Goal: Task Accomplishment & Management: Manage account settings

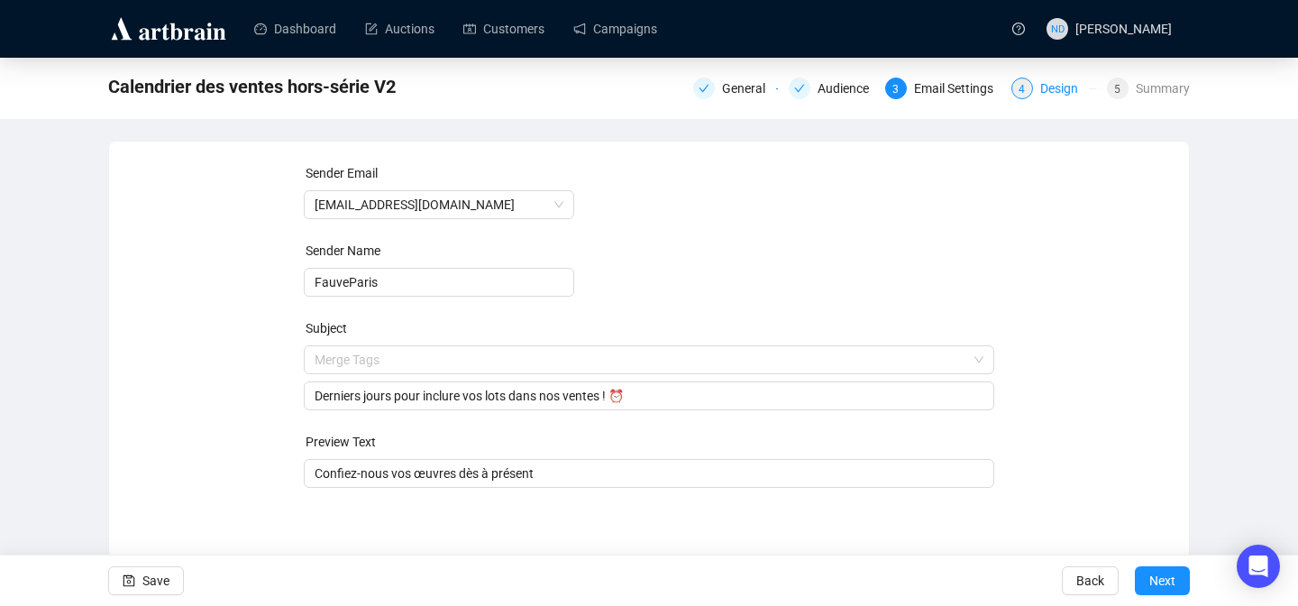
click at [1040, 90] on div "Design" at bounding box center [1064, 89] width 49 height 22
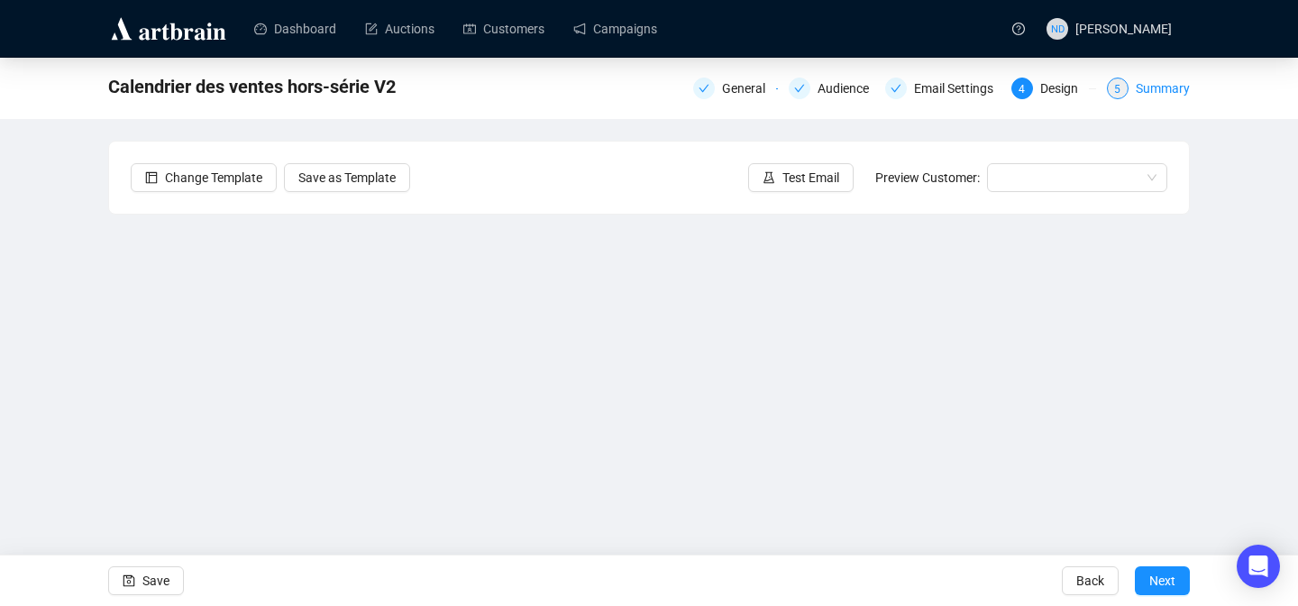
click at [1158, 86] on div "Summary" at bounding box center [1163, 89] width 54 height 22
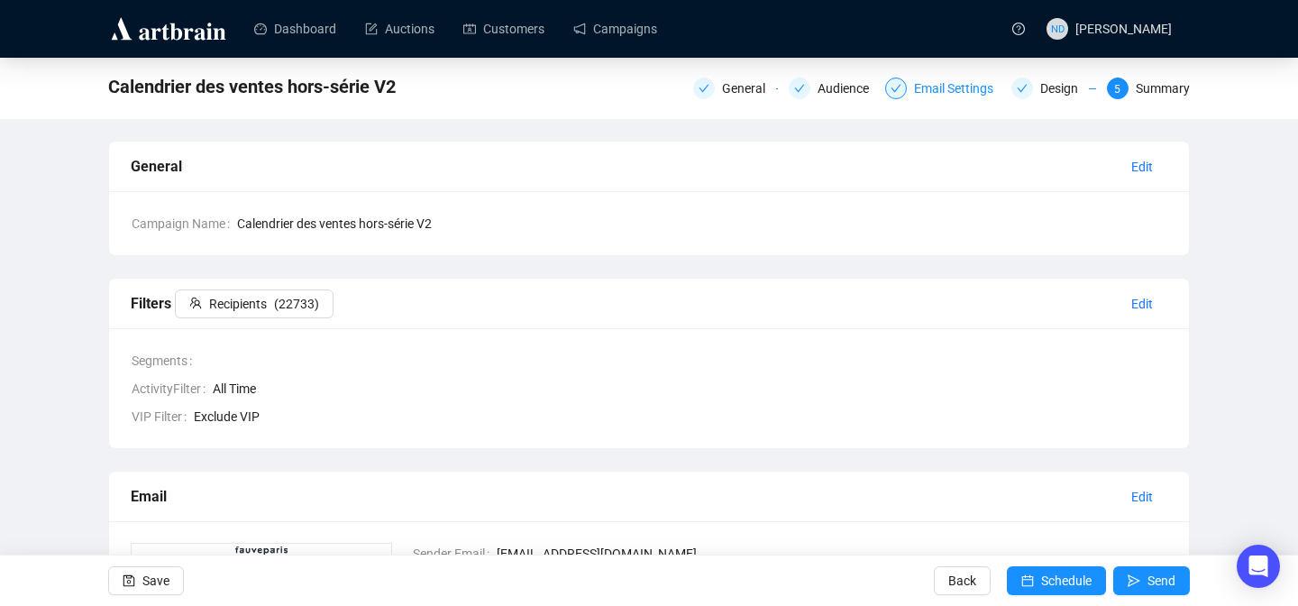
click at [967, 89] on div "Email Settings" at bounding box center [959, 89] width 90 height 22
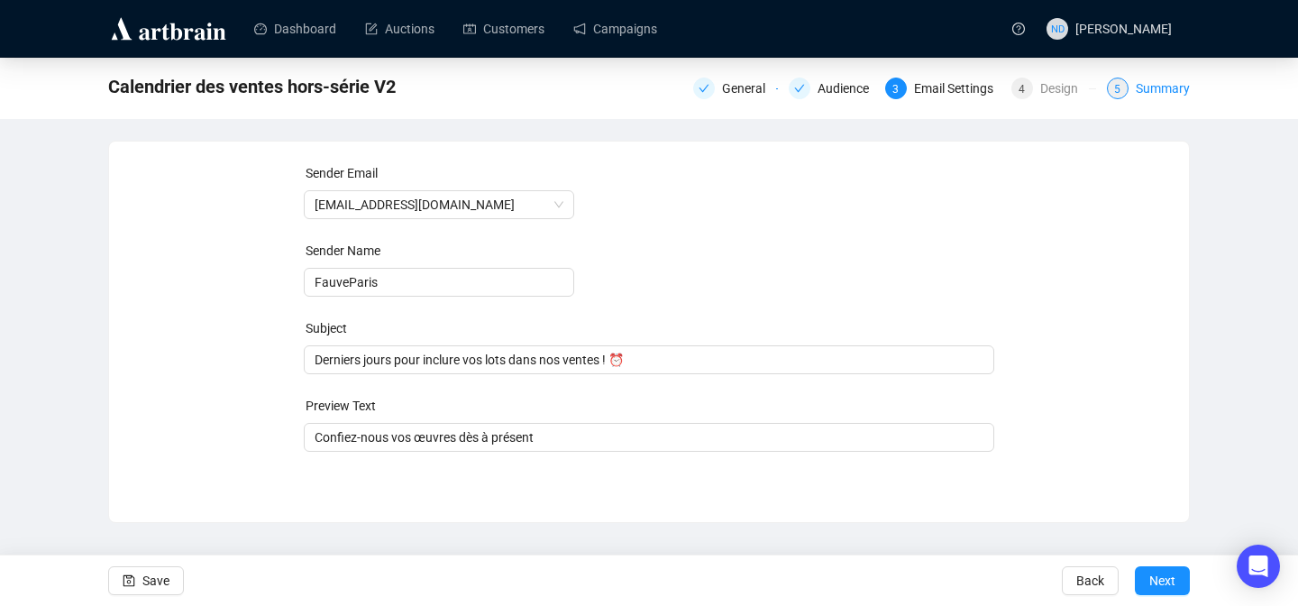
click at [1166, 88] on div "Summary" at bounding box center [1163, 89] width 54 height 22
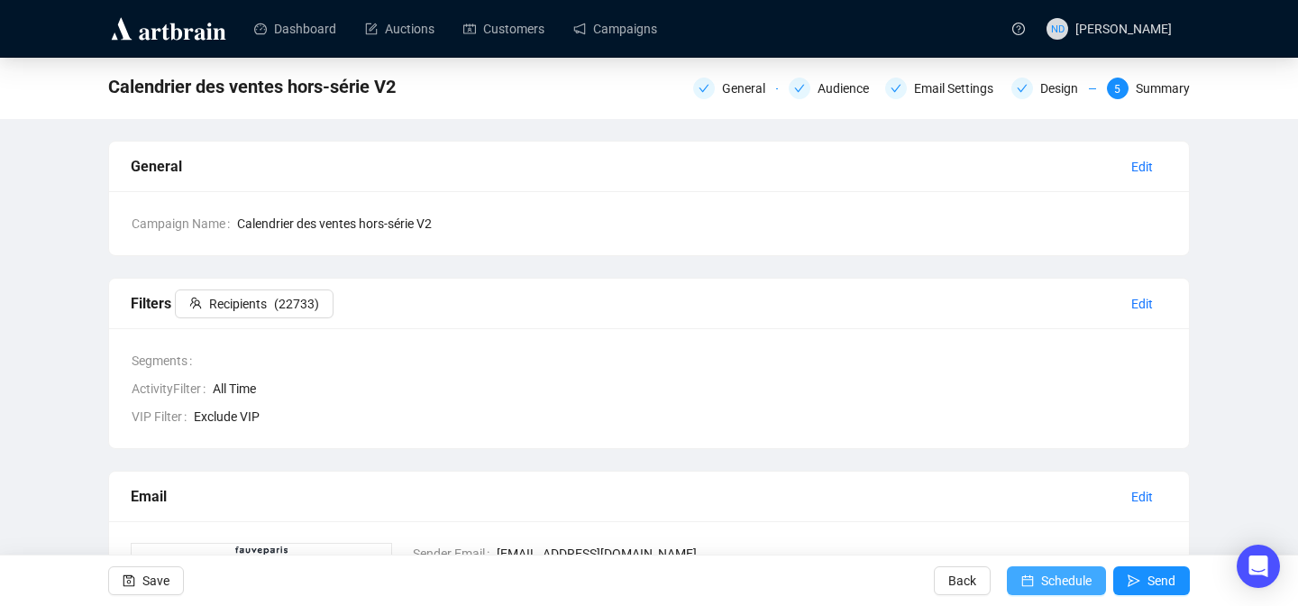
click at [1031, 579] on button "Schedule" at bounding box center [1056, 580] width 99 height 29
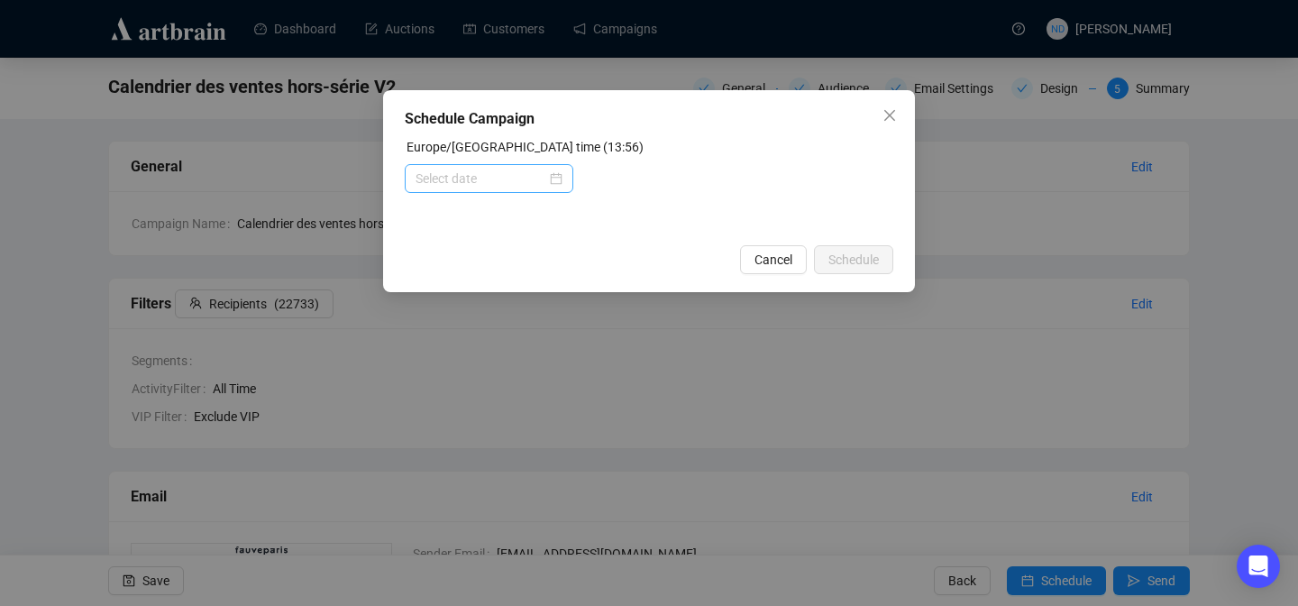
click at [553, 179] on div at bounding box center [488, 179] width 147 height 20
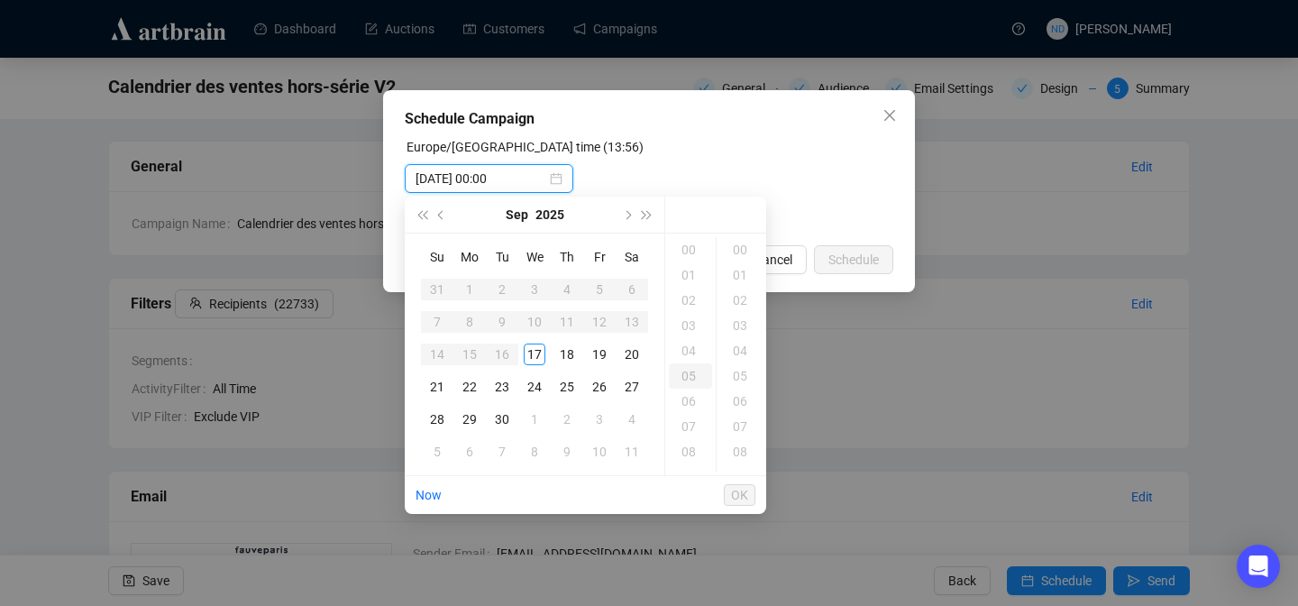
type input "2025-09-20 00:00"
type input "2025-09-17 06:00"
click at [690, 303] on div "14" at bounding box center [690, 303] width 43 height 25
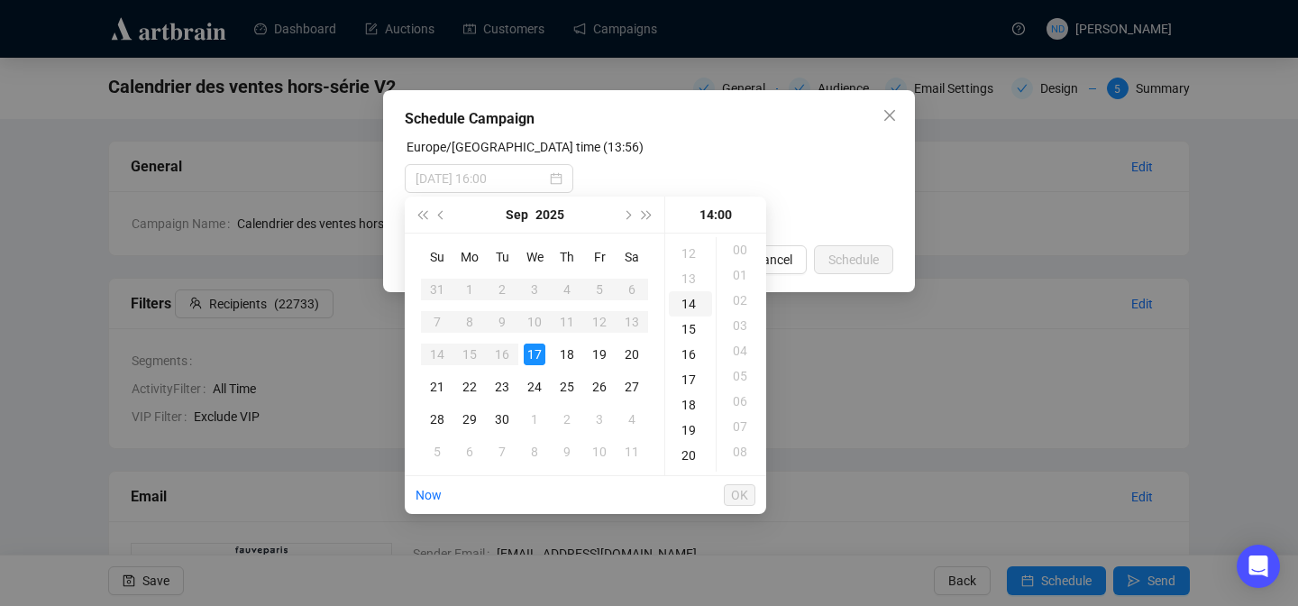
scroll to position [353, 0]
click at [736, 405] on div "30" at bounding box center [741, 398] width 43 height 25
type input "2025-09-17 14:30"
click at [736, 496] on span "OK" at bounding box center [739, 495] width 17 height 34
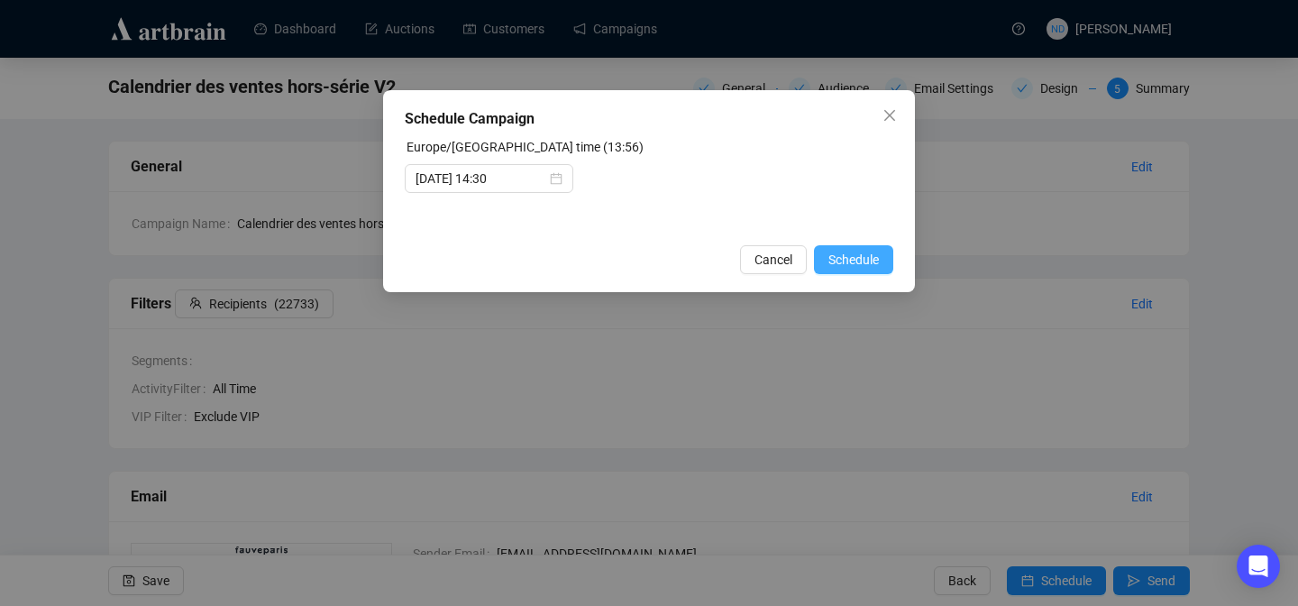
click at [860, 254] on span "Schedule" at bounding box center [853, 260] width 50 height 20
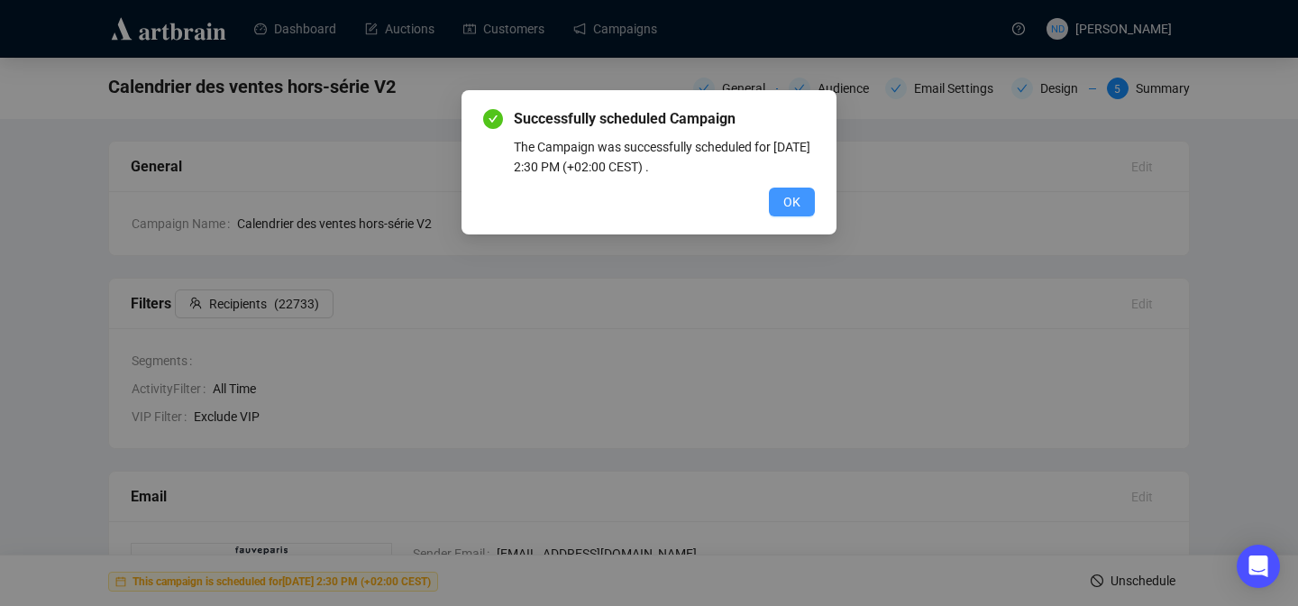
click at [800, 202] on button "OK" at bounding box center [792, 201] width 46 height 29
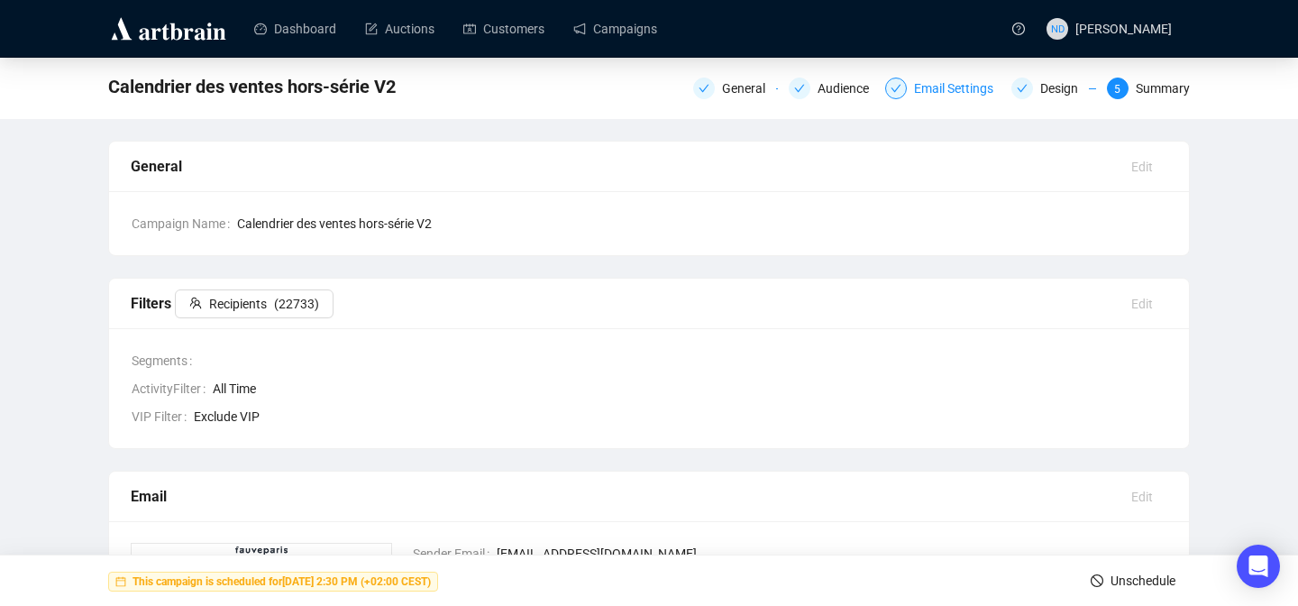
click at [938, 87] on div "Email Settings" at bounding box center [959, 89] width 90 height 22
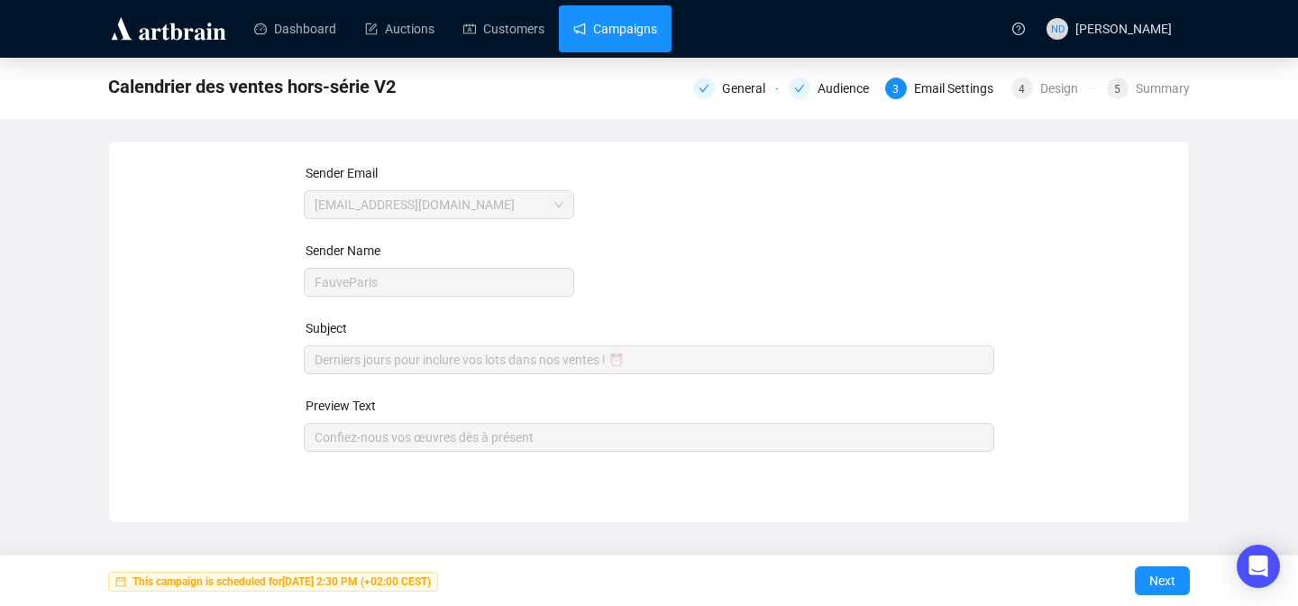
click at [644, 32] on link "Campaigns" at bounding box center [615, 28] width 84 height 47
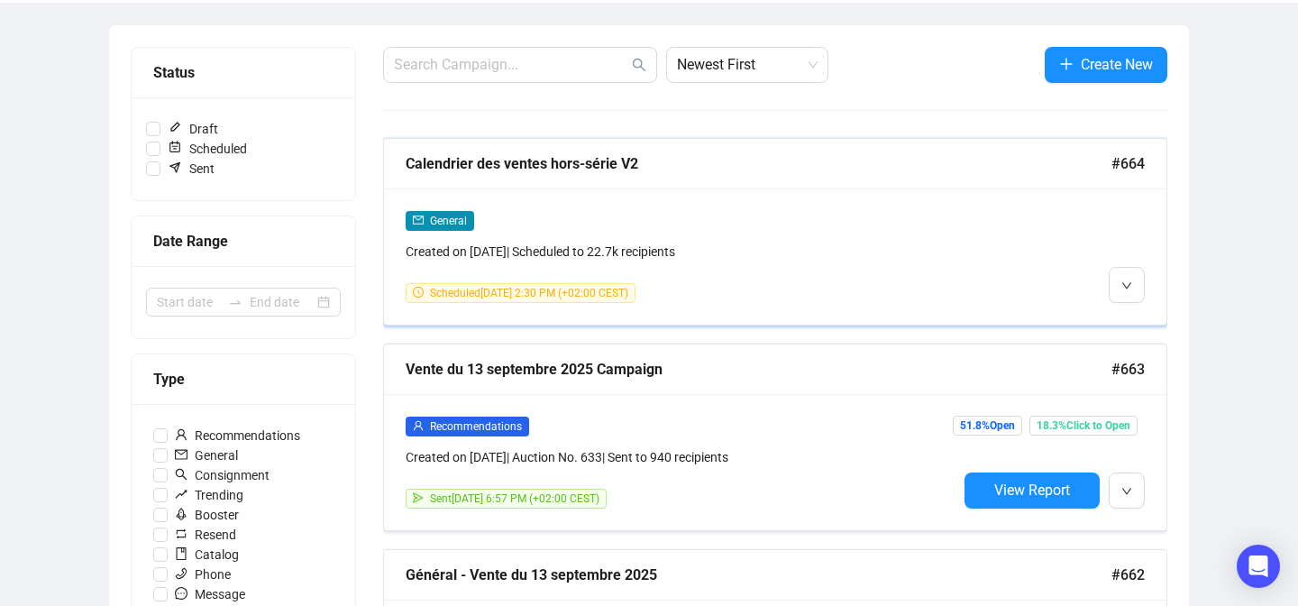
scroll to position [192, 0]
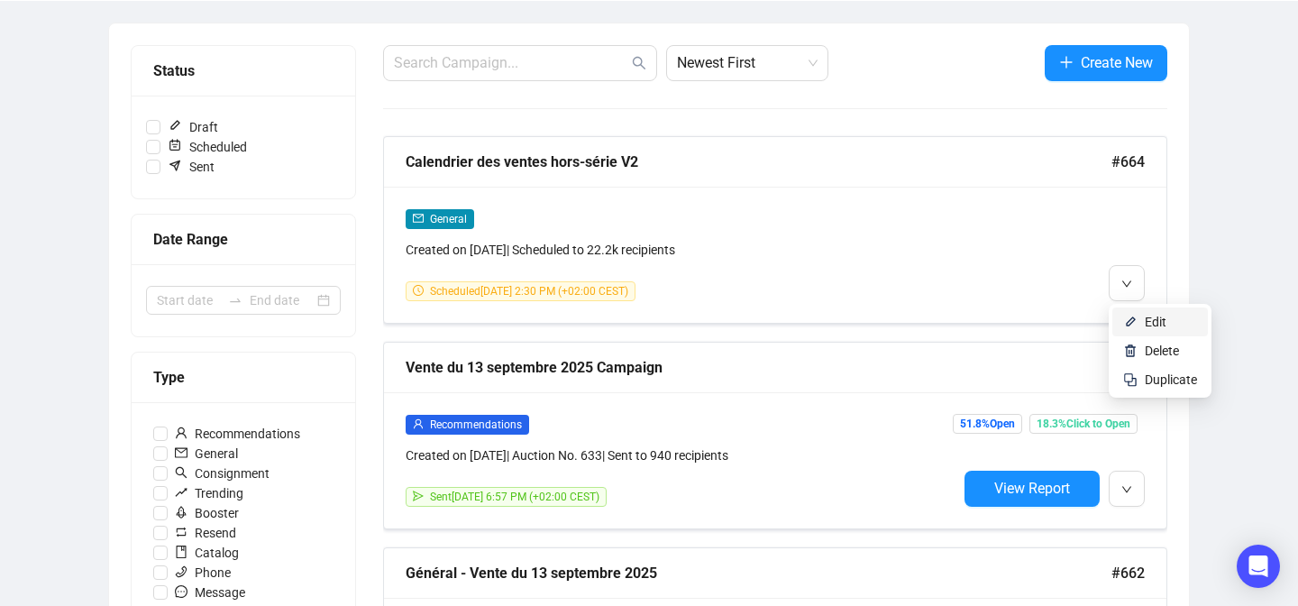
click at [1145, 326] on span "Edit" at bounding box center [1156, 322] width 22 height 14
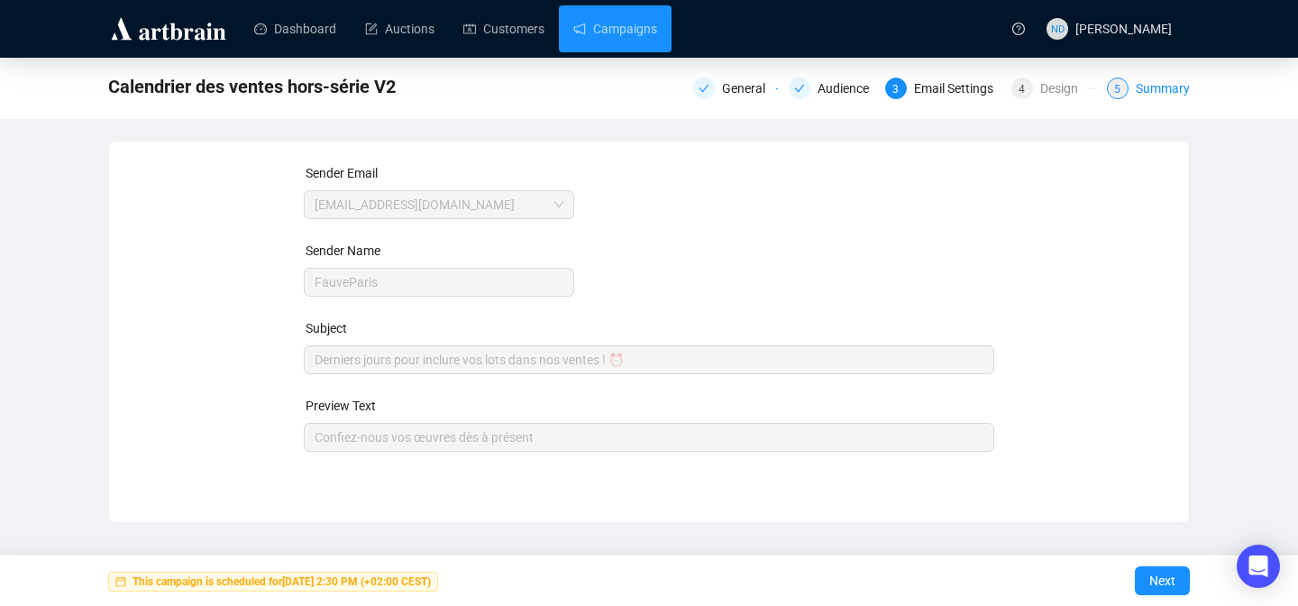
click at [1138, 87] on div "Summary" at bounding box center [1163, 89] width 54 height 22
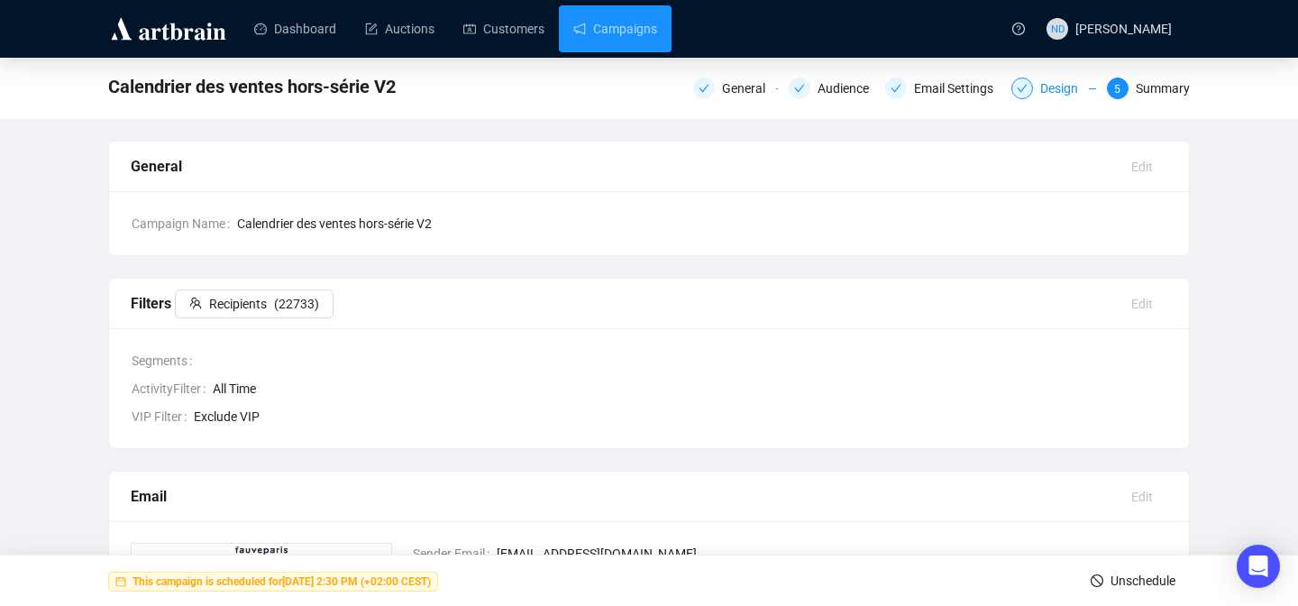
click at [1063, 85] on div "Design" at bounding box center [1064, 89] width 49 height 22
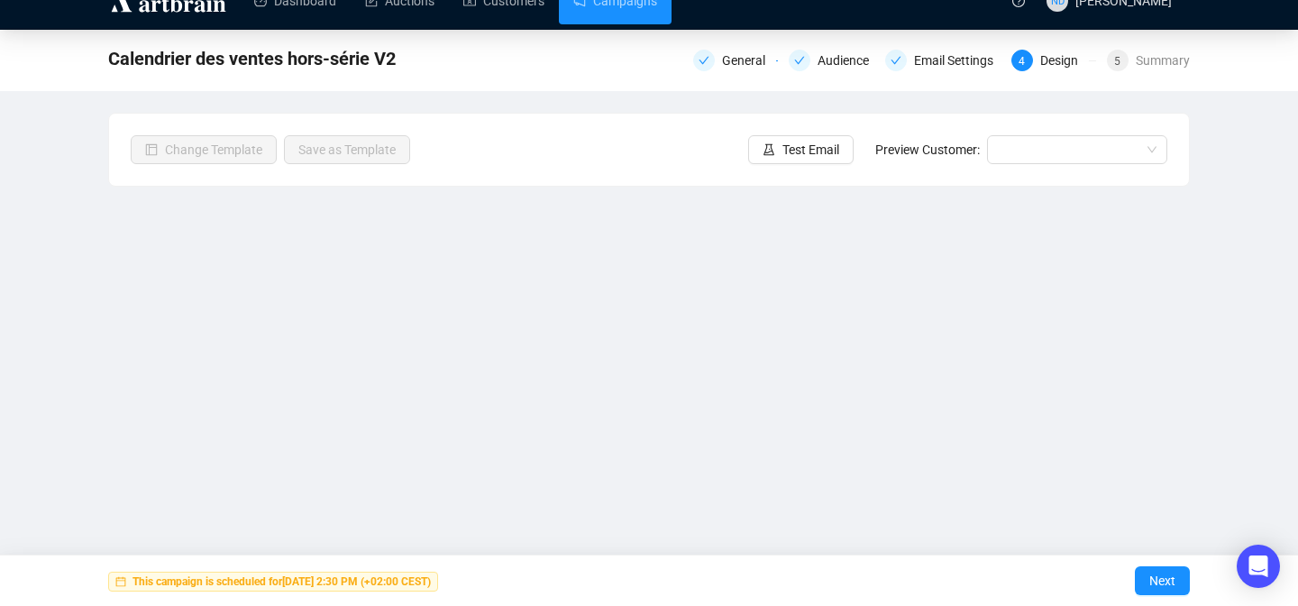
scroll to position [23, 0]
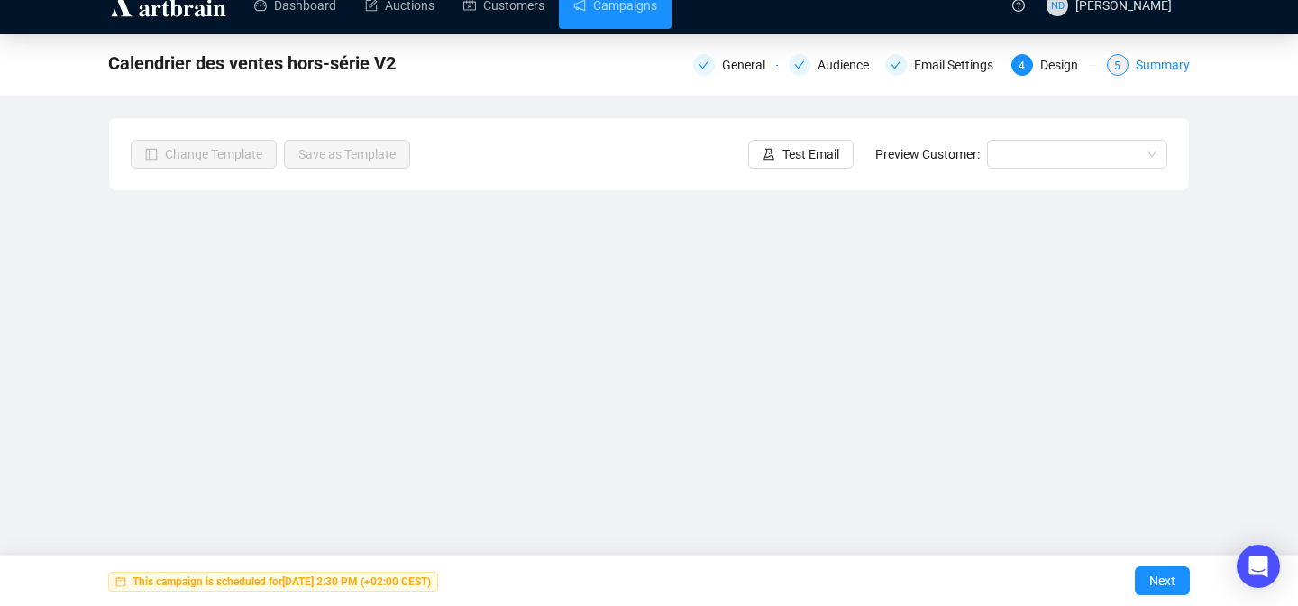
click at [1140, 66] on div "Summary" at bounding box center [1163, 65] width 54 height 22
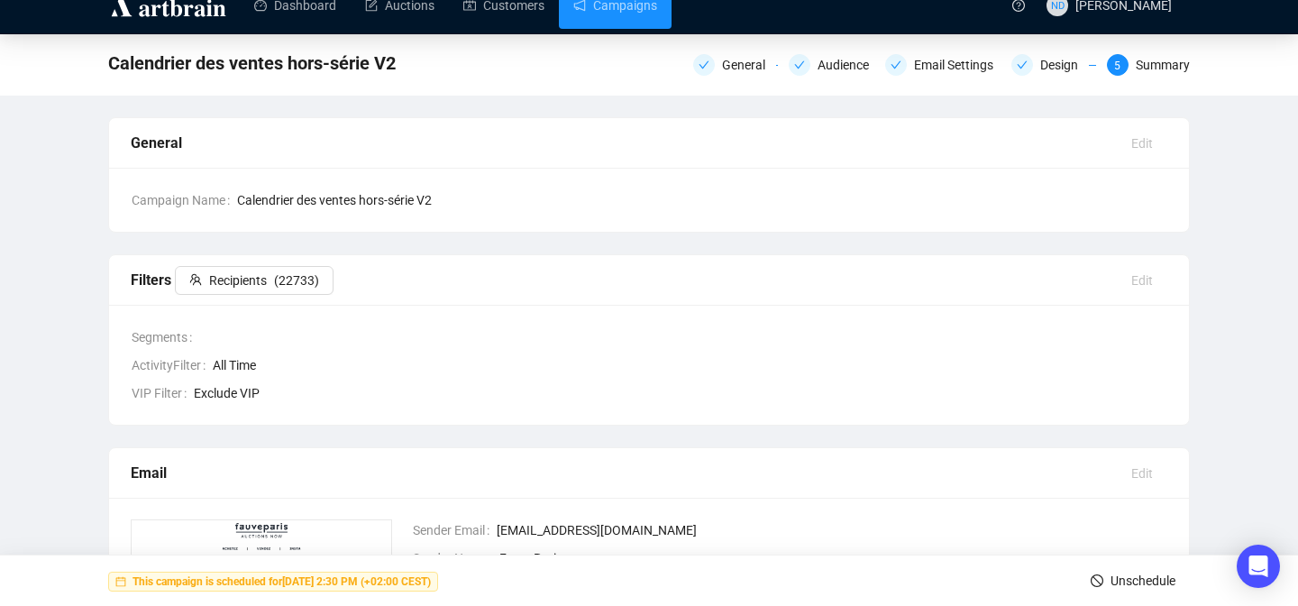
click at [1103, 570] on button "Unschedule" at bounding box center [1133, 580] width 114 height 29
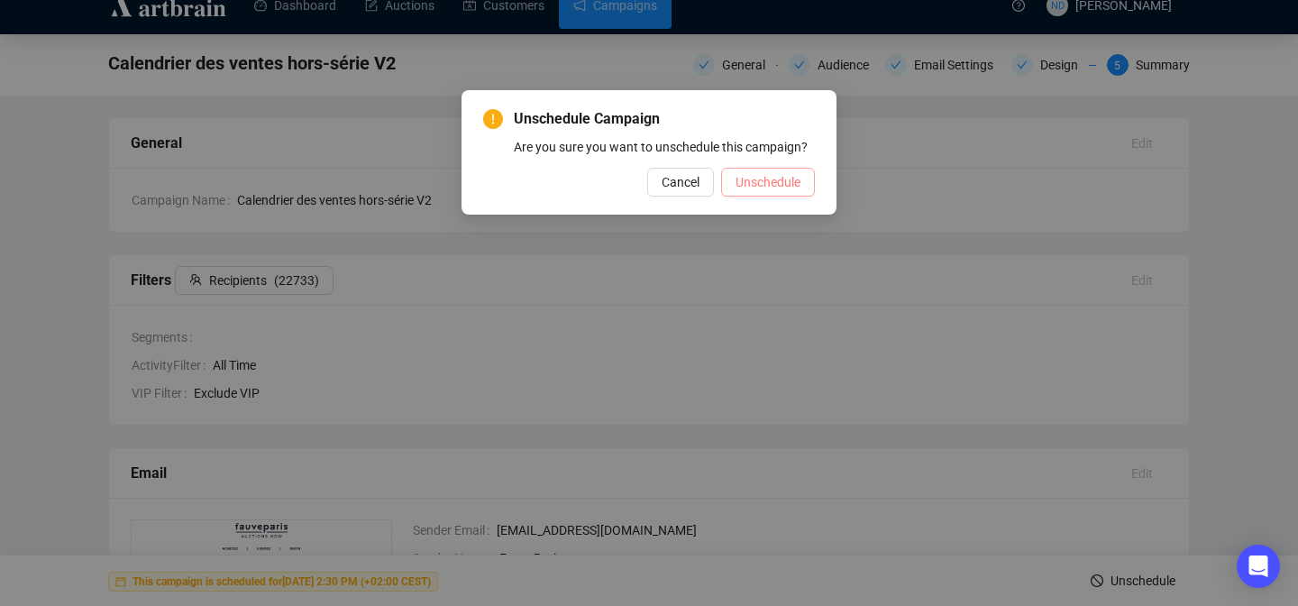
click at [782, 192] on span "Unschedule" at bounding box center [767, 182] width 65 height 20
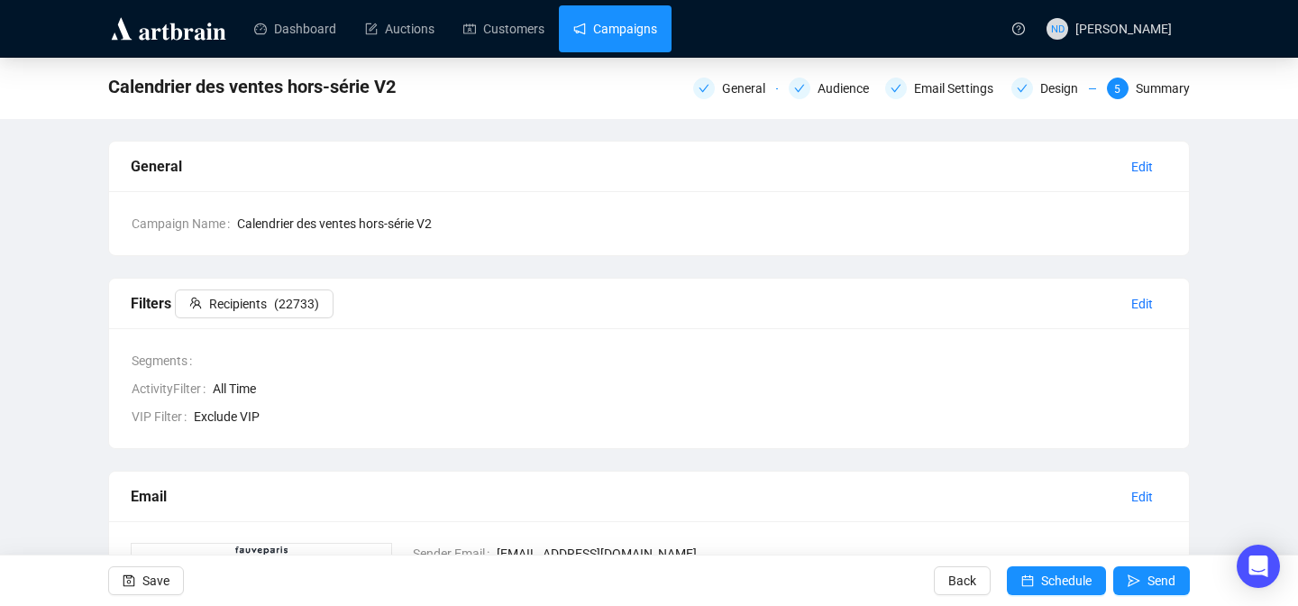
click at [631, 39] on link "Campaigns" at bounding box center [615, 28] width 84 height 47
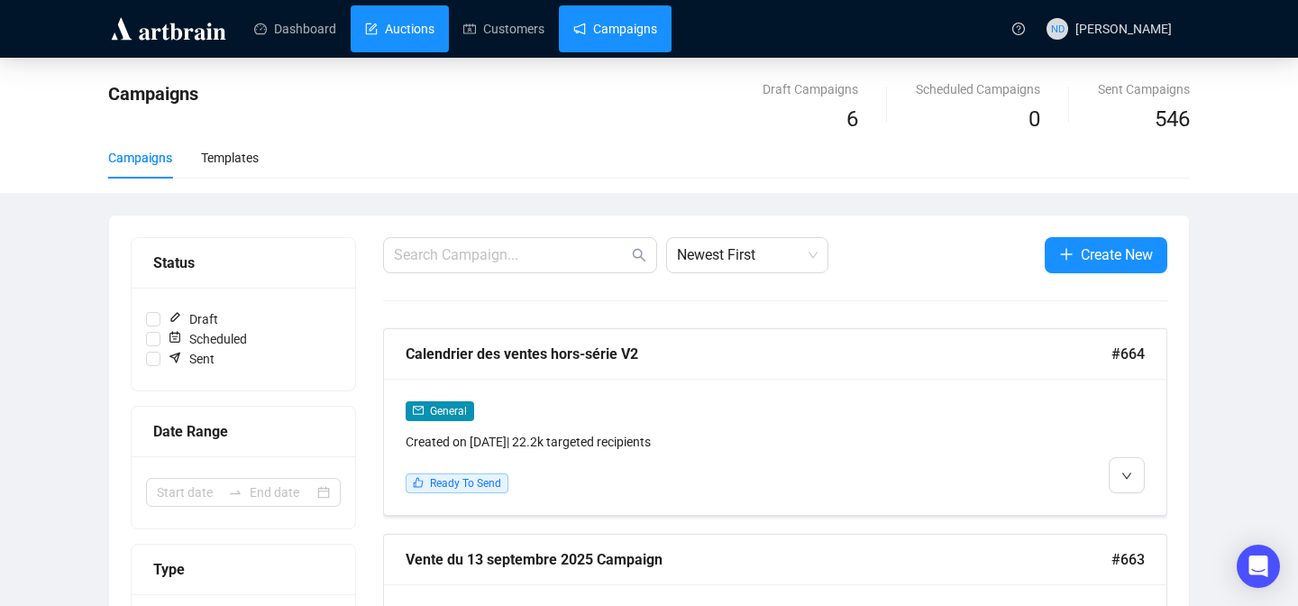
click at [404, 33] on link "Auctions" at bounding box center [399, 28] width 69 height 47
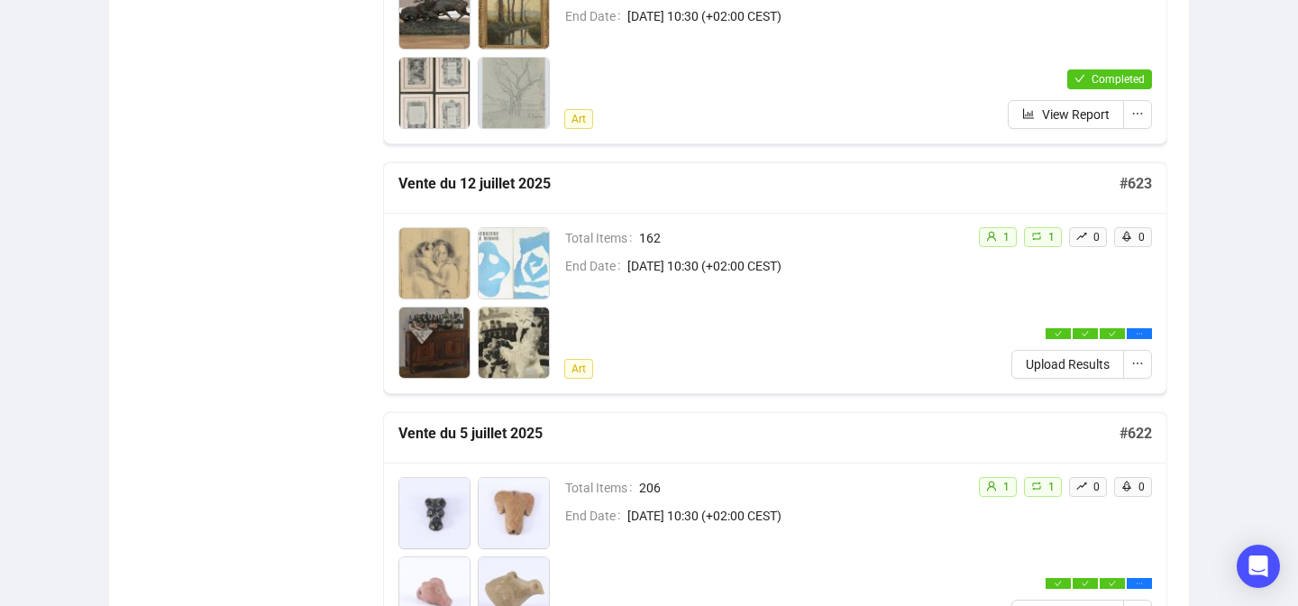
scroll to position [1144, 0]
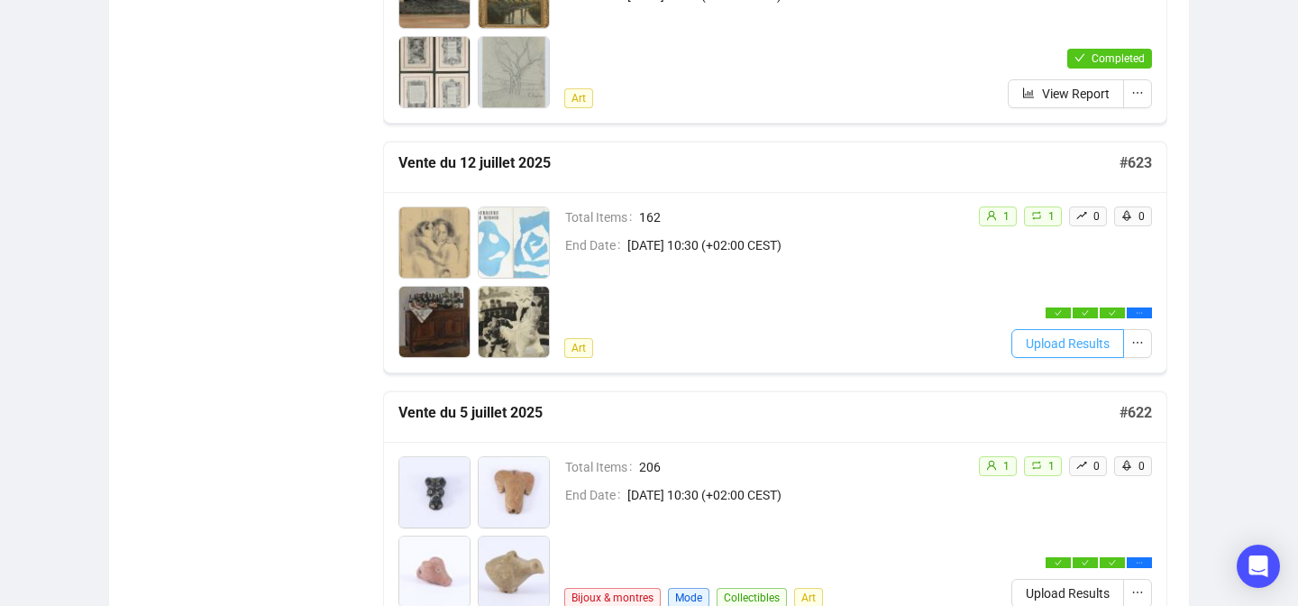
click at [1032, 349] on span "Upload Results" at bounding box center [1068, 343] width 84 height 20
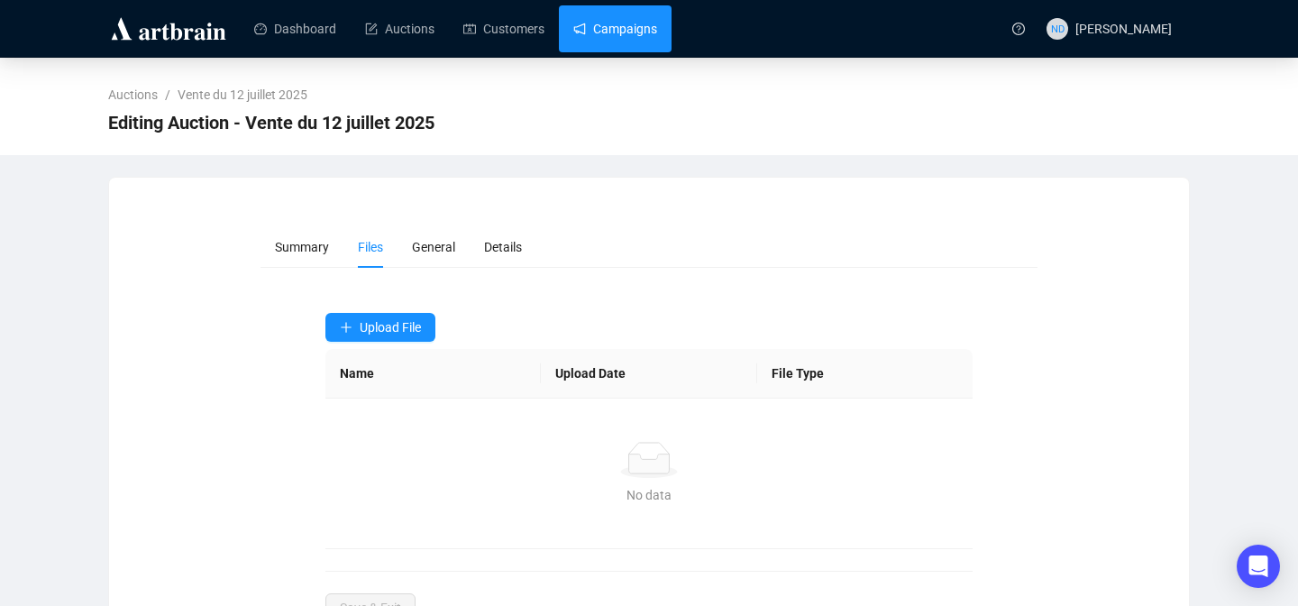
click at [616, 23] on link "Campaigns" at bounding box center [615, 28] width 84 height 47
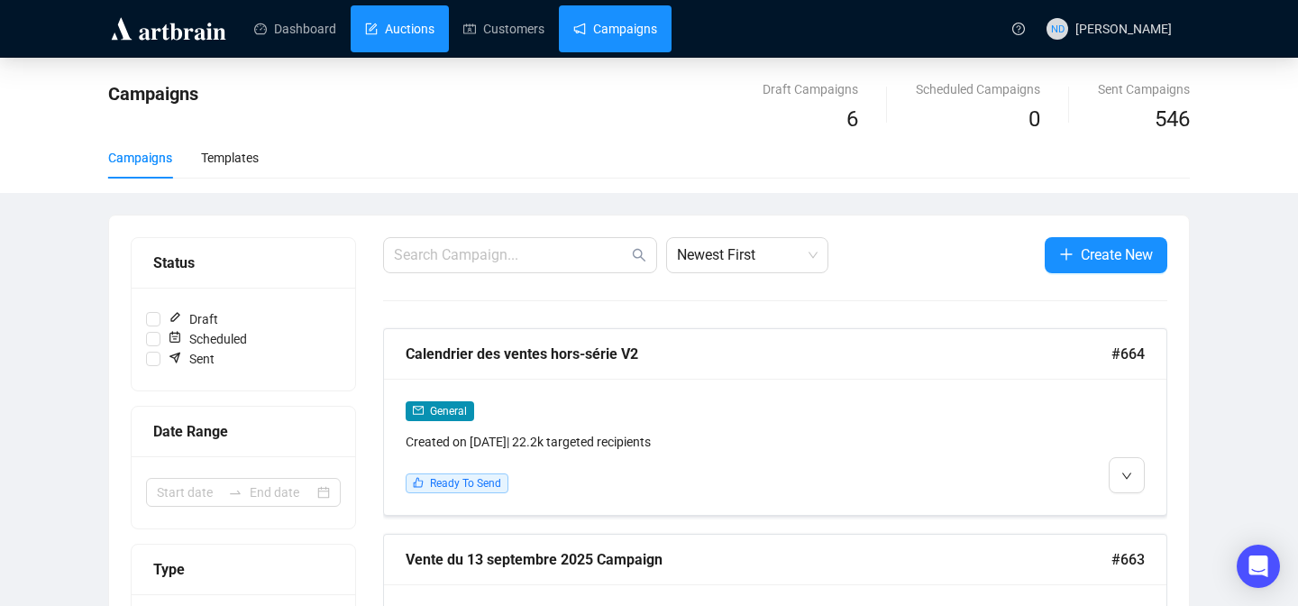
click at [413, 47] on link "Auctions" at bounding box center [399, 28] width 69 height 47
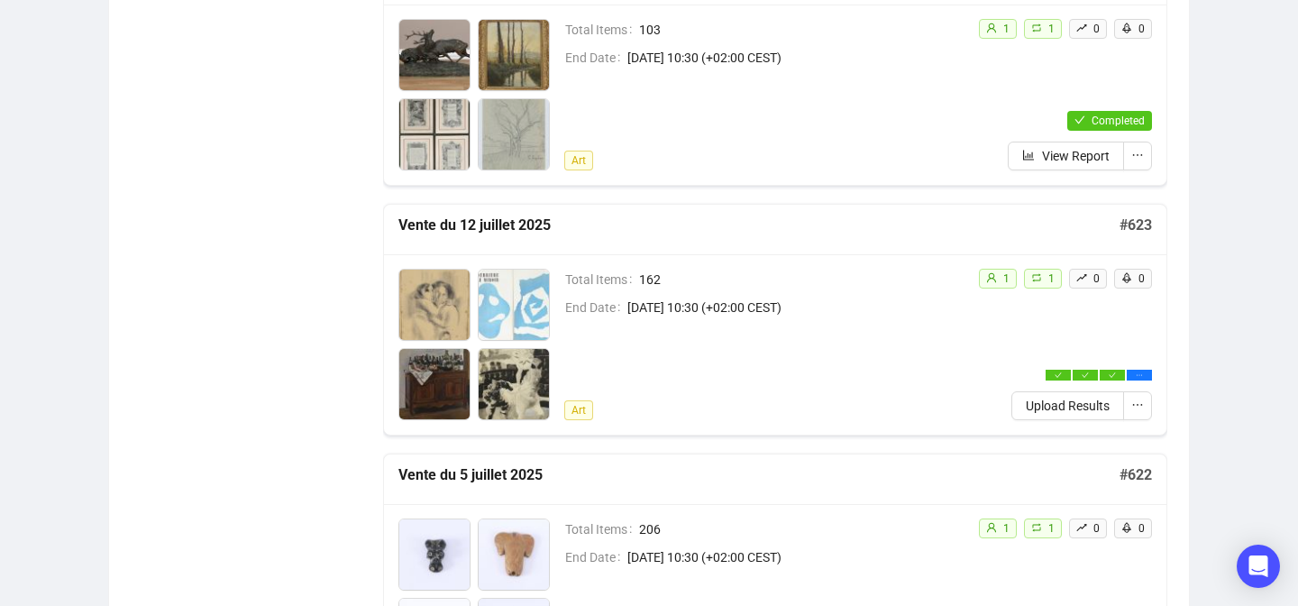
scroll to position [1083, 0]
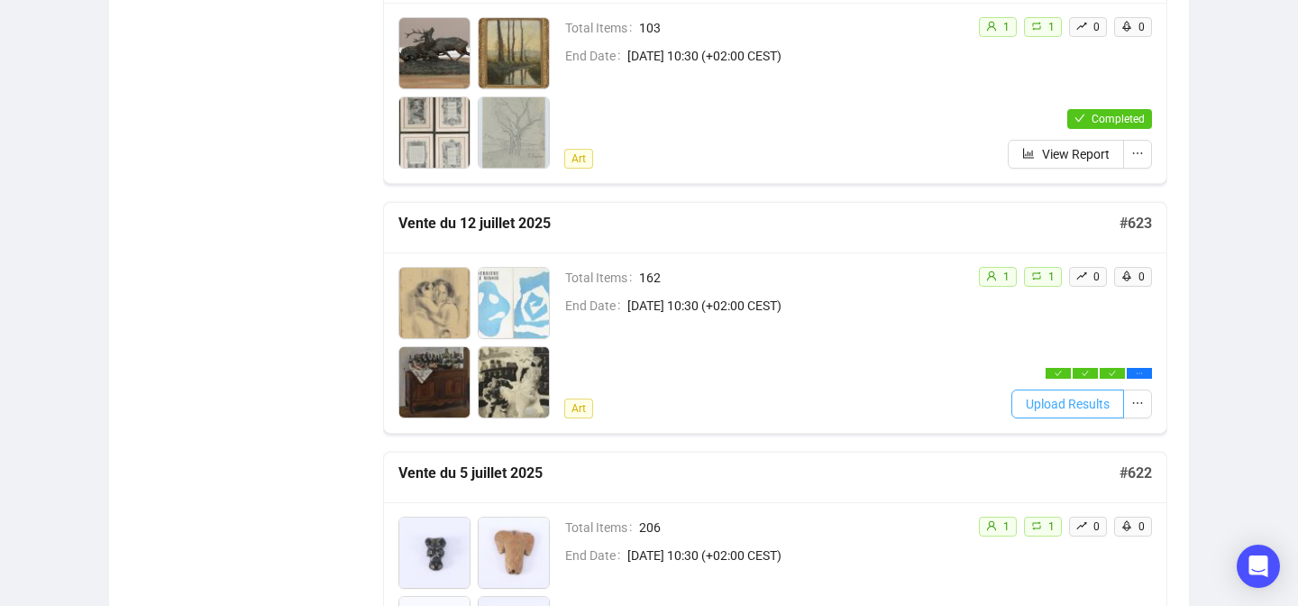
click at [1072, 413] on button "Upload Results" at bounding box center [1067, 403] width 113 height 29
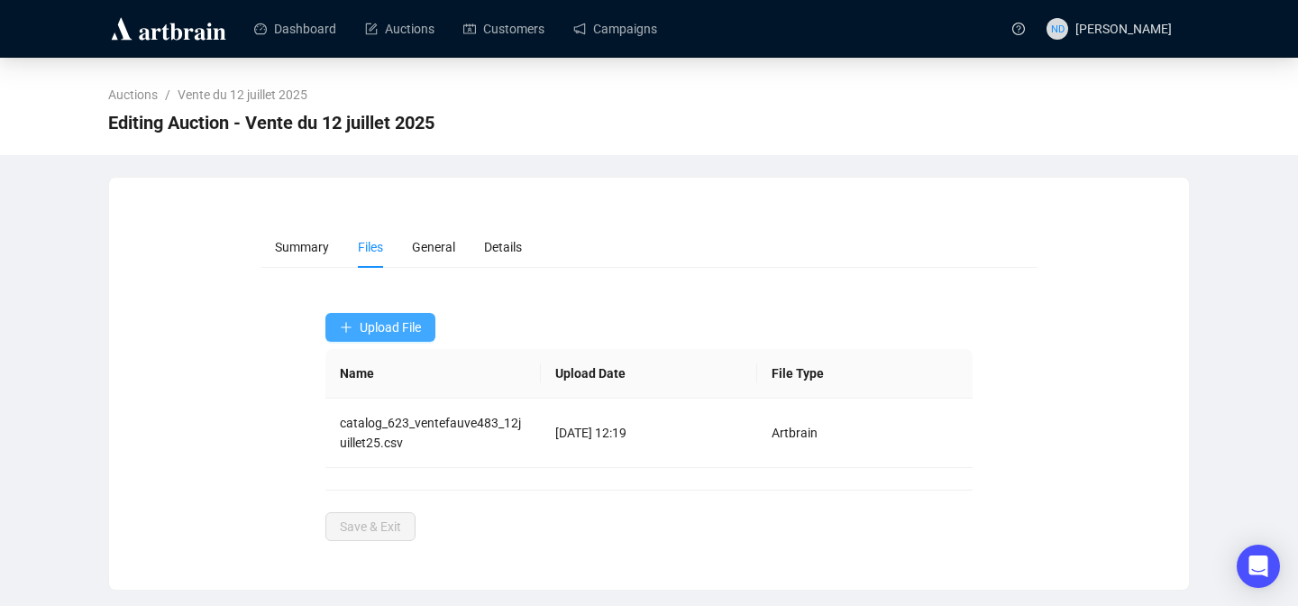
click at [413, 333] on span "Upload File" at bounding box center [390, 327] width 61 height 14
click at [346, 424] on span "Bids" at bounding box center [382, 428] width 85 height 20
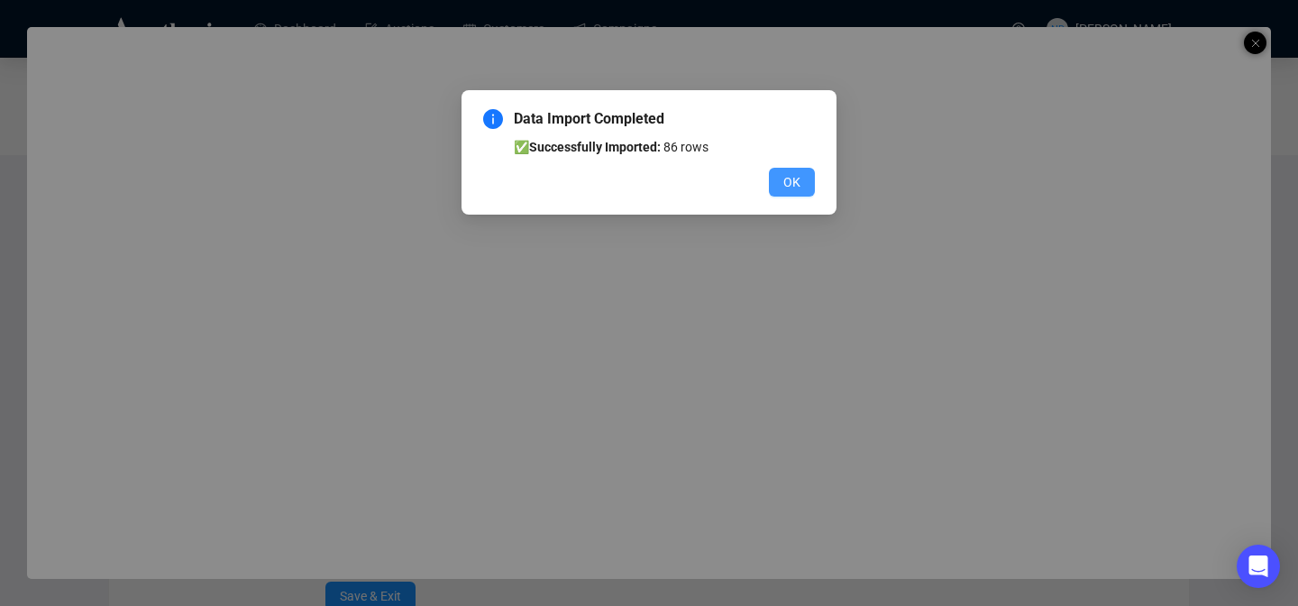
click at [805, 179] on button "OK" at bounding box center [792, 182] width 46 height 29
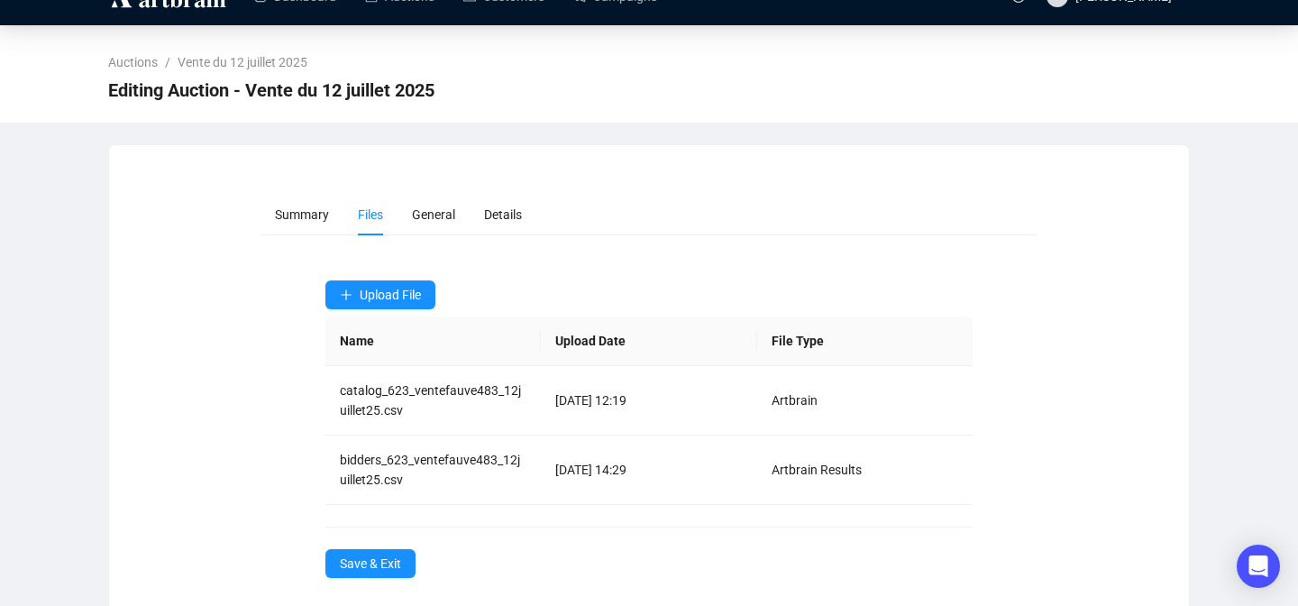
scroll to position [37, 0]
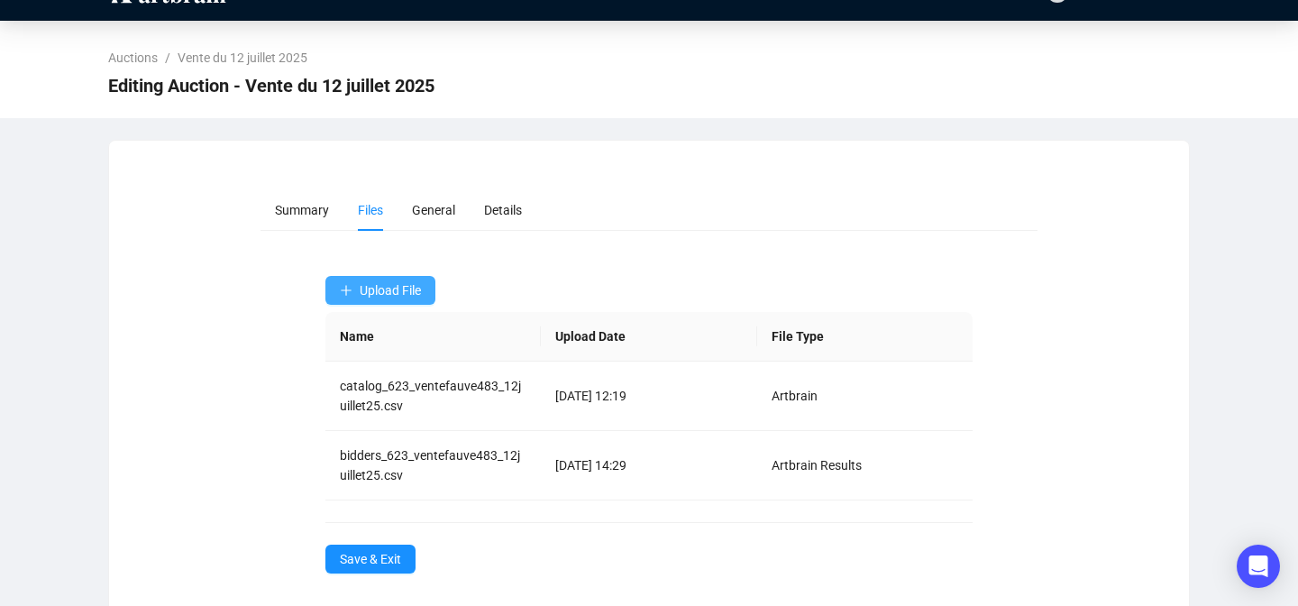
click at [375, 293] on span "Upload File" at bounding box center [390, 290] width 61 height 14
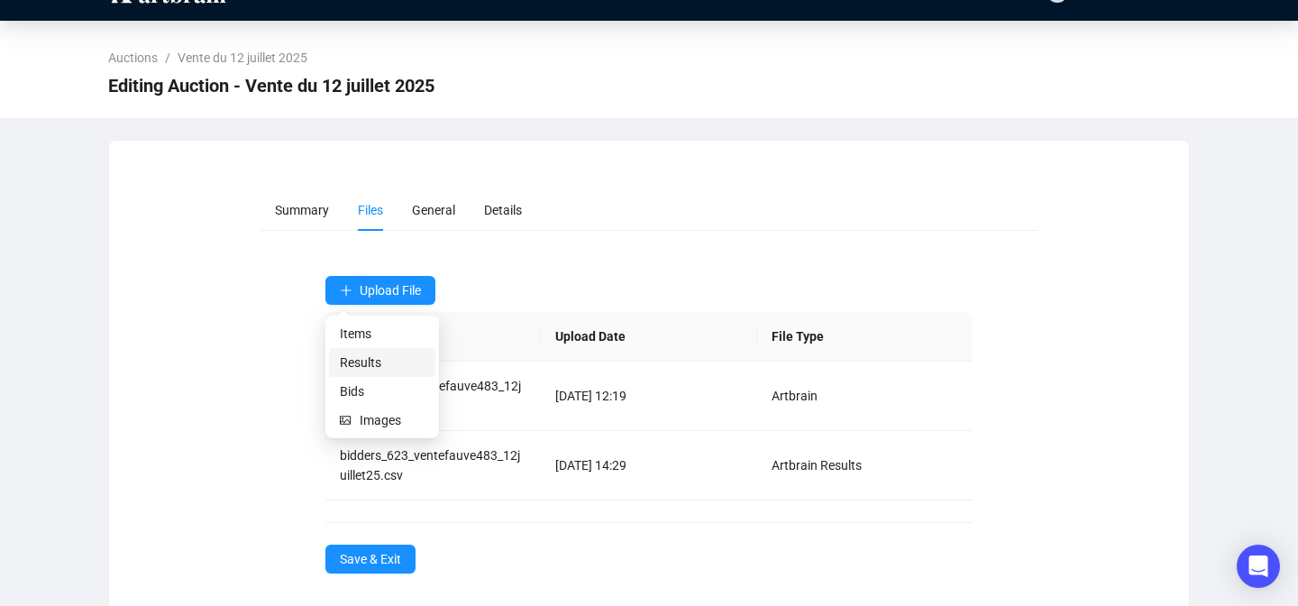
click at [357, 363] on span "Results" at bounding box center [382, 362] width 85 height 20
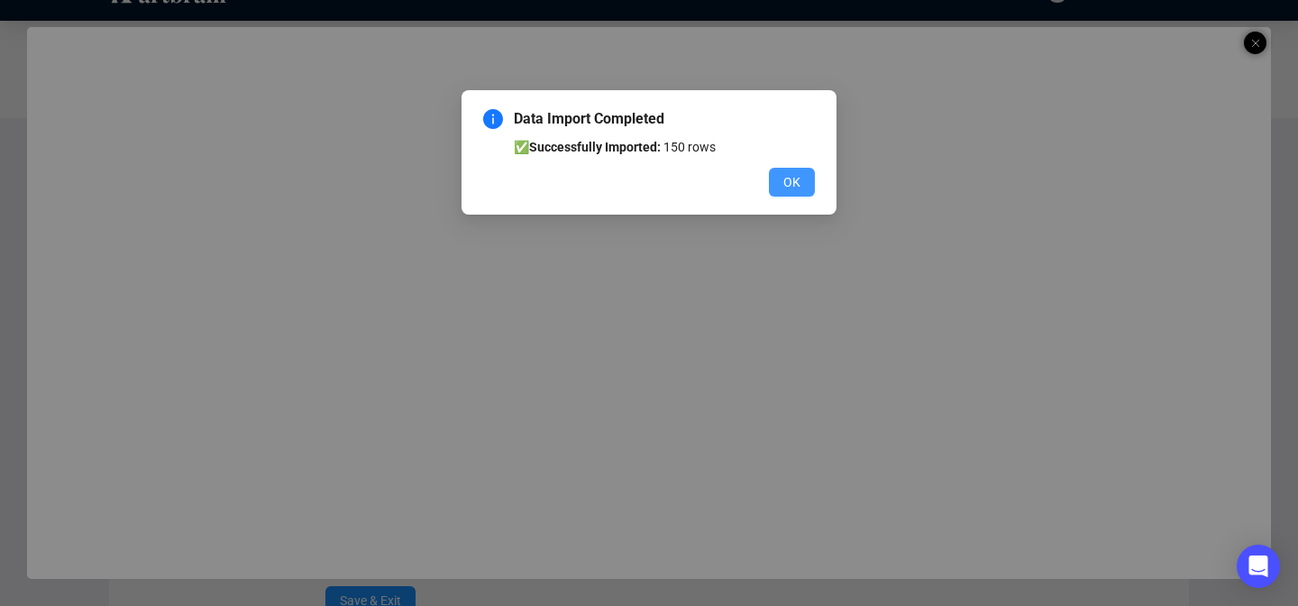
click at [786, 192] on button "OK" at bounding box center [792, 182] width 46 height 29
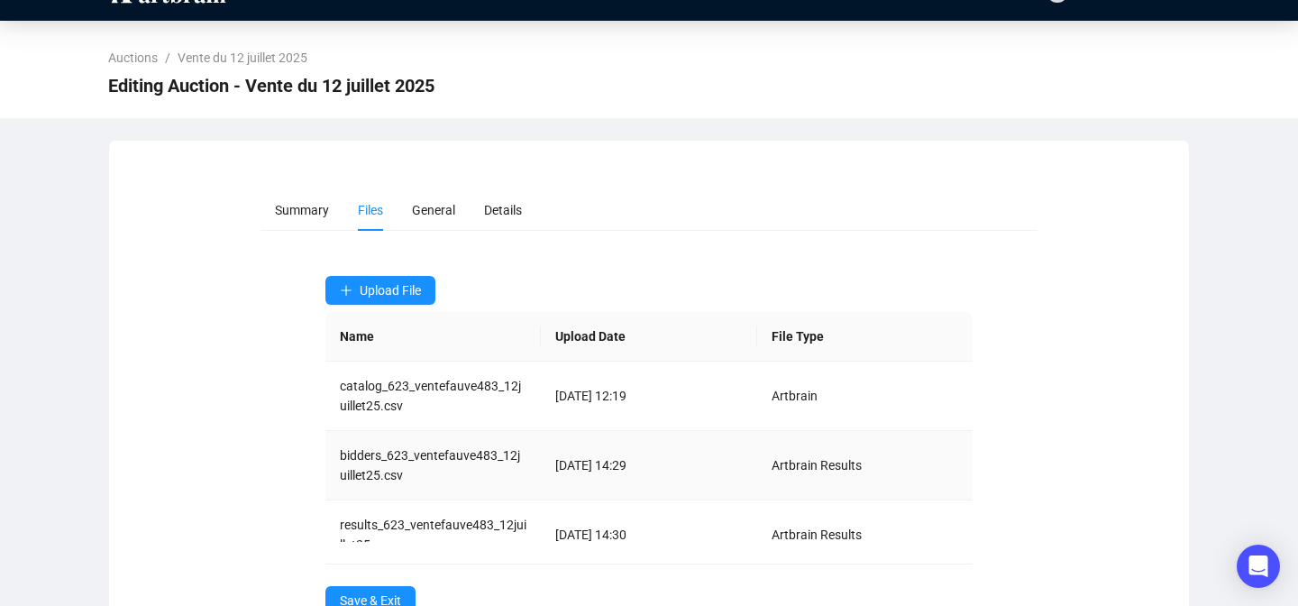
scroll to position [28, 0]
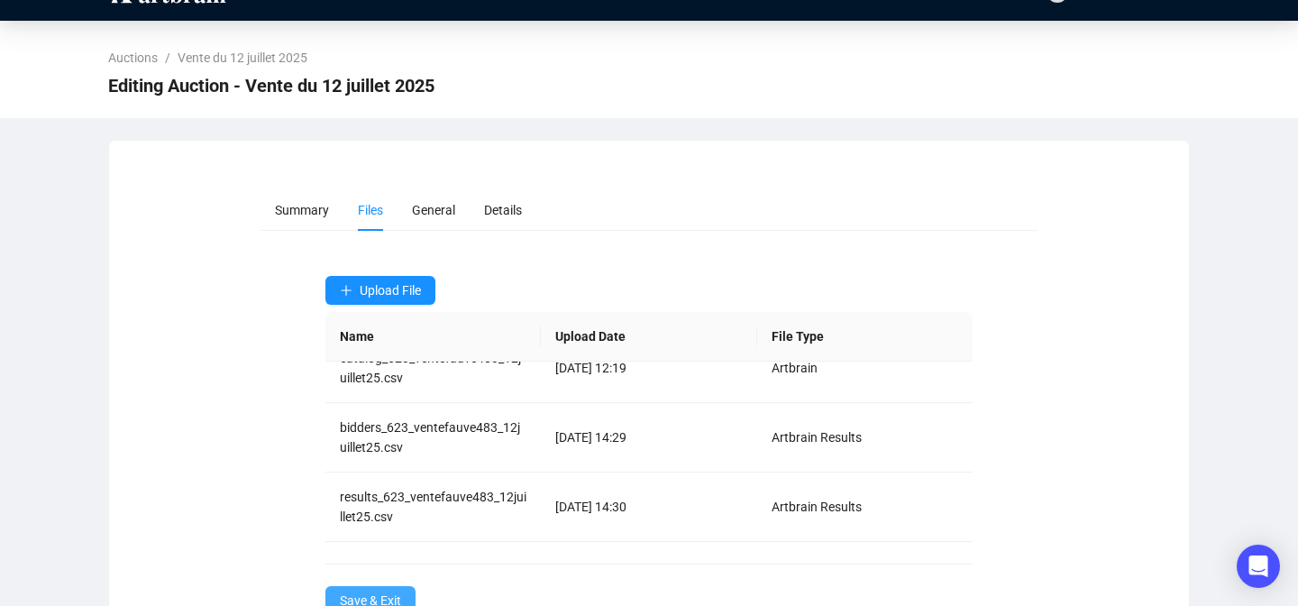
click at [341, 589] on button "Save & Exit" at bounding box center [370, 600] width 90 height 29
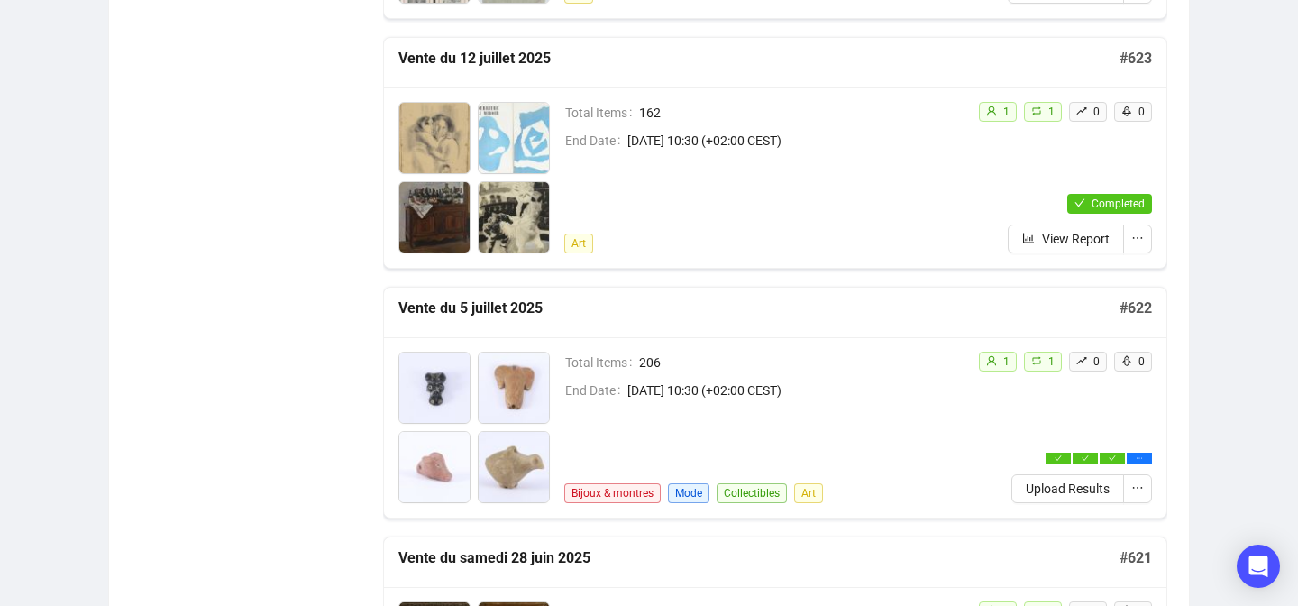
scroll to position [1339, 0]
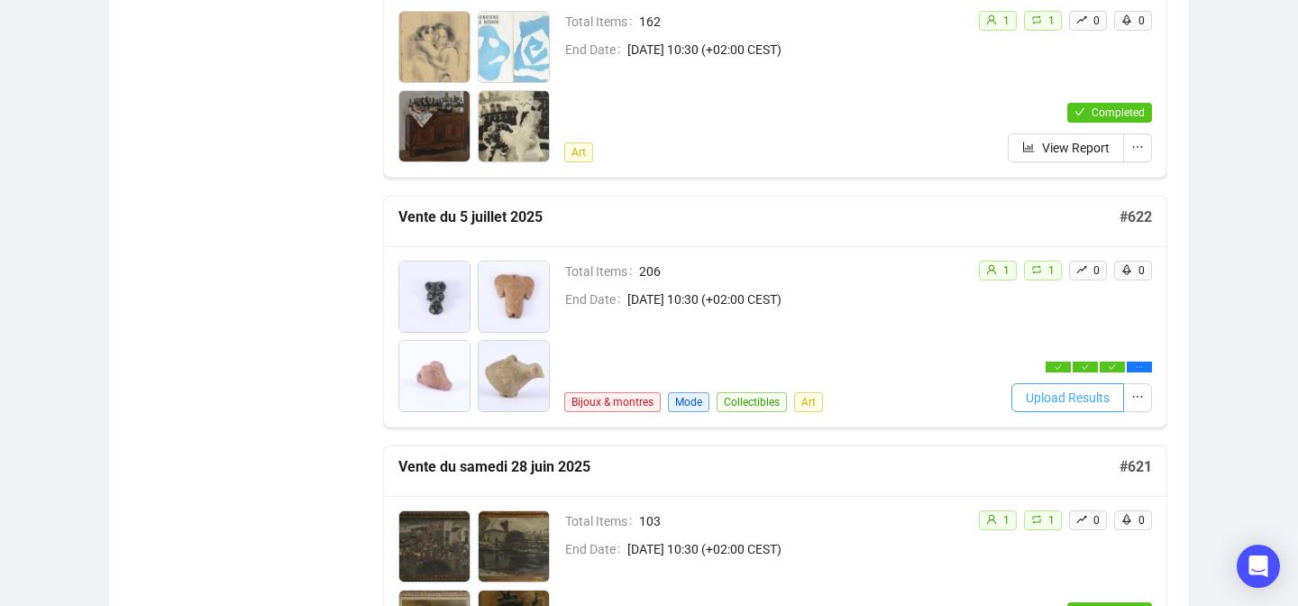
click at [1063, 402] on span "Upload Results" at bounding box center [1068, 398] width 84 height 20
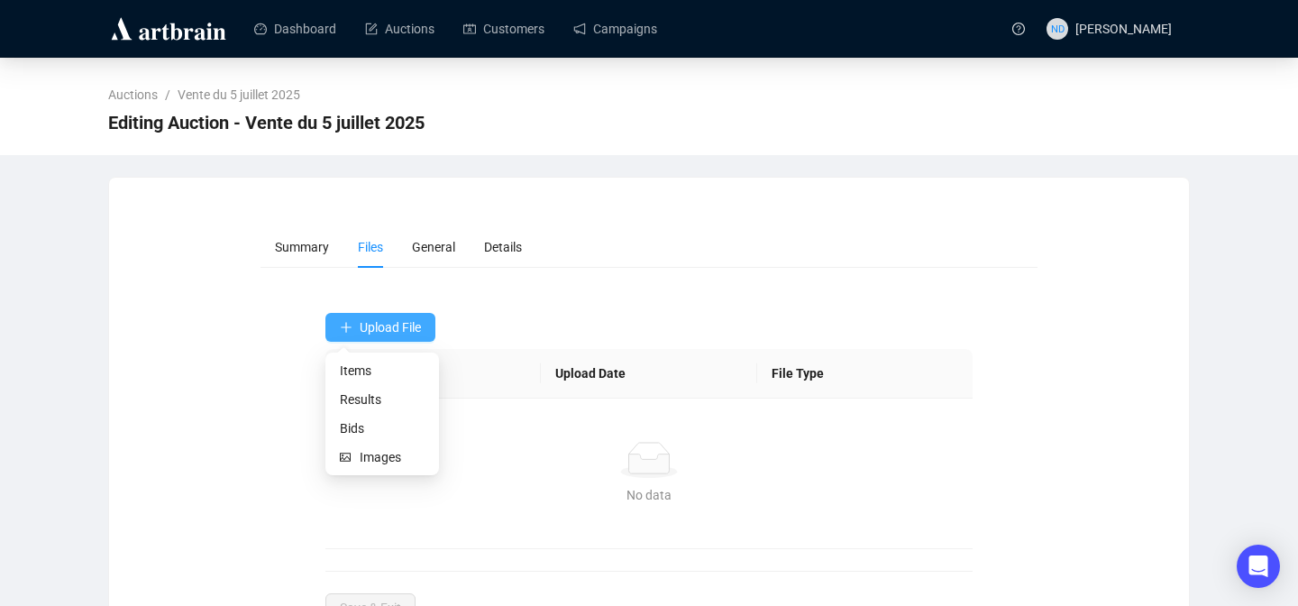
click at [396, 330] on span "Upload File" at bounding box center [390, 327] width 61 height 14
click at [361, 390] on span "Results" at bounding box center [382, 399] width 85 height 20
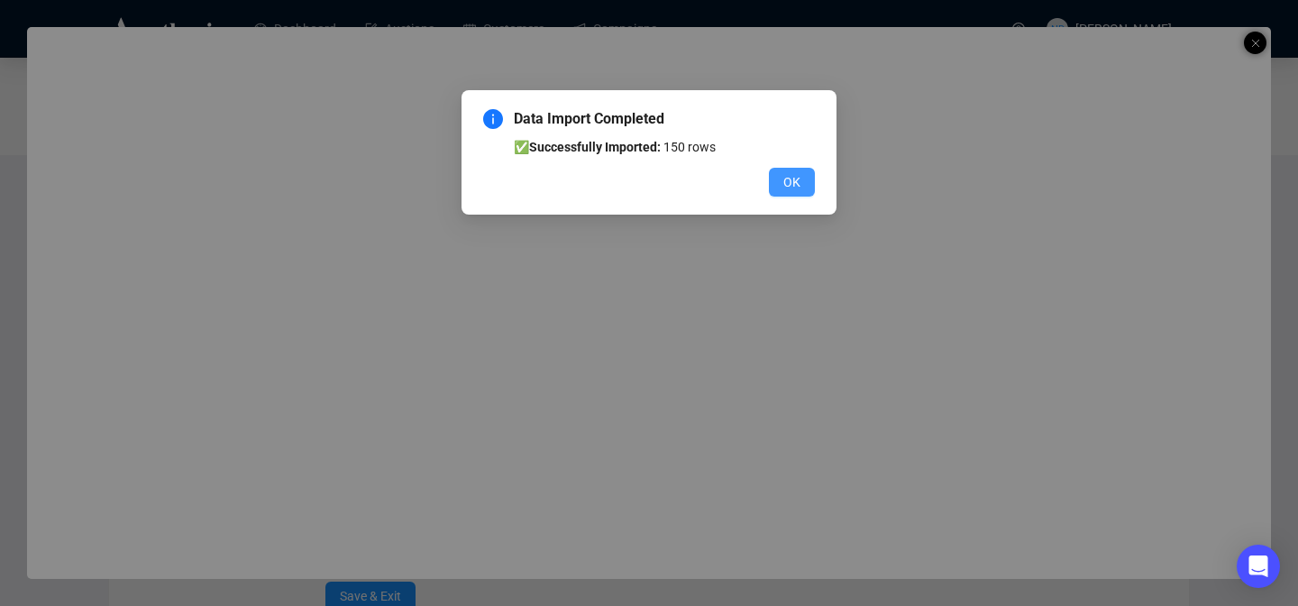
click at [802, 185] on button "OK" at bounding box center [792, 182] width 46 height 29
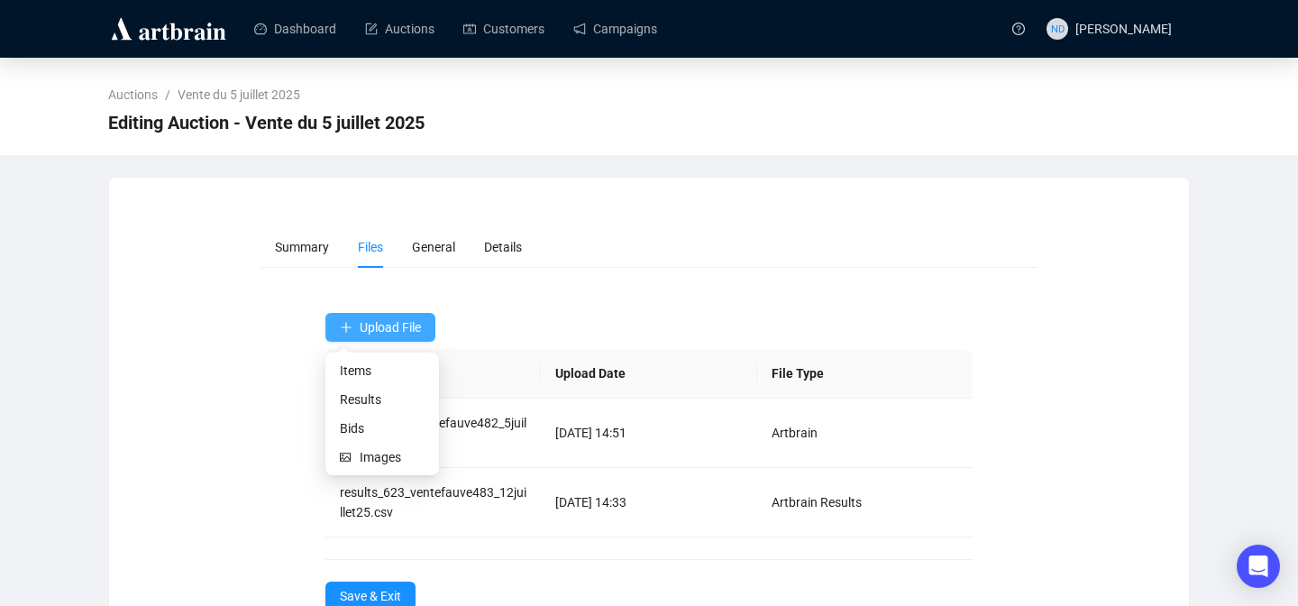
click at [399, 338] on button "Upload File" at bounding box center [380, 327] width 110 height 29
click at [353, 419] on span "Bids" at bounding box center [382, 428] width 85 height 20
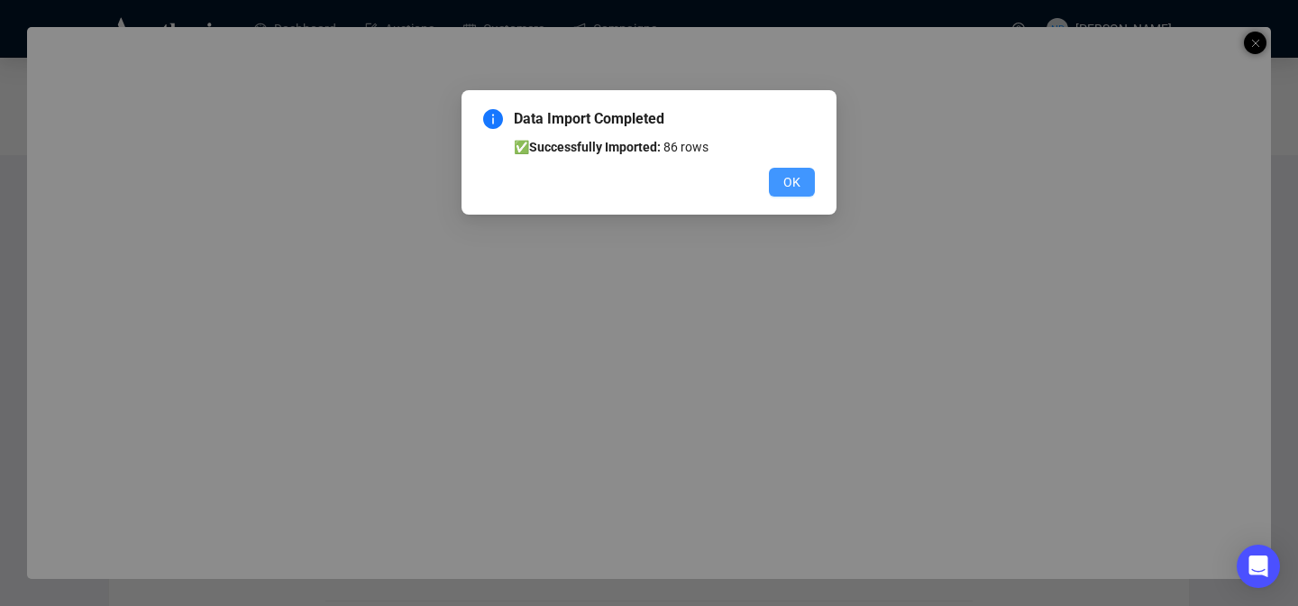
click at [807, 182] on button "OK" at bounding box center [792, 182] width 46 height 29
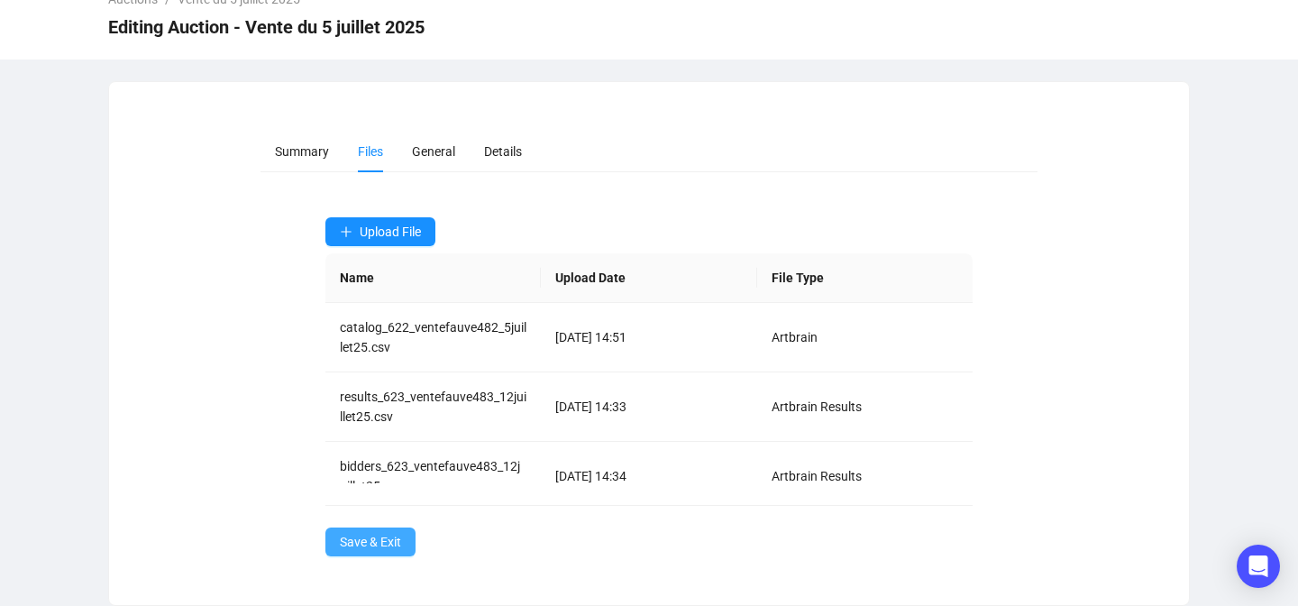
click at [359, 542] on span "Save & Exit" at bounding box center [370, 542] width 61 height 20
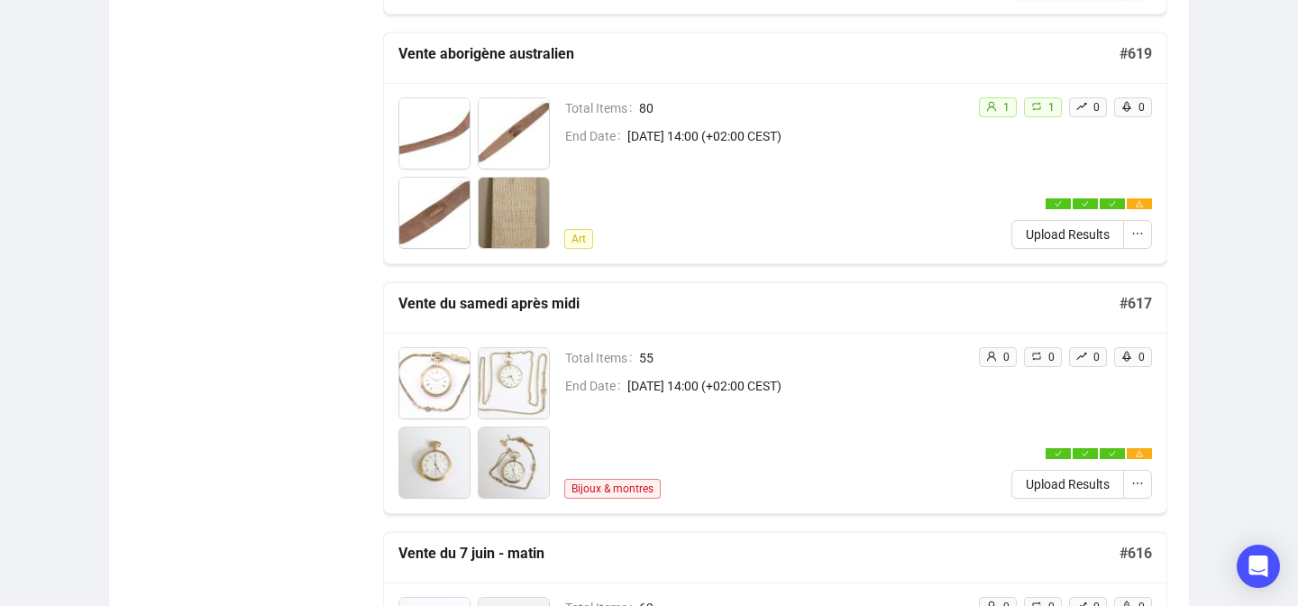
scroll to position [1974, 0]
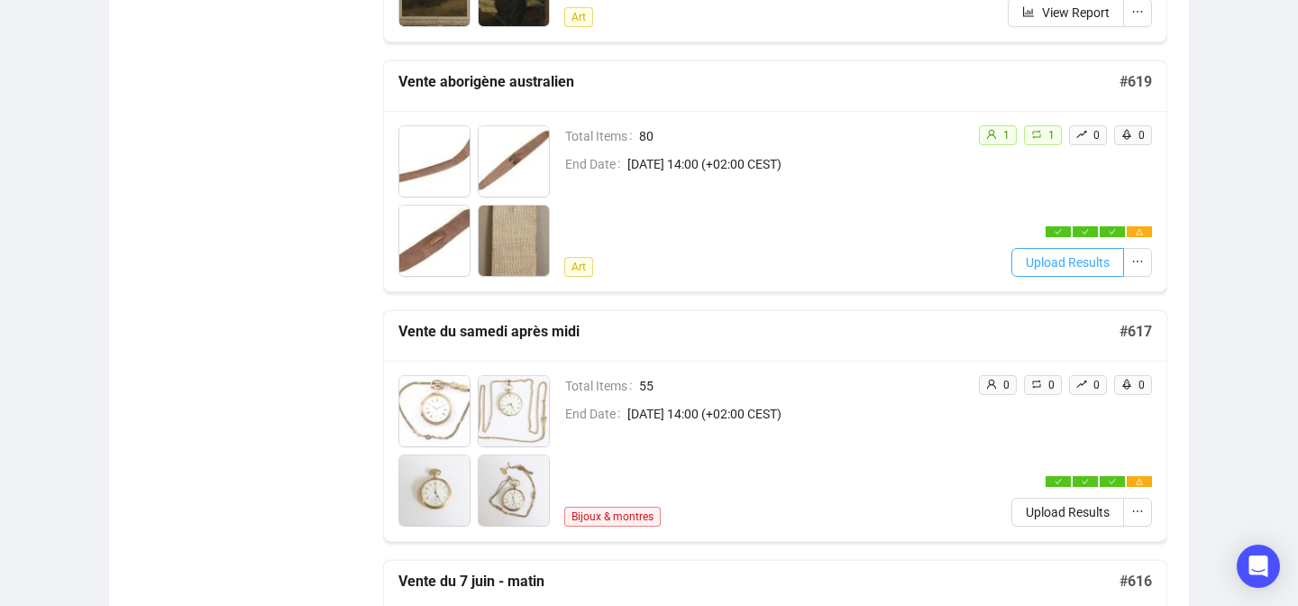
click at [1048, 261] on span "Upload Results" at bounding box center [1068, 262] width 84 height 20
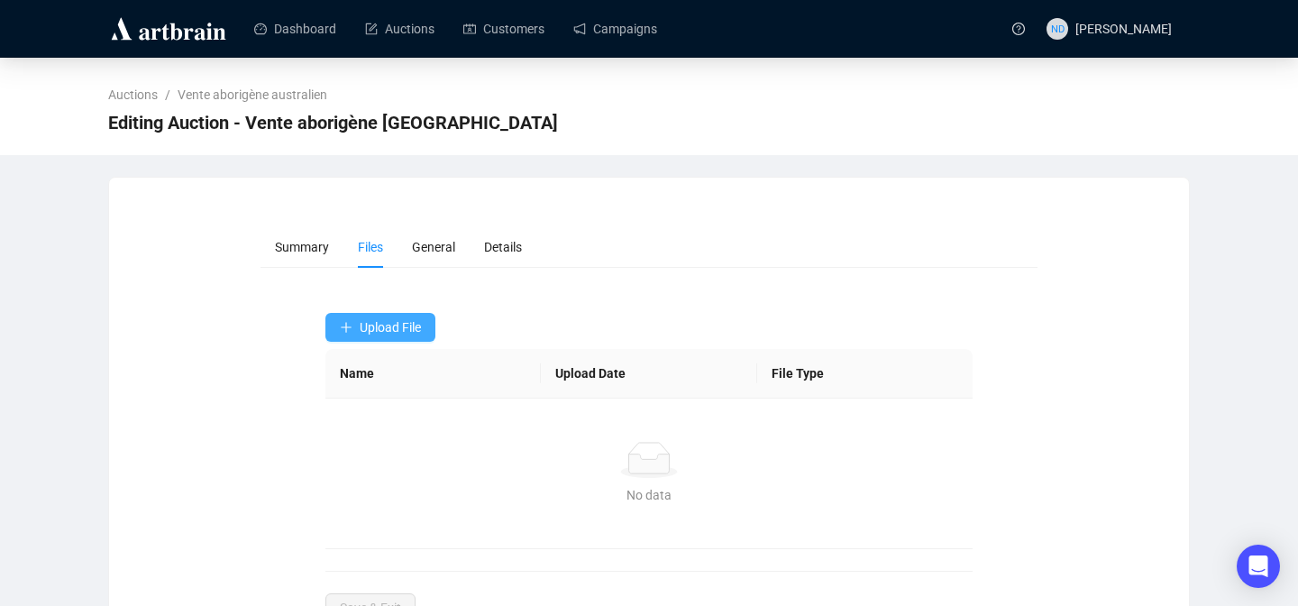
click at [405, 327] on span "Upload File" at bounding box center [390, 327] width 61 height 14
click at [360, 402] on span "Results" at bounding box center [382, 399] width 85 height 20
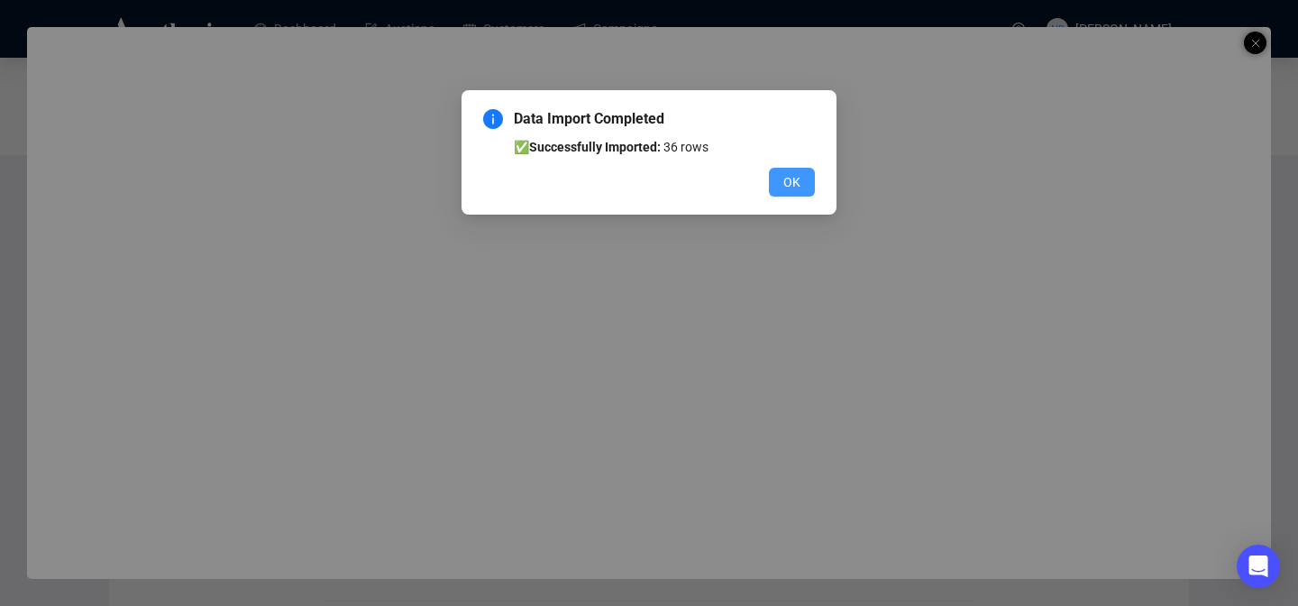
click at [784, 188] on span "OK" at bounding box center [791, 182] width 17 height 20
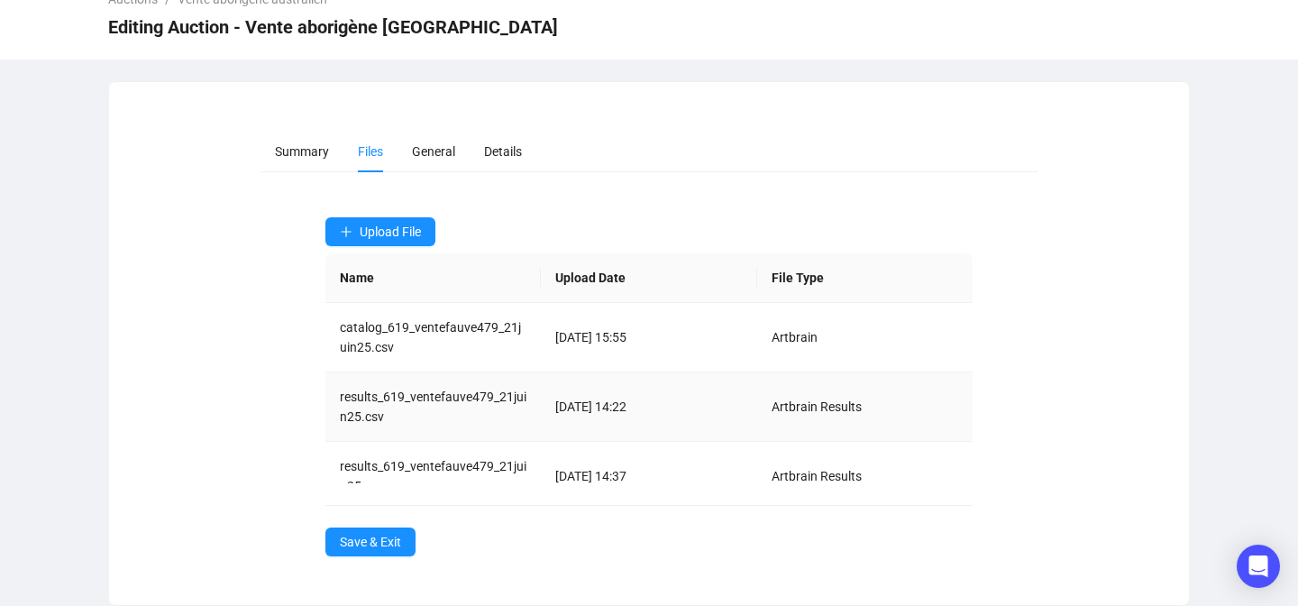
scroll to position [87, 0]
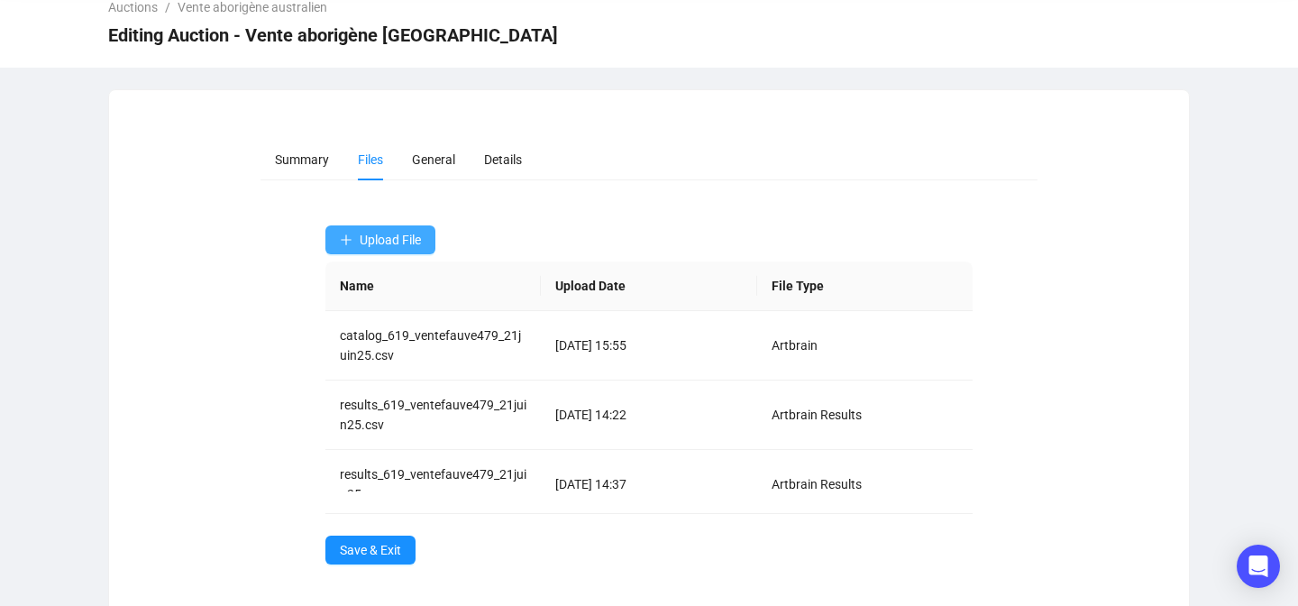
click at [395, 245] on span "Upload File" at bounding box center [390, 240] width 61 height 14
click at [358, 332] on span "Bids" at bounding box center [382, 341] width 85 height 20
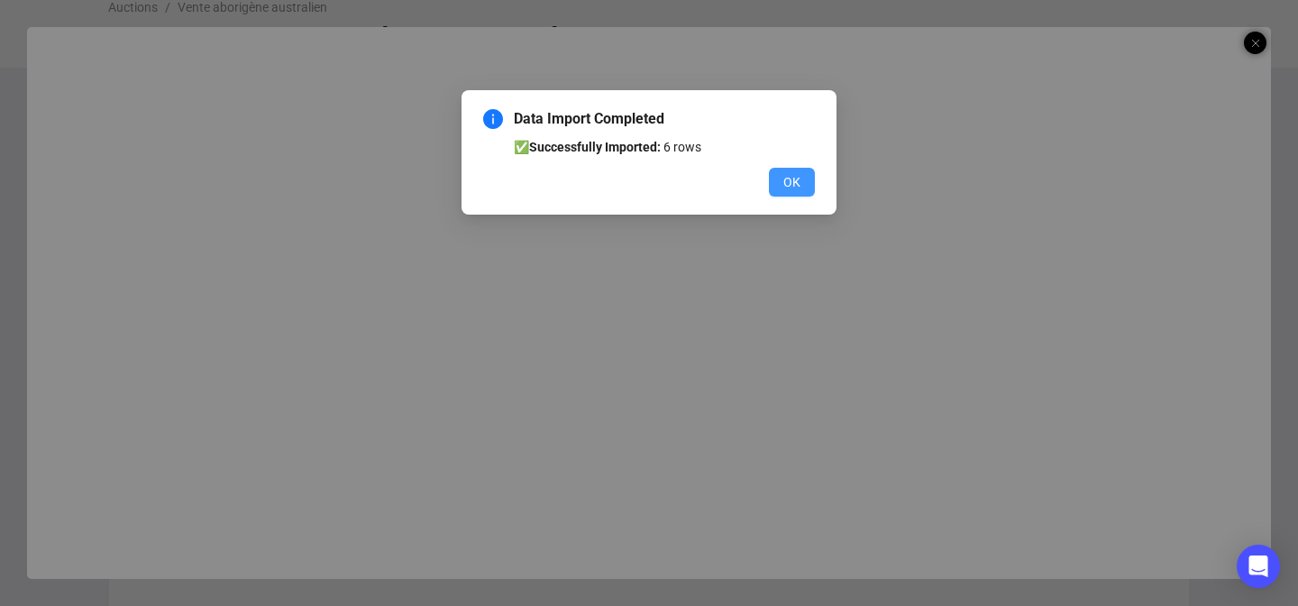
click at [798, 193] on button "OK" at bounding box center [792, 182] width 46 height 29
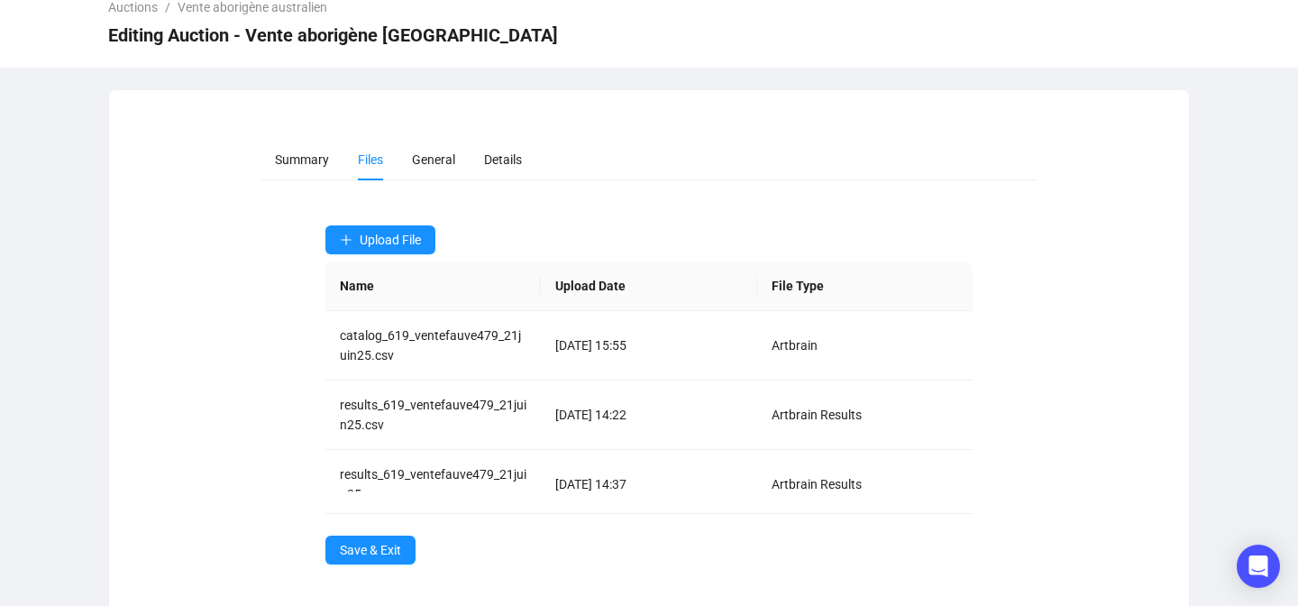
click at [1250, 40] on div "Auctions / Vente aborigène australien Editing Auction - Vente aborigène austral…" at bounding box center [649, 18] width 1298 height 97
click at [356, 556] on span "Save & Exit" at bounding box center [370, 550] width 61 height 20
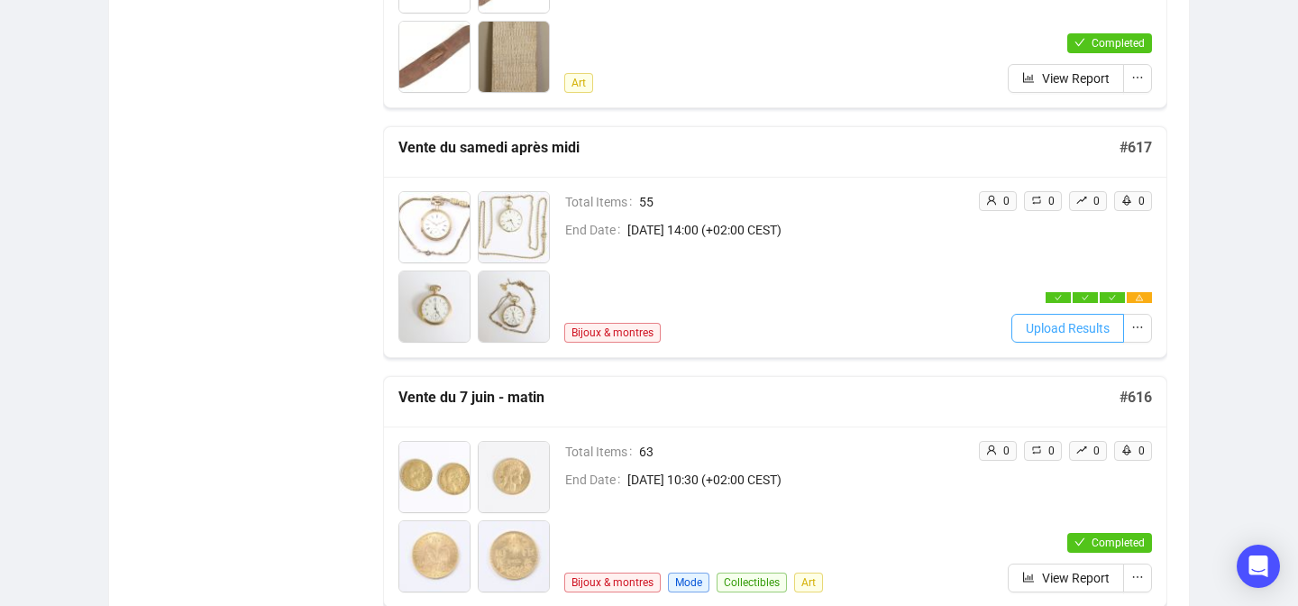
scroll to position [2147, 0]
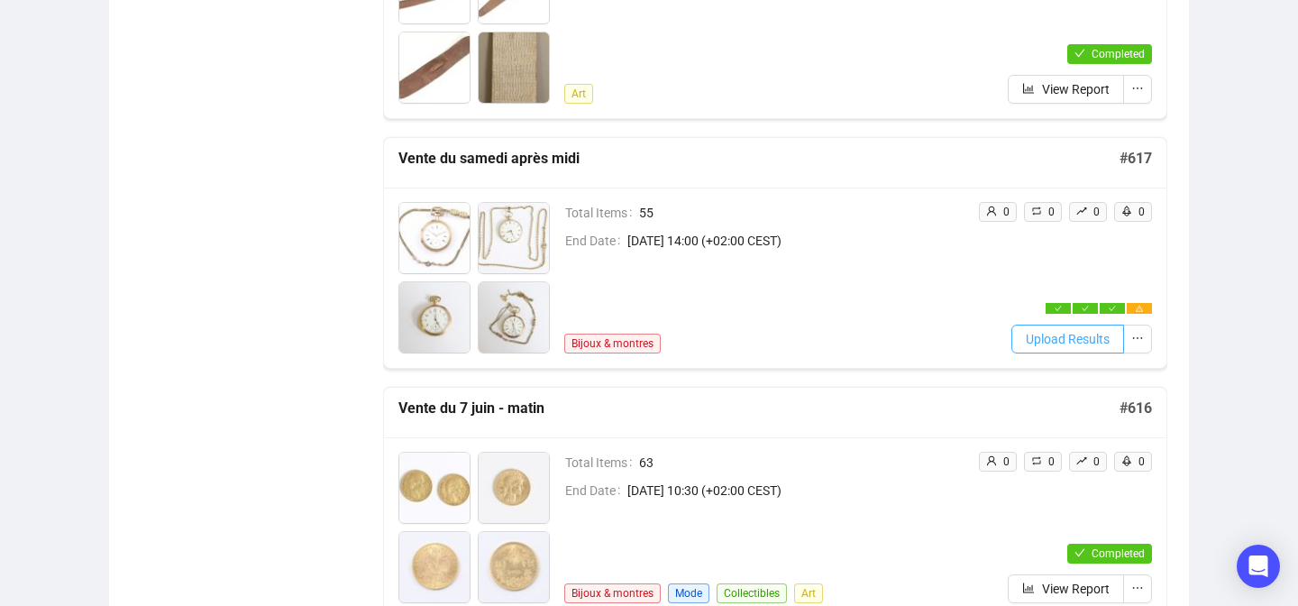
click at [1026, 341] on span "Upload Results" at bounding box center [1068, 339] width 84 height 20
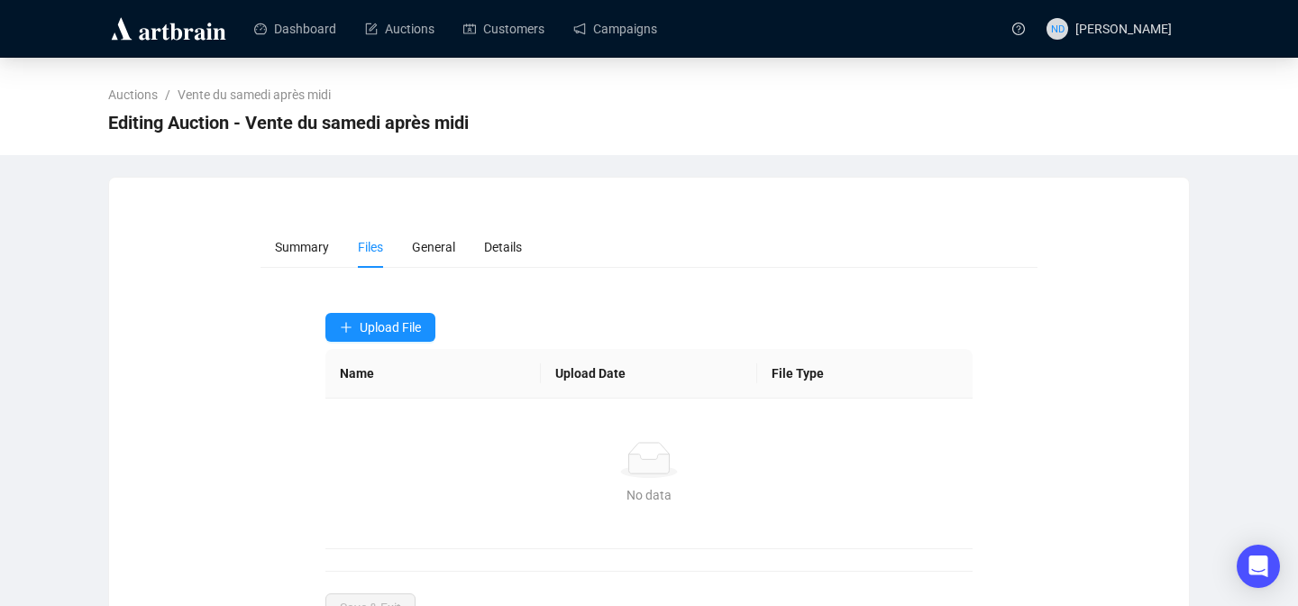
click at [399, 311] on form "Summary Files General Details Upload File Name Upload Date File Type No data No…" at bounding box center [649, 424] width 778 height 396
click at [388, 317] on button "Upload File" at bounding box center [380, 327] width 110 height 29
click at [359, 423] on span "Bids" at bounding box center [382, 428] width 85 height 20
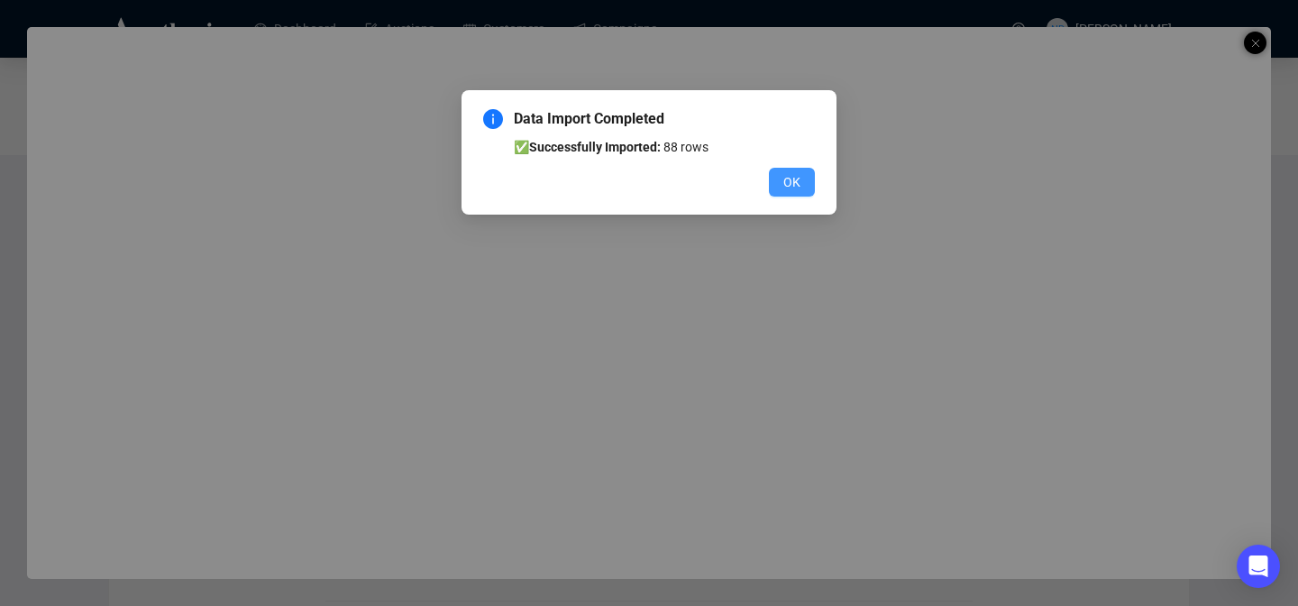
click at [803, 178] on button "OK" at bounding box center [792, 182] width 46 height 29
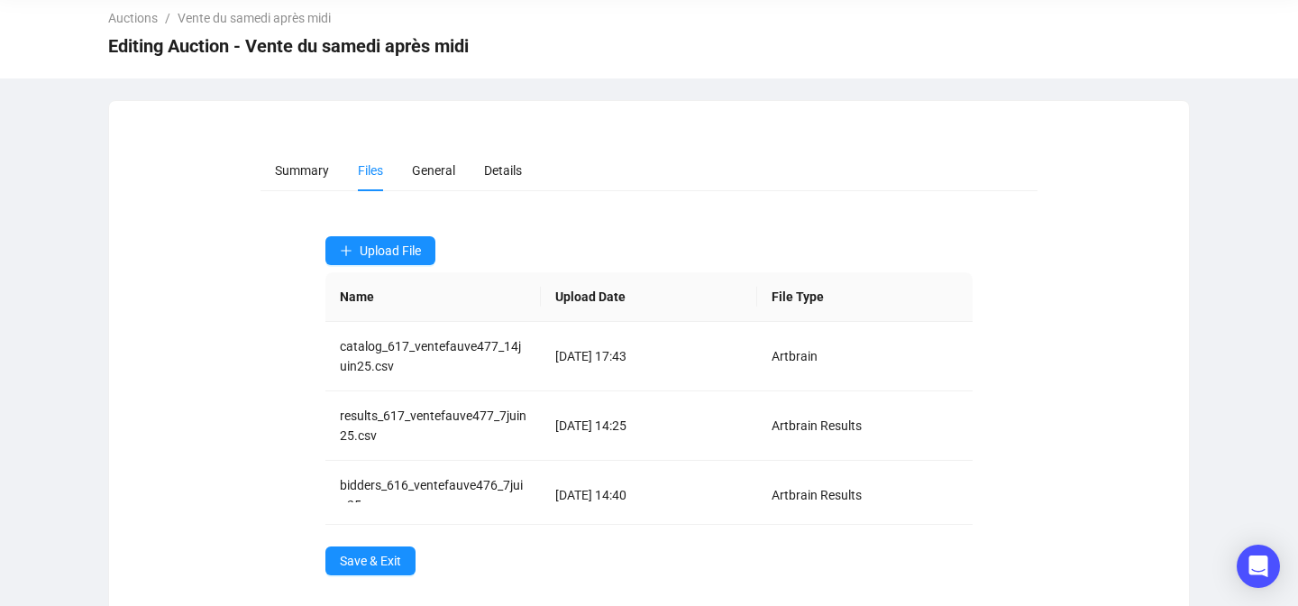
scroll to position [80, 0]
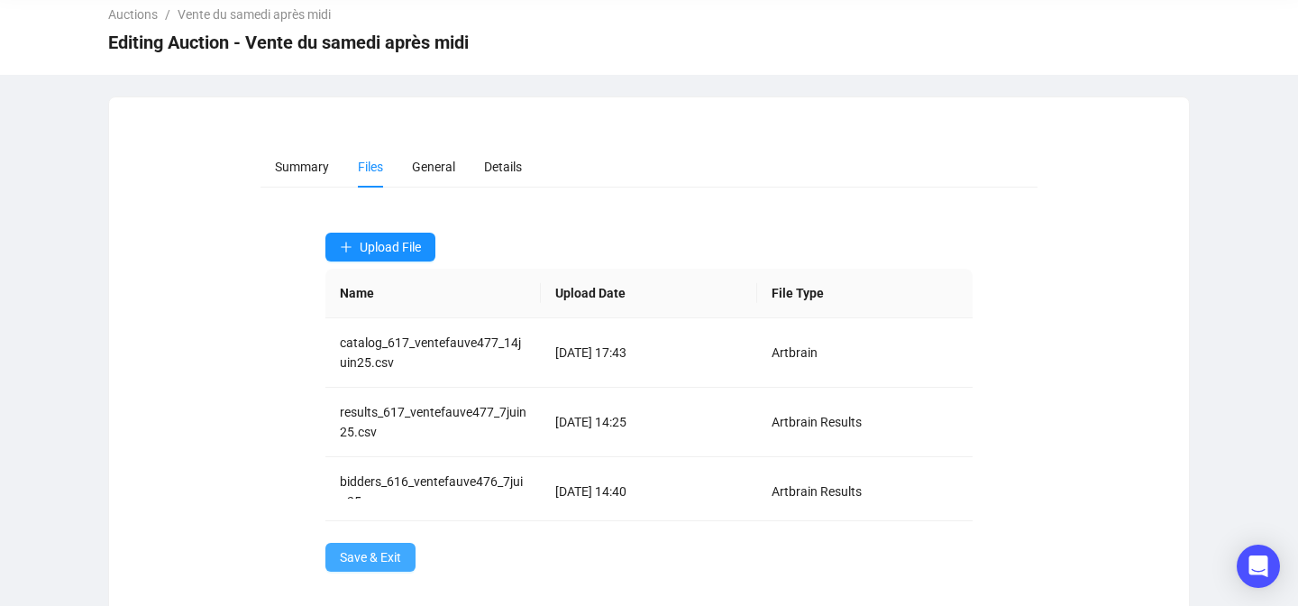
click at [386, 549] on span "Save & Exit" at bounding box center [370, 557] width 61 height 20
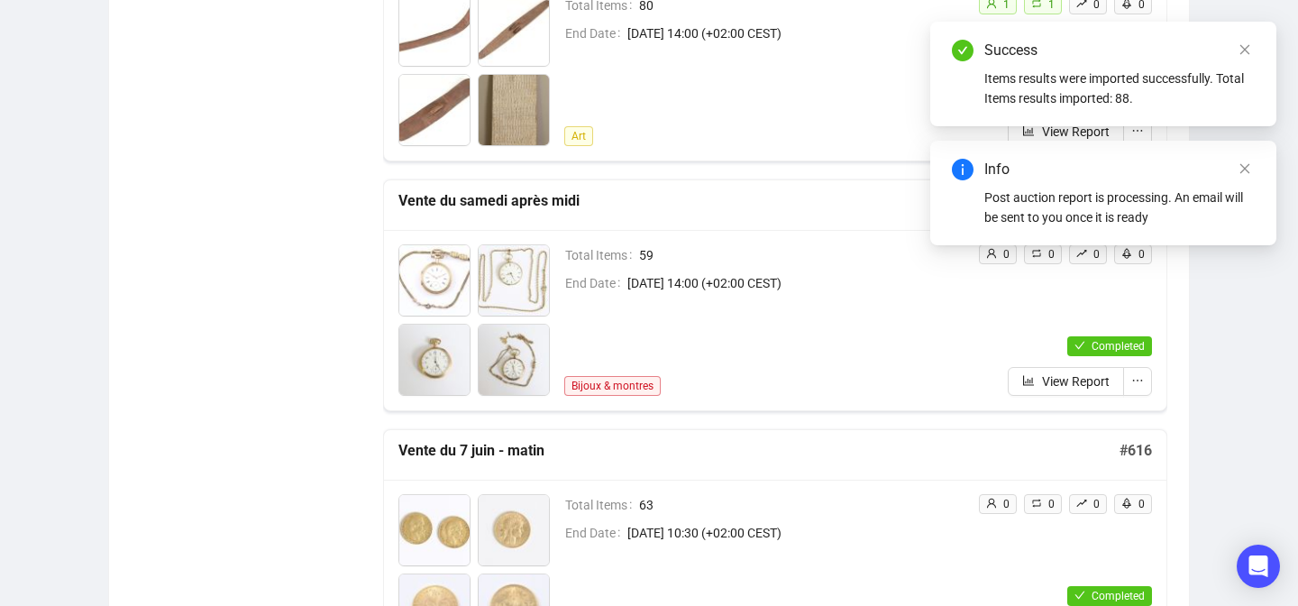
scroll to position [2067, 0]
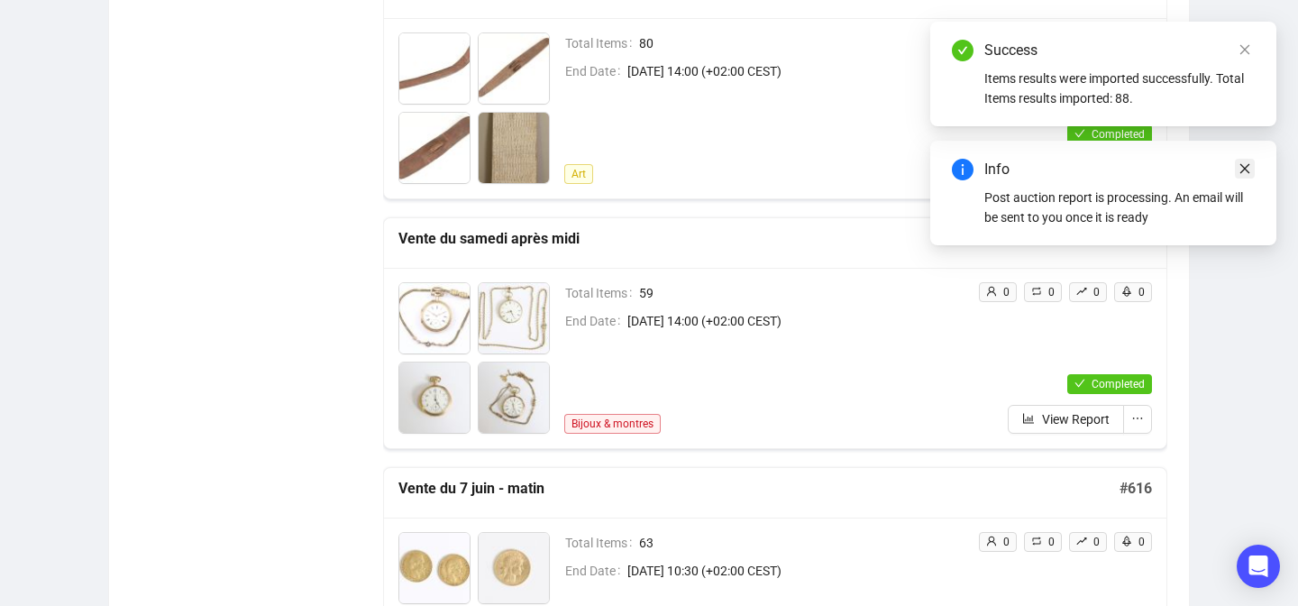
click at [1246, 160] on link "Close" at bounding box center [1245, 169] width 20 height 20
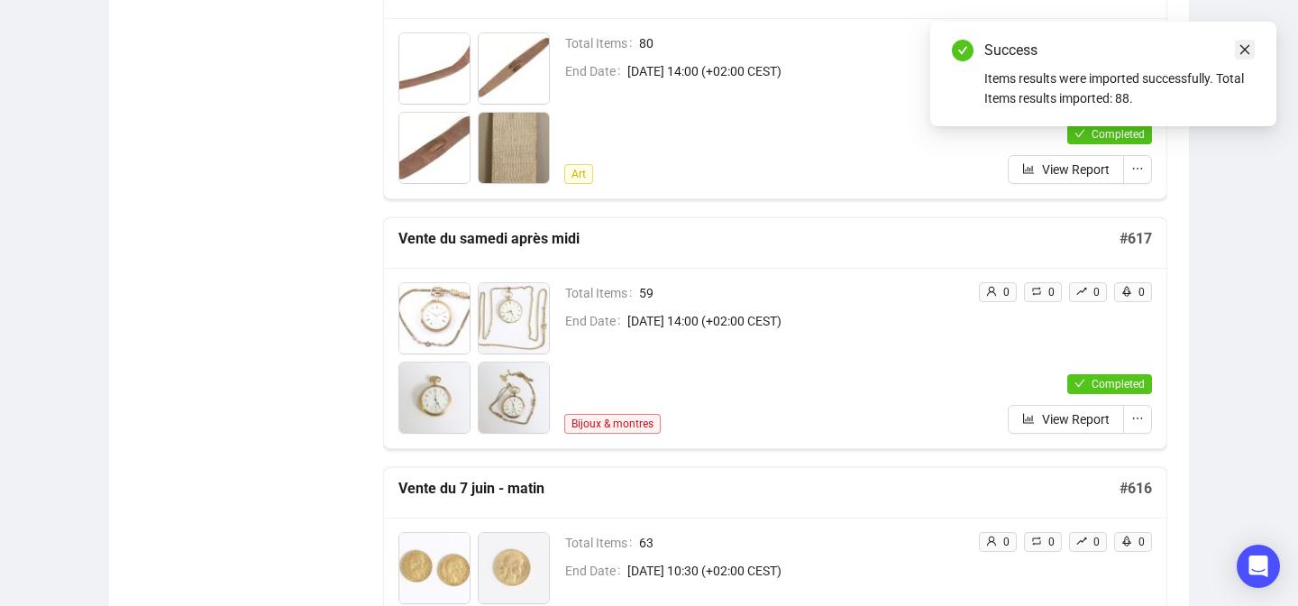
click at [1245, 49] on icon "close" at bounding box center [1245, 50] width 10 height 10
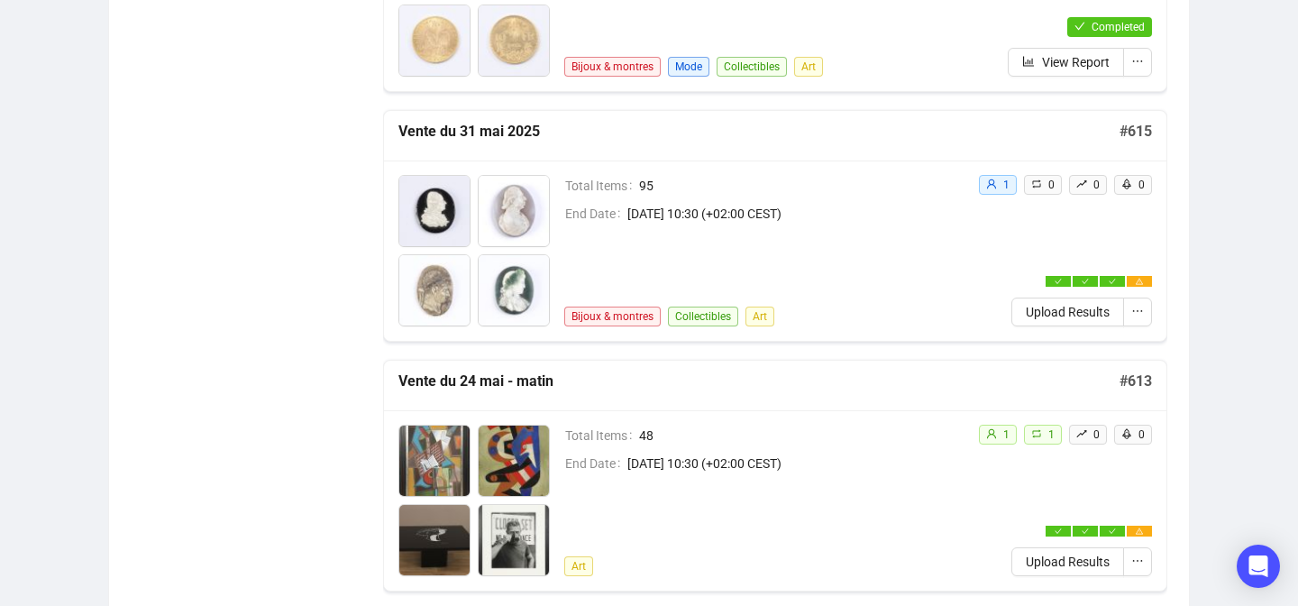
scroll to position [2672, 0]
click at [1039, 309] on span "Upload Results" at bounding box center [1068, 313] width 84 height 20
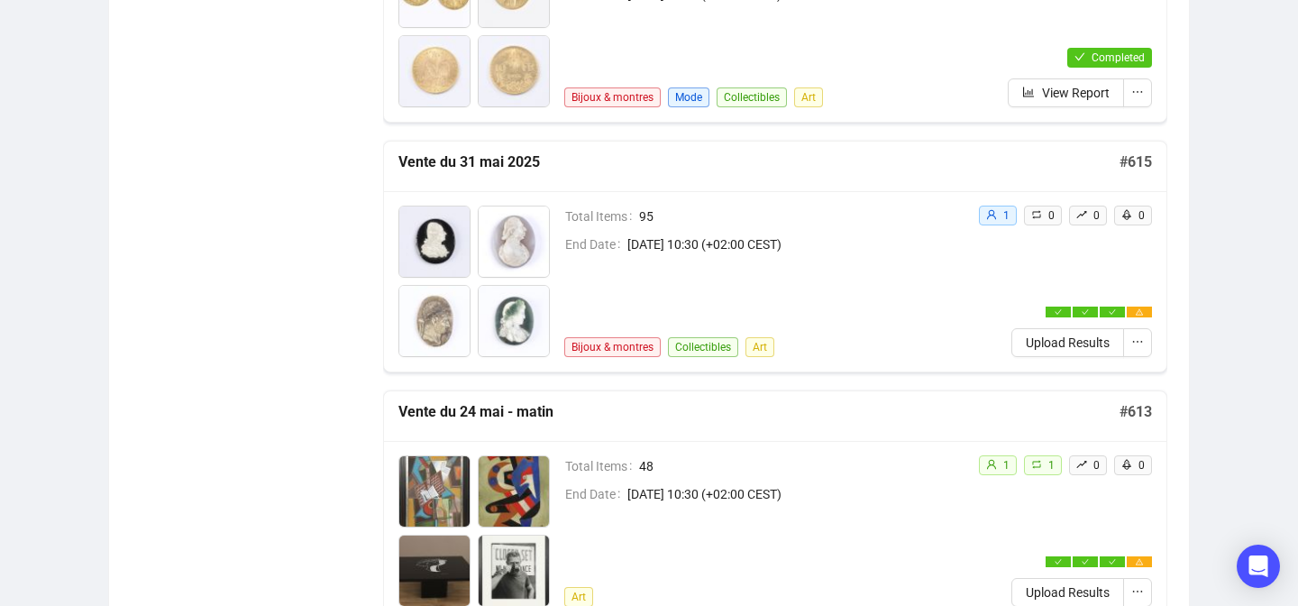
scroll to position [2645, 0]
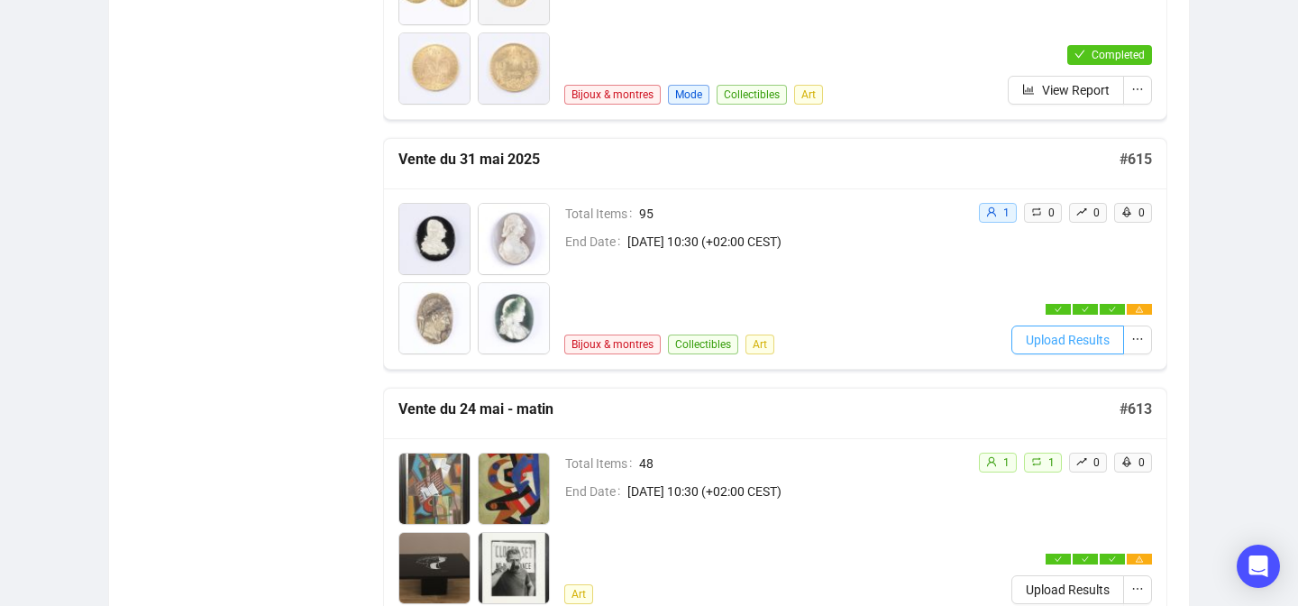
click at [1051, 333] on span "Upload Results" at bounding box center [1068, 340] width 84 height 20
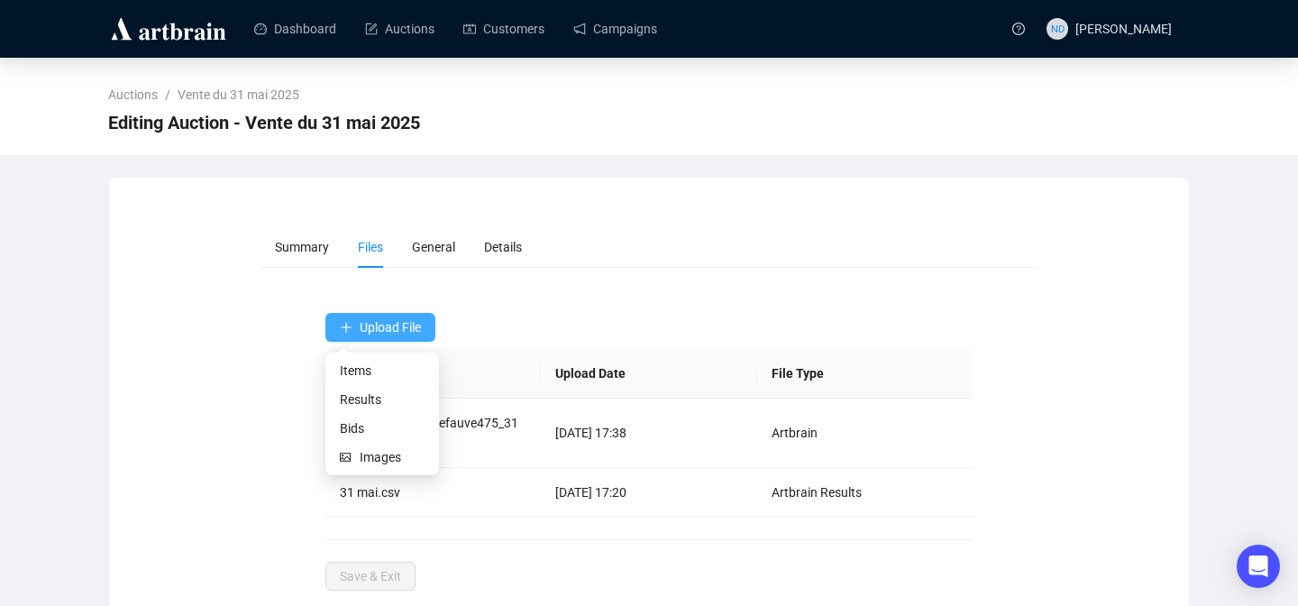
click at [404, 326] on span "Upload File" at bounding box center [390, 327] width 61 height 14
click at [386, 333] on span "Upload File" at bounding box center [390, 327] width 61 height 14
click at [351, 425] on span "Bids" at bounding box center [382, 428] width 85 height 20
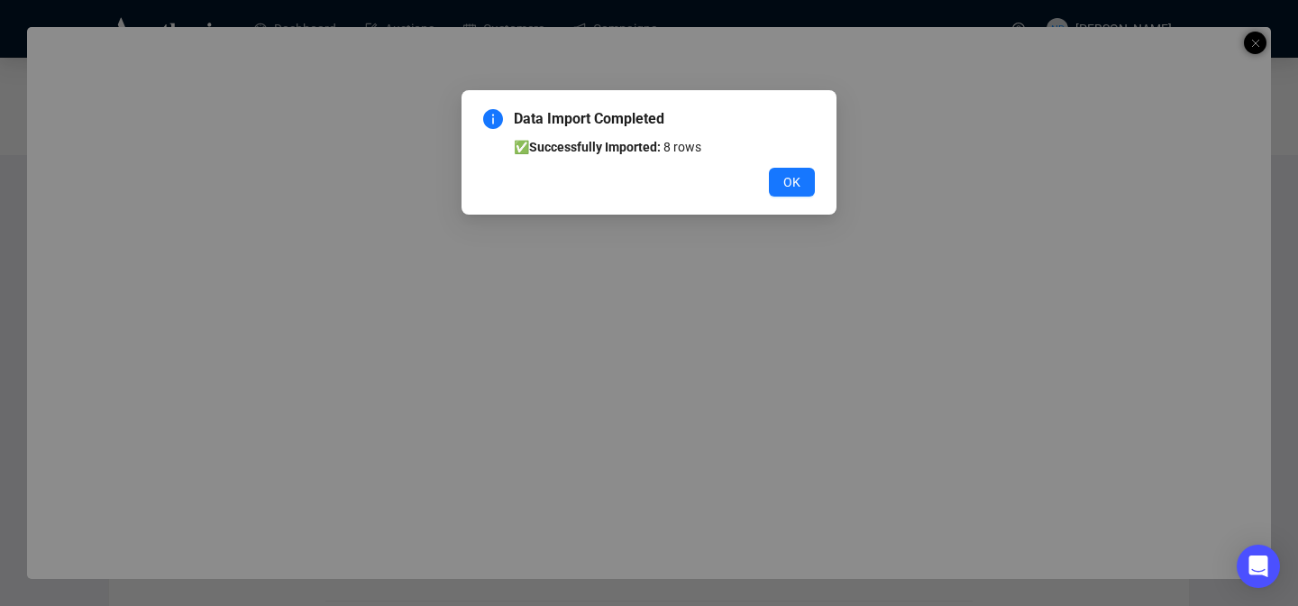
click at [795, 165] on div "Data Import Completed ✅ Successfully Imported: 8 rows OK" at bounding box center [649, 152] width 332 height 88
click at [793, 178] on span "OK" at bounding box center [791, 182] width 17 height 20
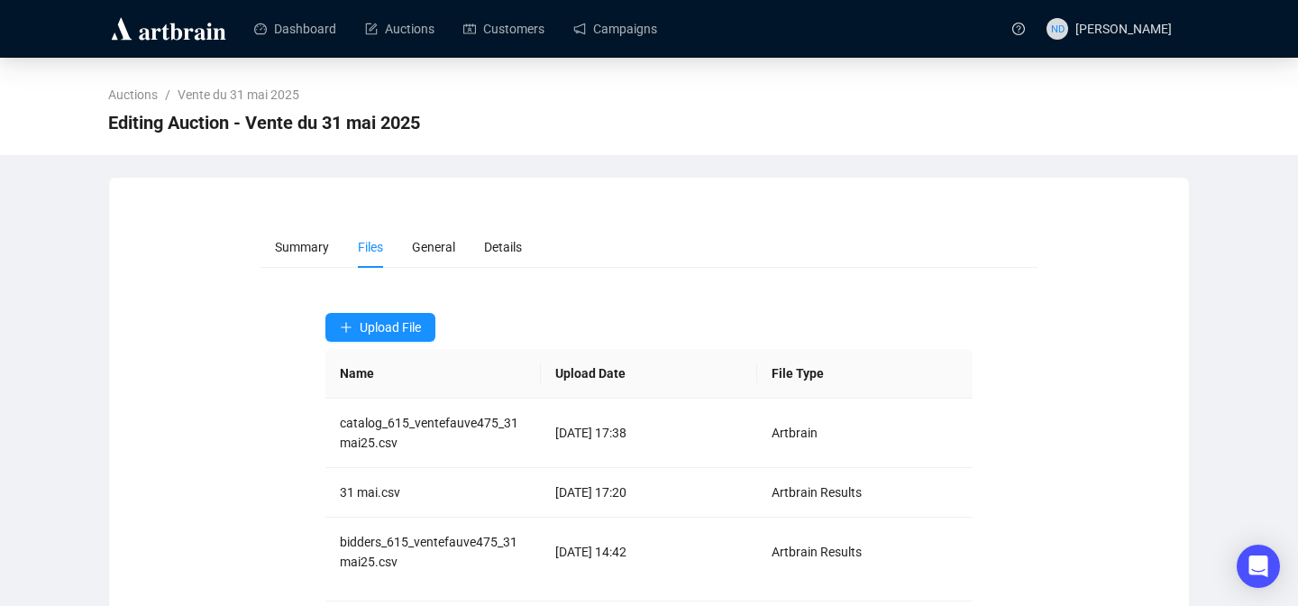
scroll to position [96, 0]
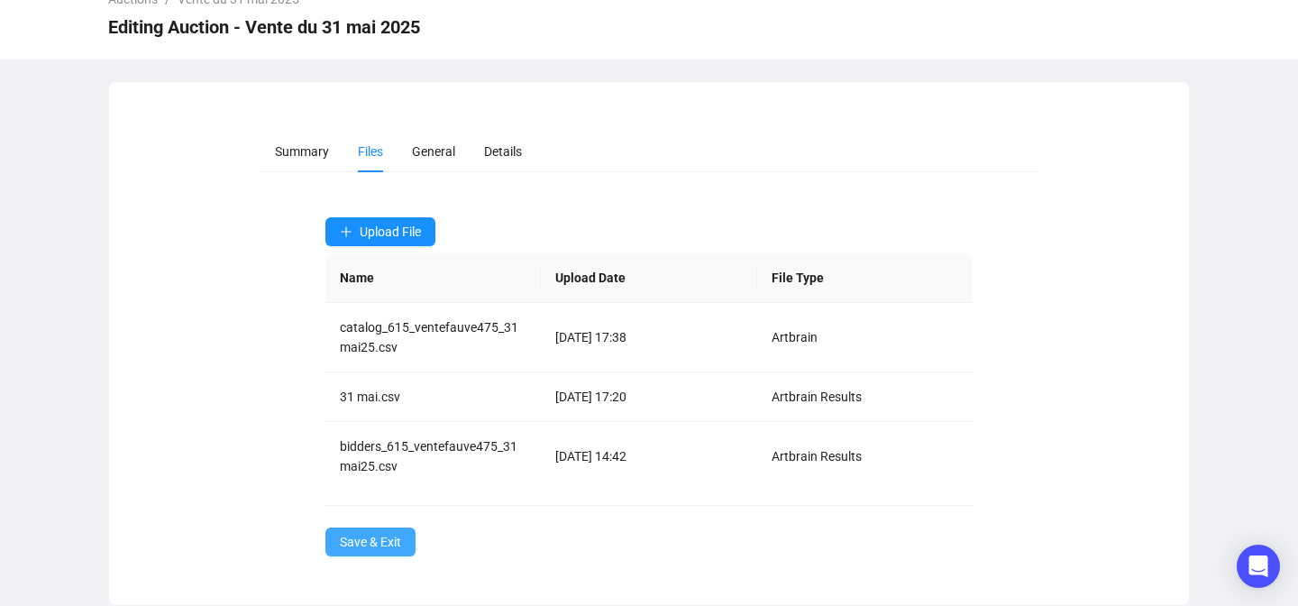
click at [366, 555] on button "Save & Exit" at bounding box center [370, 541] width 90 height 29
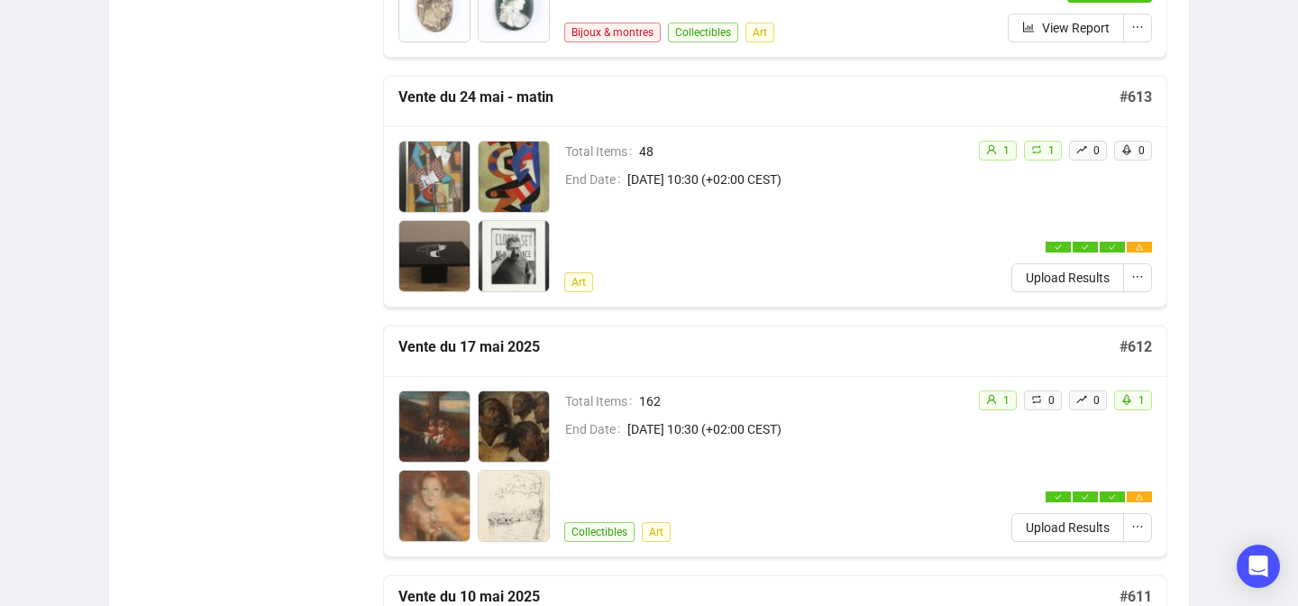
scroll to position [2957, 0]
click at [1026, 274] on span "Upload Results" at bounding box center [1068, 278] width 84 height 20
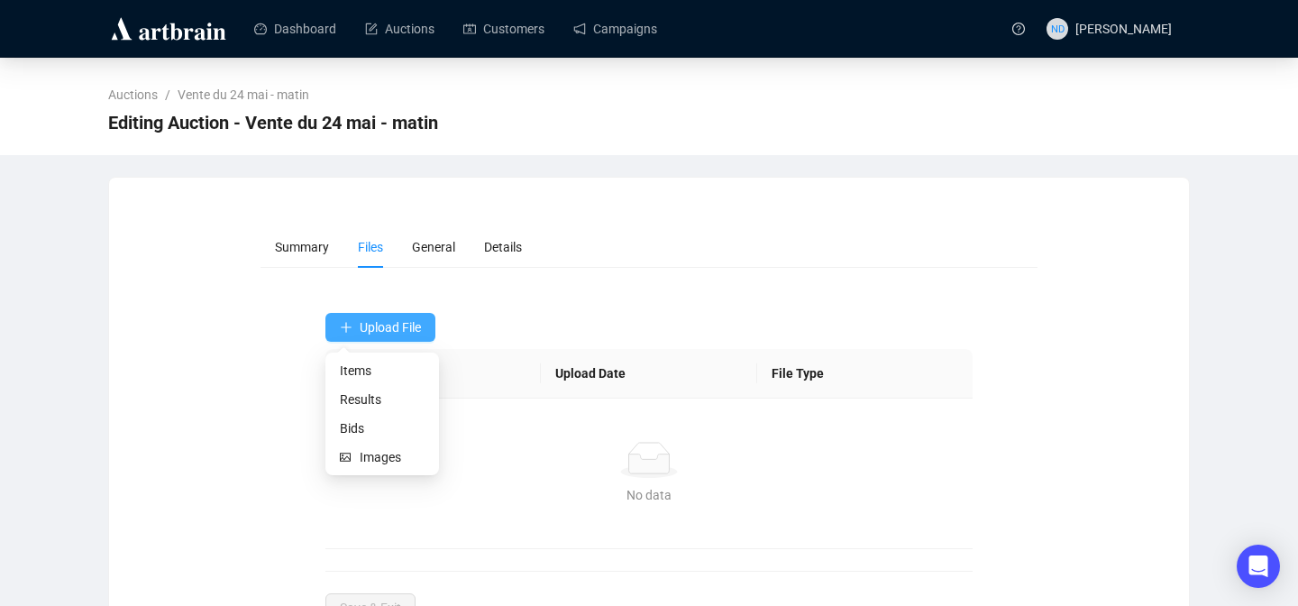
click at [360, 324] on span "Upload File" at bounding box center [390, 327] width 61 height 14
click at [349, 420] on span "Bids" at bounding box center [382, 428] width 85 height 20
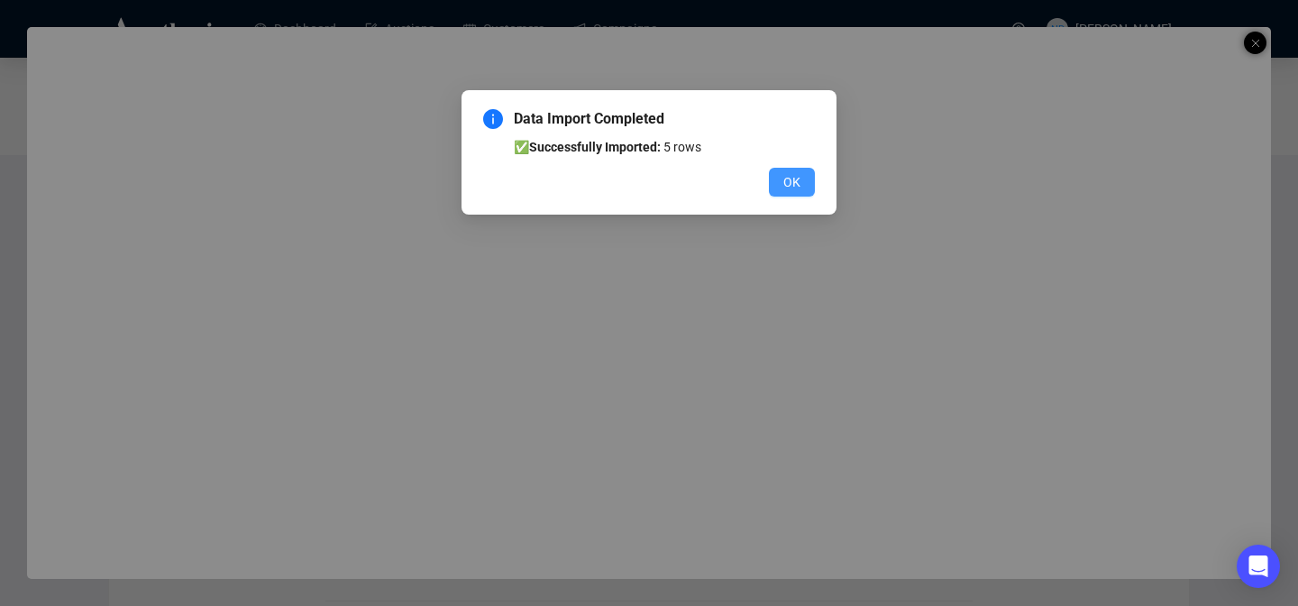
click at [799, 186] on span "OK" at bounding box center [791, 182] width 17 height 20
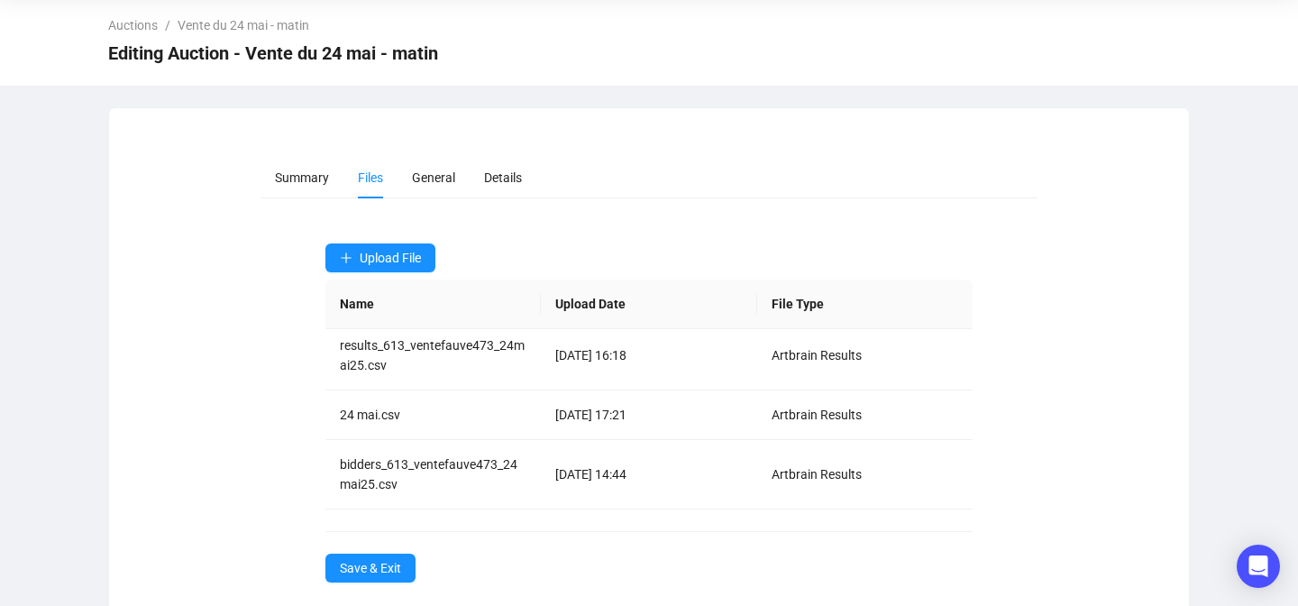
scroll to position [96, 0]
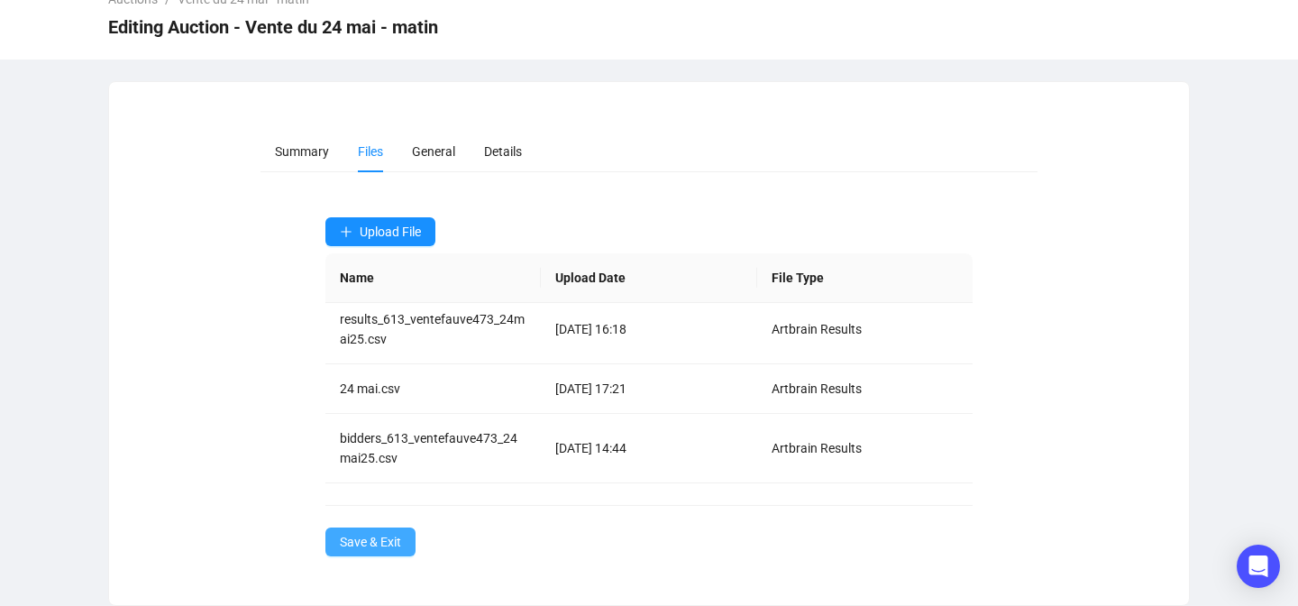
click at [380, 533] on span "Save & Exit" at bounding box center [370, 542] width 61 height 20
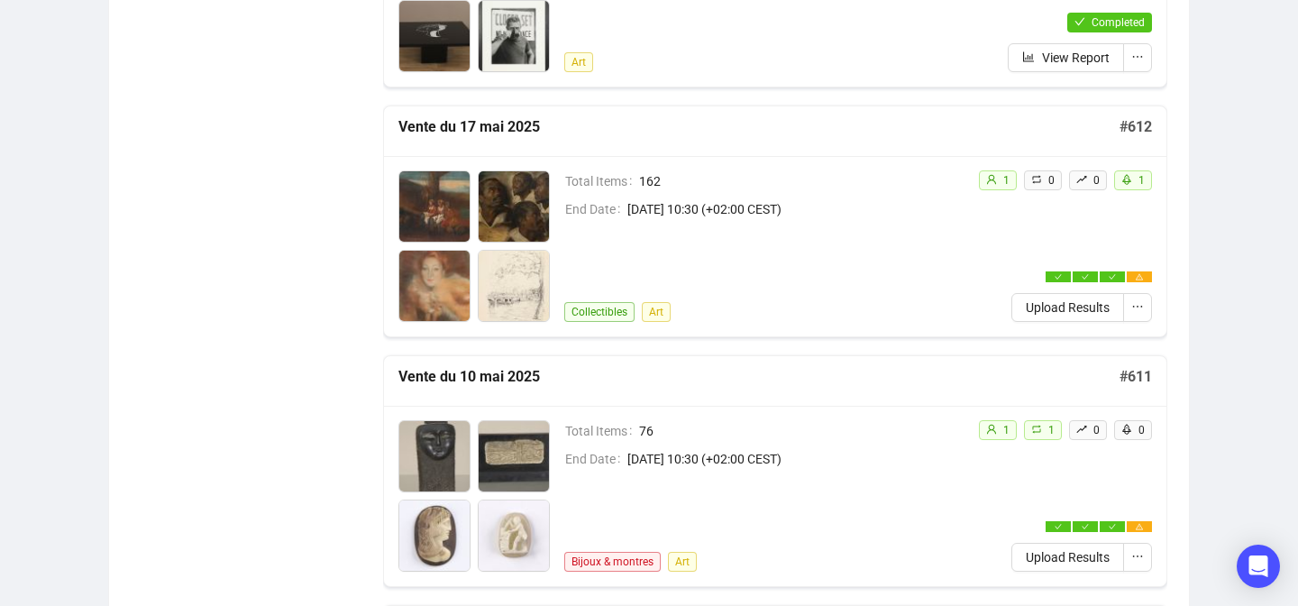
scroll to position [3180, 0]
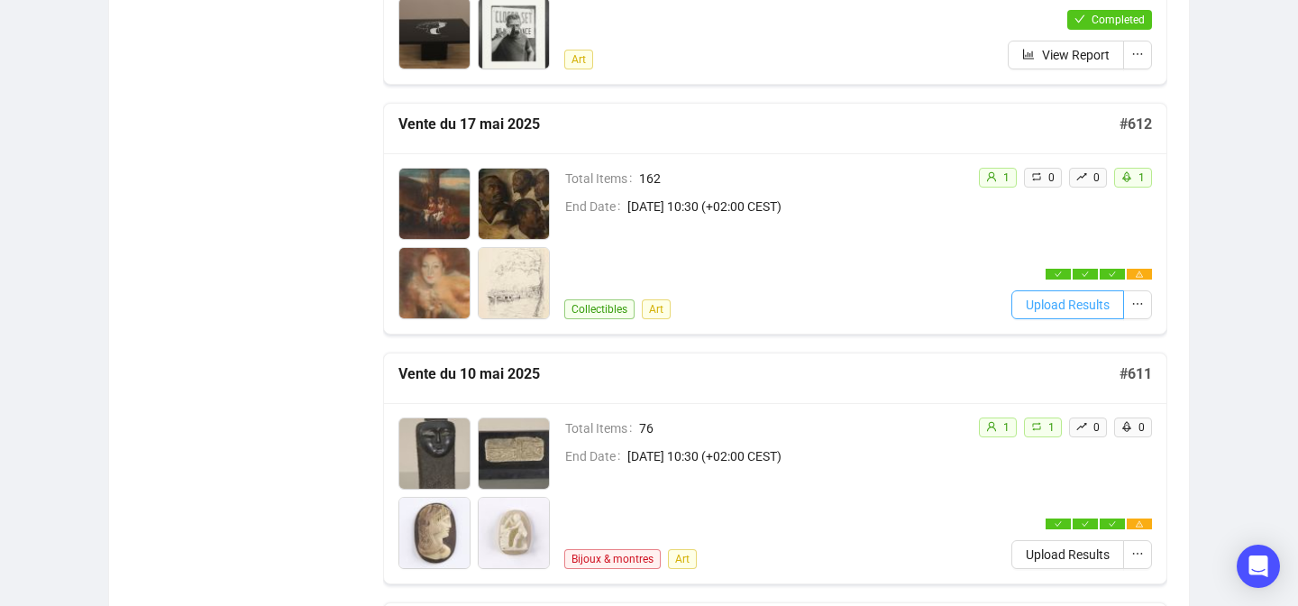
click at [1054, 298] on span "Upload Results" at bounding box center [1068, 305] width 84 height 20
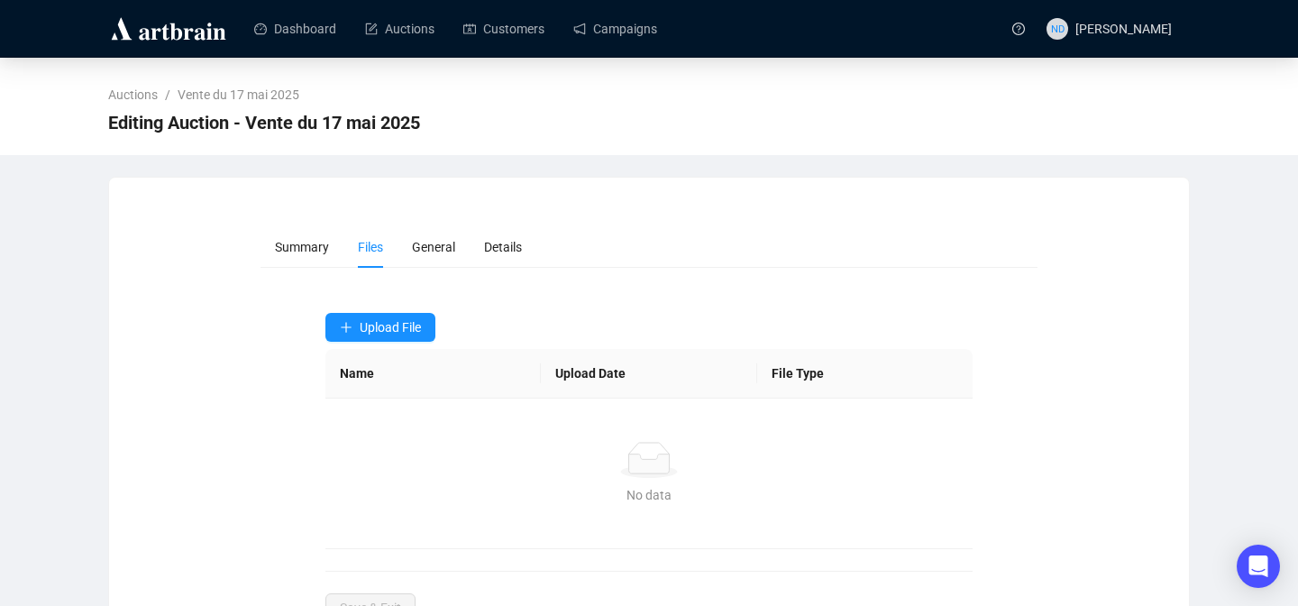
scroll to position [66, 0]
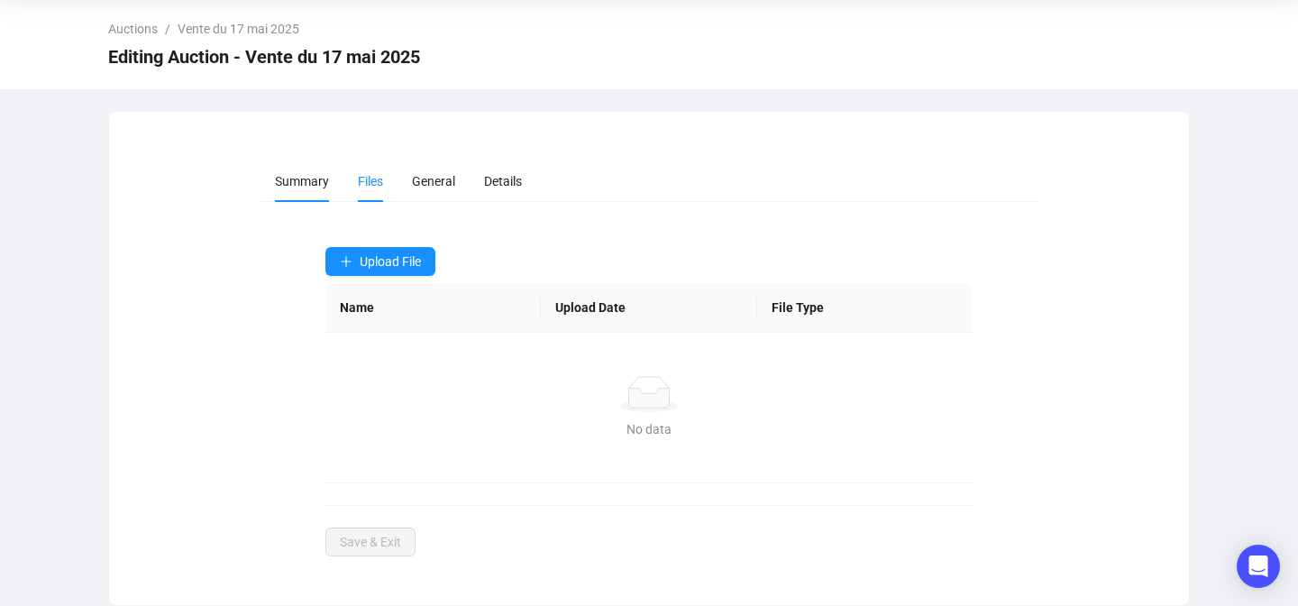
click at [295, 189] on li "Summary" at bounding box center [301, 180] width 83 height 41
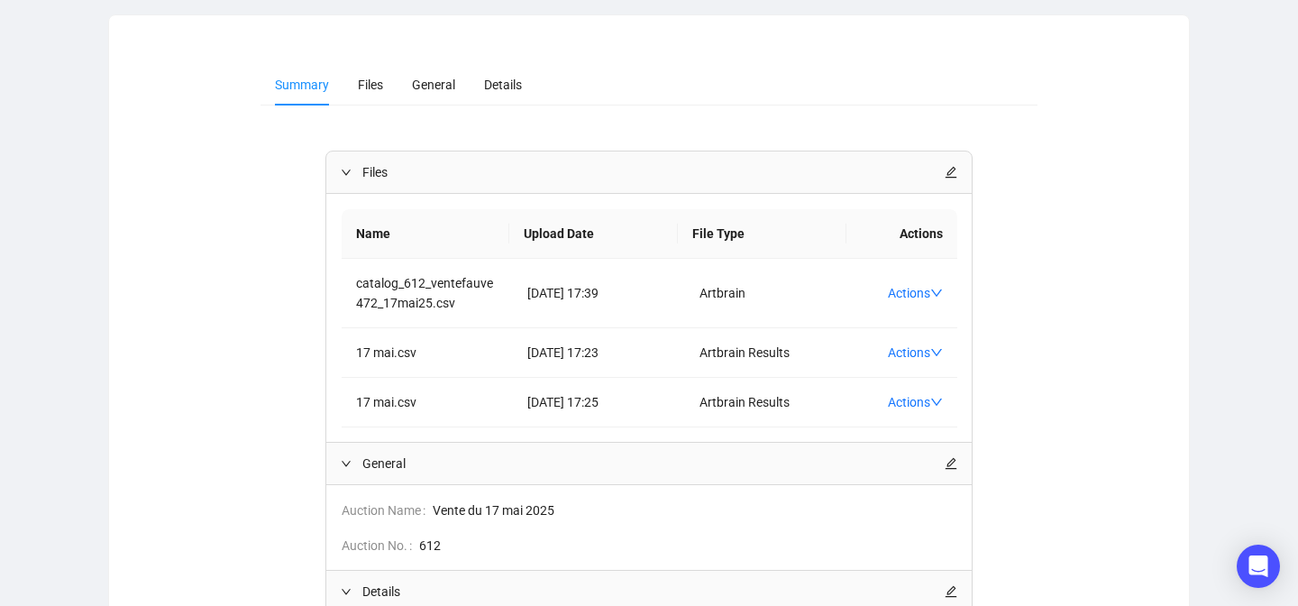
scroll to position [127, 0]
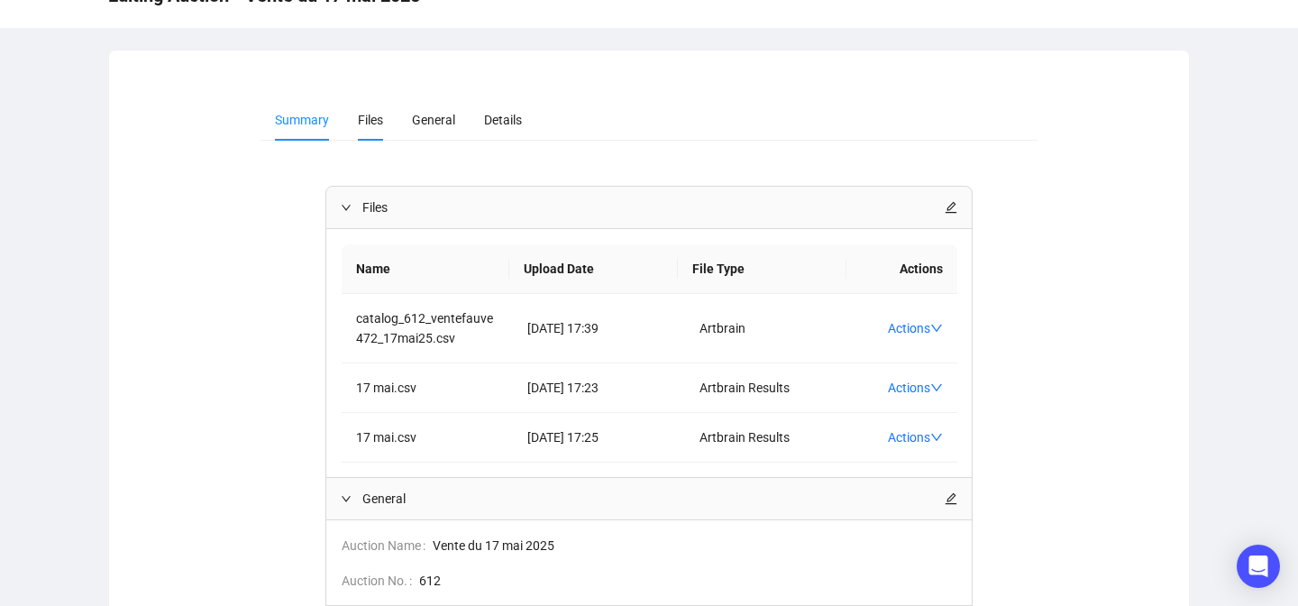
click at [385, 135] on li "Files" at bounding box center [370, 119] width 54 height 41
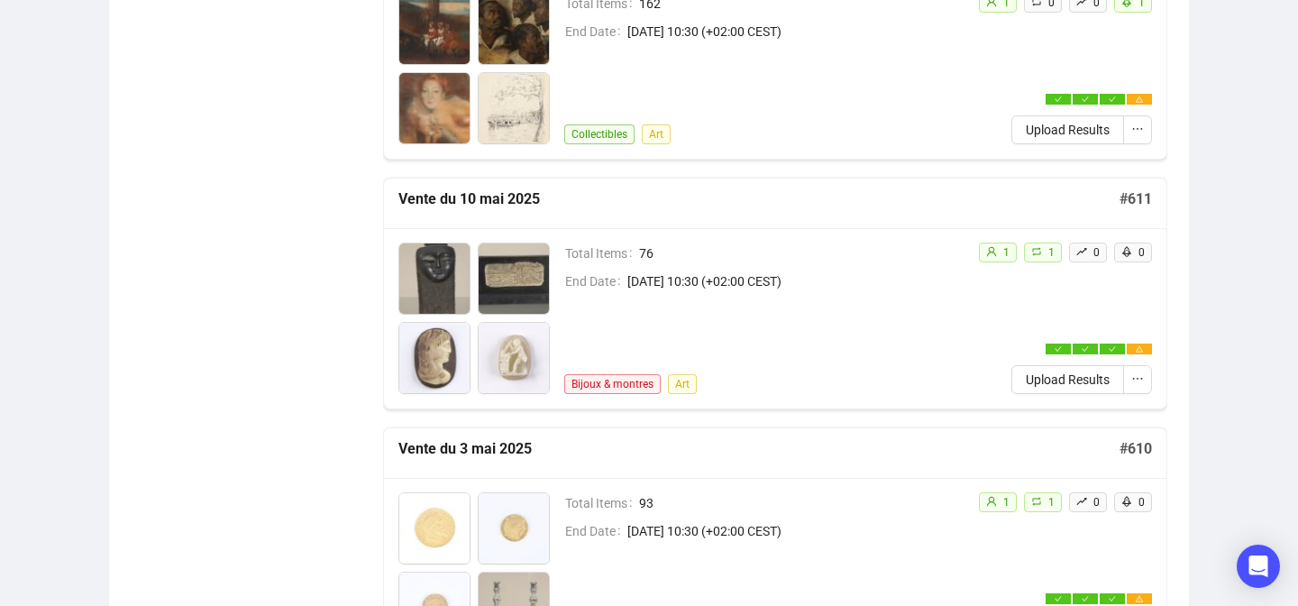
scroll to position [3265, 0]
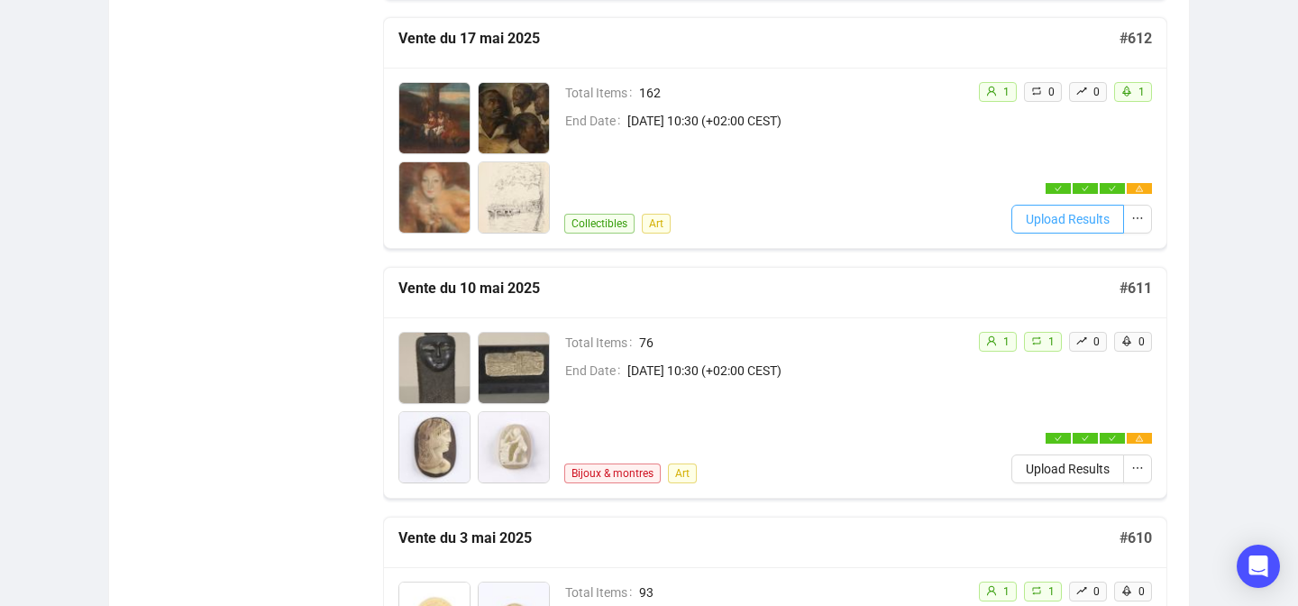
click at [1054, 216] on span "Upload Results" at bounding box center [1068, 219] width 84 height 20
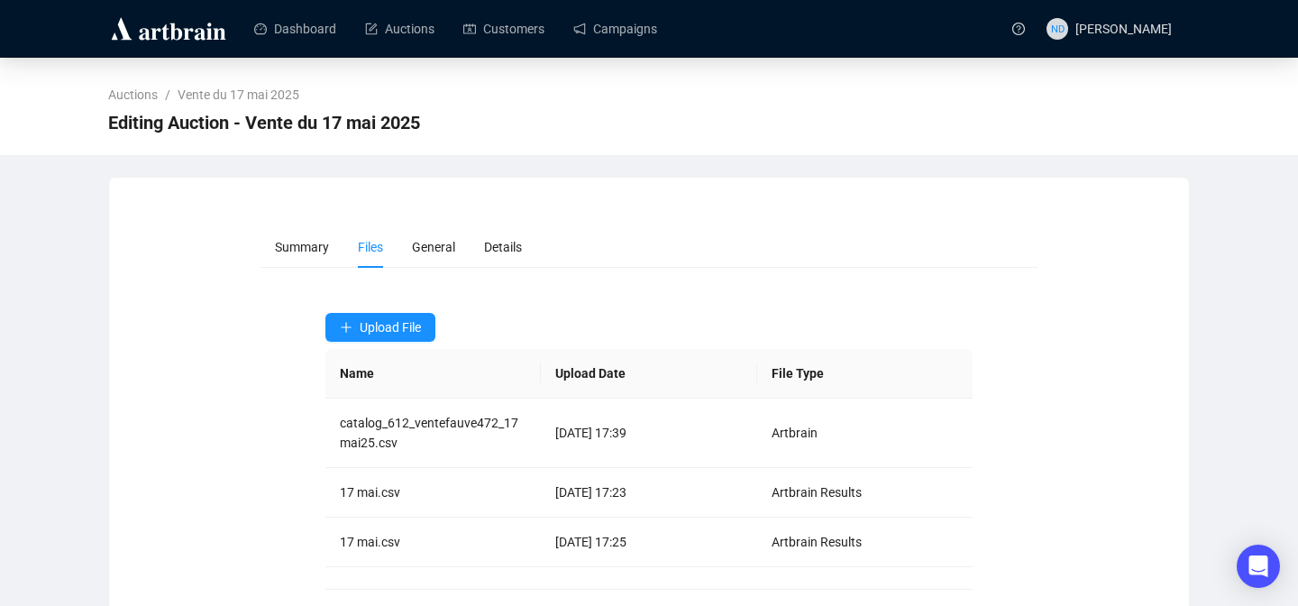
scroll to position [84, 0]
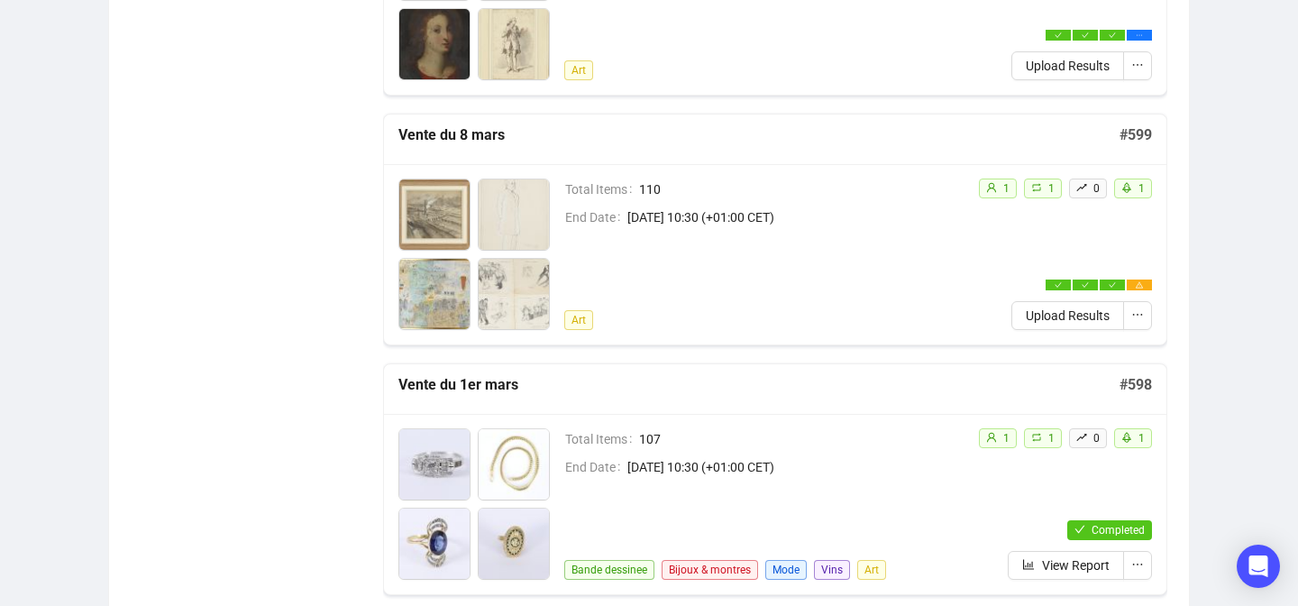
scroll to position [5663, 0]
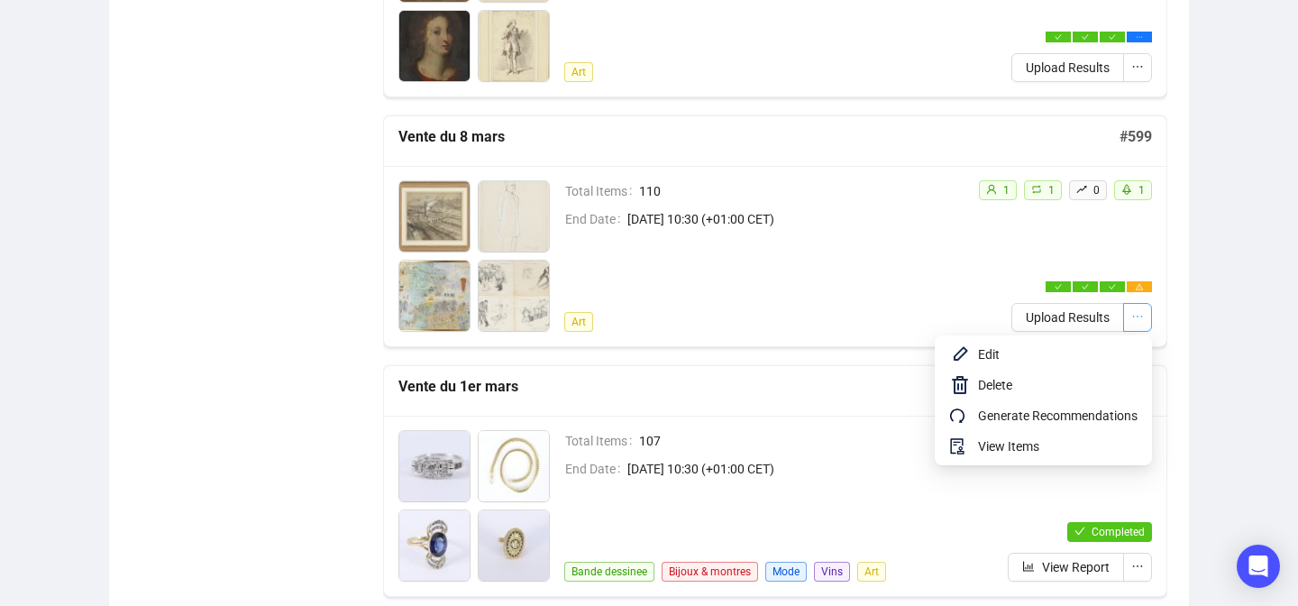
click at [1139, 318] on icon "ellipsis" at bounding box center [1137, 316] width 13 height 13
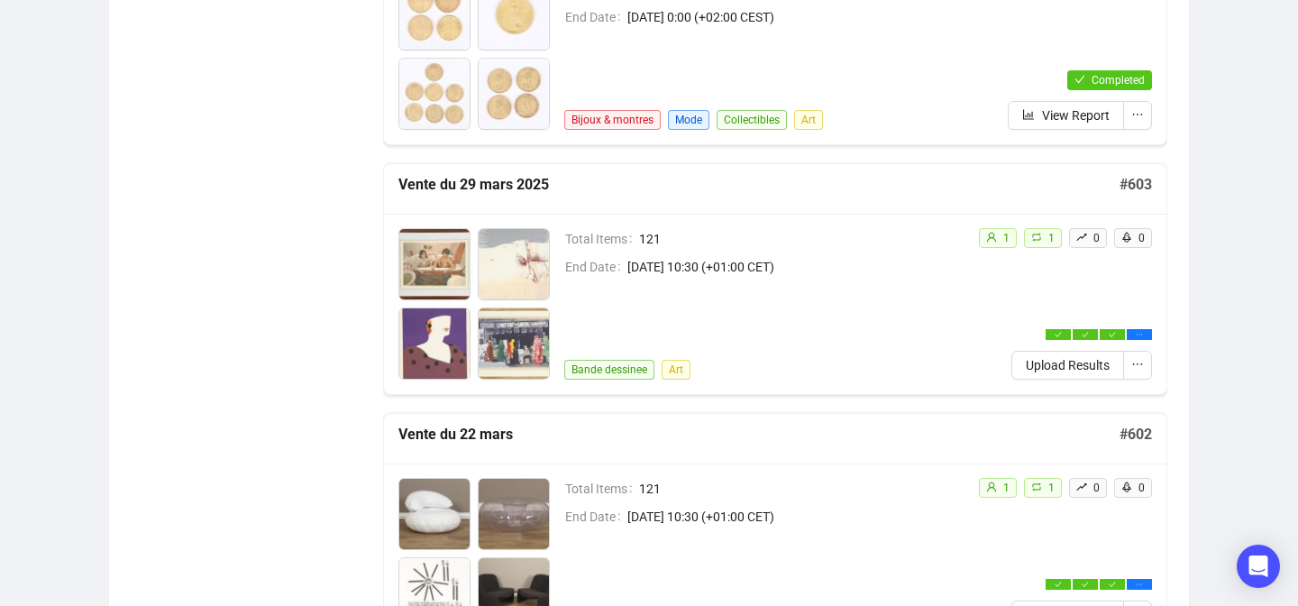
scroll to position [4885, 0]
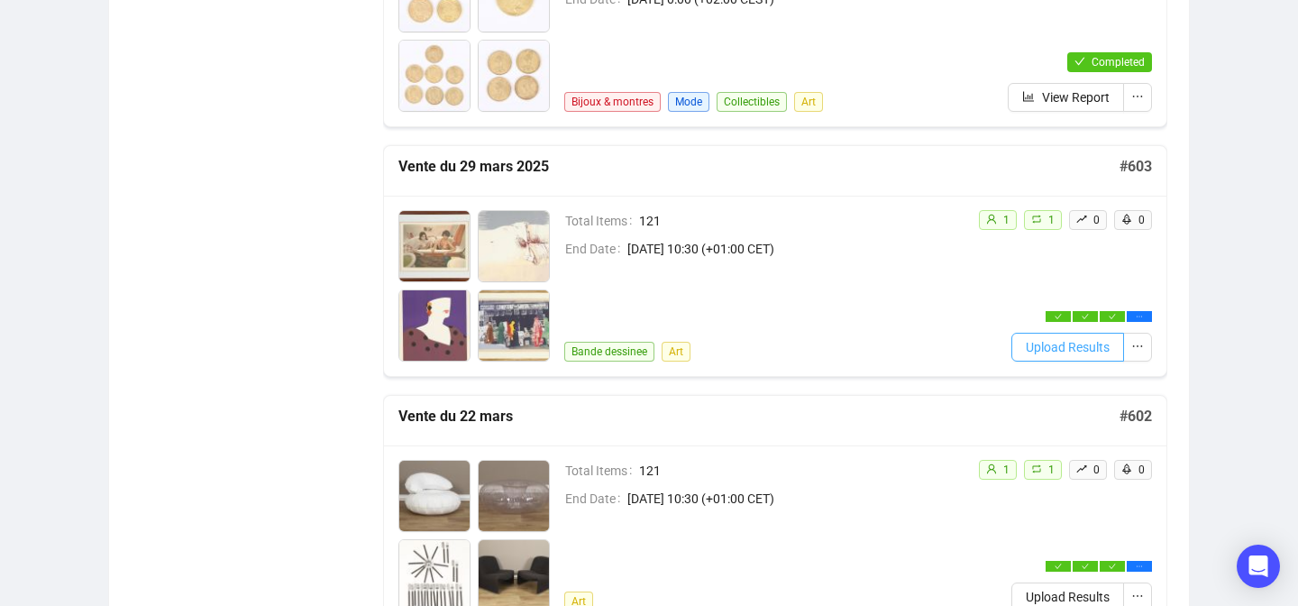
click at [1028, 335] on button "Upload Results" at bounding box center [1067, 347] width 113 height 29
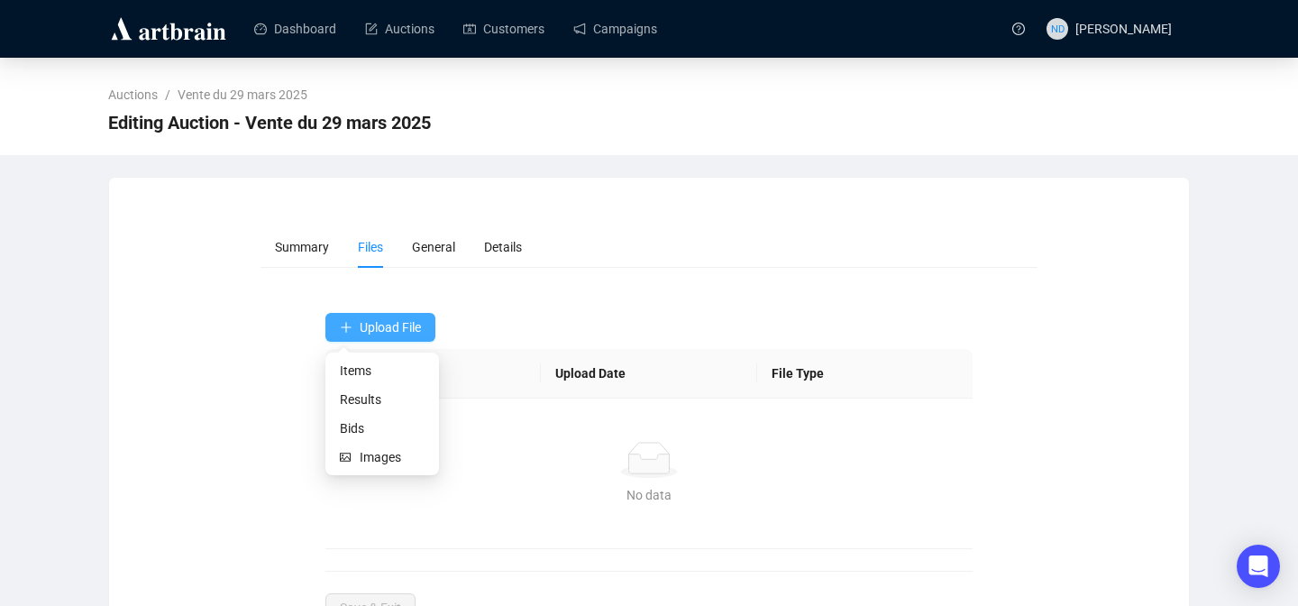
click at [388, 329] on span "Upload File" at bounding box center [390, 327] width 61 height 14
click at [354, 399] on span "Results" at bounding box center [382, 399] width 85 height 20
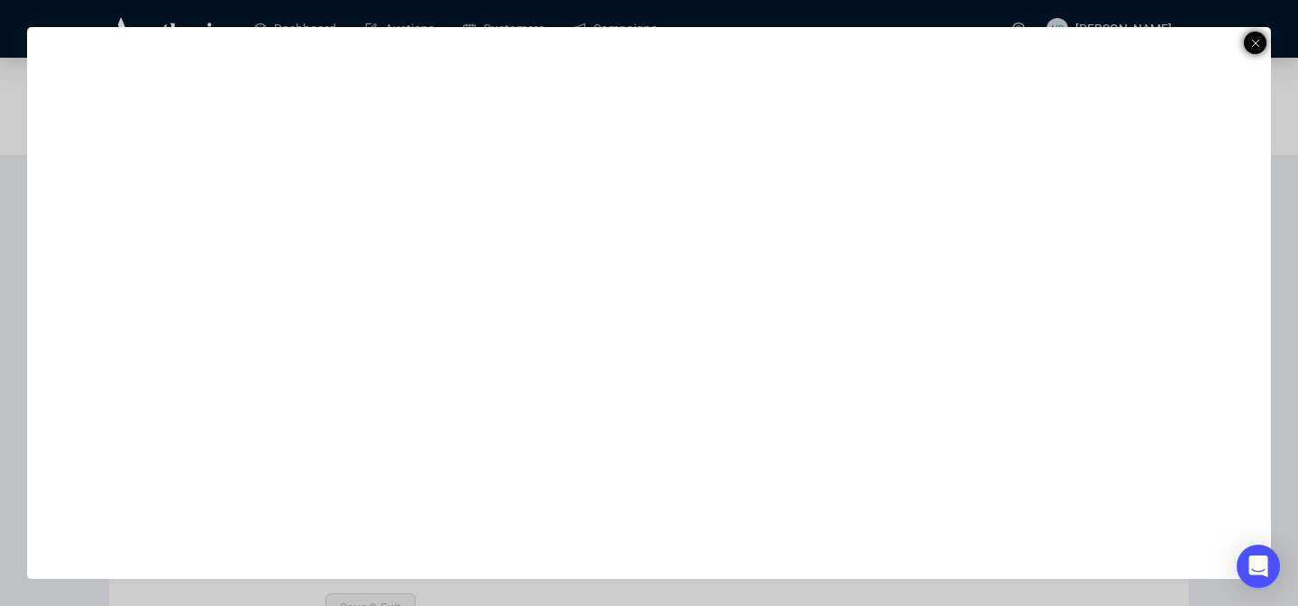
click at [1260, 36] on div at bounding box center [1255, 43] width 23 height 23
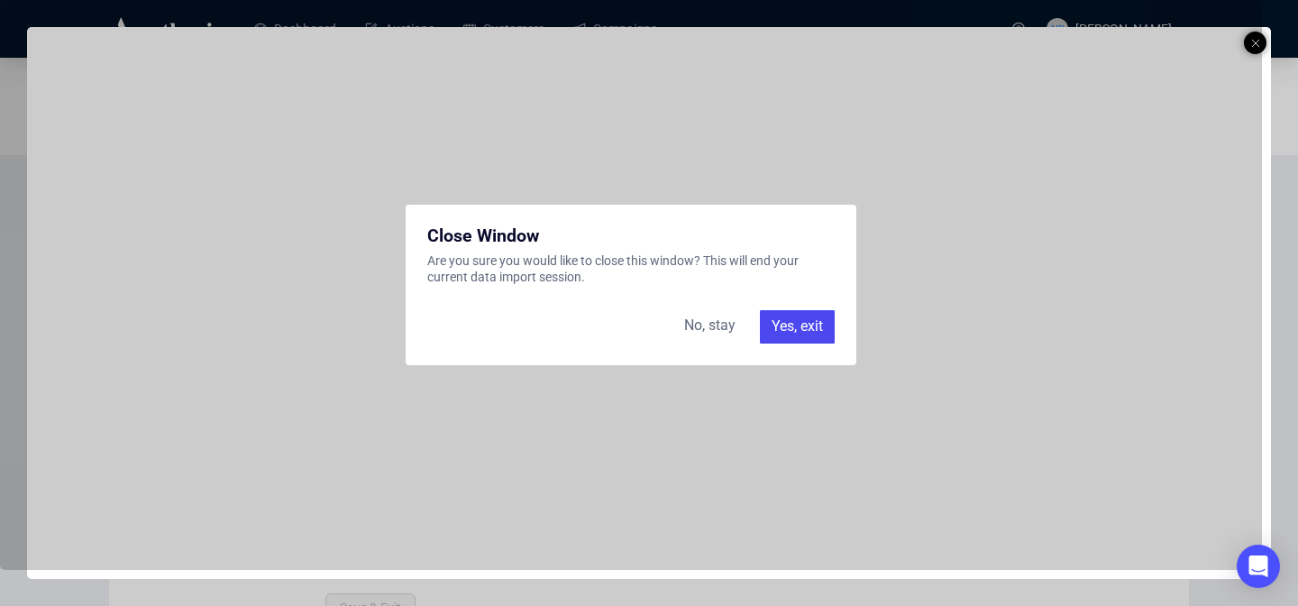
click at [802, 325] on div "Yes, exit" at bounding box center [797, 326] width 75 height 32
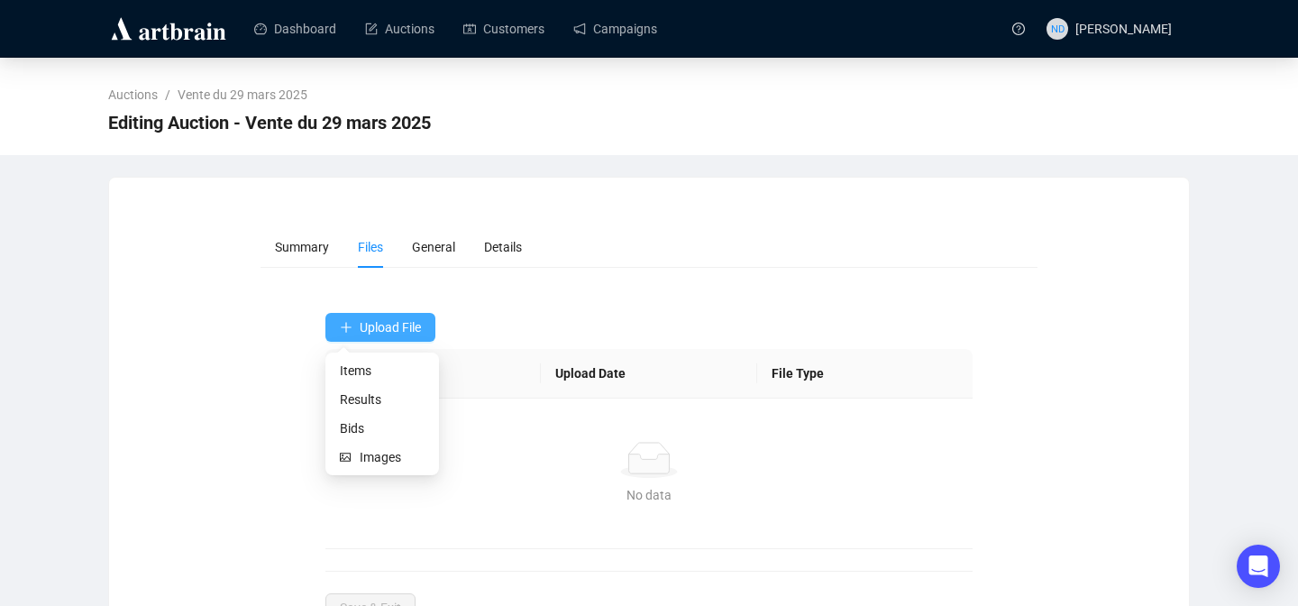
click at [415, 322] on span "Upload File" at bounding box center [390, 327] width 61 height 14
click at [363, 393] on span "Results" at bounding box center [382, 399] width 85 height 20
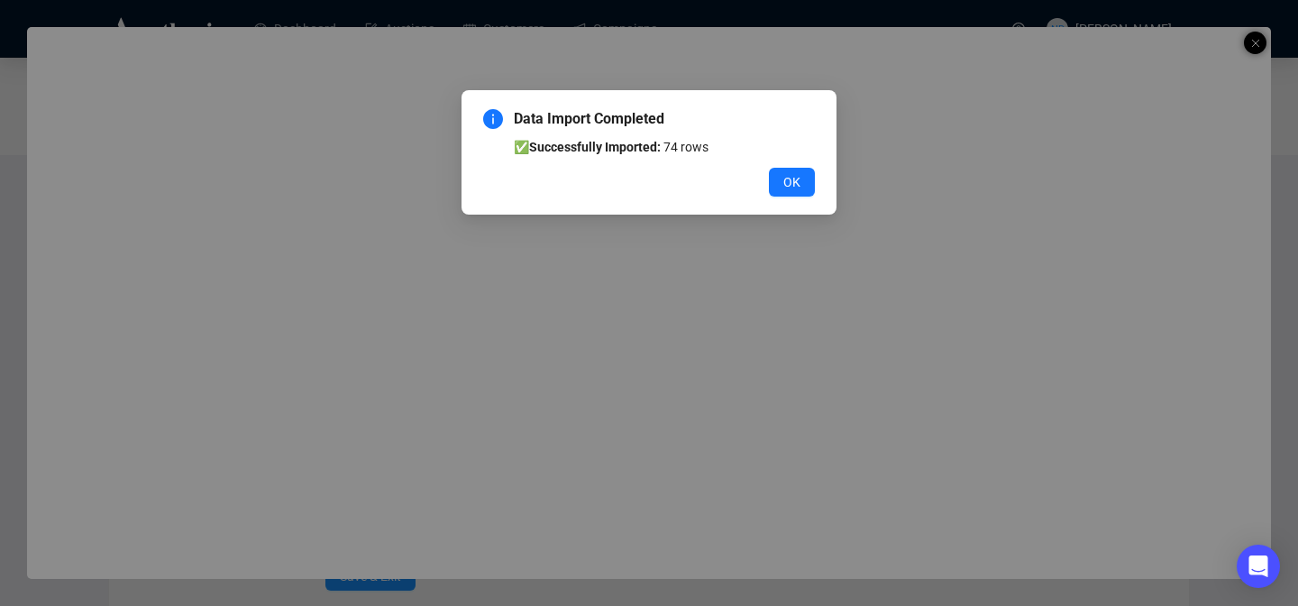
click at [802, 201] on div "Data Import Completed ✅ Successfully Imported: 74 rows OK" at bounding box center [648, 152] width 375 height 124
click at [792, 187] on span "OK" at bounding box center [791, 182] width 17 height 20
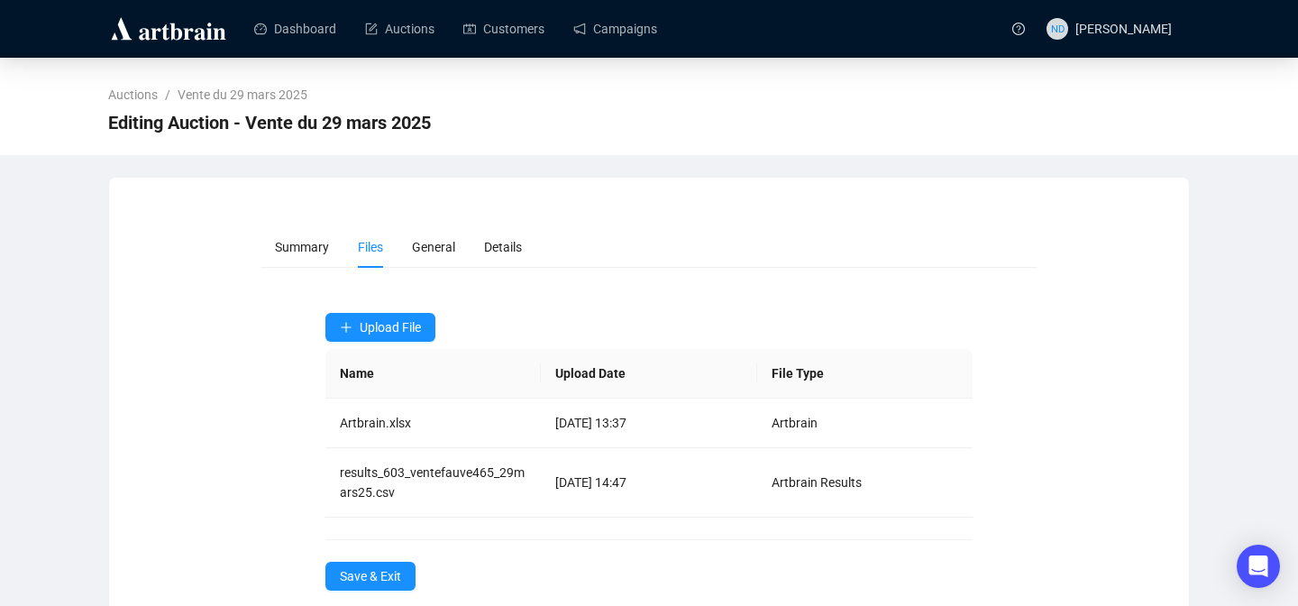
click at [1255, 37] on div "Dashboard Auctions Customers Campaigns ND Nathan Darcel" at bounding box center [649, 28] width 1298 height 57
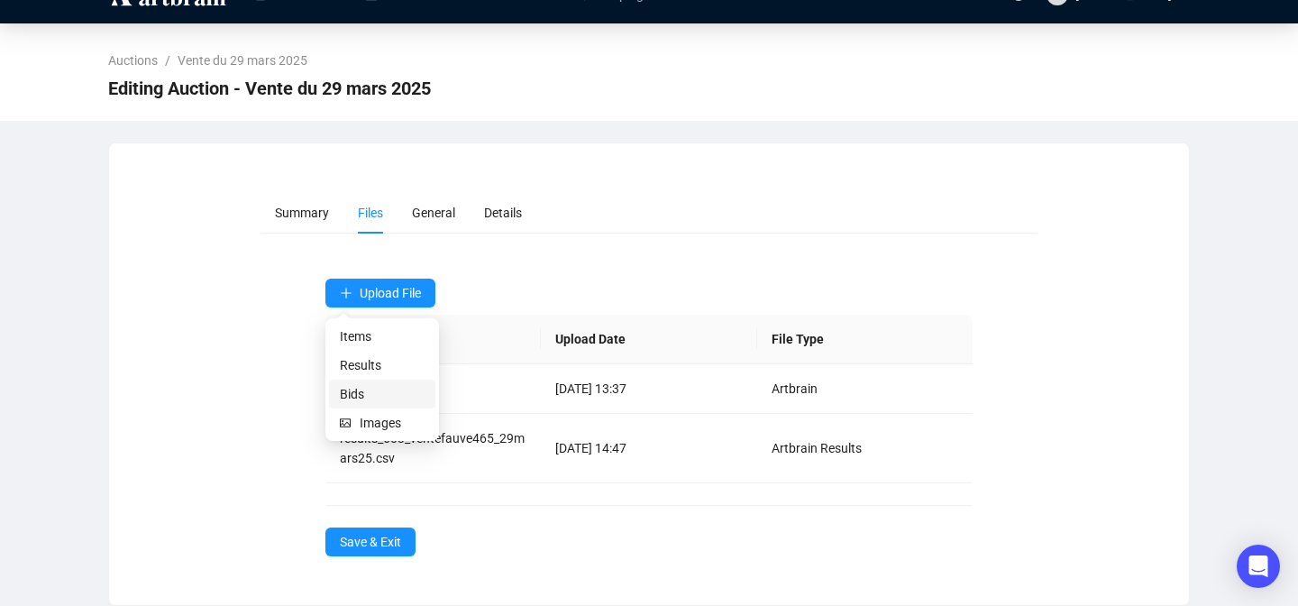
click at [363, 393] on span "Bids" at bounding box center [382, 394] width 85 height 20
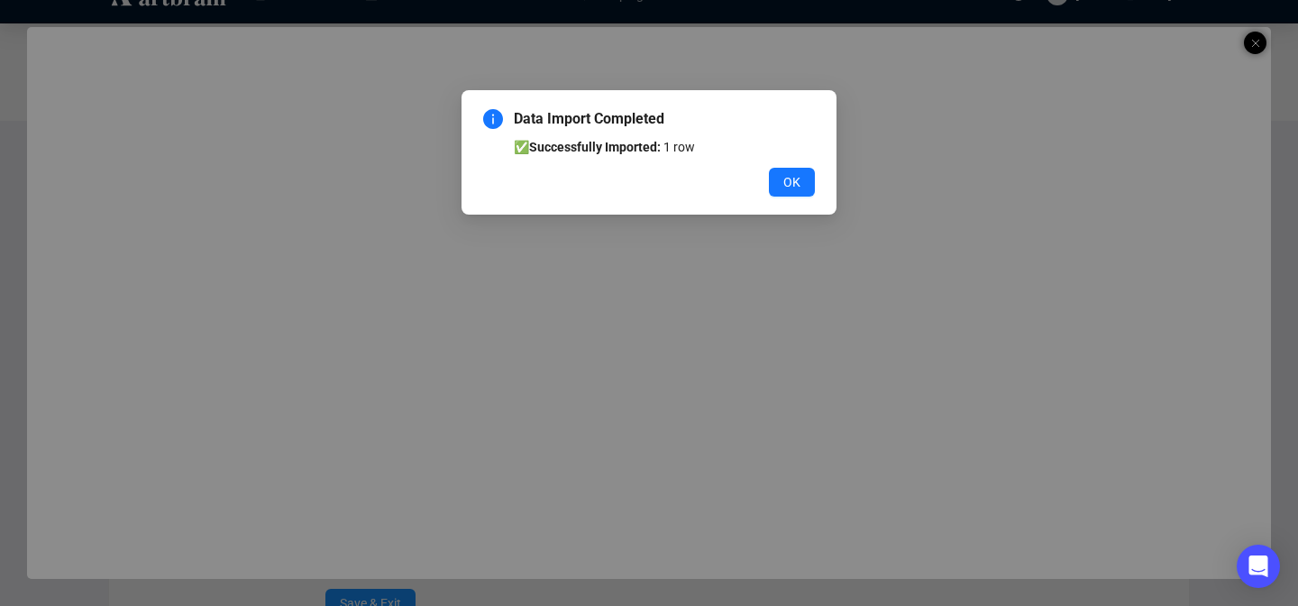
click at [790, 197] on div "Data Import Completed ✅ Successfully Imported: 1 row OK" at bounding box center [648, 152] width 375 height 124
click at [787, 185] on span "OK" at bounding box center [791, 182] width 17 height 20
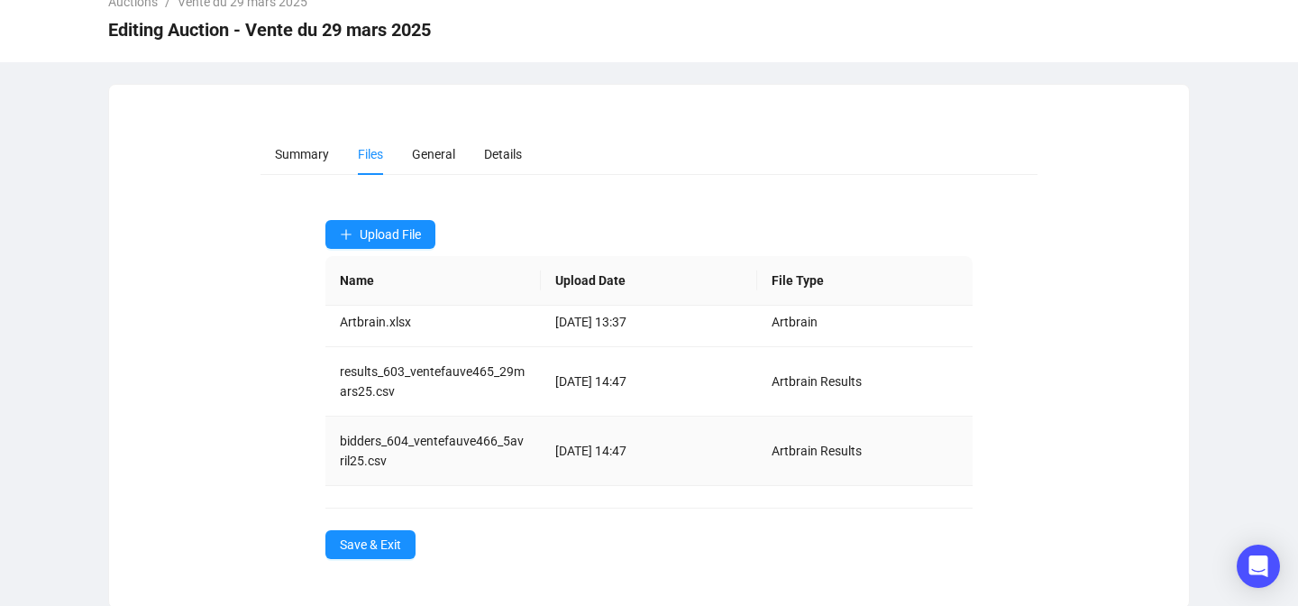
scroll to position [96, 0]
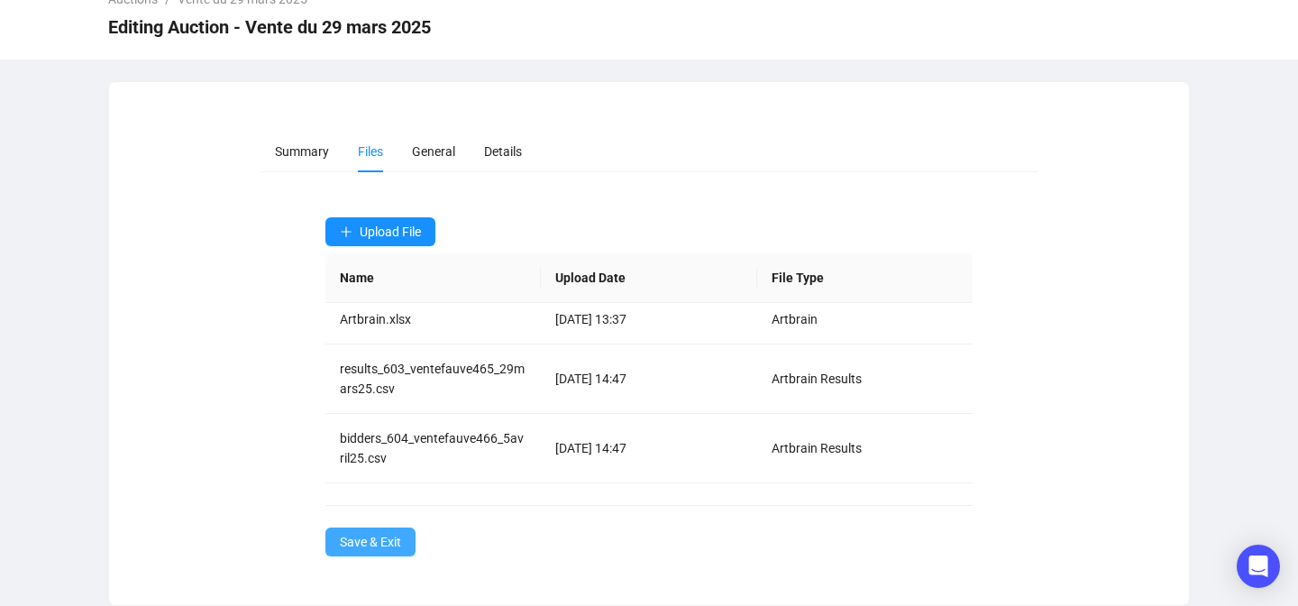
click at [375, 542] on span "Save & Exit" at bounding box center [370, 542] width 61 height 20
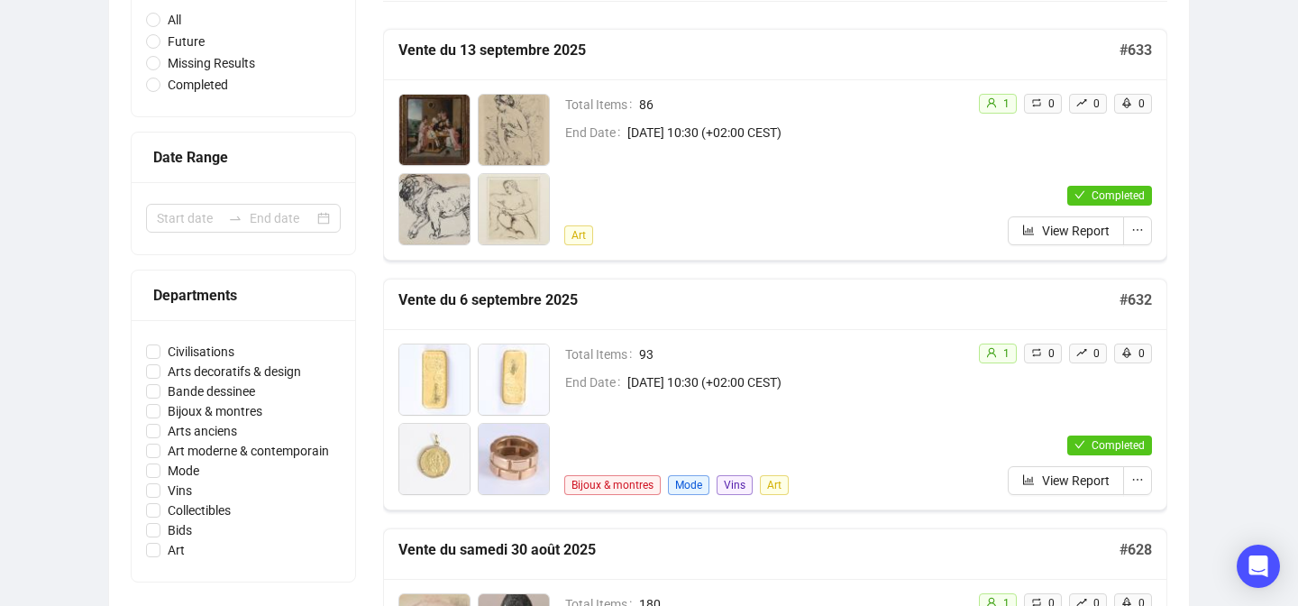
scroll to position [105, 0]
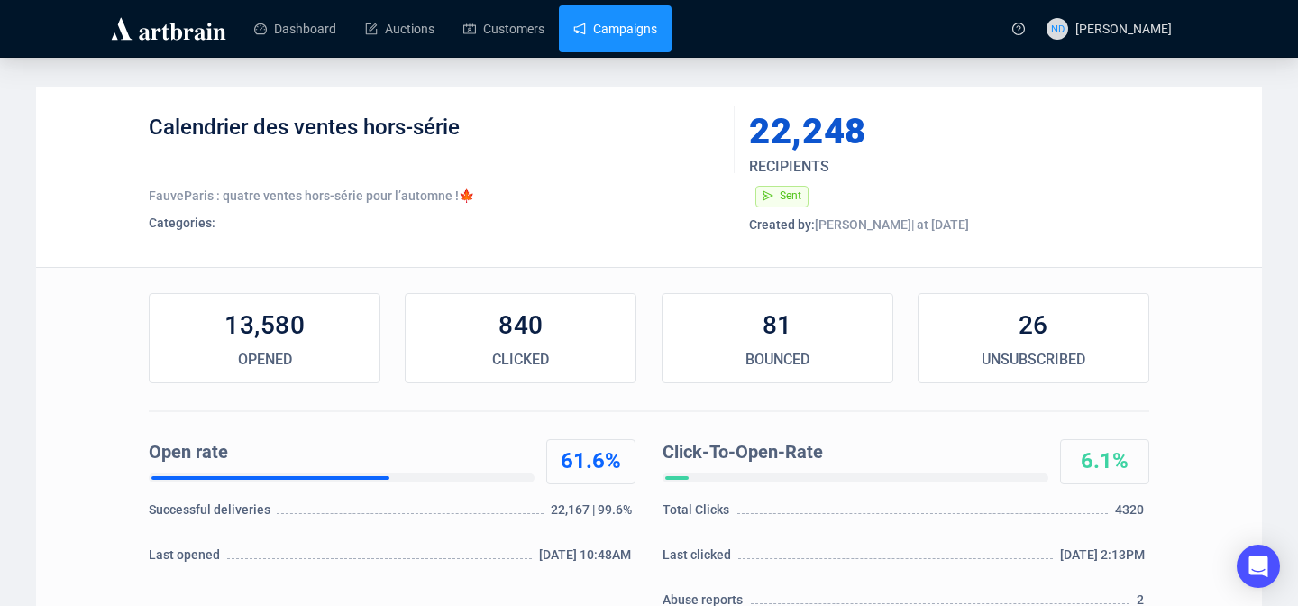
click at [605, 45] on link "Campaigns" at bounding box center [615, 28] width 84 height 47
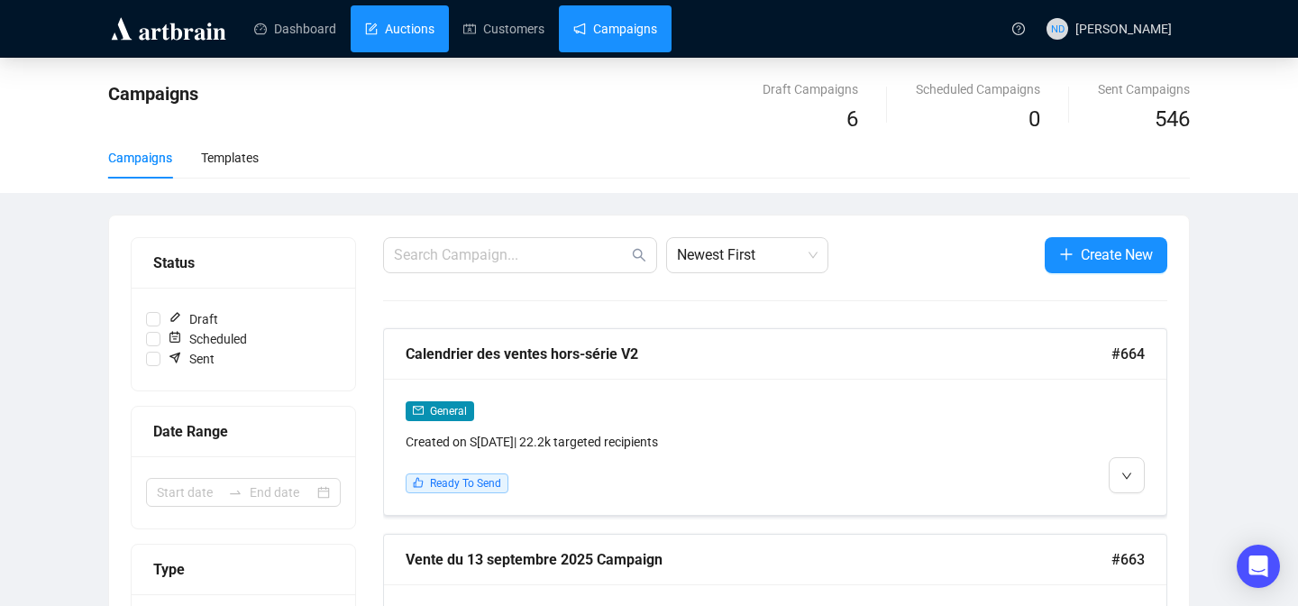
click at [411, 38] on link "Auctions" at bounding box center [399, 28] width 69 height 47
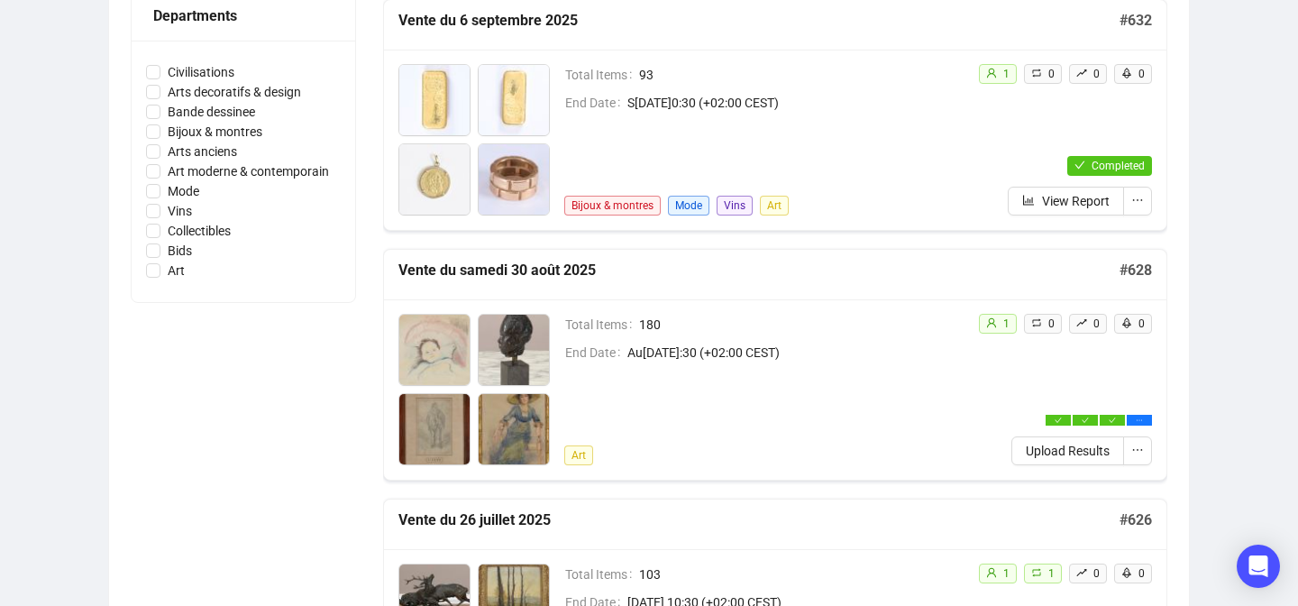
scroll to position [541, 0]
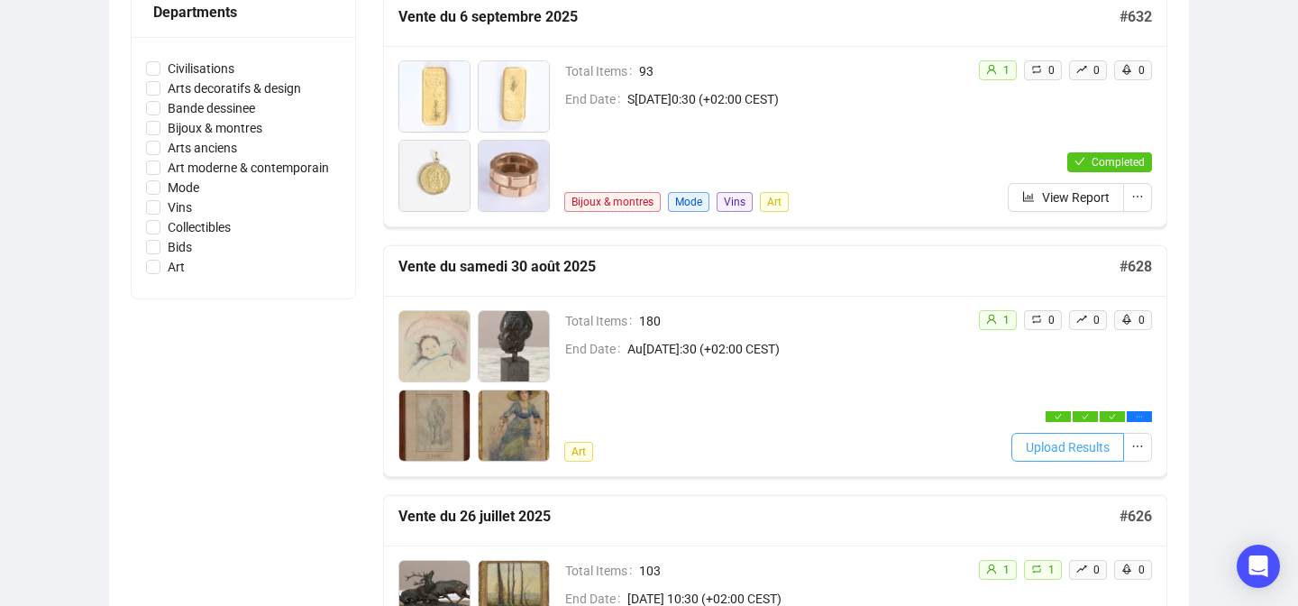
click at [1045, 435] on button "Upload Results" at bounding box center [1067, 447] width 113 height 29
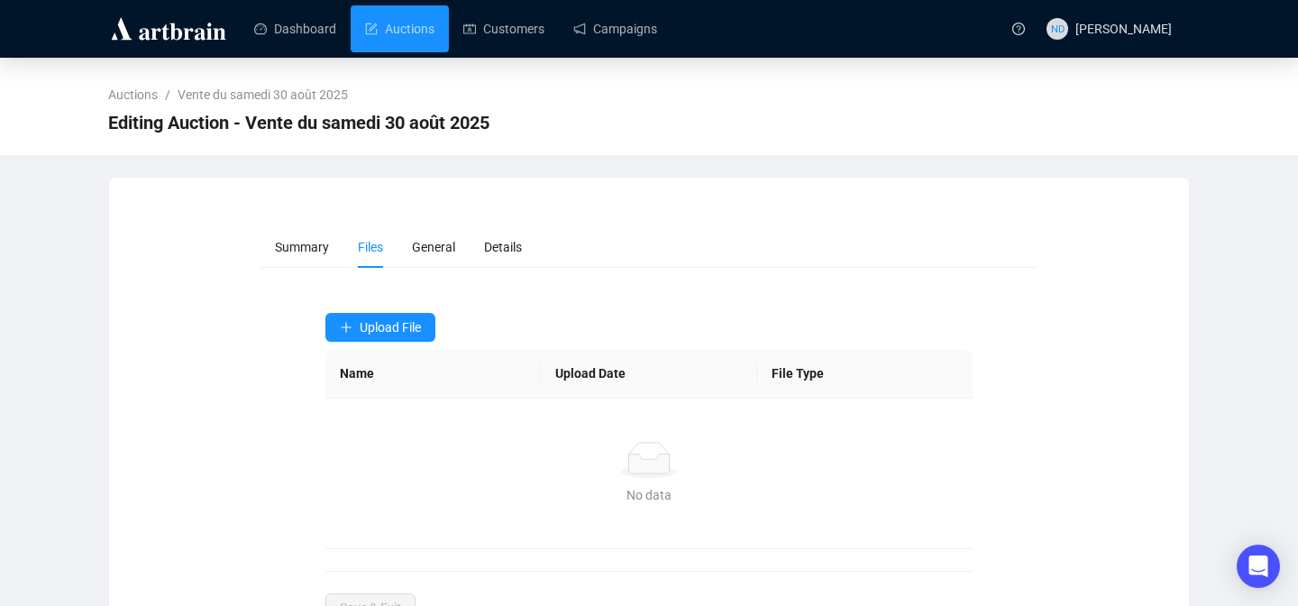
scroll to position [21, 0]
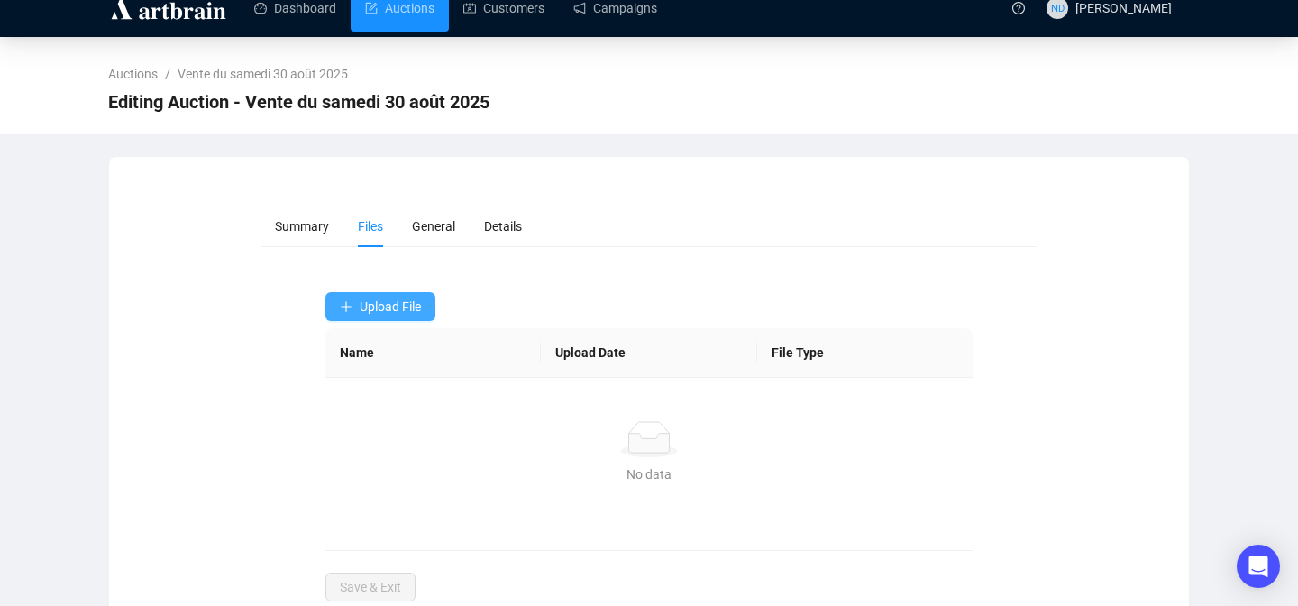
click at [421, 302] on span "Upload File" at bounding box center [390, 306] width 61 height 14
click at [360, 374] on span "Results" at bounding box center [382, 379] width 85 height 20
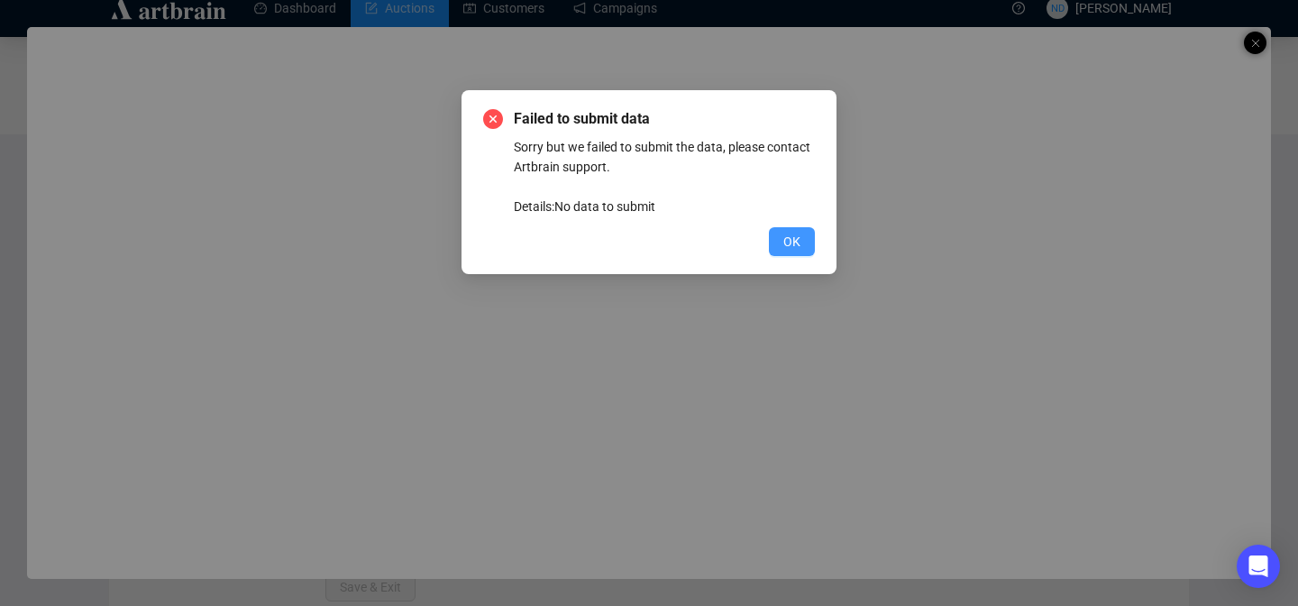
click at [778, 245] on button "OK" at bounding box center [792, 241] width 46 height 29
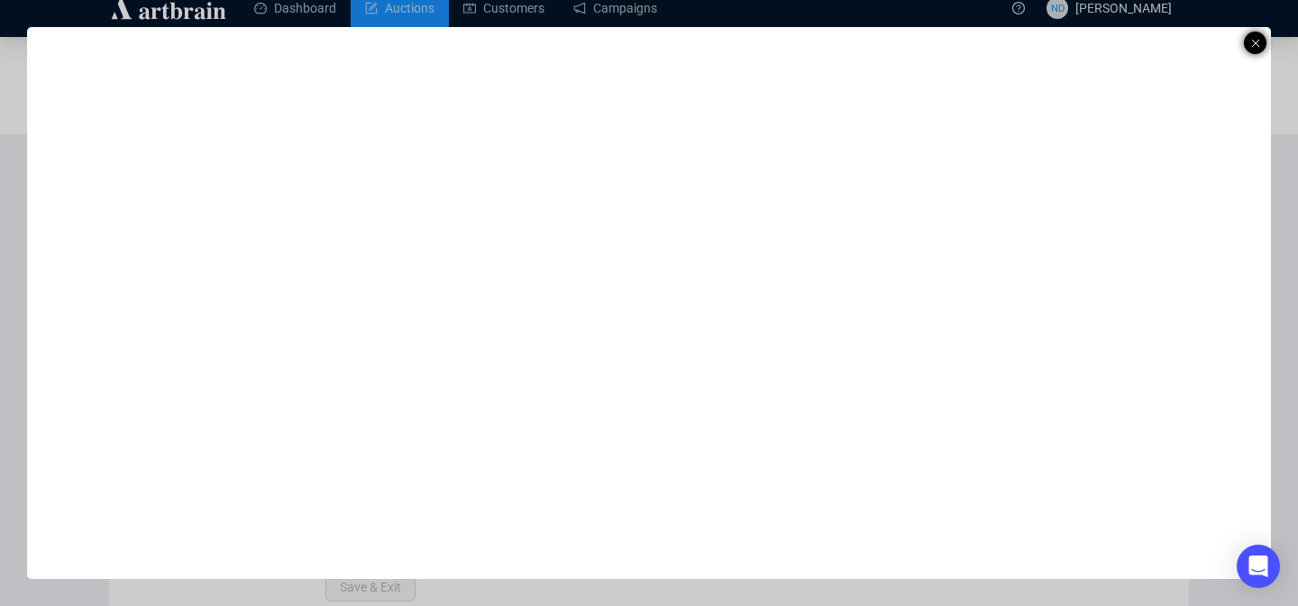
click at [1260, 42] on div at bounding box center [1255, 43] width 23 height 23
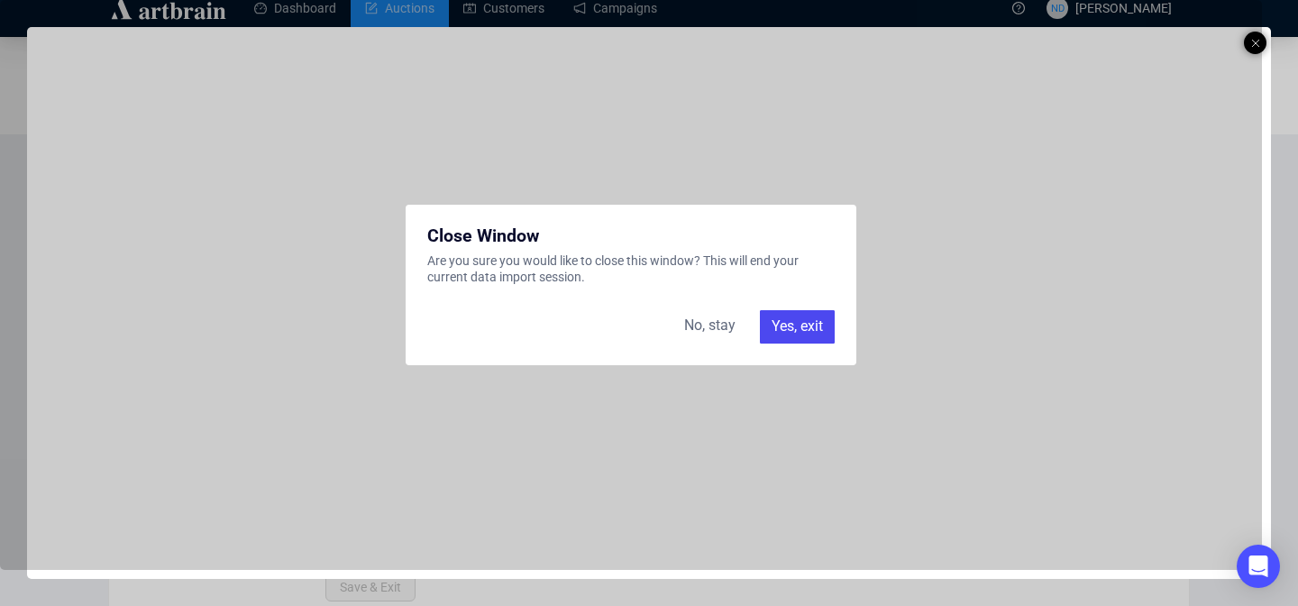
click at [786, 319] on div "Yes, exit" at bounding box center [797, 326] width 75 height 32
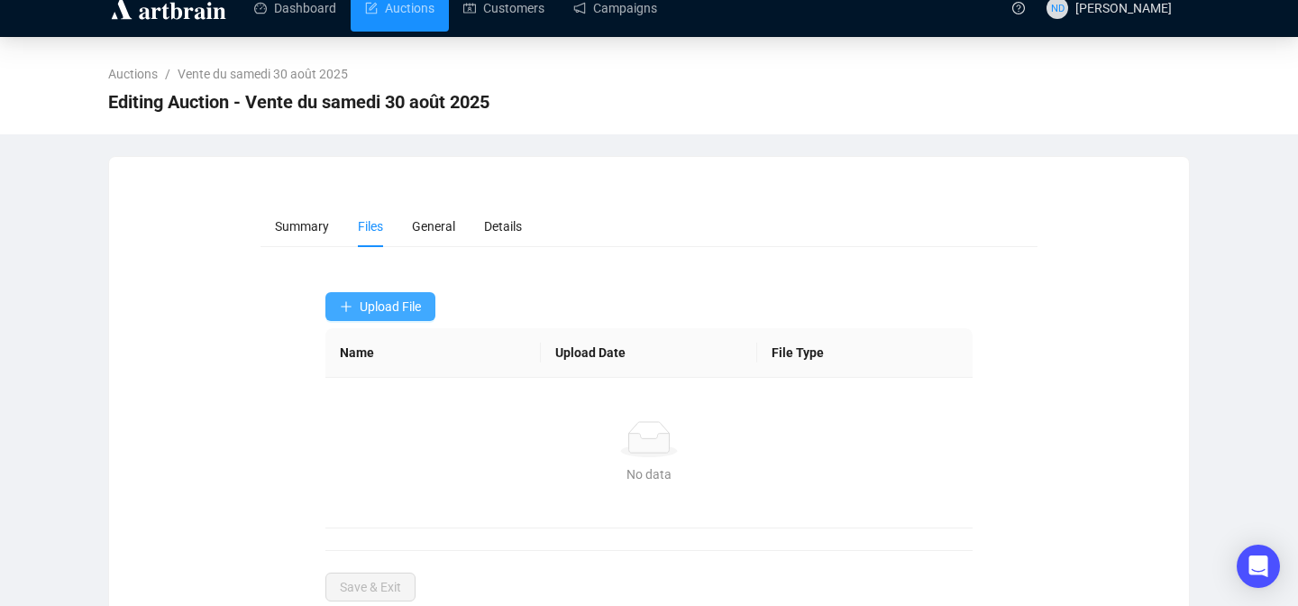
click at [427, 310] on button "Upload File" at bounding box center [380, 306] width 110 height 29
click at [388, 401] on span "Bids" at bounding box center [382, 407] width 85 height 20
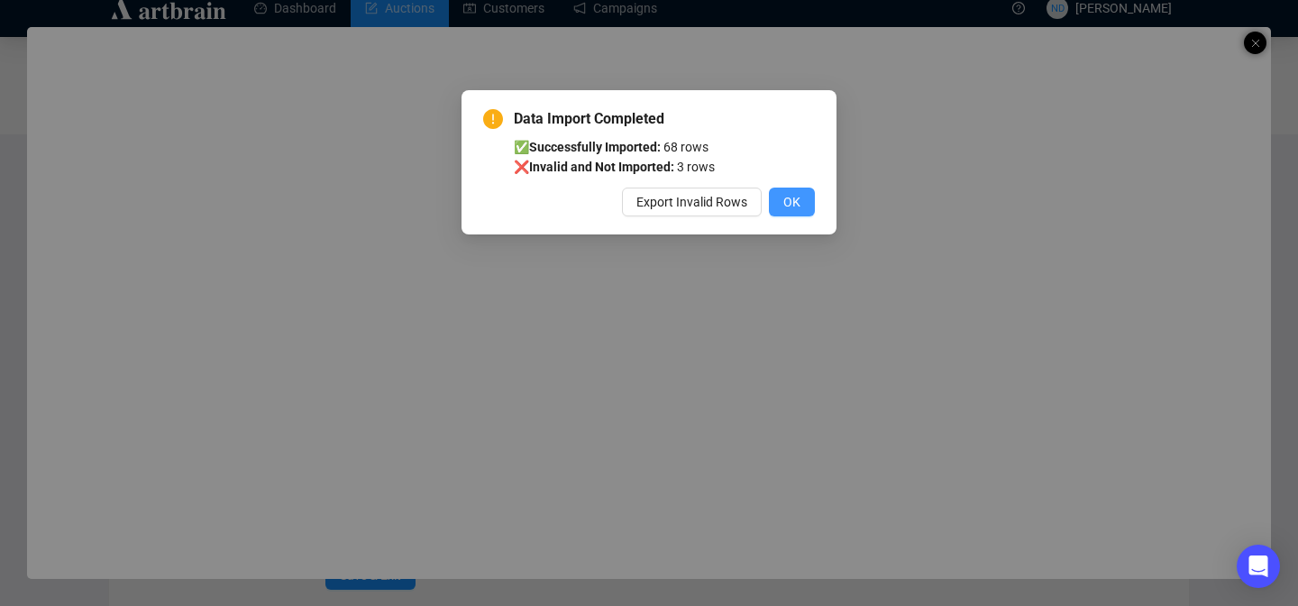
click at [788, 205] on span "OK" at bounding box center [791, 202] width 17 height 20
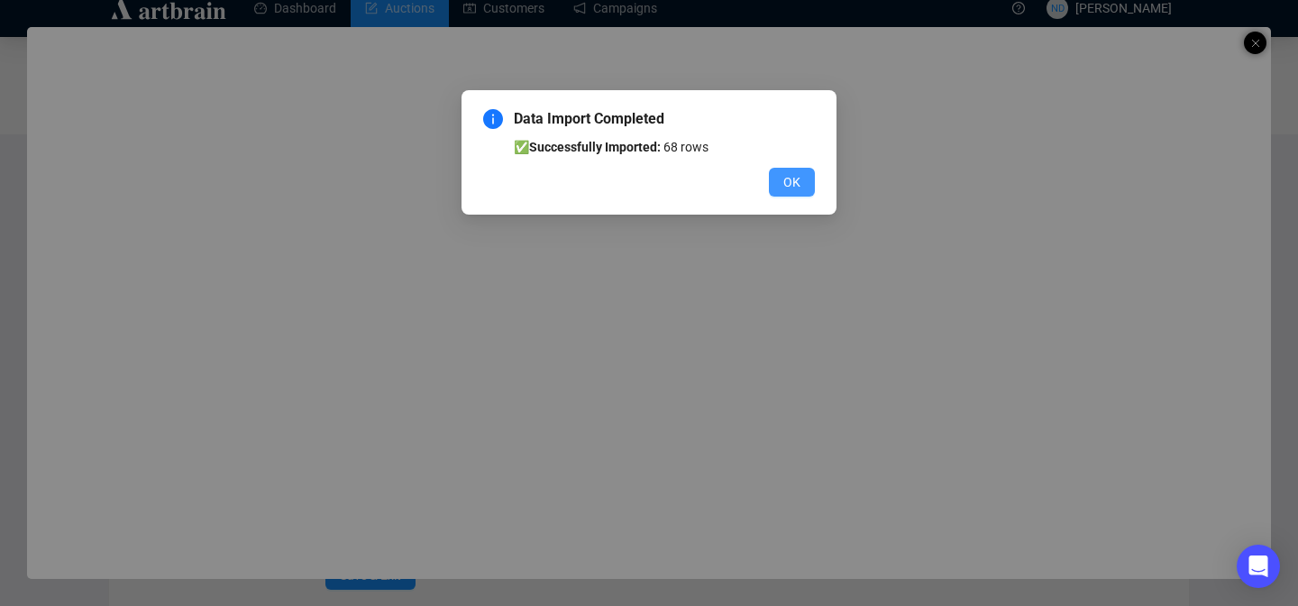
click at [797, 183] on span "OK" at bounding box center [791, 182] width 17 height 20
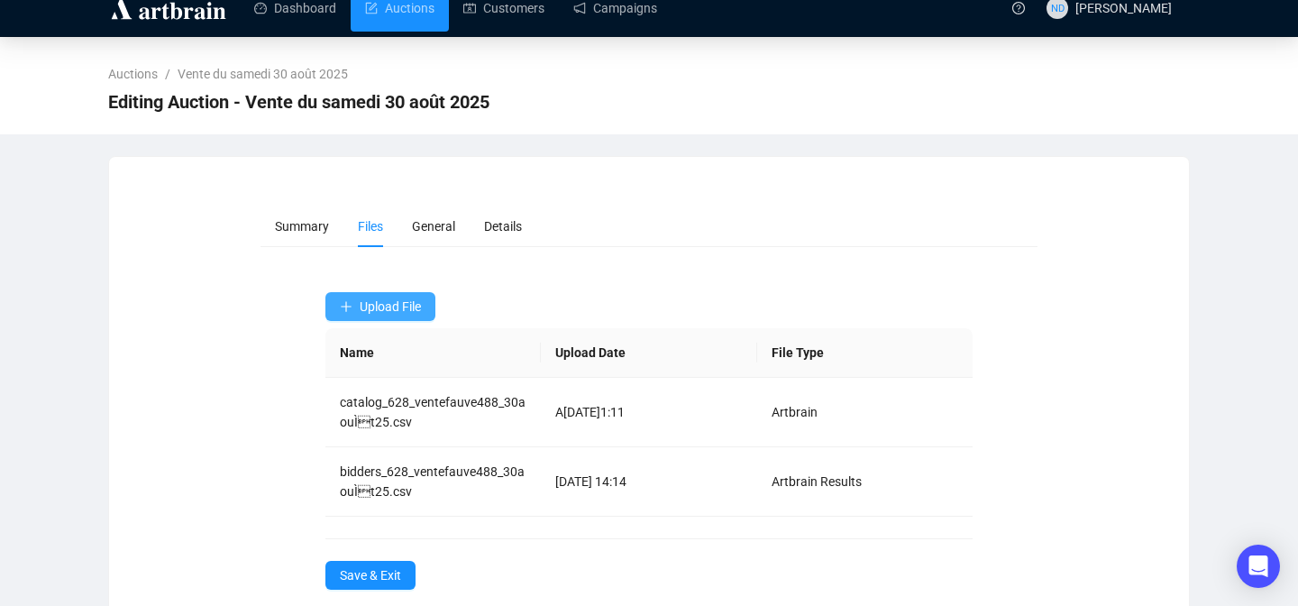
click at [395, 313] on span "Upload File" at bounding box center [390, 306] width 61 height 14
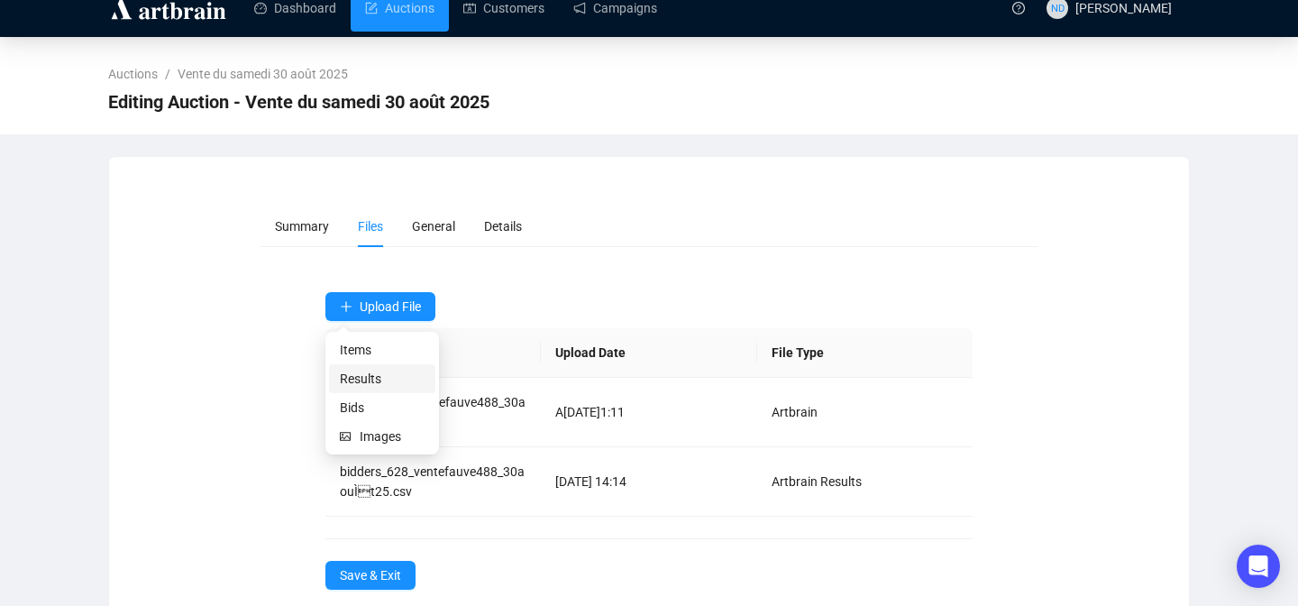
click at [371, 381] on span "Results" at bounding box center [382, 379] width 85 height 20
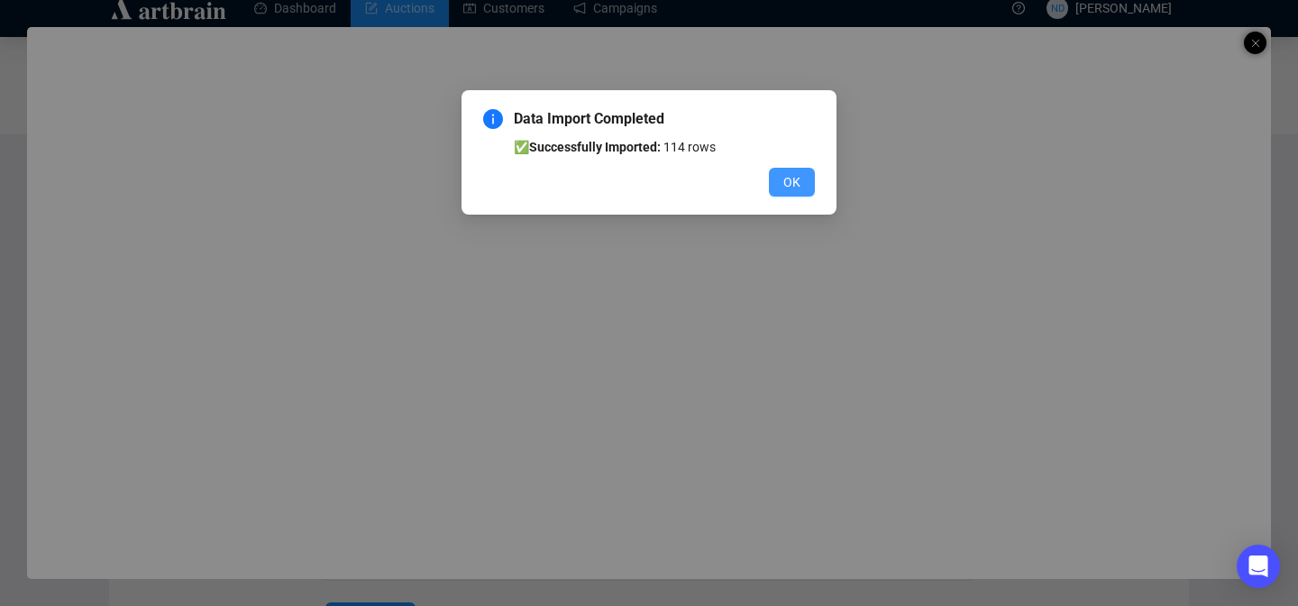
click at [804, 182] on button "OK" at bounding box center [792, 182] width 46 height 29
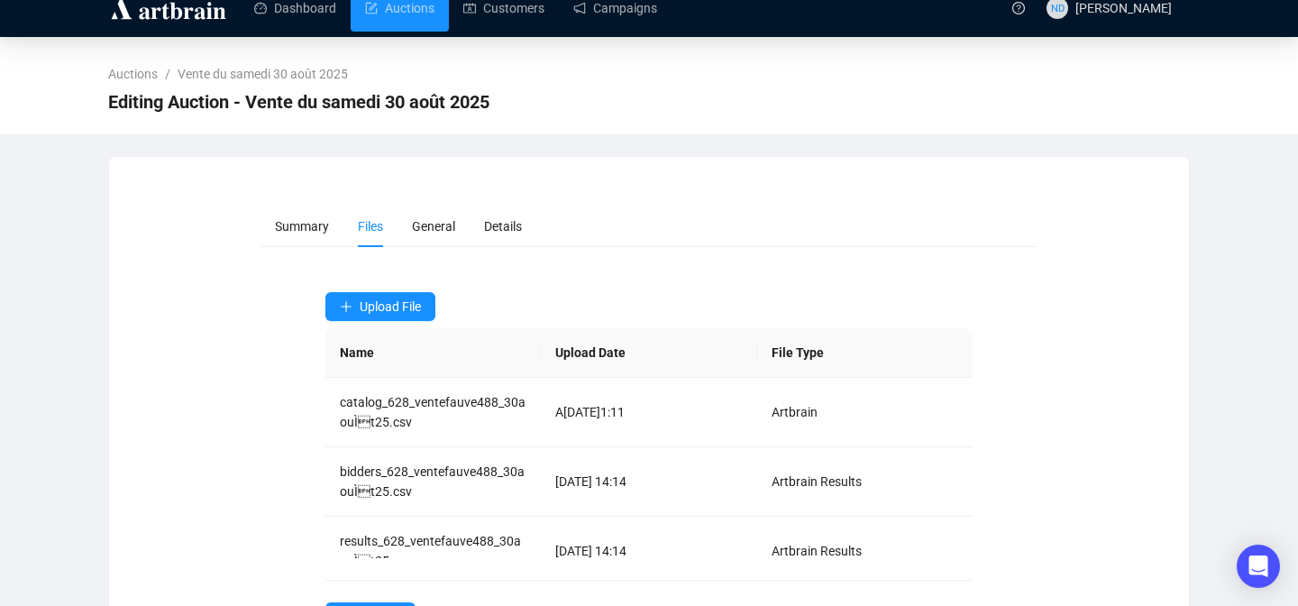
scroll to position [96, 0]
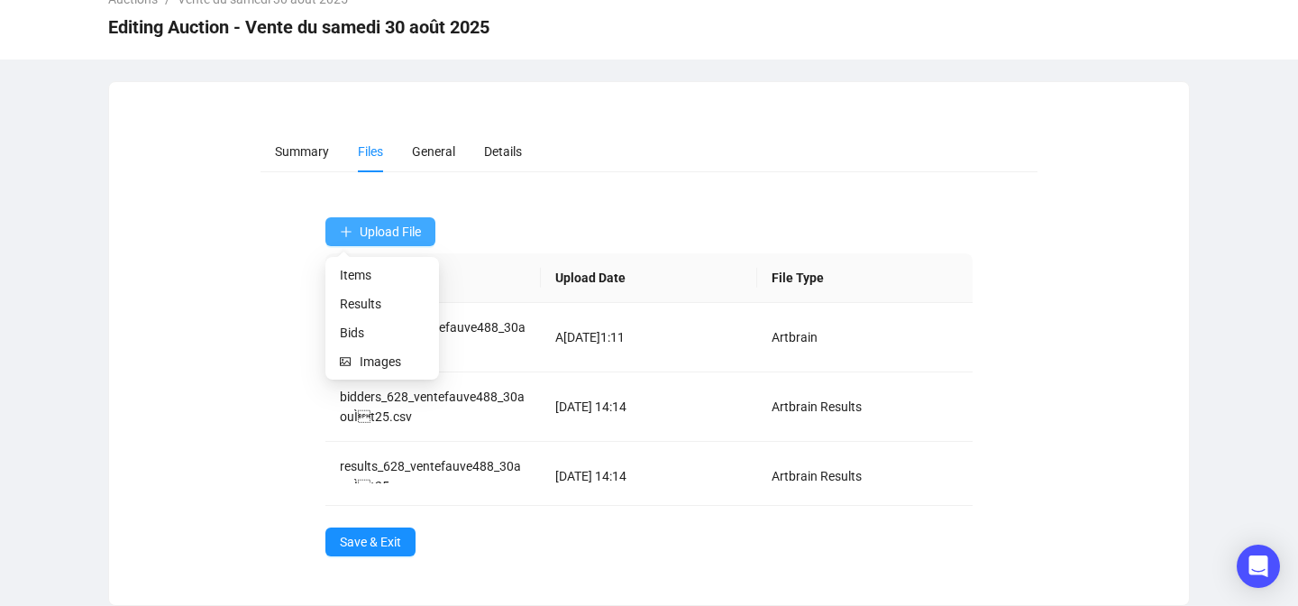
click at [398, 238] on span "Upload File" at bounding box center [390, 231] width 61 height 14
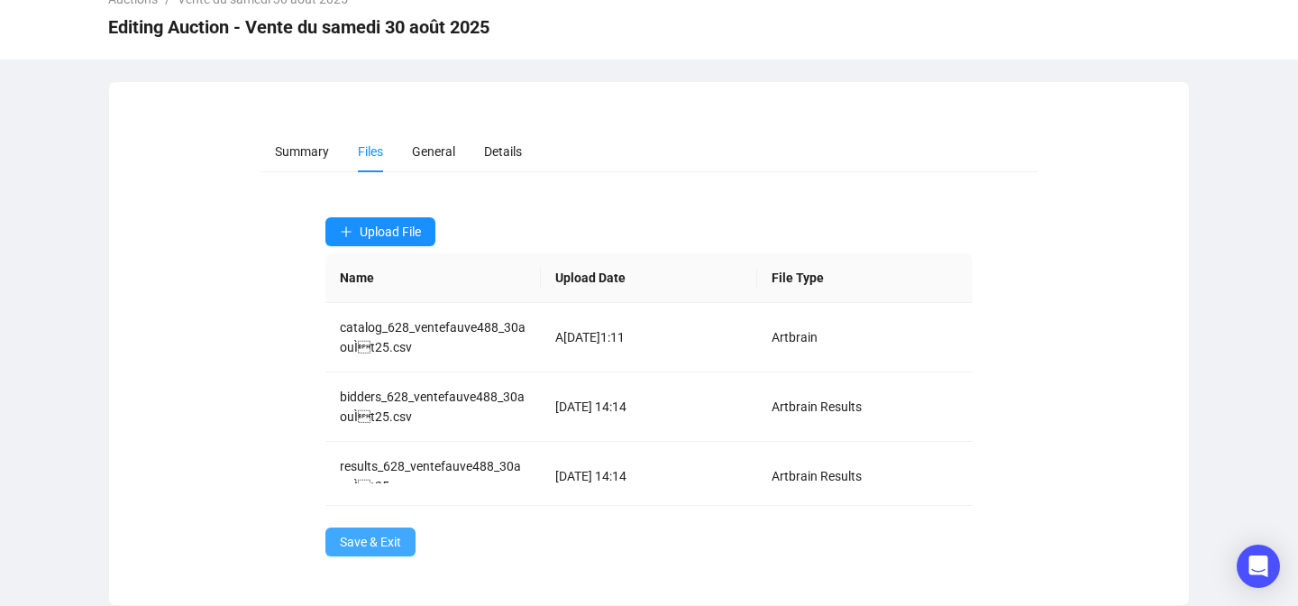
click at [401, 544] on span "Save & Exit" at bounding box center [370, 542] width 61 height 20
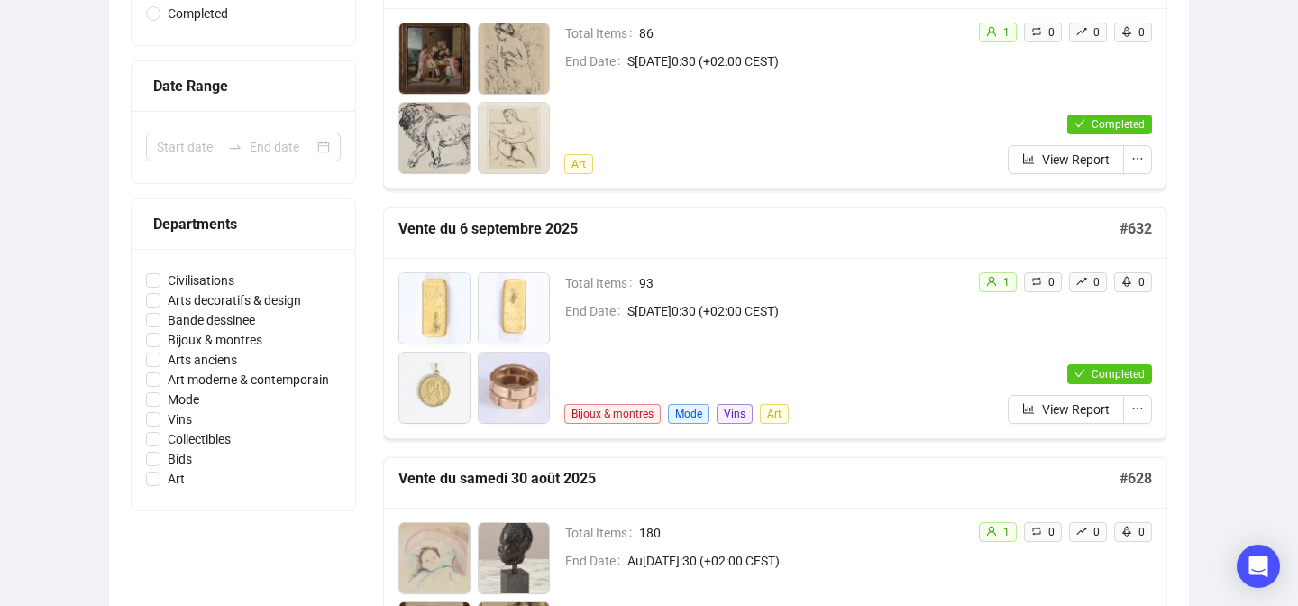
scroll to position [327, 0]
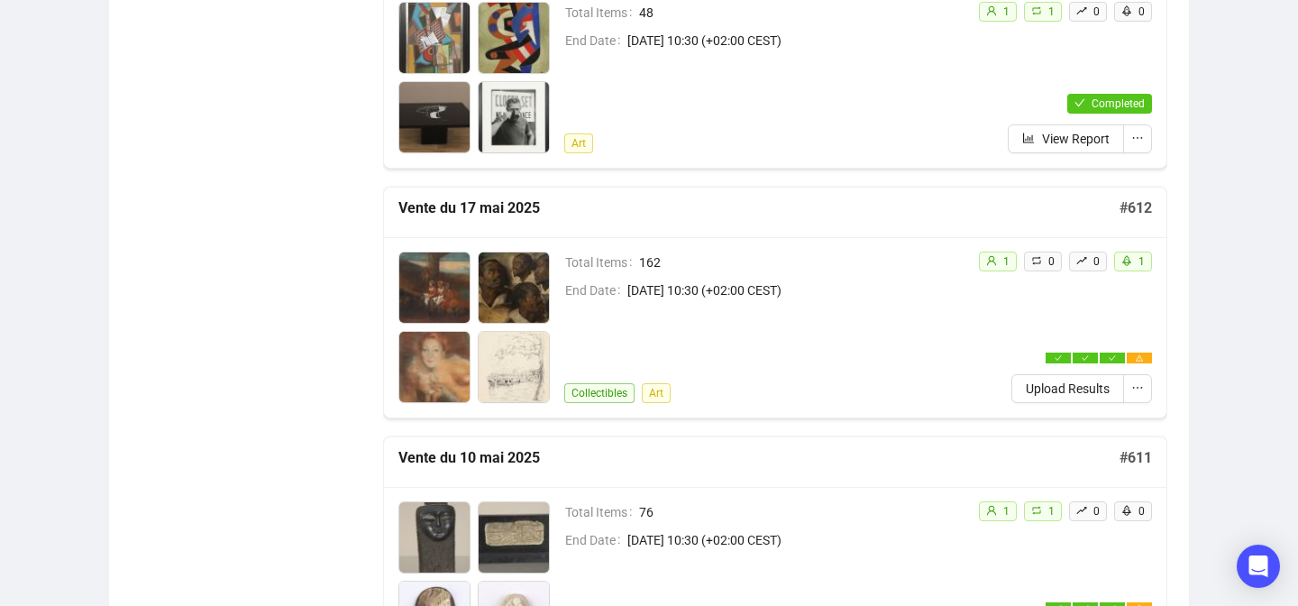
scroll to position [3095, 0]
click at [1057, 397] on span "Upload Results" at bounding box center [1068, 389] width 84 height 20
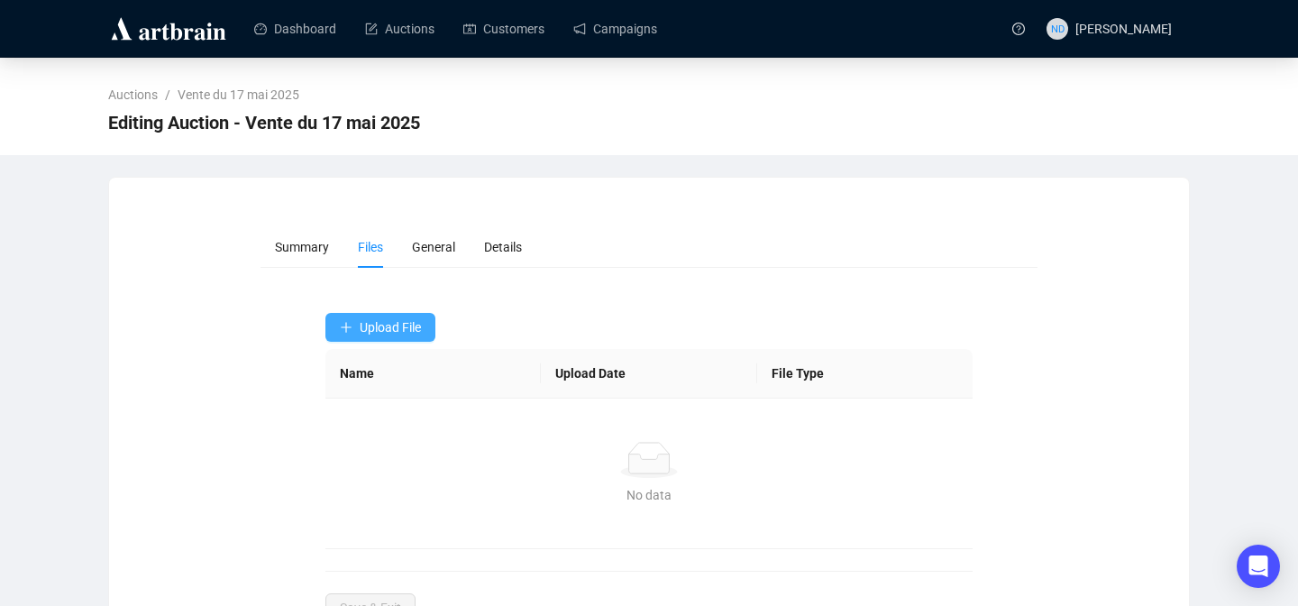
click at [412, 327] on span "Upload File" at bounding box center [390, 327] width 61 height 14
click at [369, 395] on span "Results" at bounding box center [382, 399] width 85 height 20
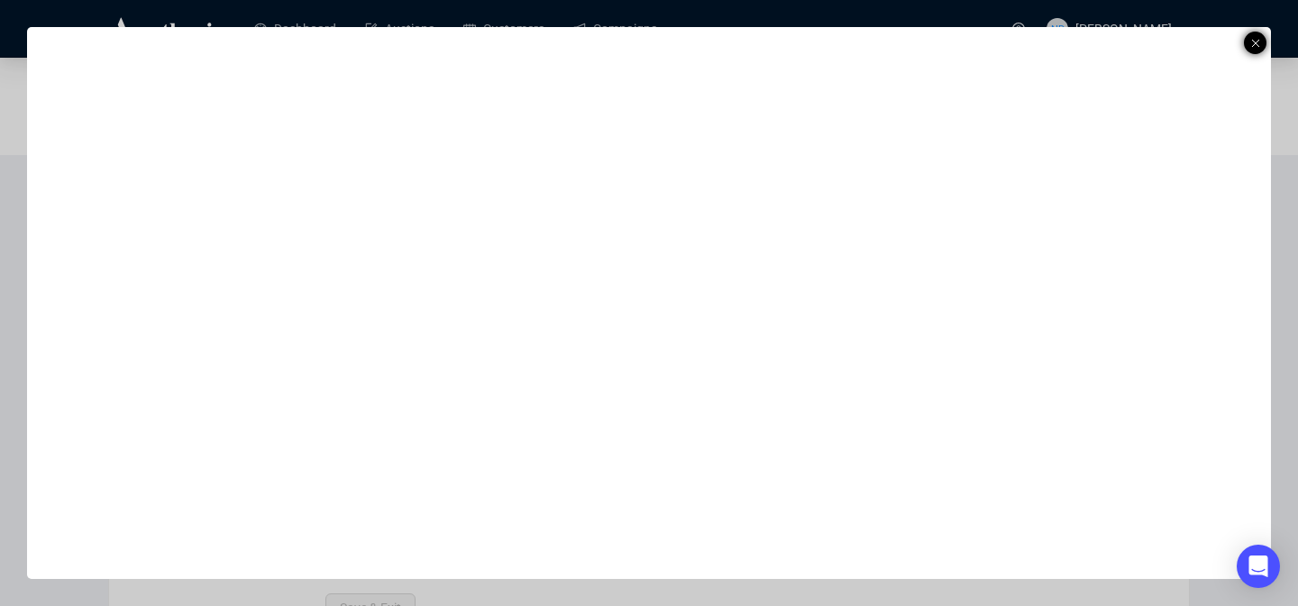
click at [1246, 43] on div at bounding box center [1255, 43] width 23 height 23
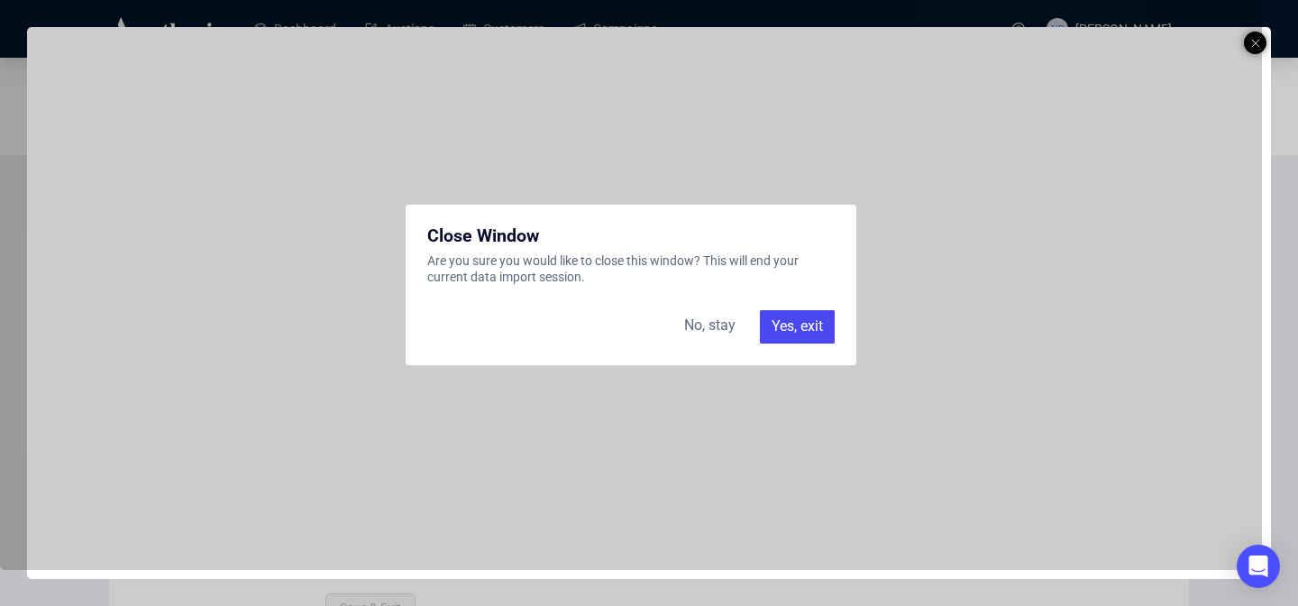
click at [820, 317] on div "Yes, exit" at bounding box center [797, 326] width 75 height 32
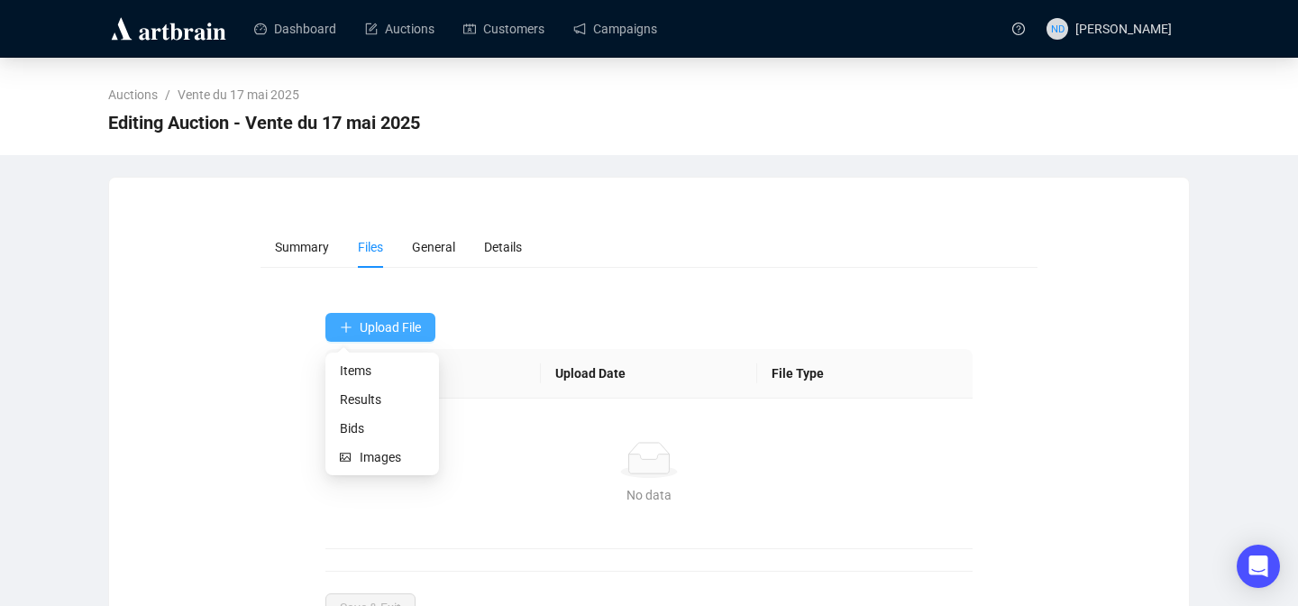
click at [387, 331] on span "Upload File" at bounding box center [390, 327] width 61 height 14
click at [369, 369] on span "Items" at bounding box center [382, 370] width 85 height 20
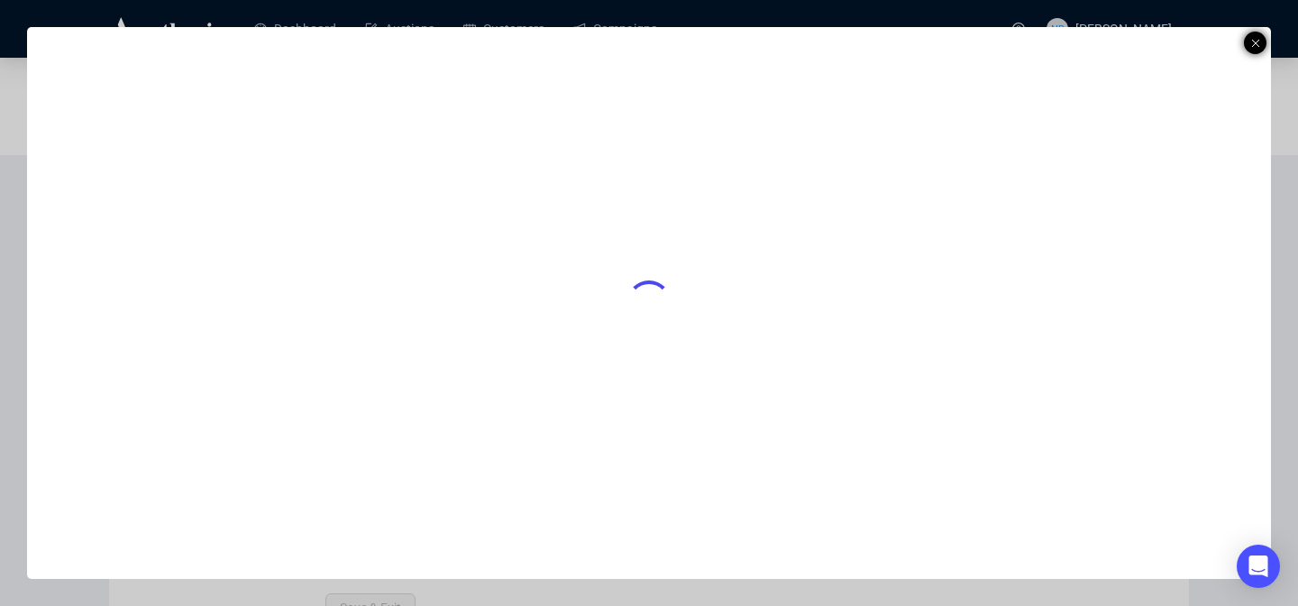
click at [1252, 42] on icon at bounding box center [1255, 43] width 9 height 22
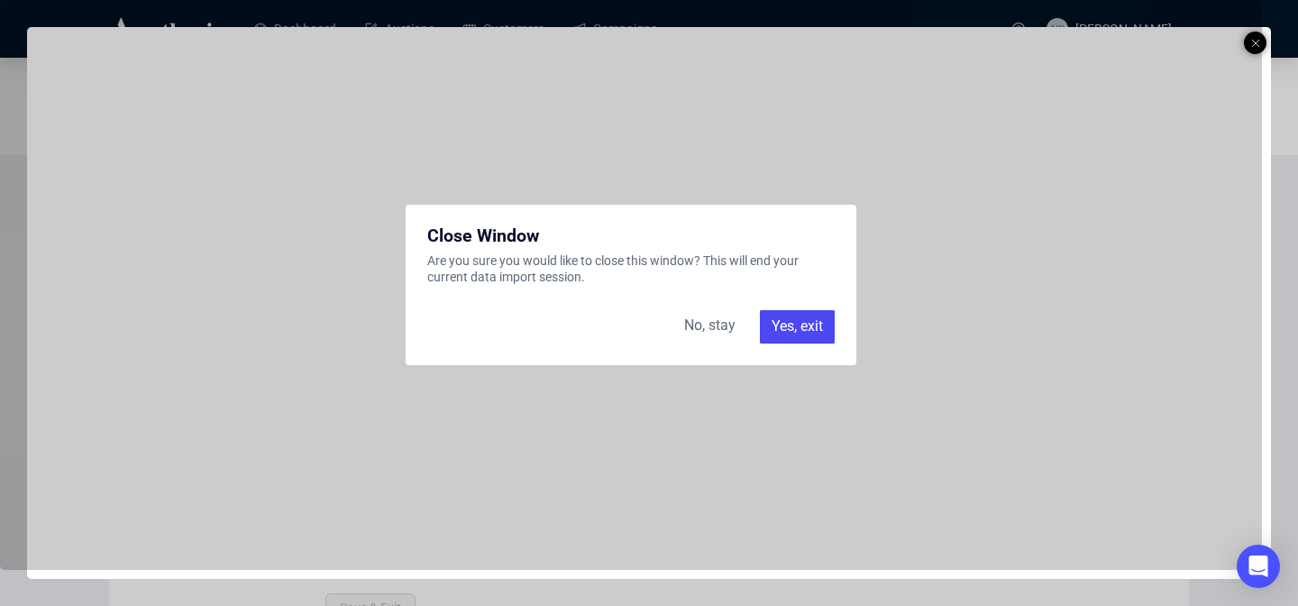
click at [821, 328] on div "Yes, exit" at bounding box center [797, 326] width 75 height 32
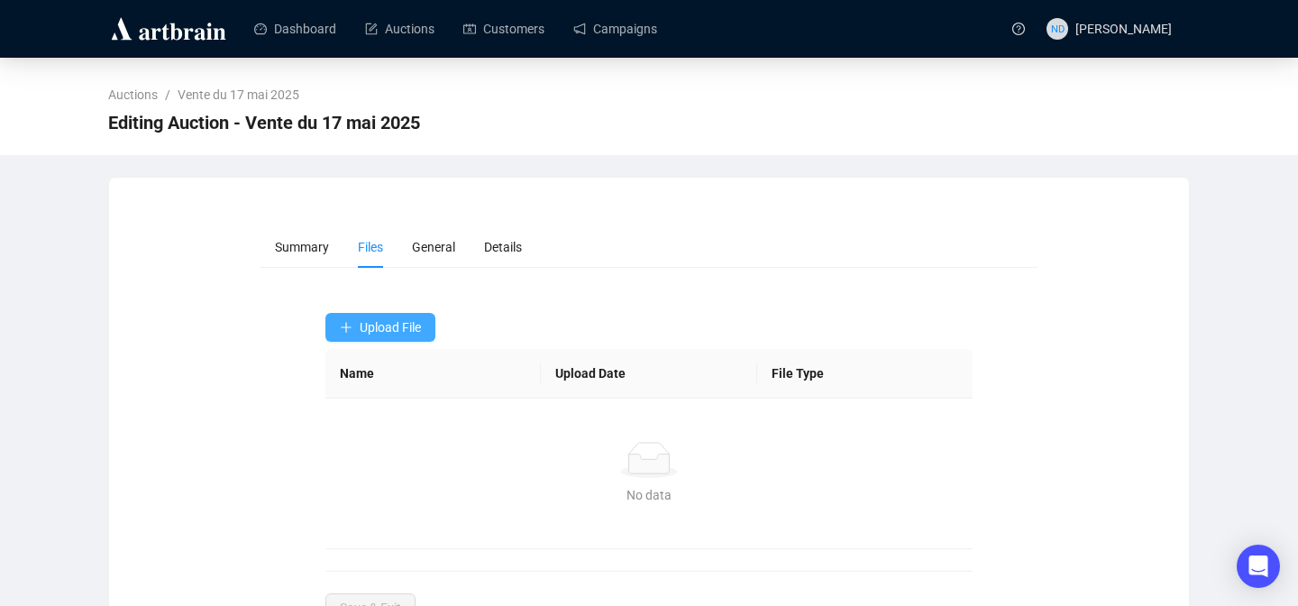
click at [414, 330] on span "Upload File" at bounding box center [390, 327] width 61 height 14
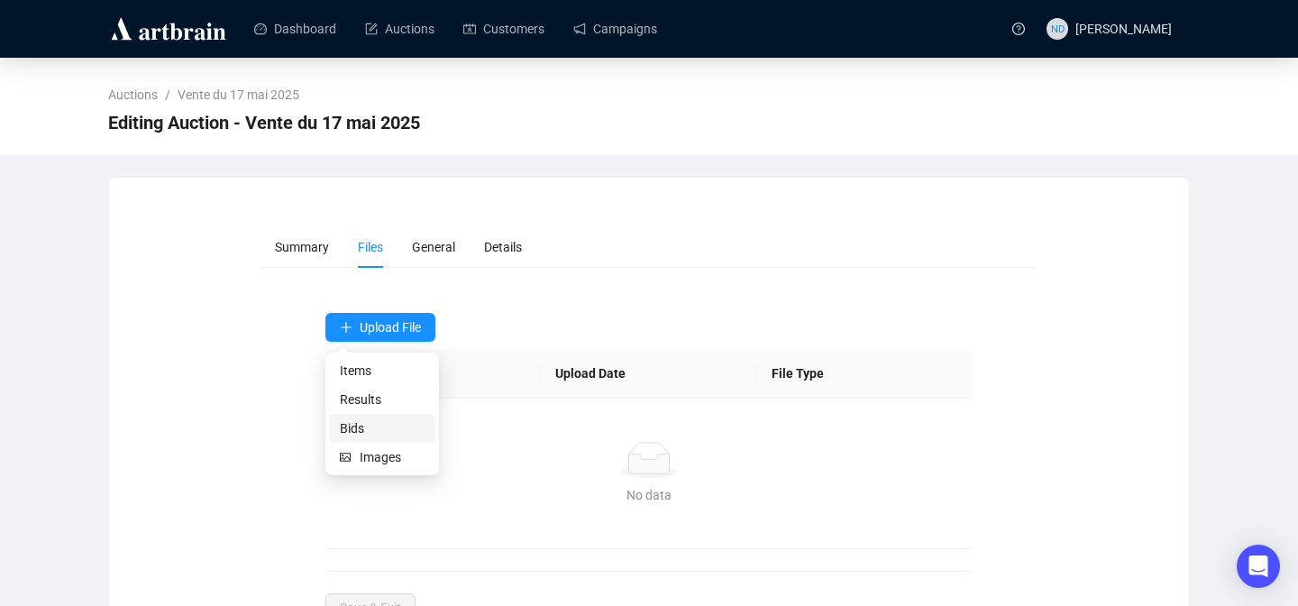
click at [383, 423] on span "Bids" at bounding box center [382, 428] width 85 height 20
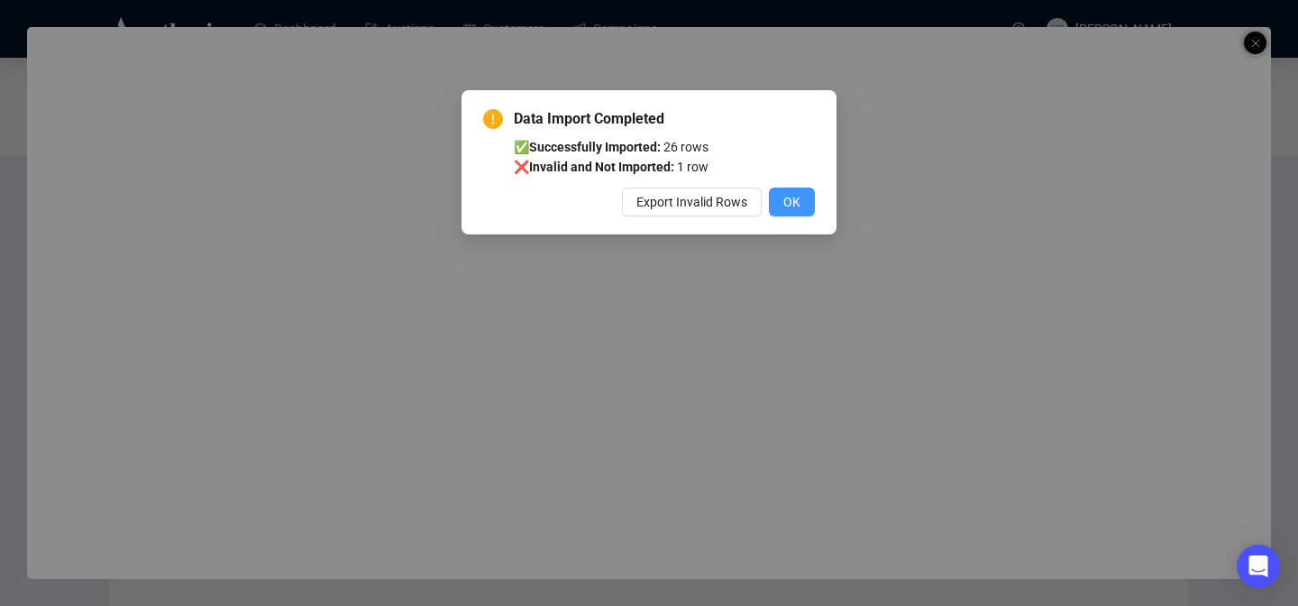
click at [798, 204] on span "OK" at bounding box center [791, 202] width 17 height 20
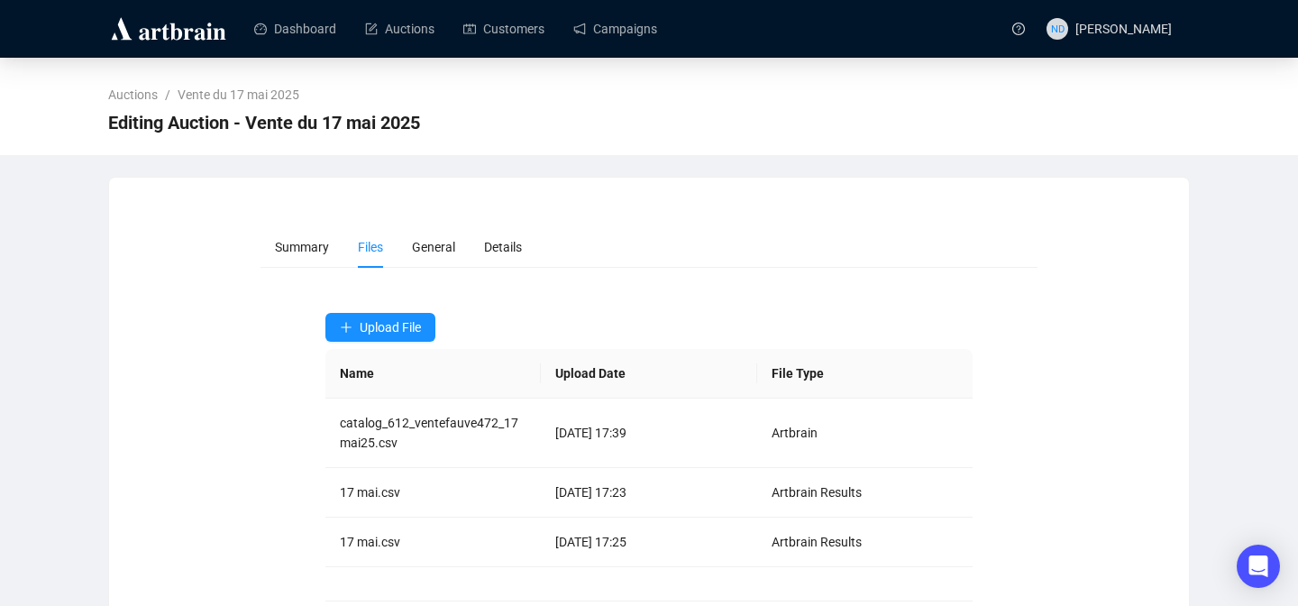
scroll to position [96, 0]
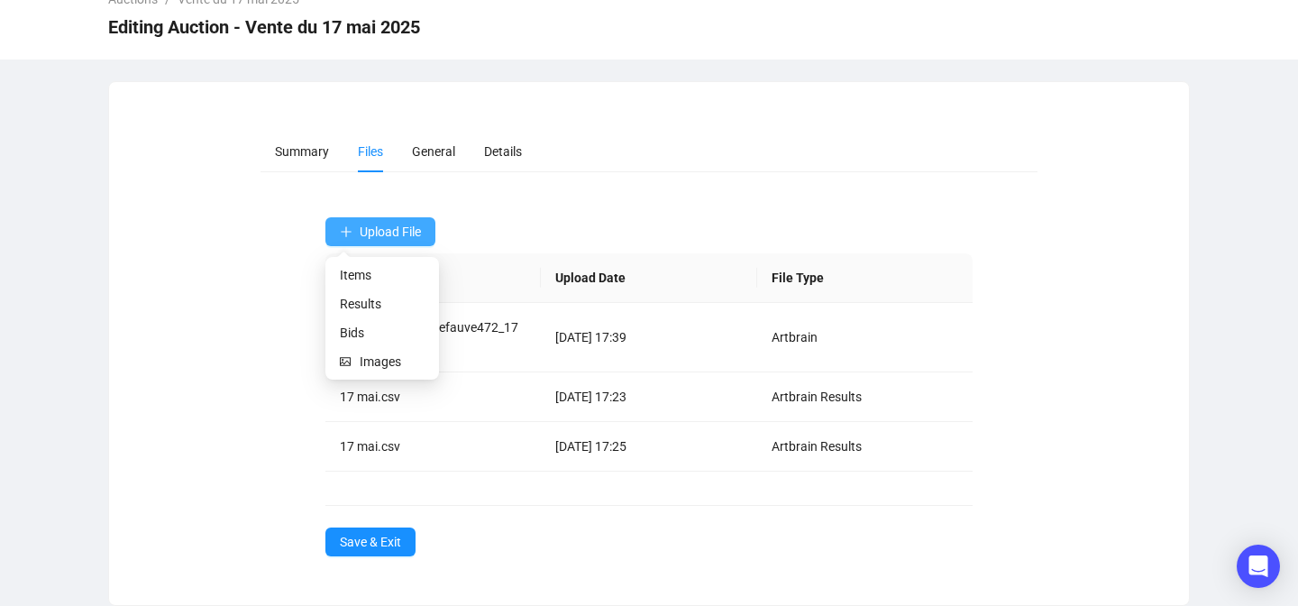
click at [373, 238] on span "Upload File" at bounding box center [390, 231] width 61 height 14
click at [367, 331] on span "Bids" at bounding box center [382, 333] width 85 height 20
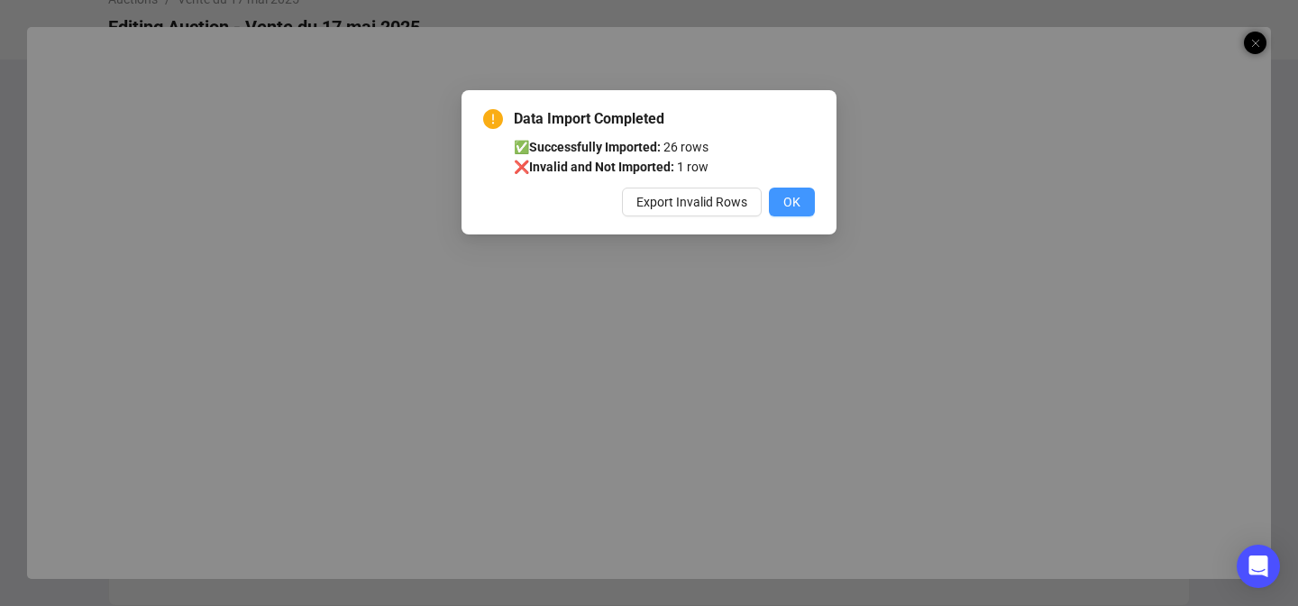
click at [794, 214] on button "OK" at bounding box center [792, 201] width 46 height 29
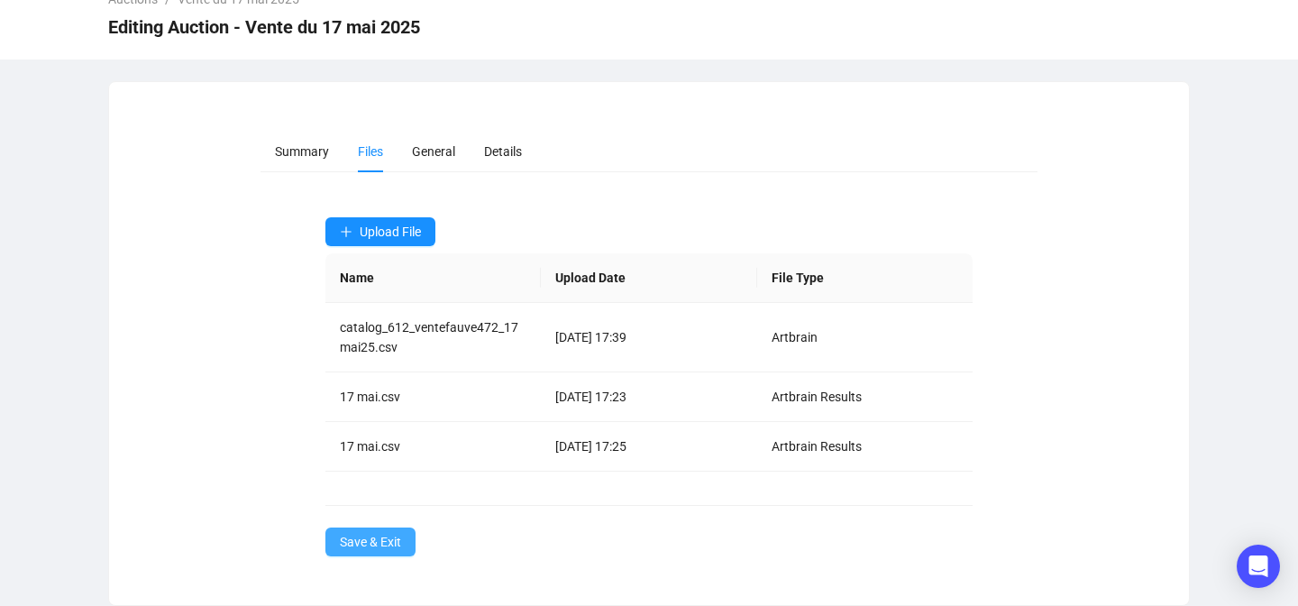
click at [359, 535] on span "Save & Exit" at bounding box center [370, 542] width 61 height 20
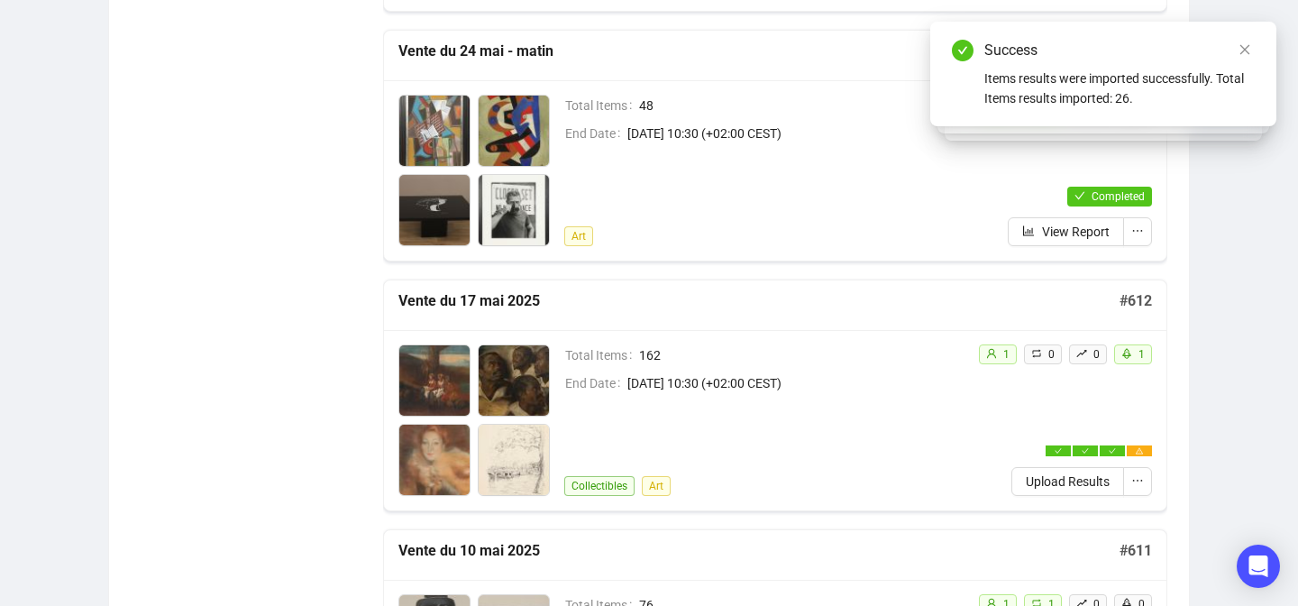
scroll to position [3125, 0]
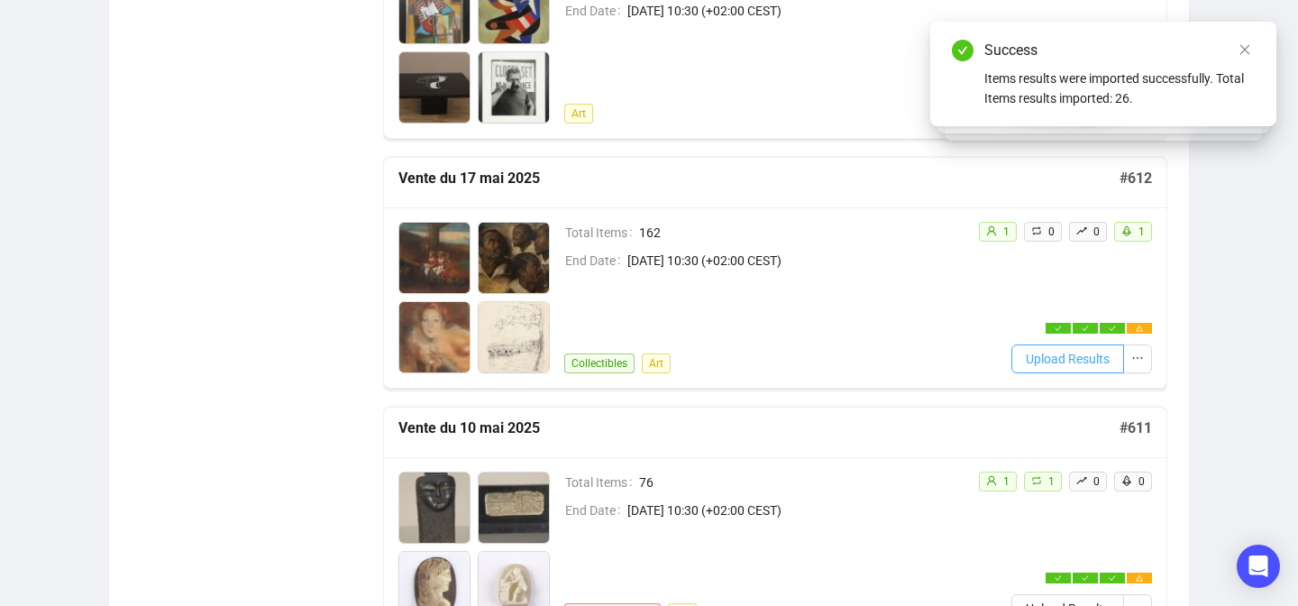
click at [1036, 351] on span "Upload Results" at bounding box center [1068, 359] width 84 height 20
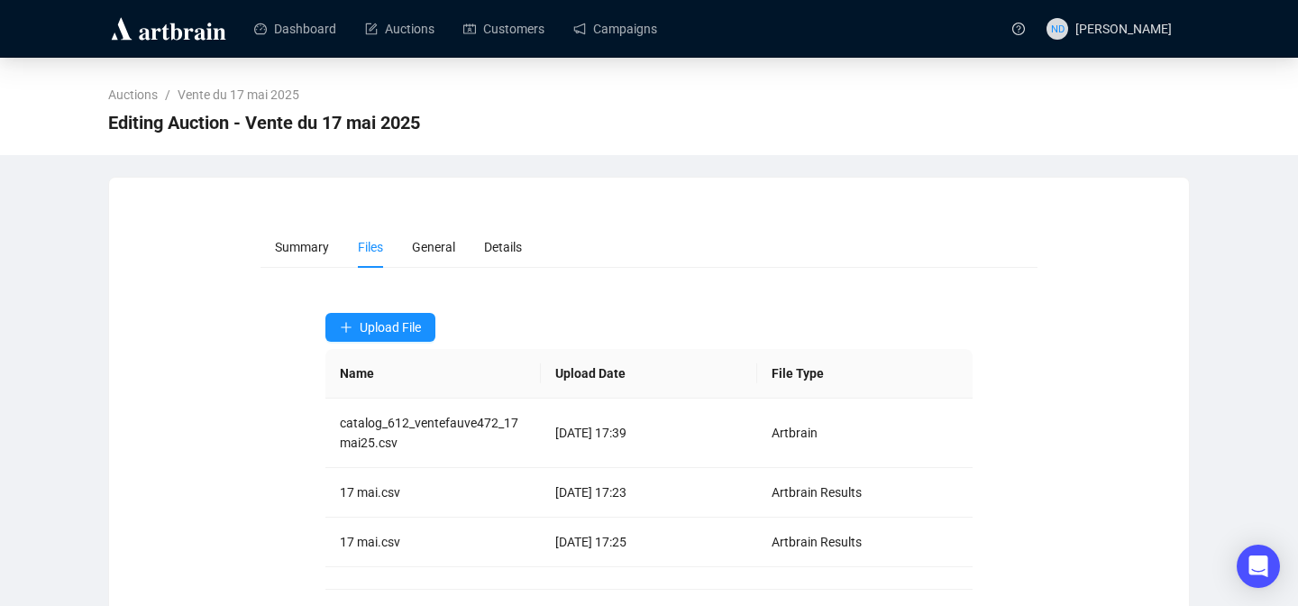
scroll to position [84, 0]
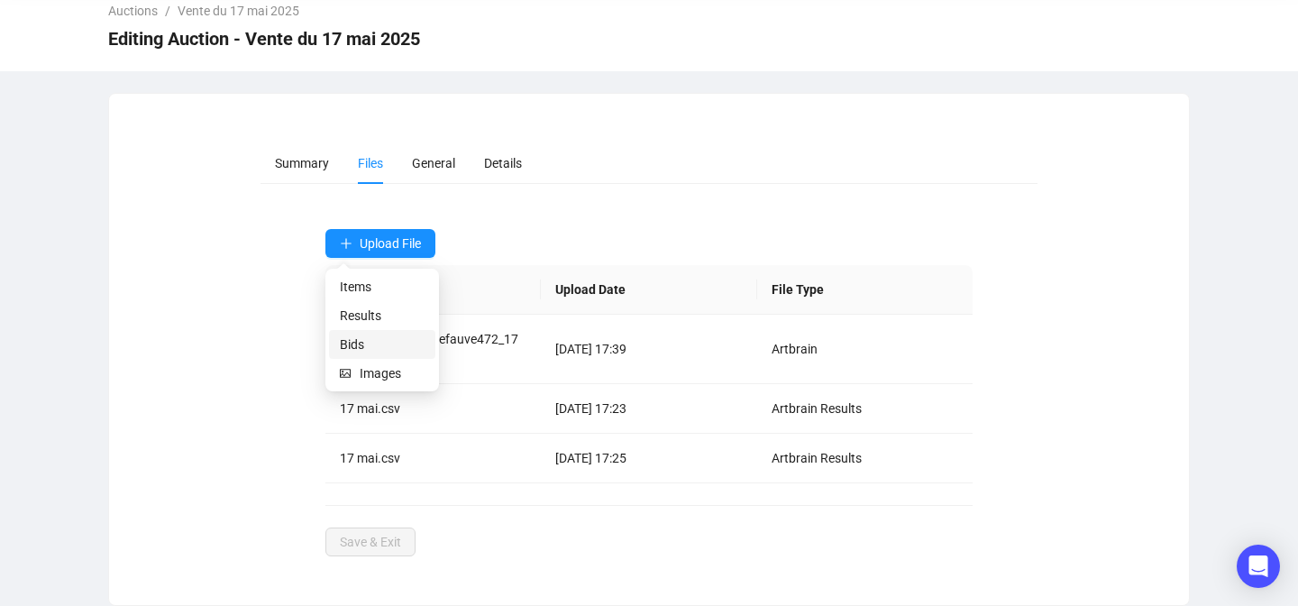
click at [360, 337] on span "Bids" at bounding box center [382, 344] width 85 height 20
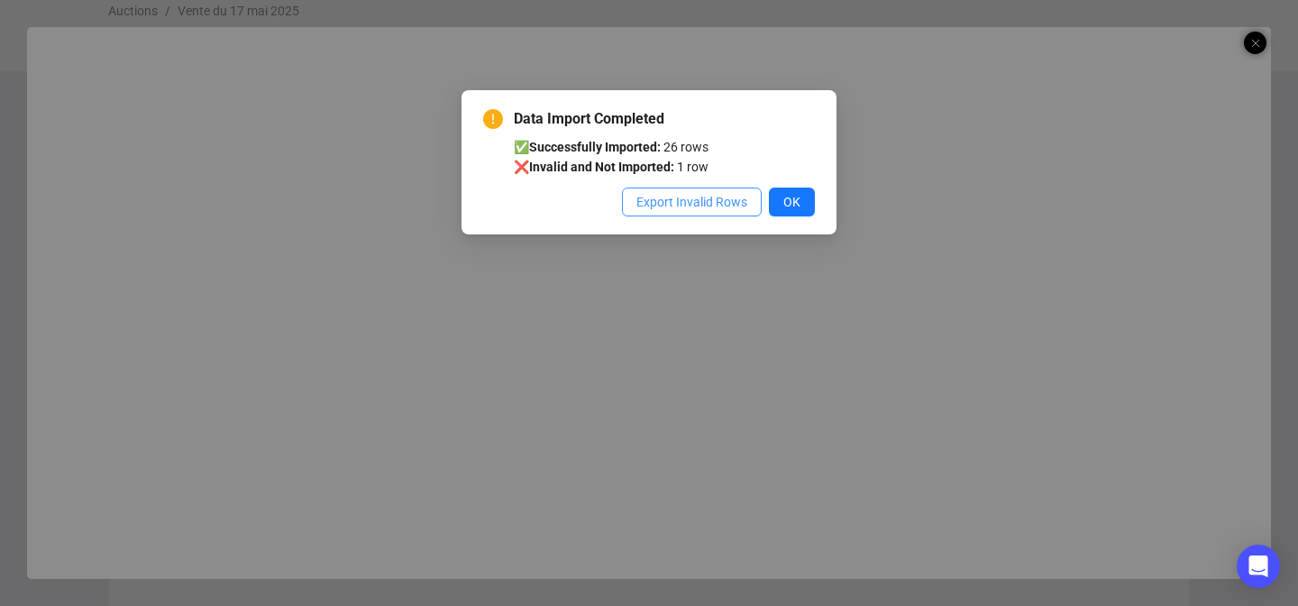
click at [700, 209] on span "Export Invalid Rows" at bounding box center [691, 202] width 111 height 20
click at [781, 205] on button "OK" at bounding box center [792, 201] width 46 height 29
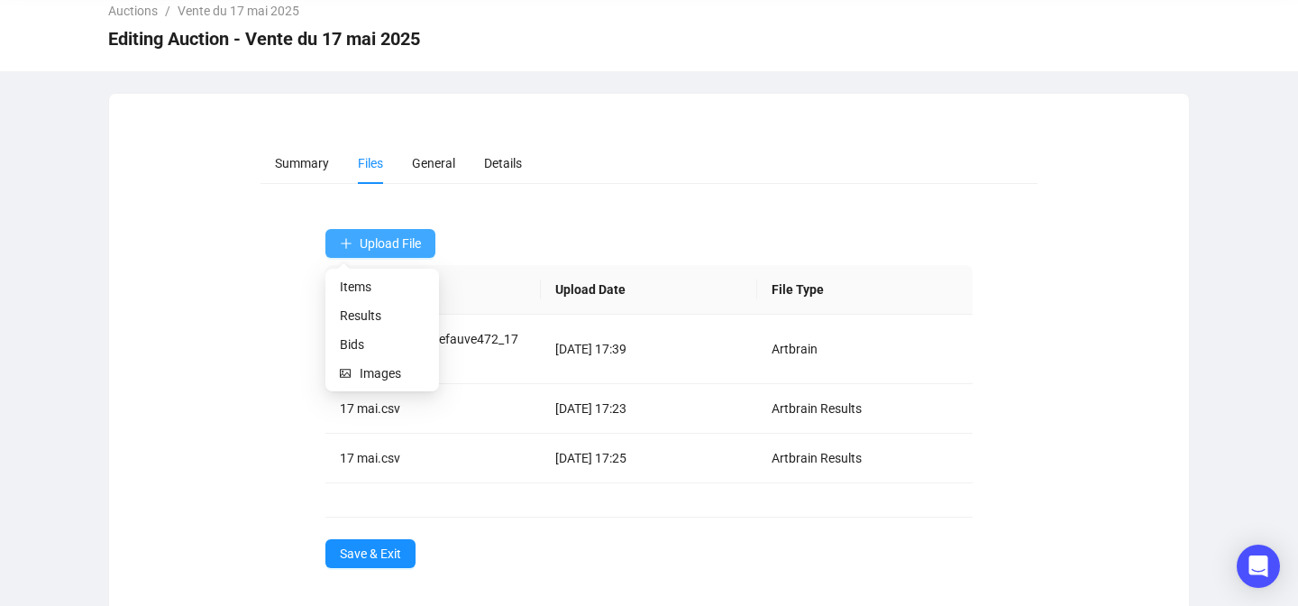
click at [396, 236] on span "Upload File" at bounding box center [390, 243] width 61 height 14
click at [359, 334] on span "Bids" at bounding box center [382, 344] width 85 height 20
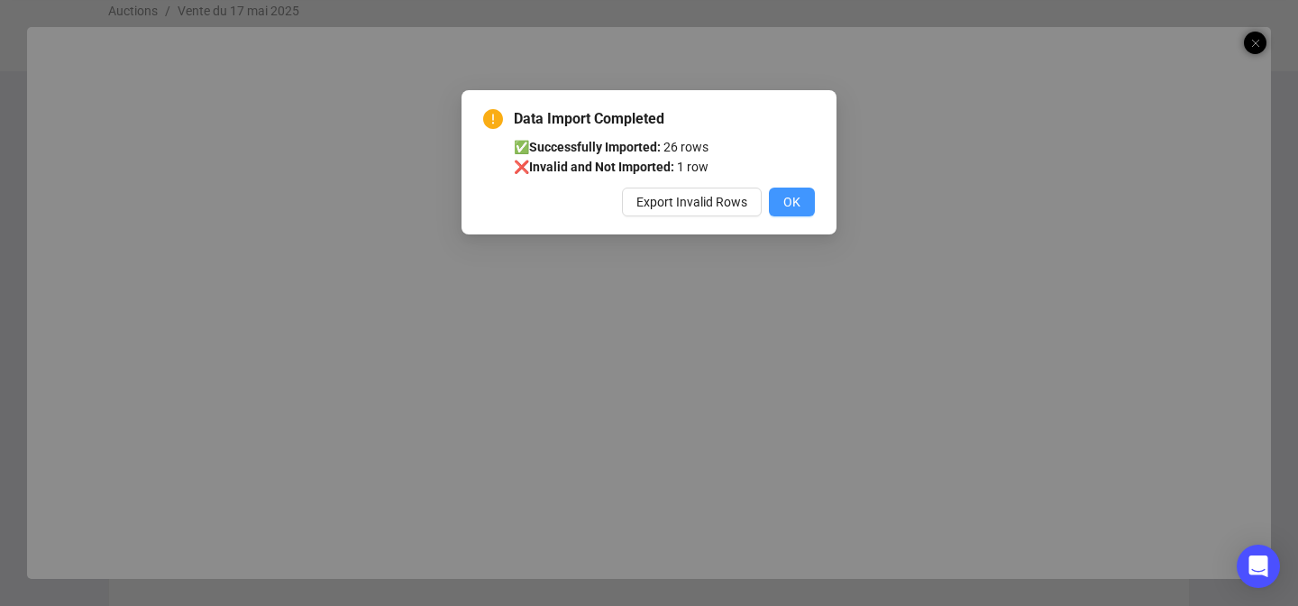
click at [795, 206] on span "OK" at bounding box center [791, 202] width 17 height 20
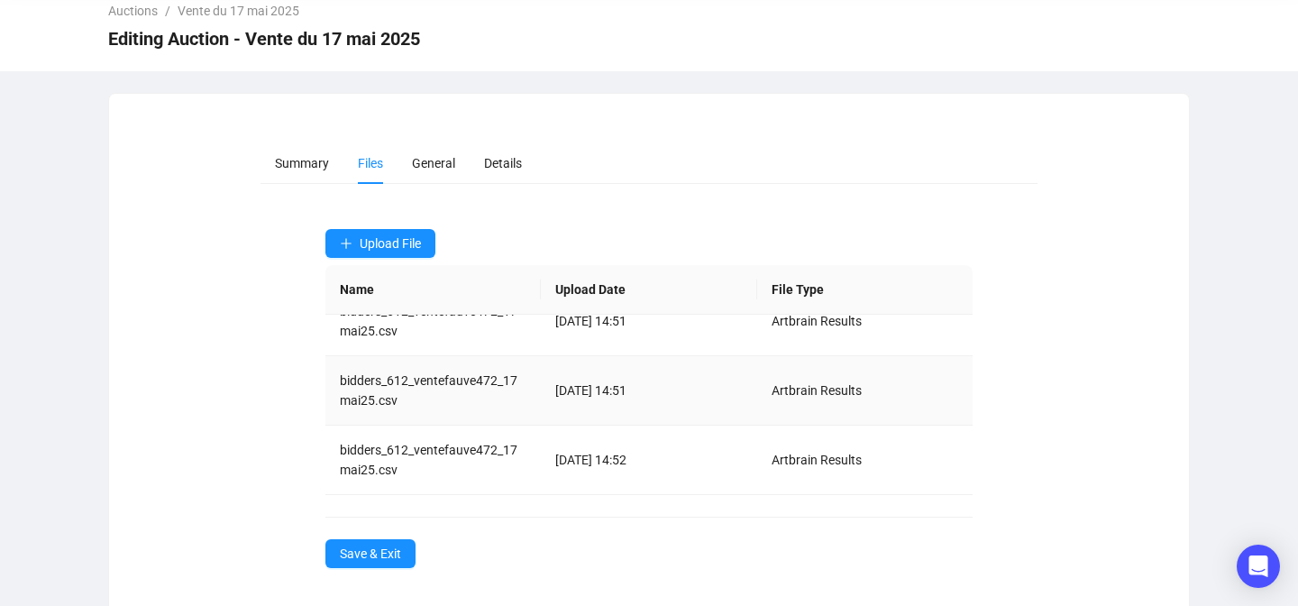
scroll to position [96, 0]
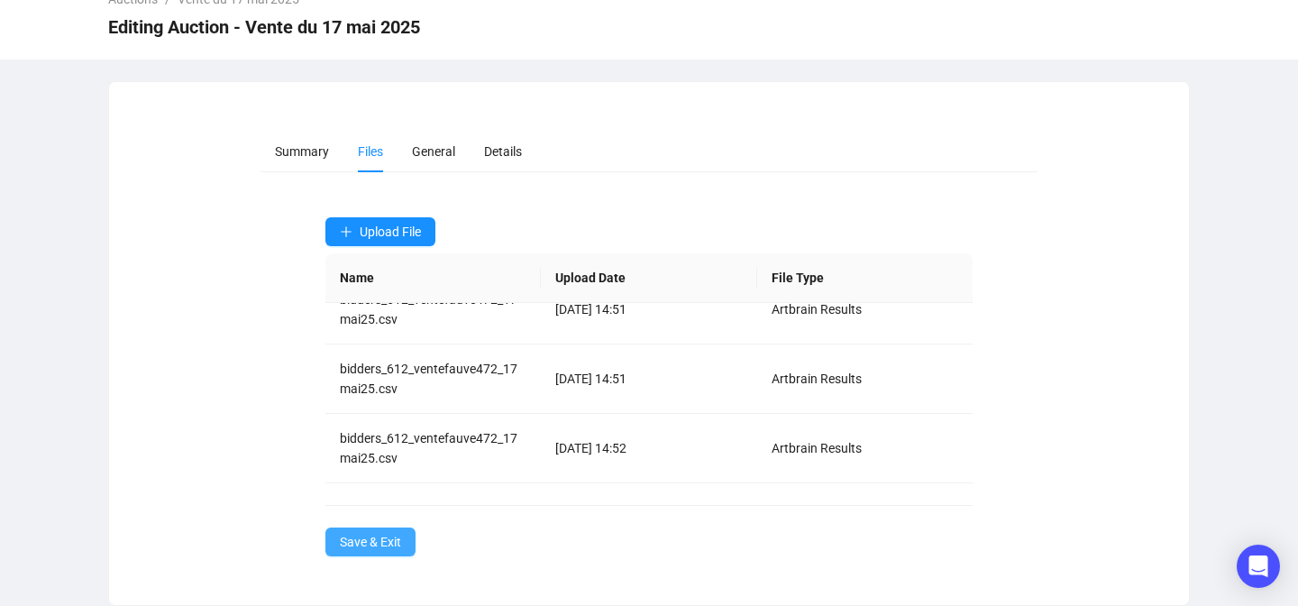
click at [381, 534] on span "Save & Exit" at bounding box center [370, 542] width 61 height 20
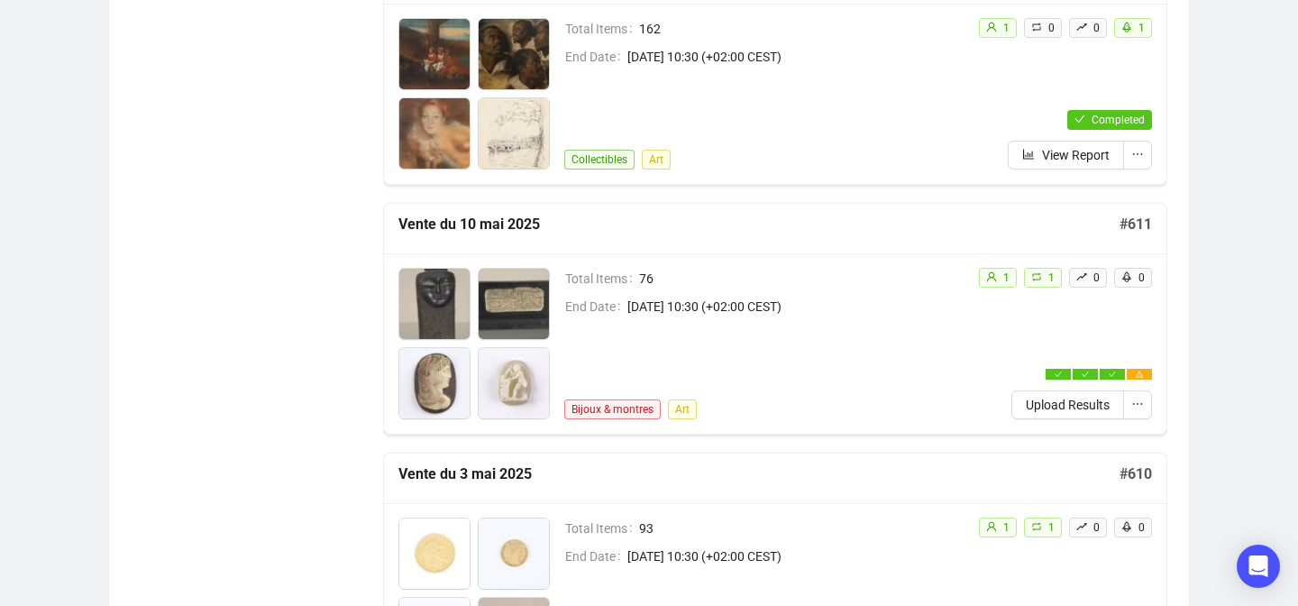
scroll to position [3336, 0]
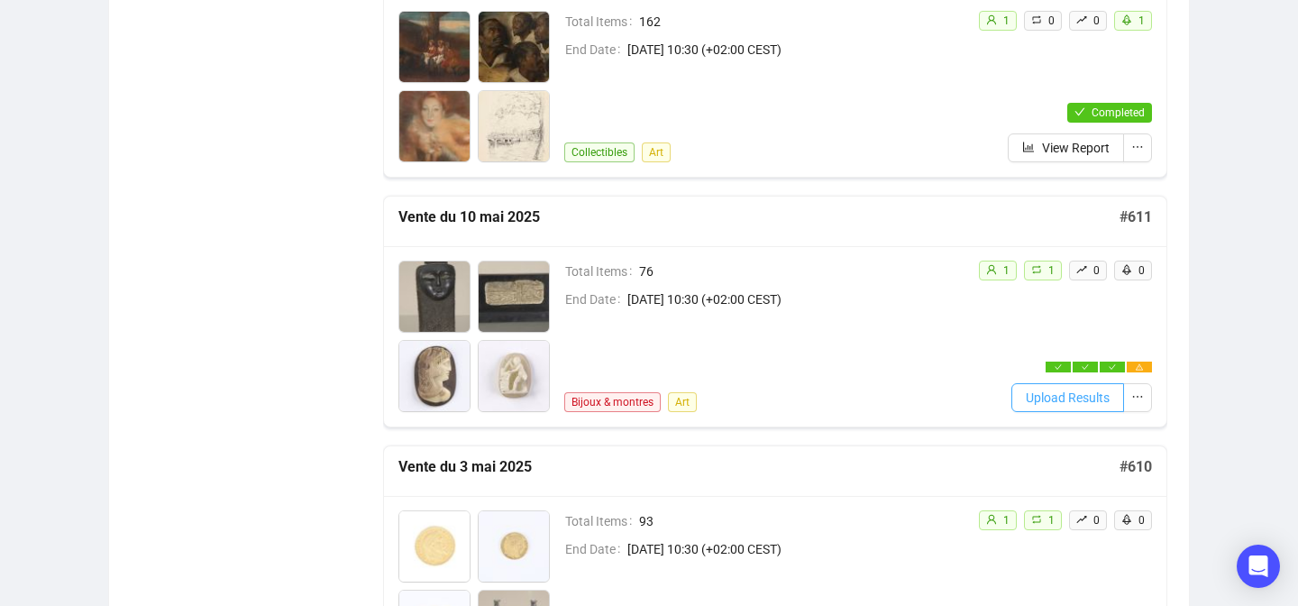
click at [1026, 392] on span "Upload Results" at bounding box center [1068, 398] width 84 height 20
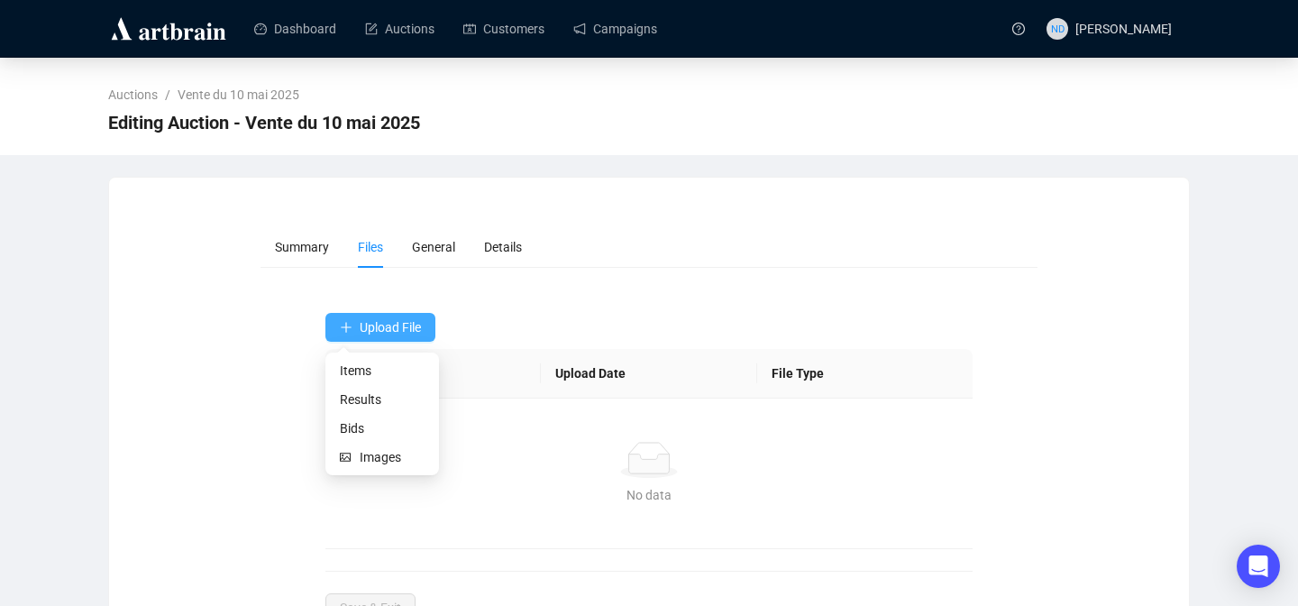
click at [362, 327] on span "Upload File" at bounding box center [390, 327] width 61 height 14
click at [347, 406] on span "Results" at bounding box center [382, 399] width 85 height 20
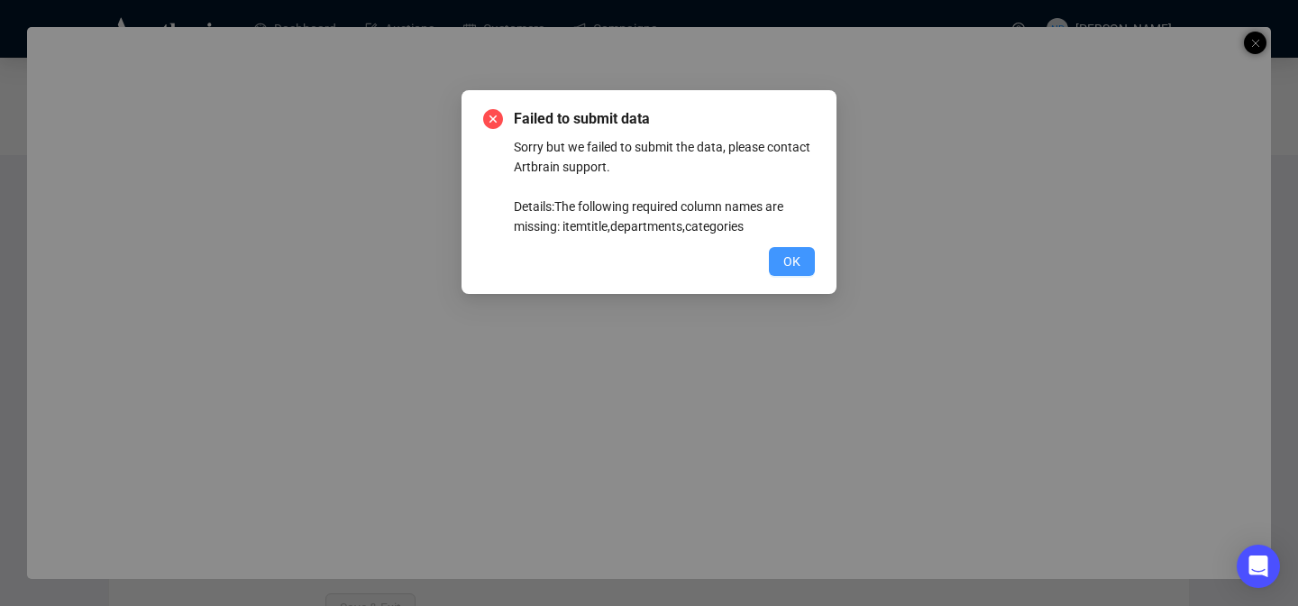
click at [789, 260] on span "OK" at bounding box center [791, 261] width 17 height 20
click at [817, 258] on div "Failed to submit data Sorry but we failed to submit the data, please contact Ar…" at bounding box center [648, 192] width 375 height 204
click at [809, 260] on button "OK" at bounding box center [792, 261] width 46 height 29
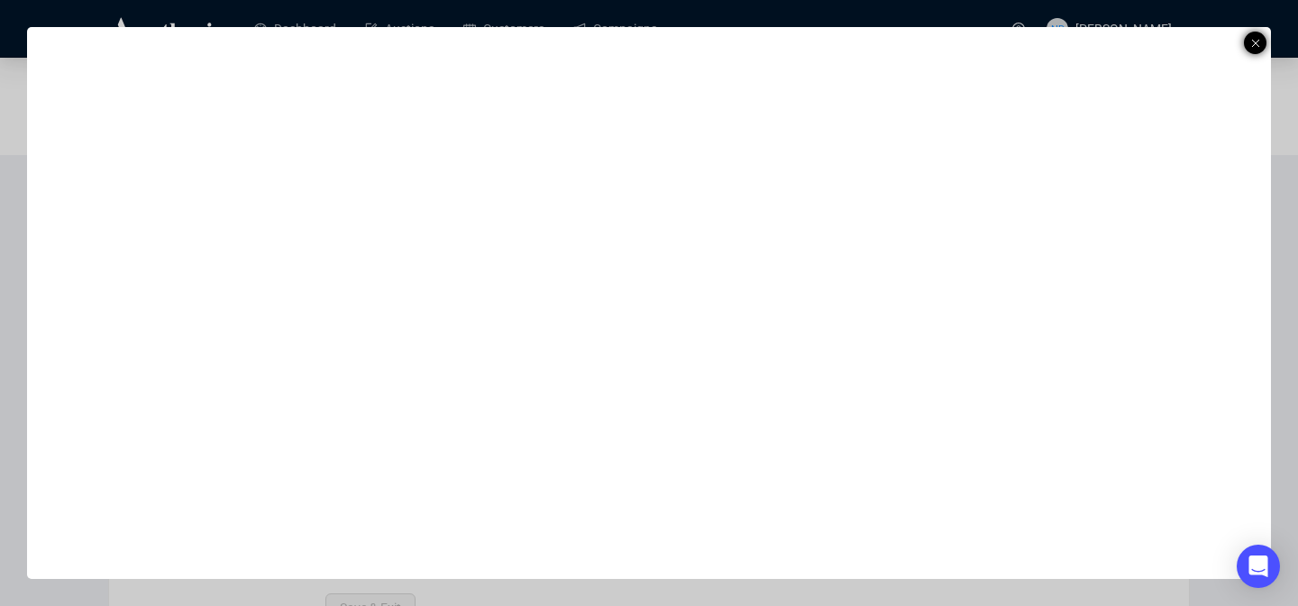
click at [1253, 39] on icon at bounding box center [1255, 43] width 9 height 22
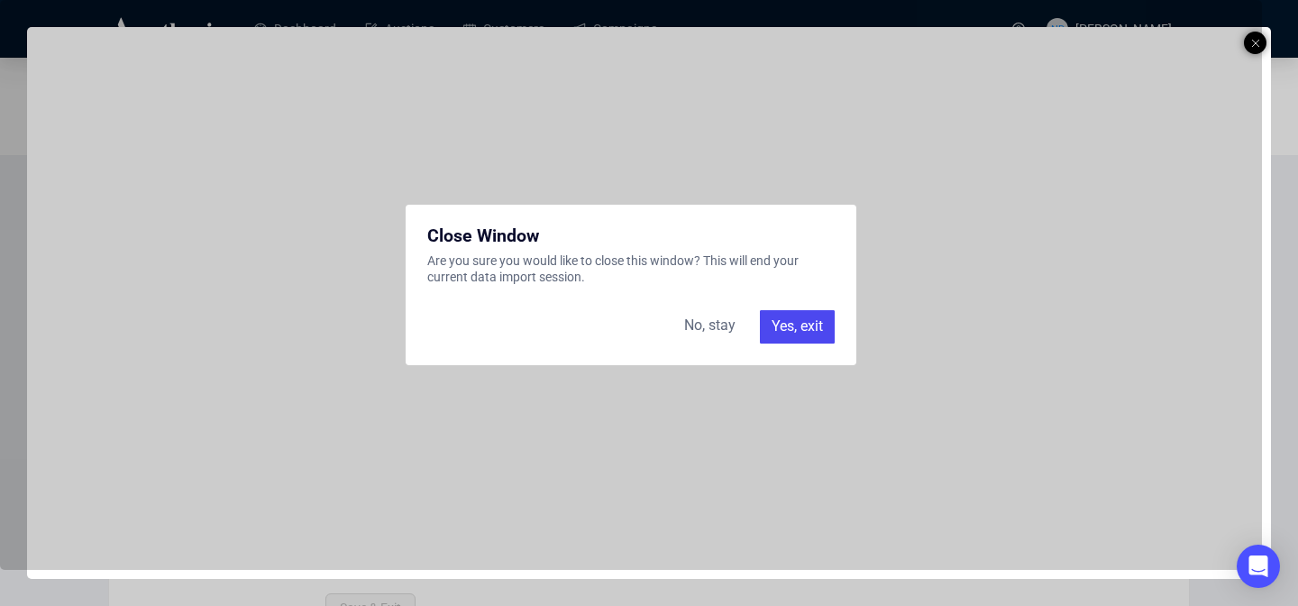
click at [793, 331] on div "Yes, exit" at bounding box center [797, 326] width 75 height 32
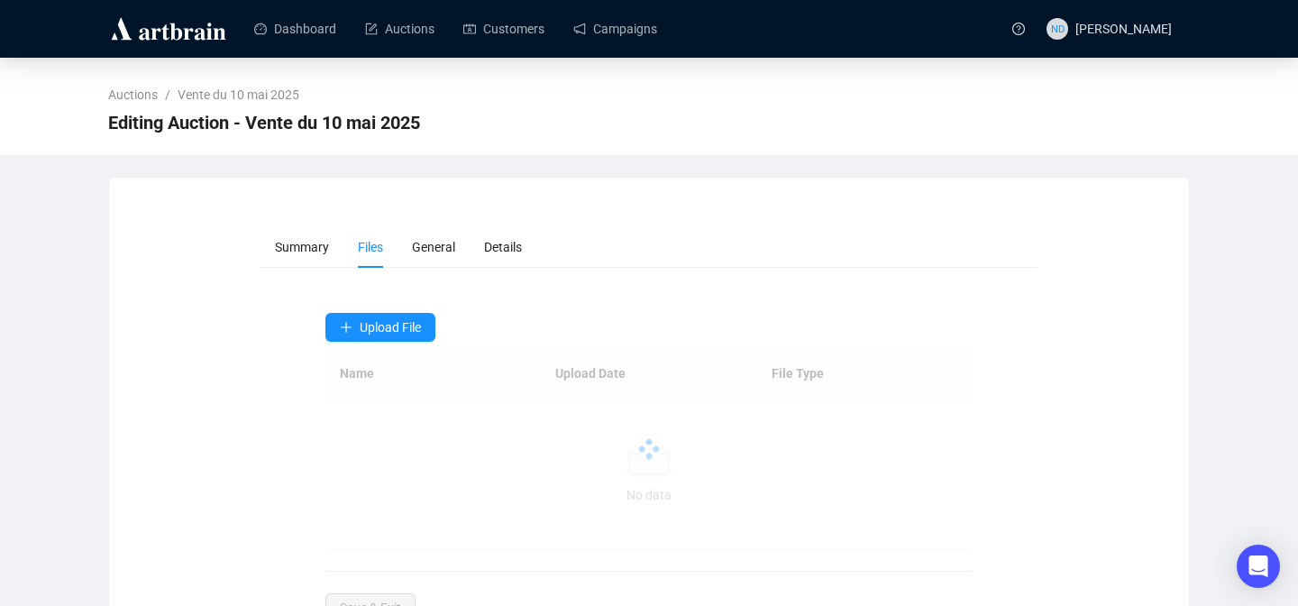
scroll to position [66, 0]
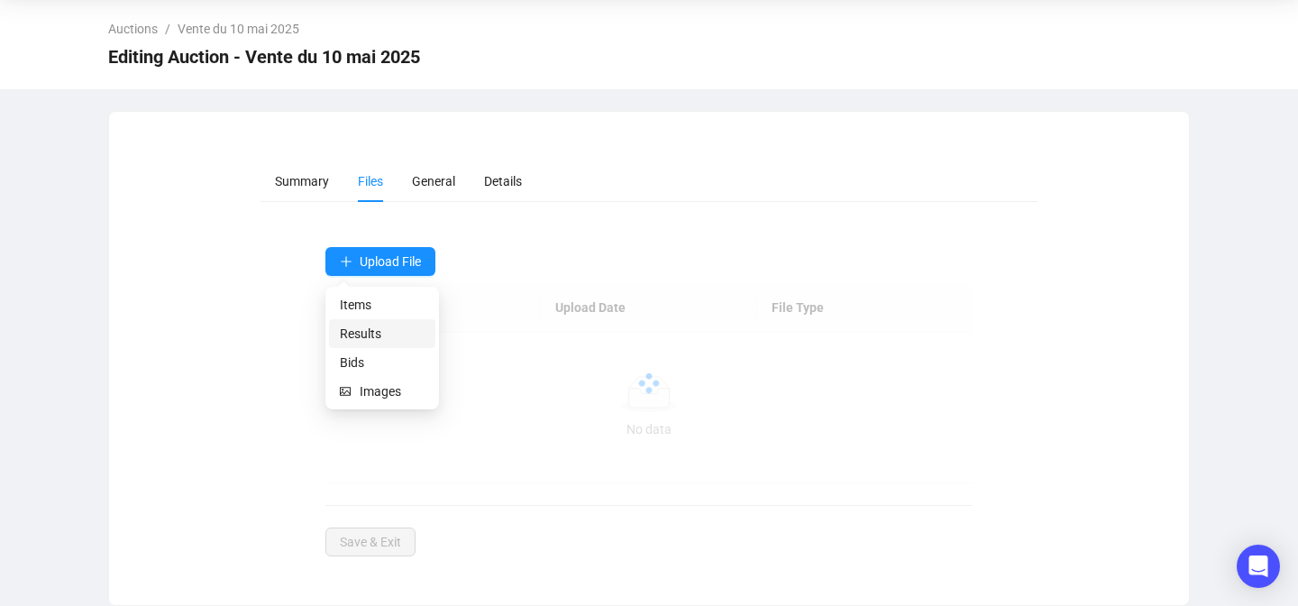
click at [363, 342] on span "Results" at bounding box center [382, 334] width 85 height 20
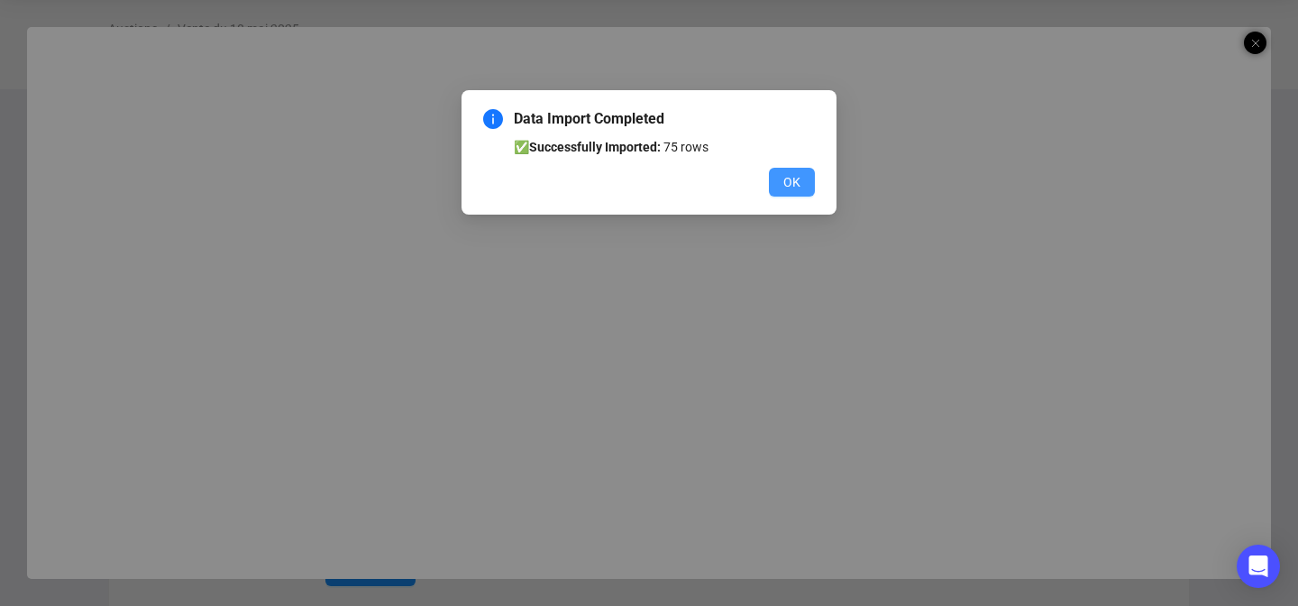
click at [790, 176] on span "OK" at bounding box center [791, 182] width 17 height 20
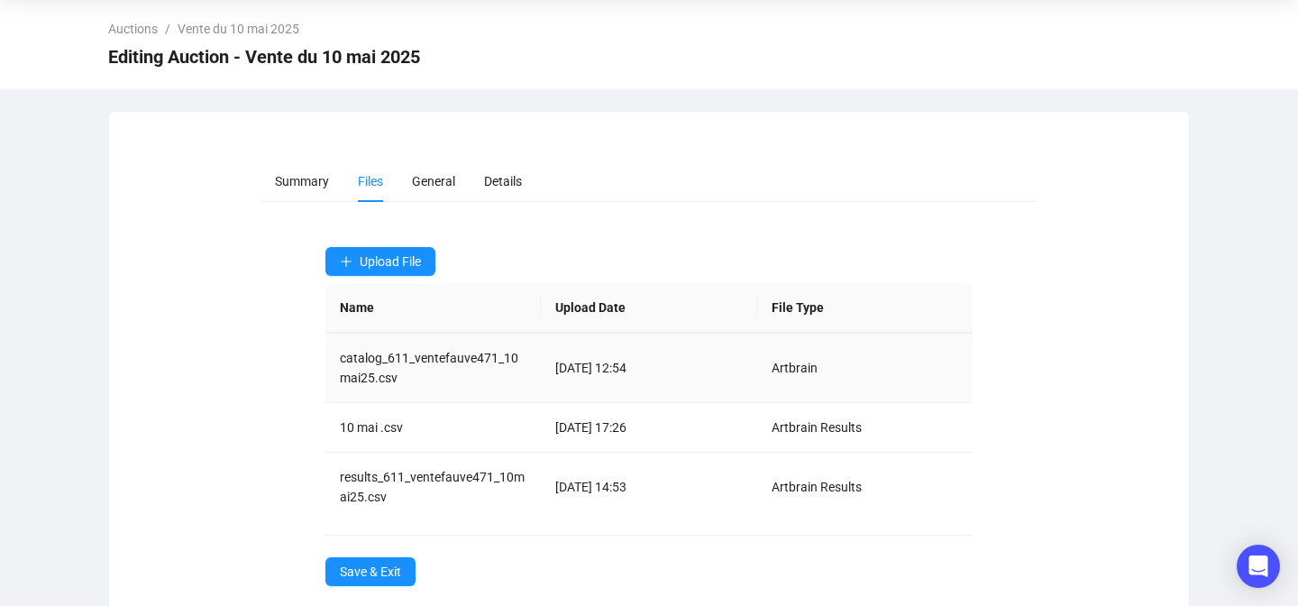
scroll to position [78, 0]
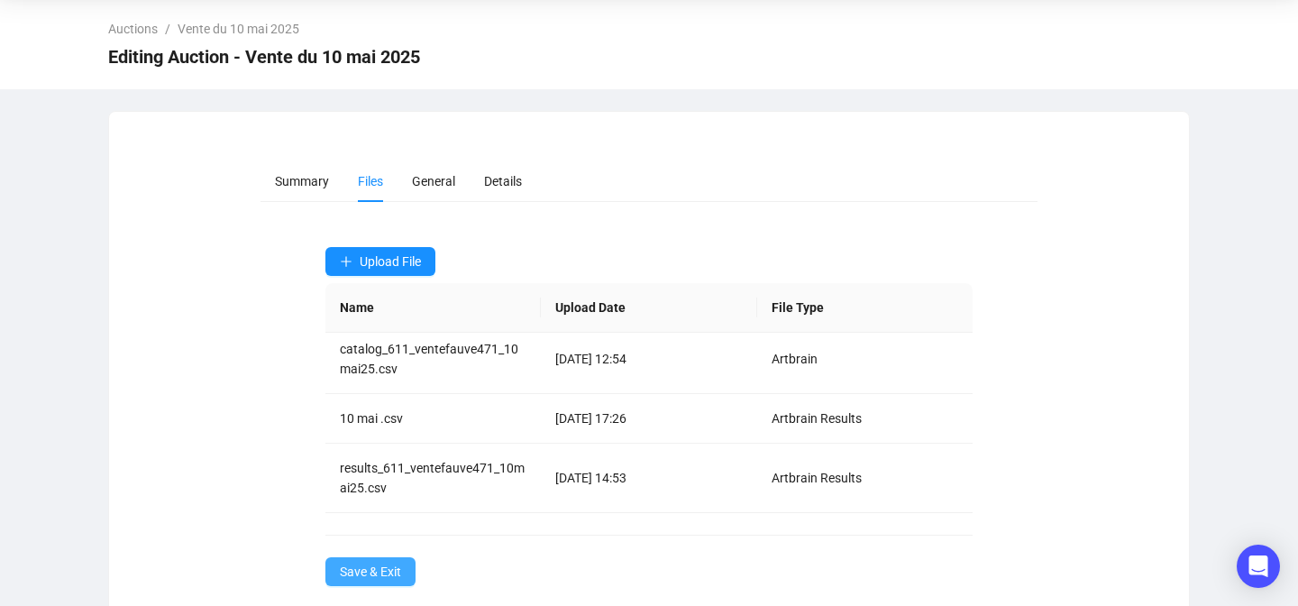
click at [359, 568] on span "Save & Exit" at bounding box center [370, 571] width 61 height 20
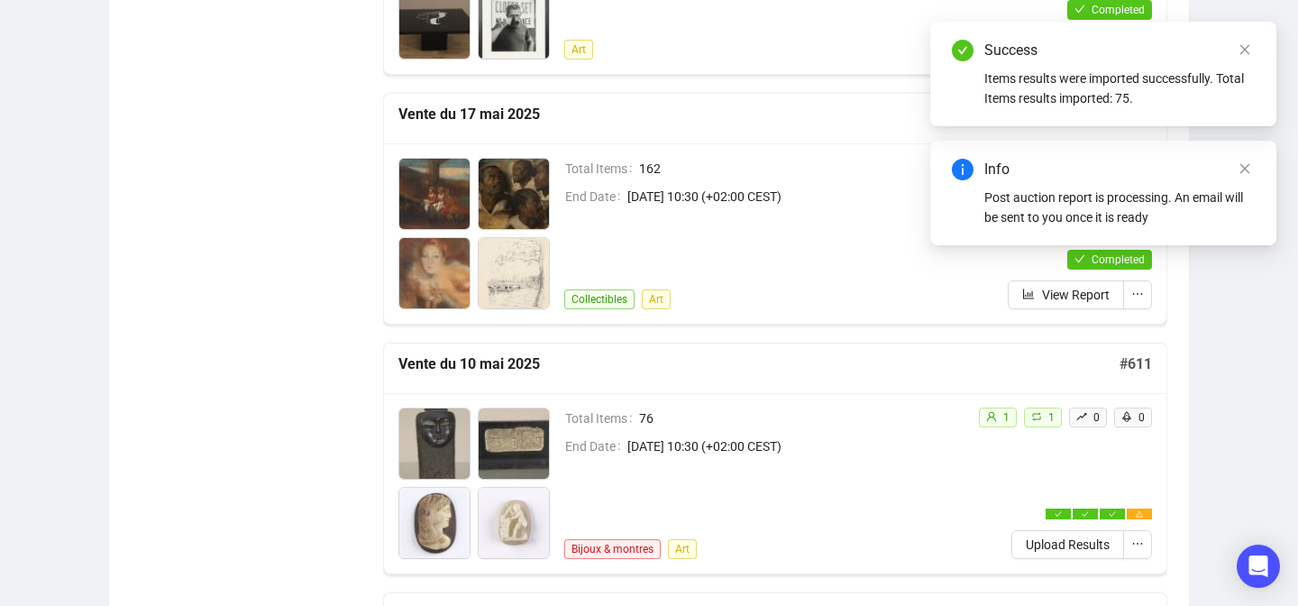
scroll to position [3187, 0]
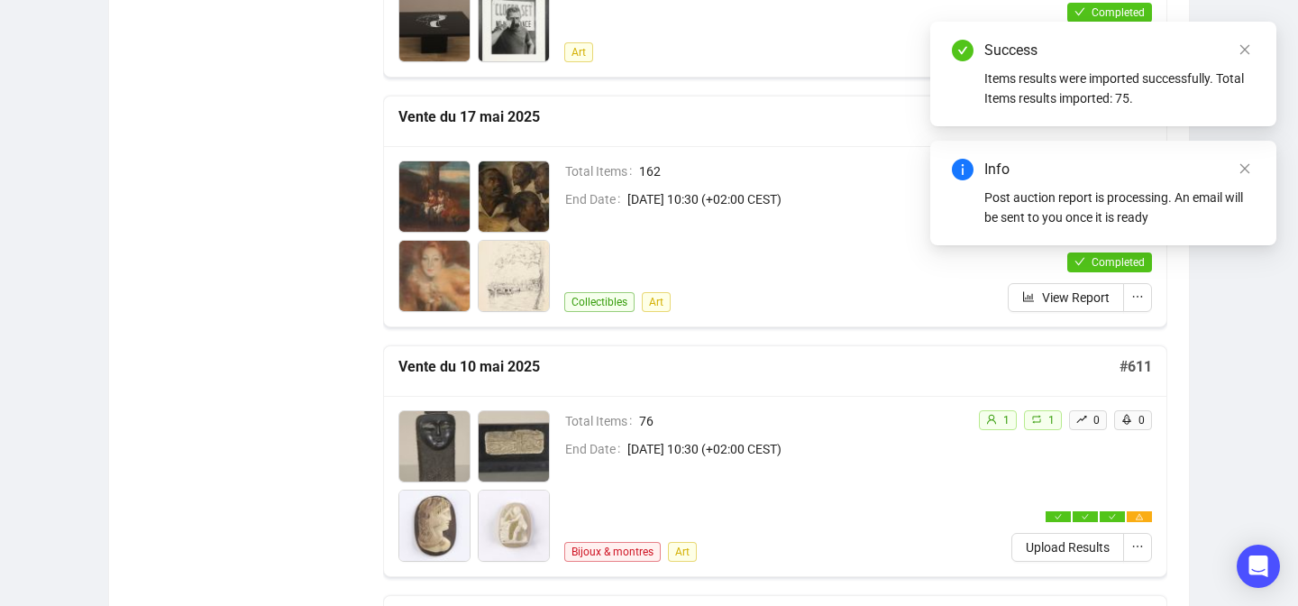
click at [1233, 172] on div "Info" at bounding box center [1119, 170] width 270 height 22
click at [1243, 162] on icon "close" at bounding box center [1244, 168] width 13 height 13
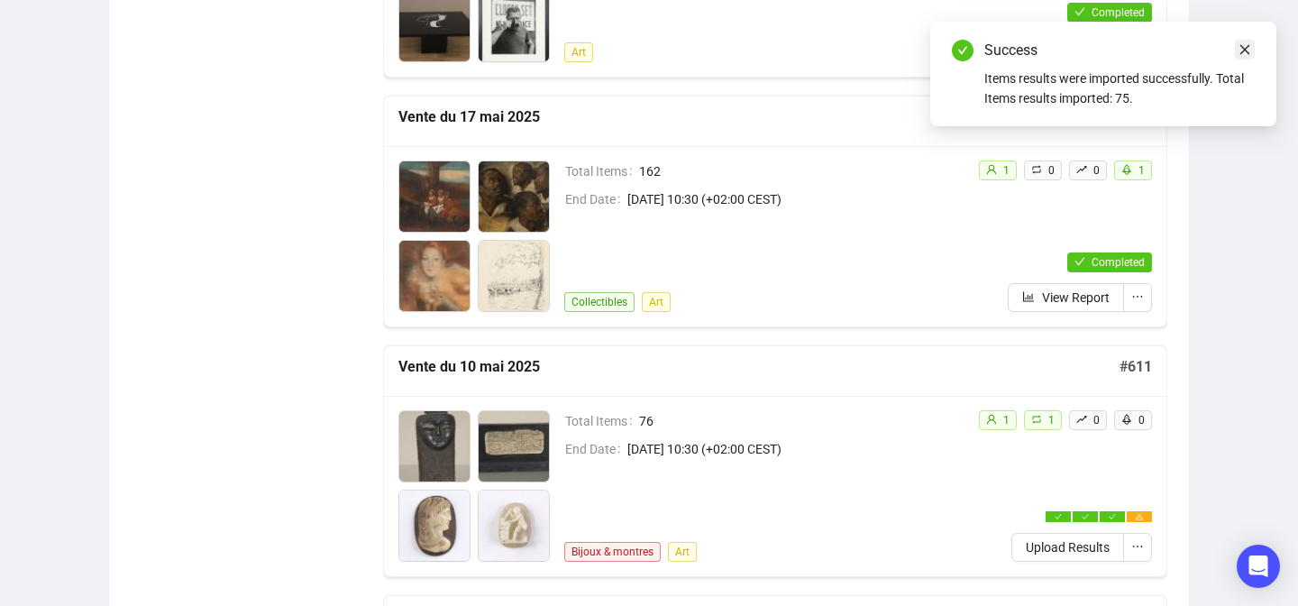
click at [1245, 45] on icon "close" at bounding box center [1244, 49] width 13 height 13
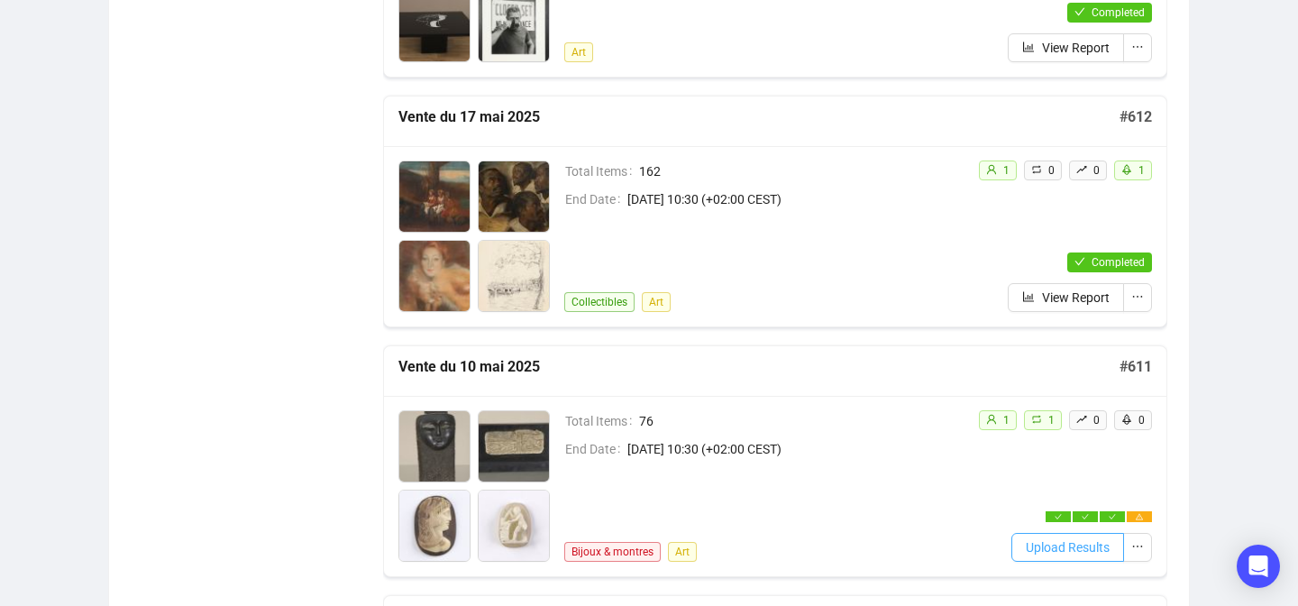
click at [1026, 541] on span "Upload Results" at bounding box center [1068, 547] width 84 height 20
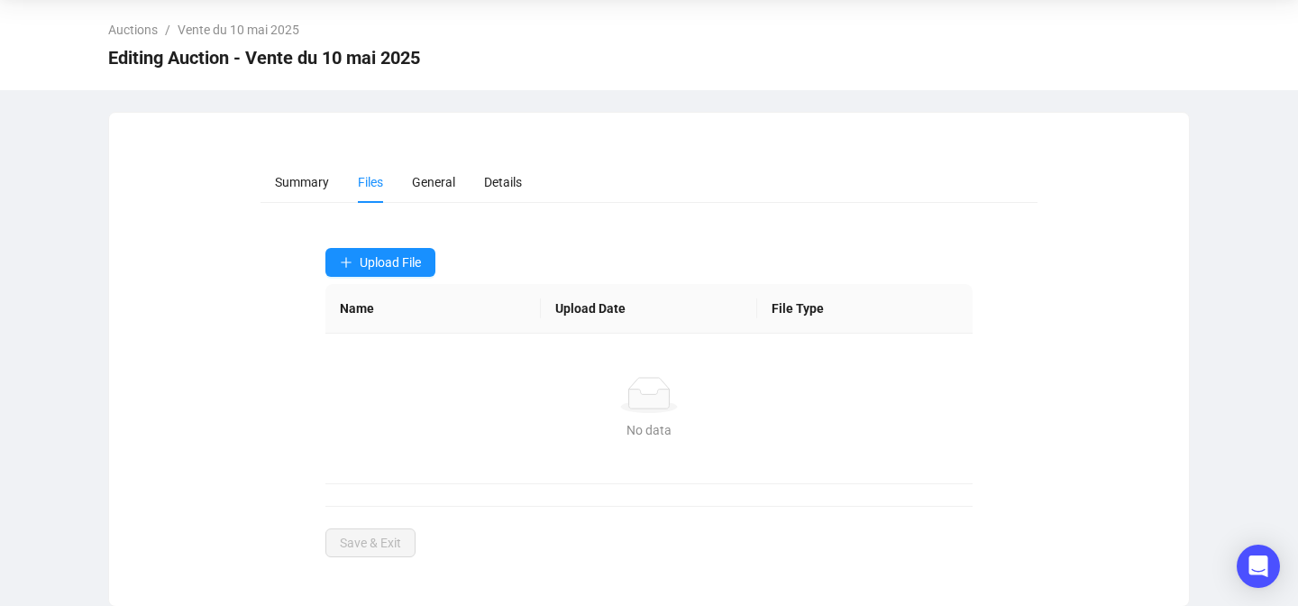
scroll to position [66, 0]
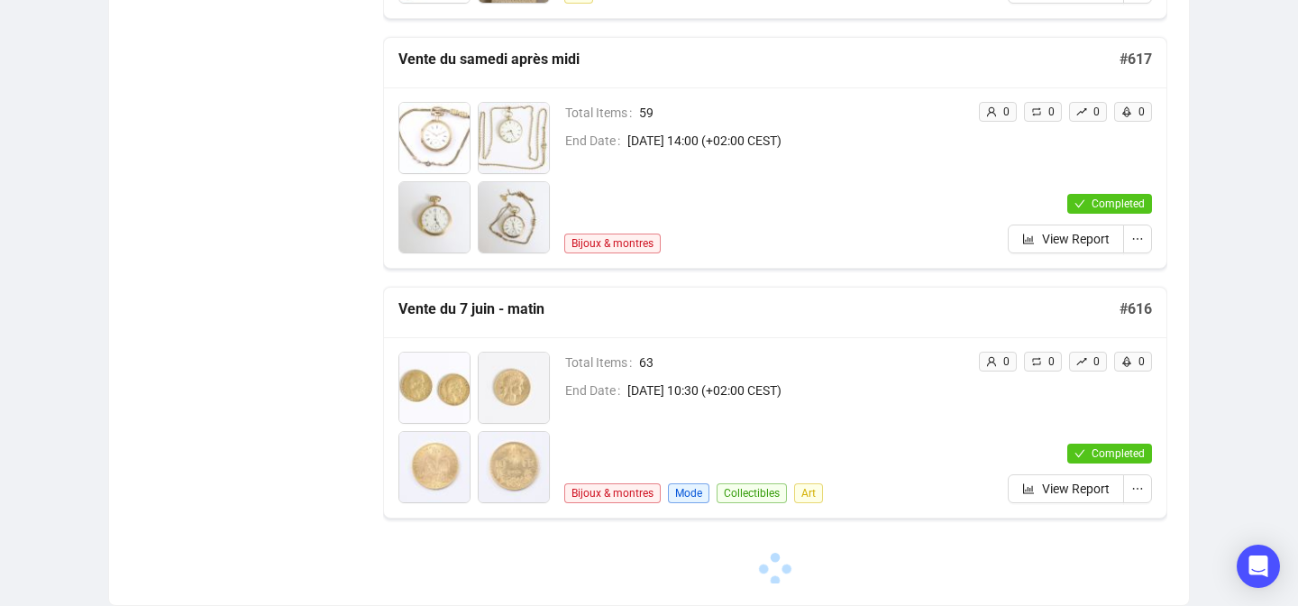
scroll to position [2246, 0]
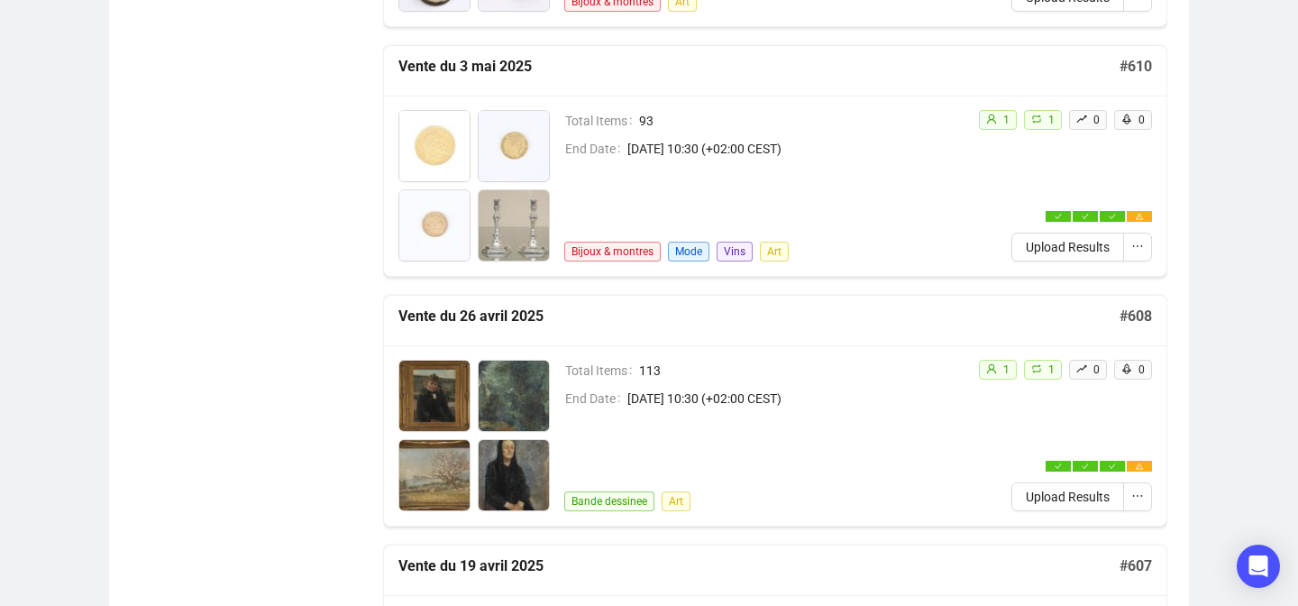
scroll to position [3734, 0]
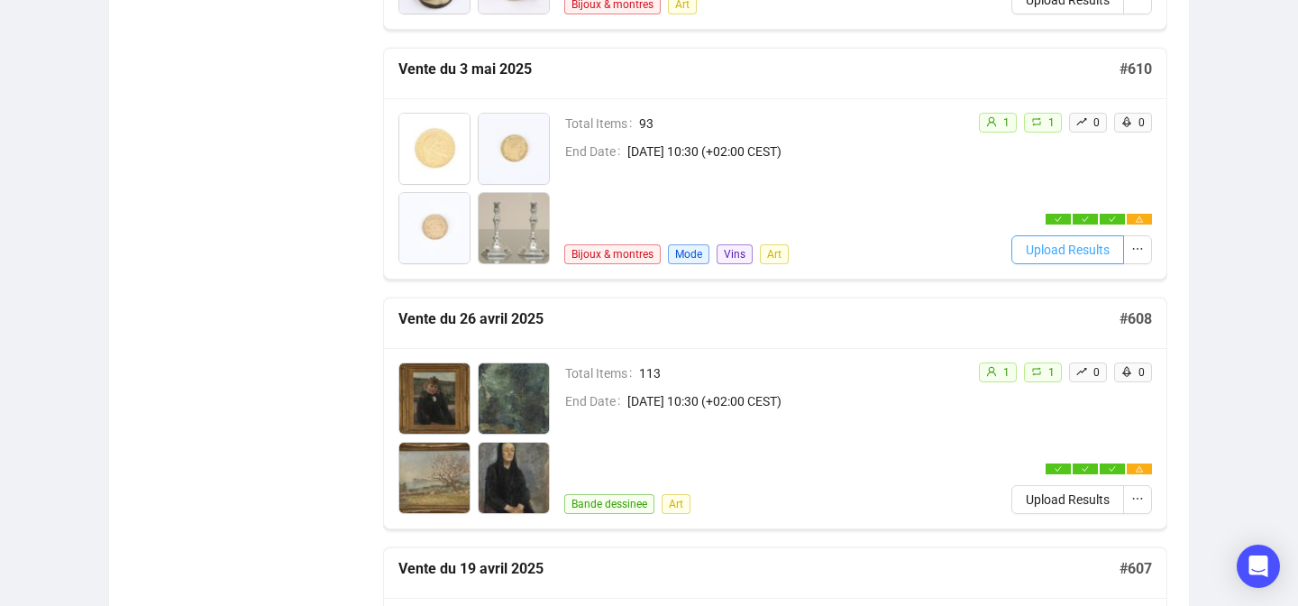
click at [1026, 241] on span "Upload Results" at bounding box center [1068, 250] width 84 height 20
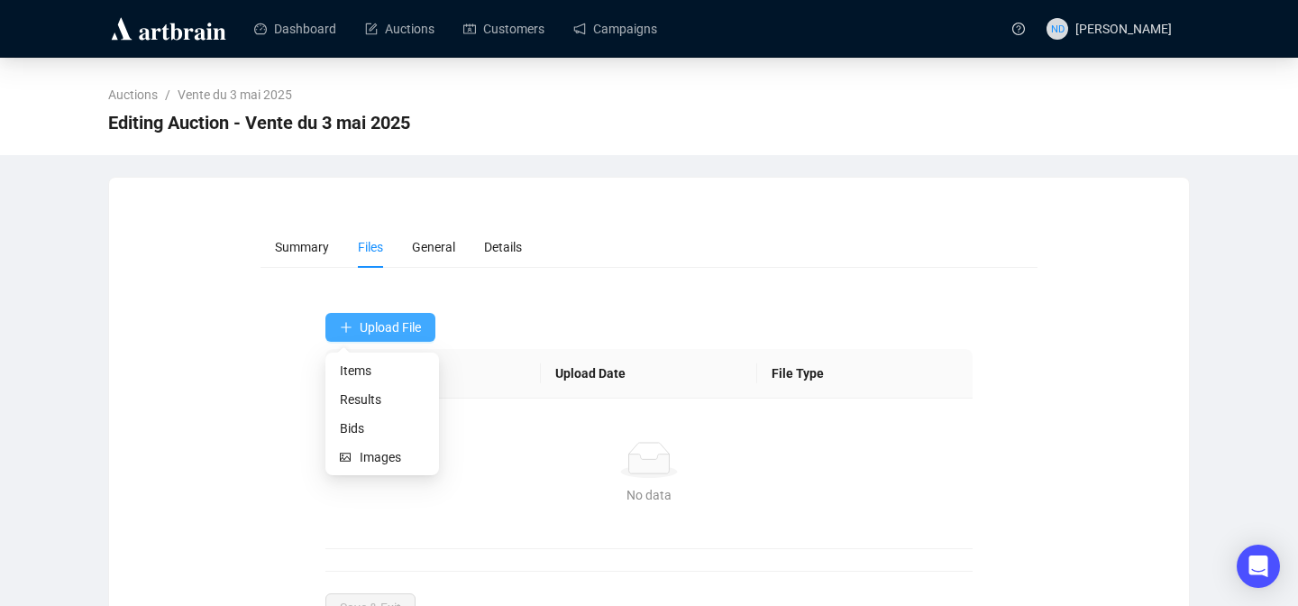
click at [394, 317] on button "Upload File" at bounding box center [380, 327] width 110 height 29
click at [369, 398] on span "Results" at bounding box center [382, 399] width 85 height 20
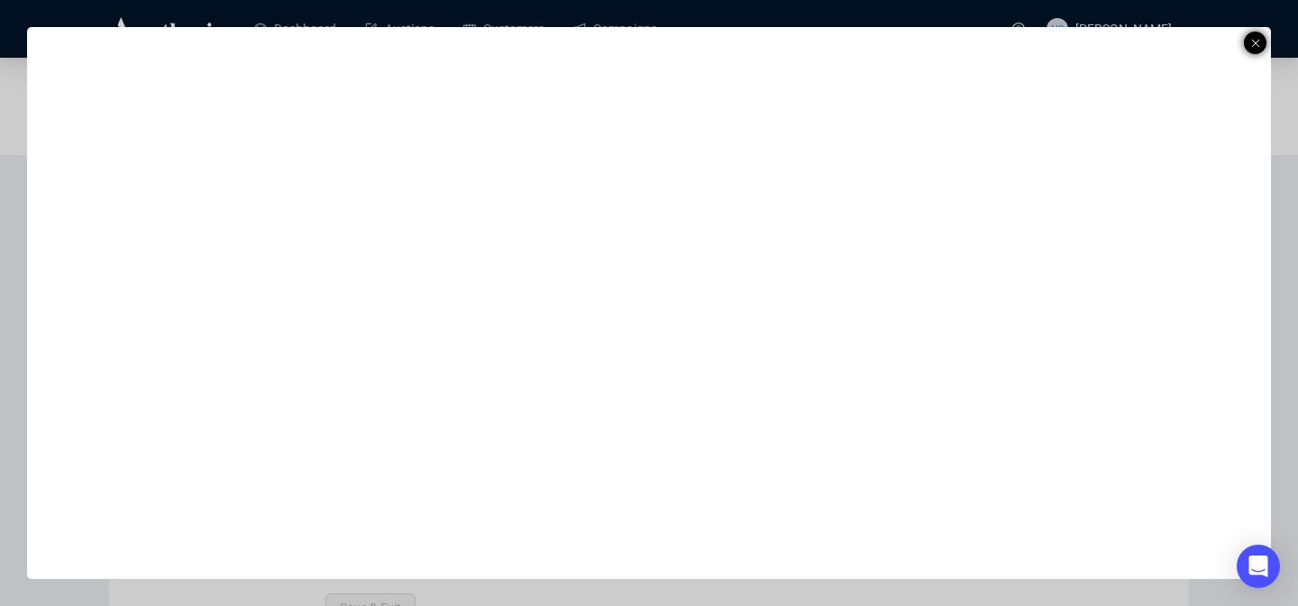
click at [1260, 41] on div at bounding box center [1255, 43] width 23 height 23
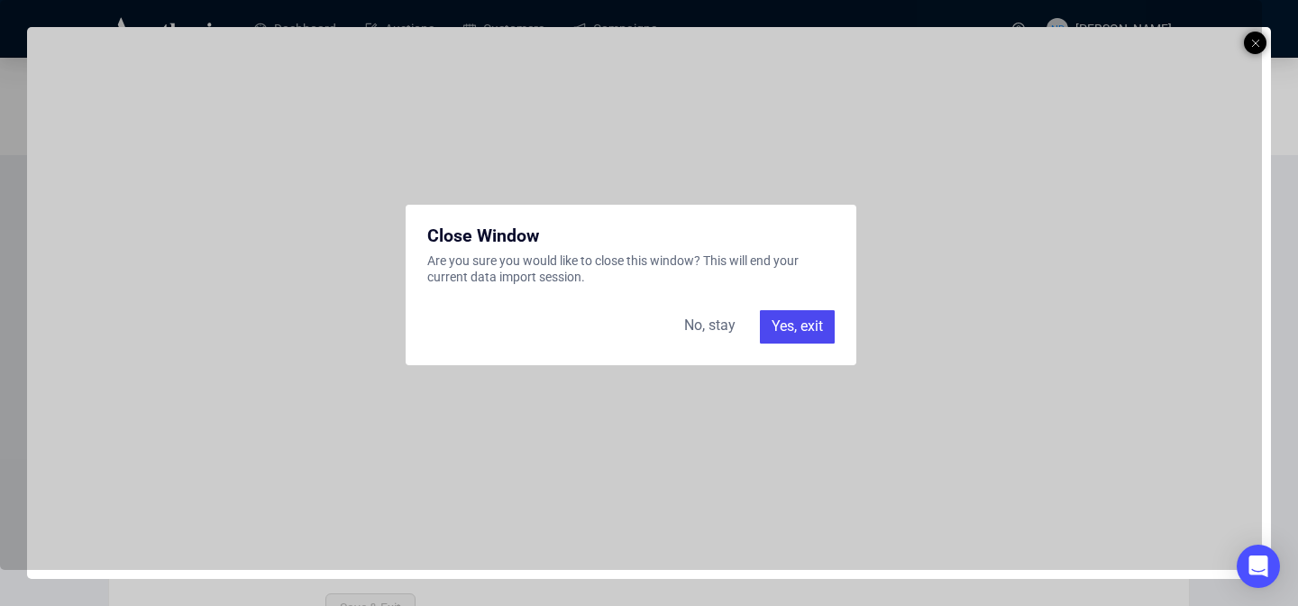
click at [770, 329] on div "Yes, exit" at bounding box center [797, 326] width 75 height 32
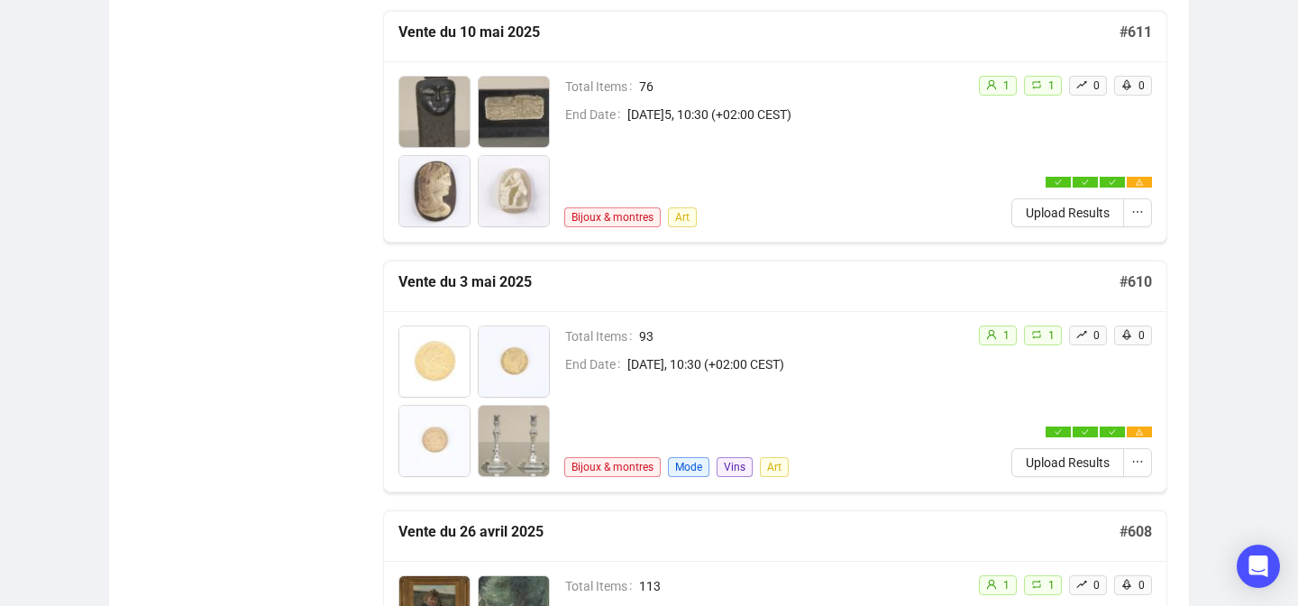
scroll to position [3488, 0]
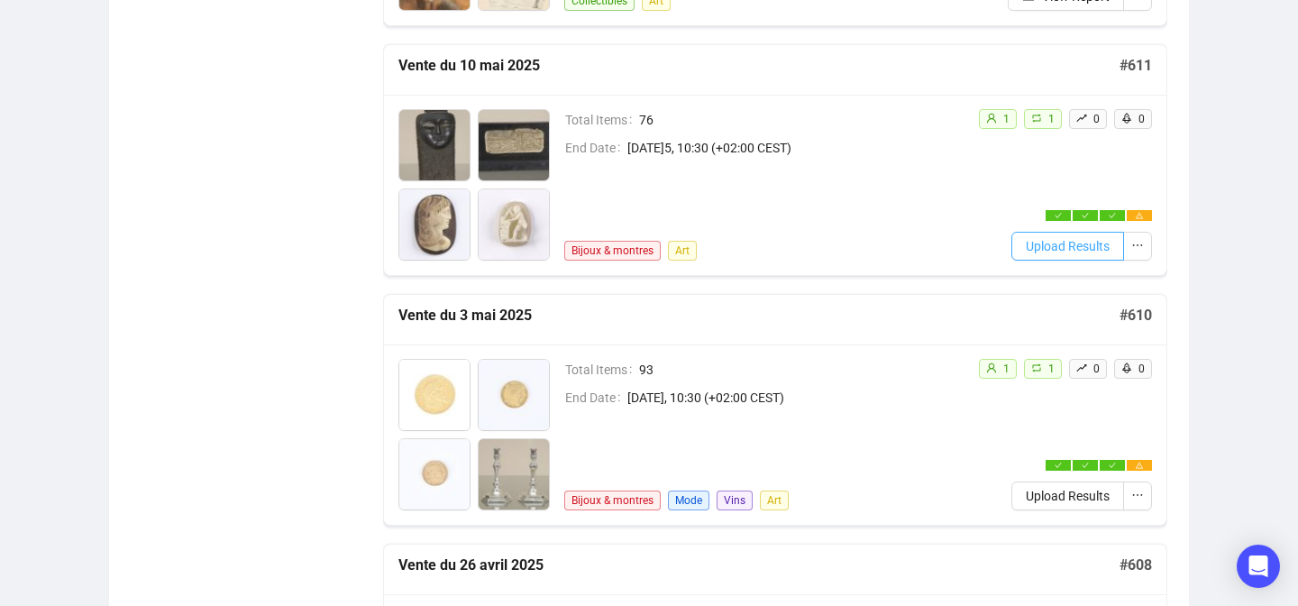
click at [1036, 240] on span "Upload Results" at bounding box center [1068, 246] width 84 height 20
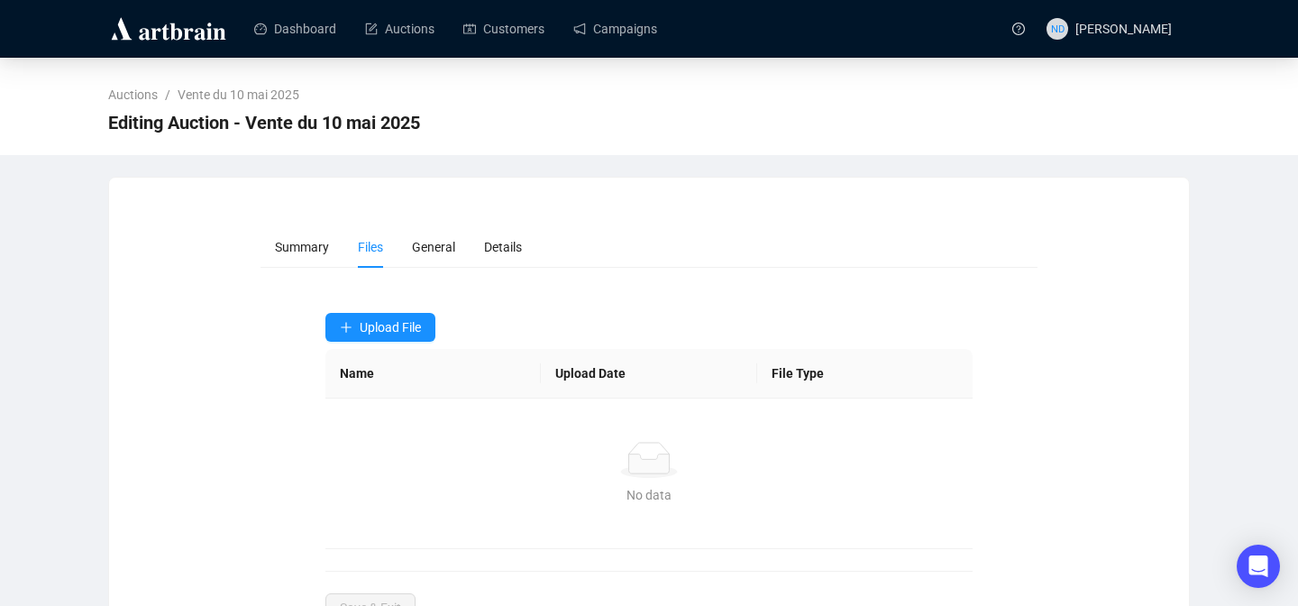
scroll to position [66, 0]
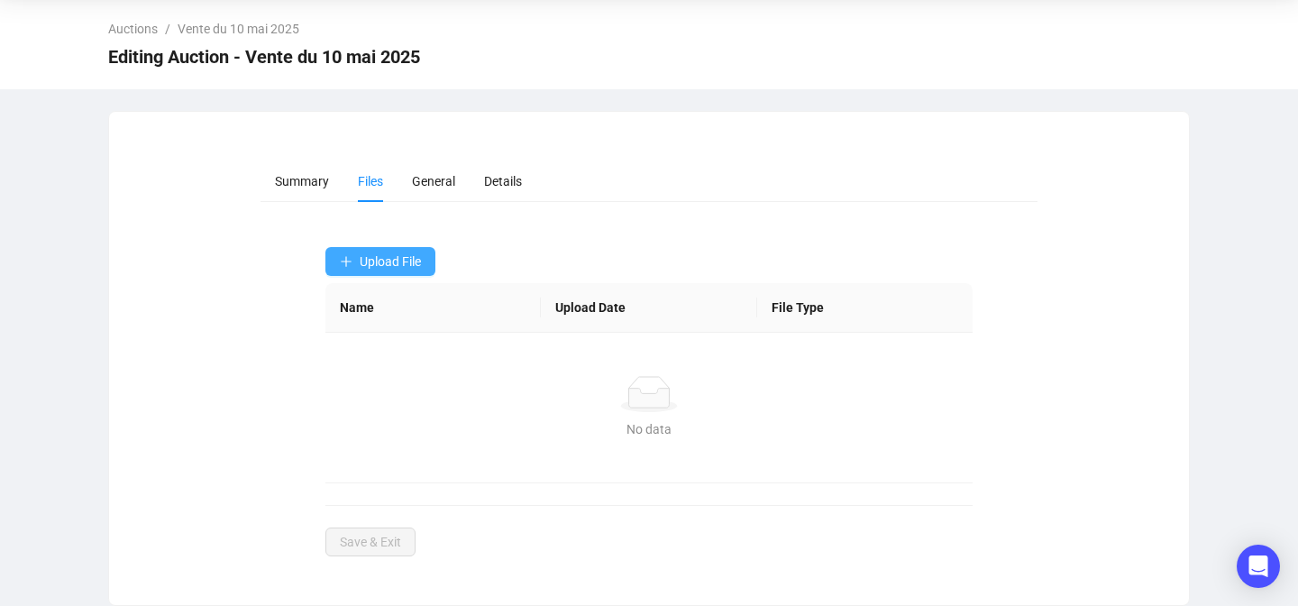
click at [368, 260] on span "Upload File" at bounding box center [390, 261] width 61 height 14
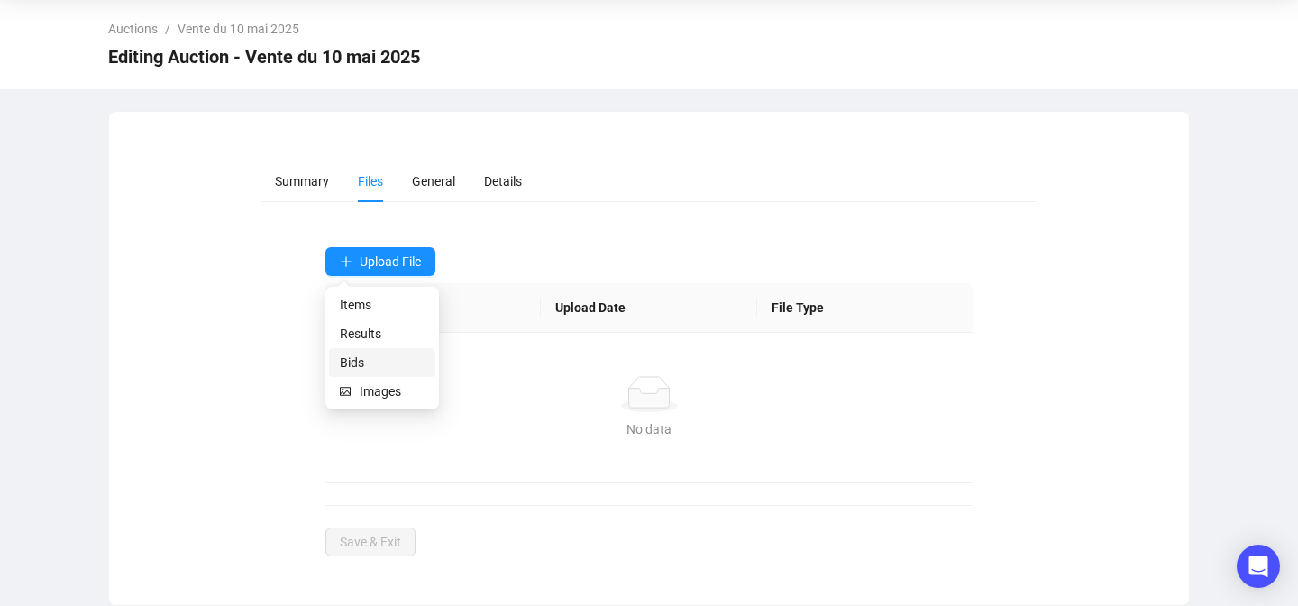
click at [345, 357] on span "Bids" at bounding box center [382, 362] width 85 height 20
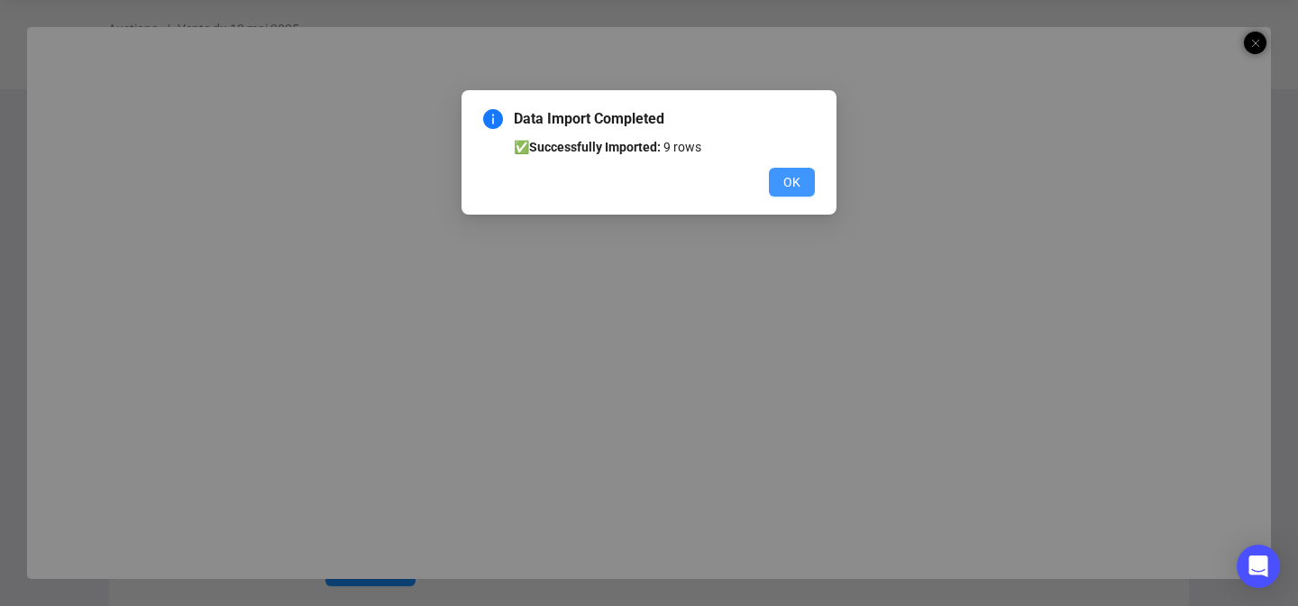
click at [783, 173] on span "OK" at bounding box center [791, 182] width 17 height 20
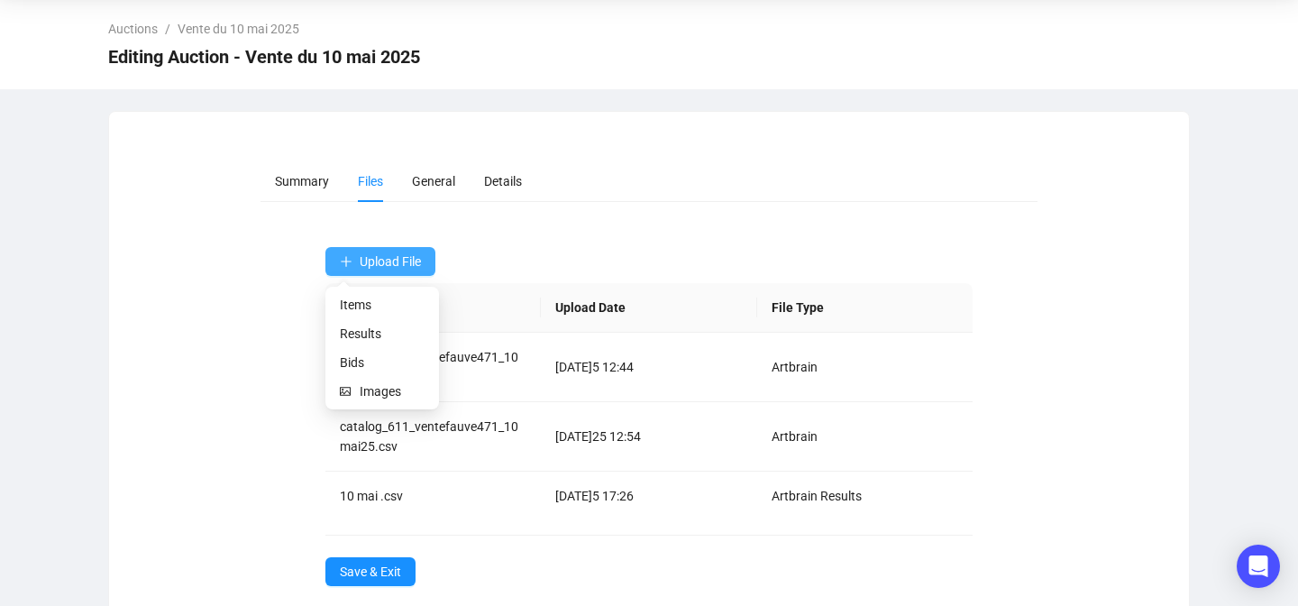
click at [410, 265] on span "Upload File" at bounding box center [390, 261] width 61 height 14
click at [360, 334] on span "Results" at bounding box center [382, 334] width 85 height 20
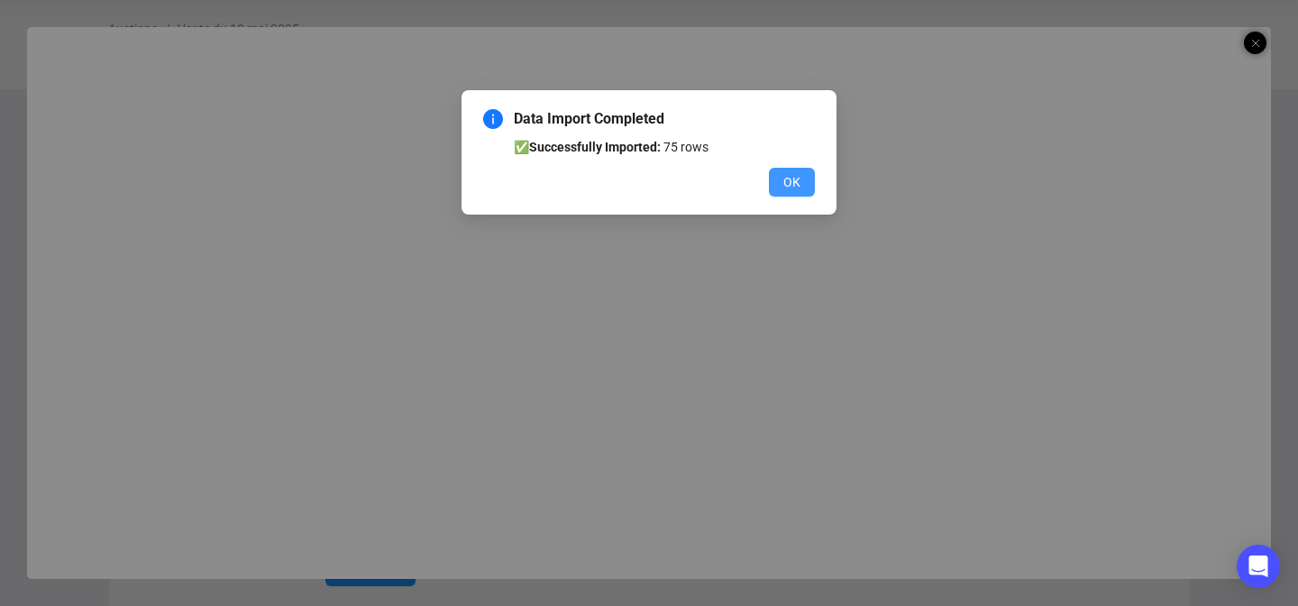
click at [786, 184] on span "OK" at bounding box center [791, 182] width 17 height 20
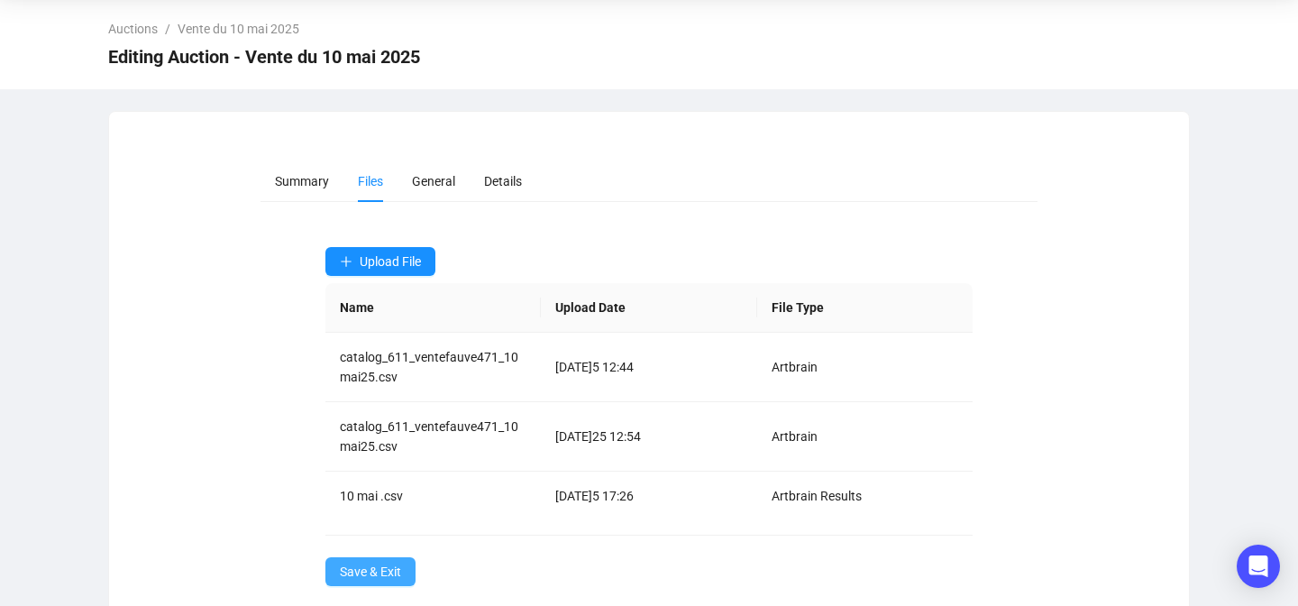
click at [388, 566] on span "Save & Exit" at bounding box center [370, 571] width 61 height 20
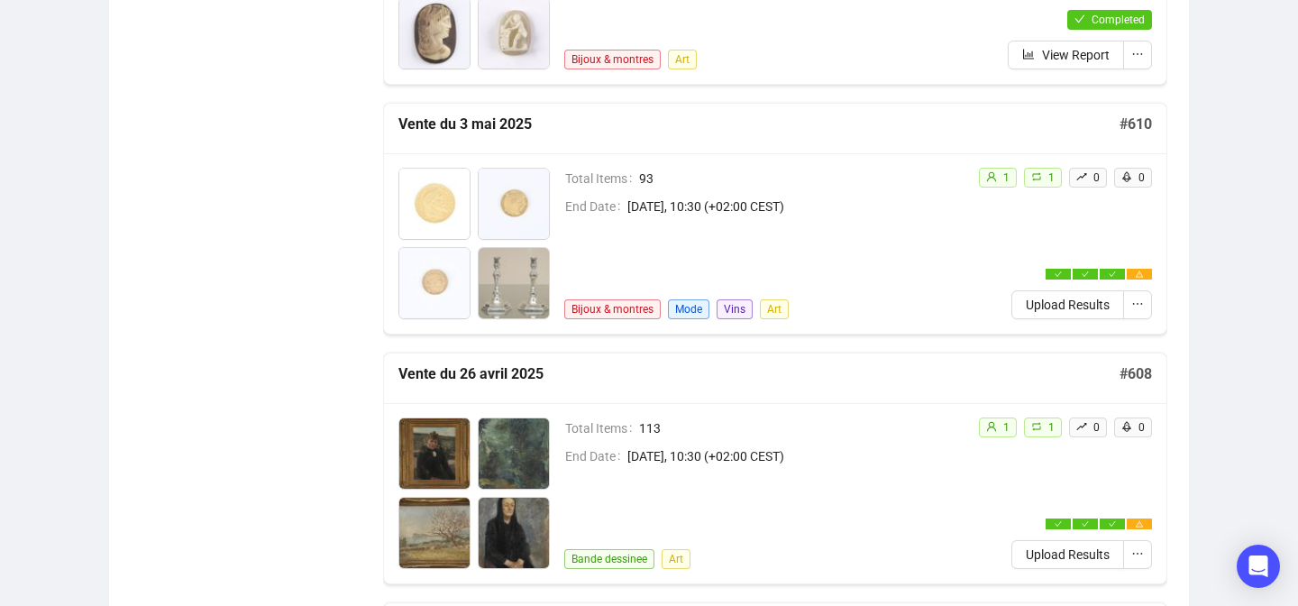
scroll to position [3729, 0]
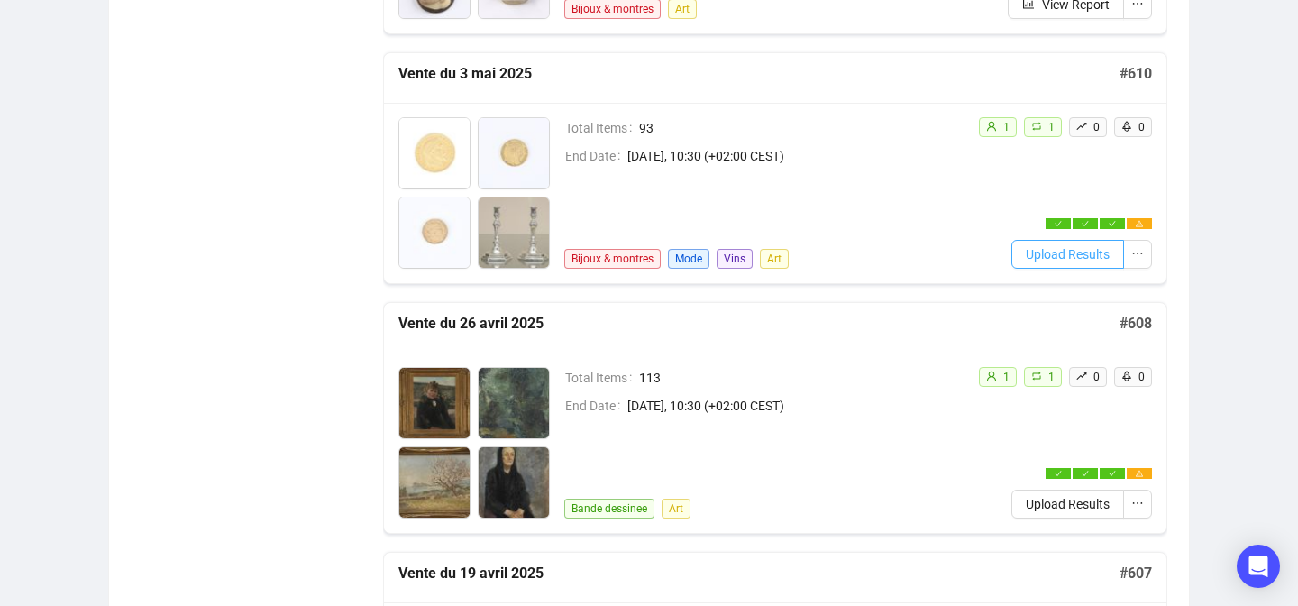
click at [1041, 247] on span "Upload Results" at bounding box center [1068, 254] width 84 height 20
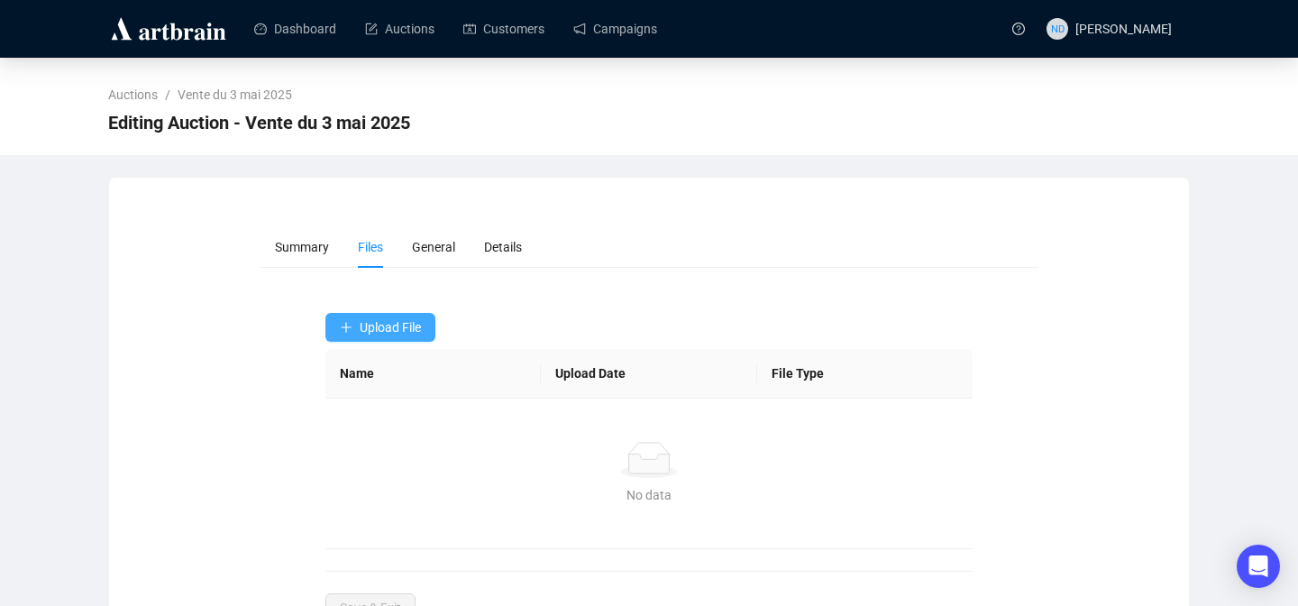
click at [406, 325] on span "Upload File" at bounding box center [390, 327] width 61 height 14
click at [365, 396] on span "Results" at bounding box center [382, 399] width 85 height 20
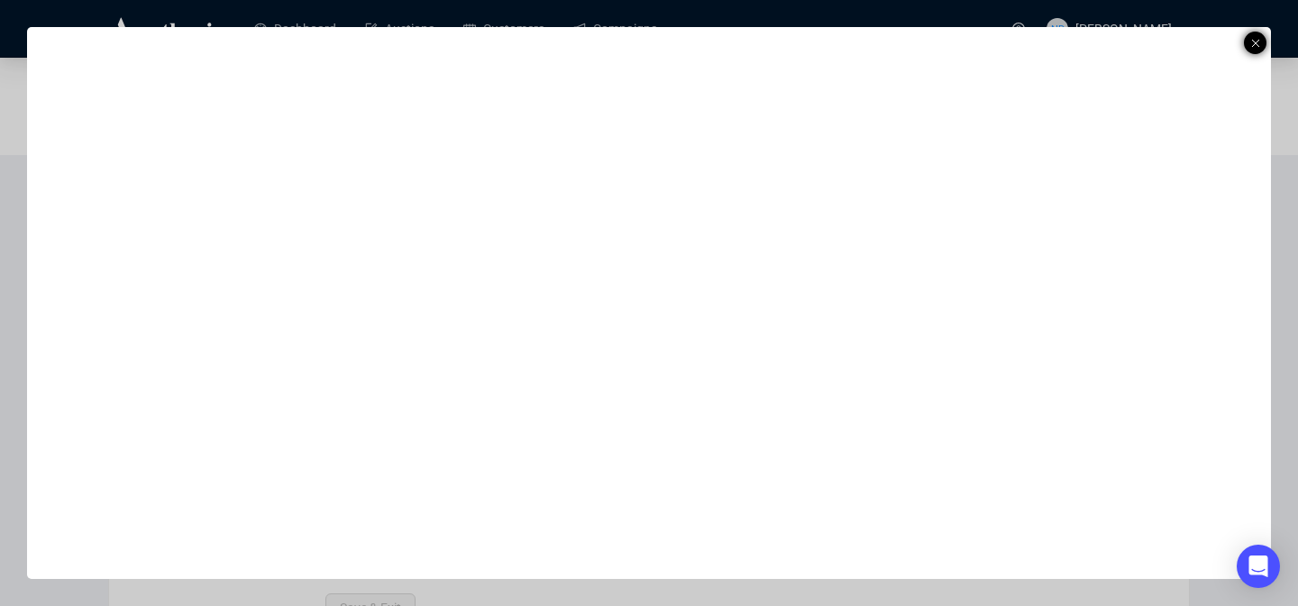
click at [1247, 40] on div at bounding box center [1255, 43] width 23 height 23
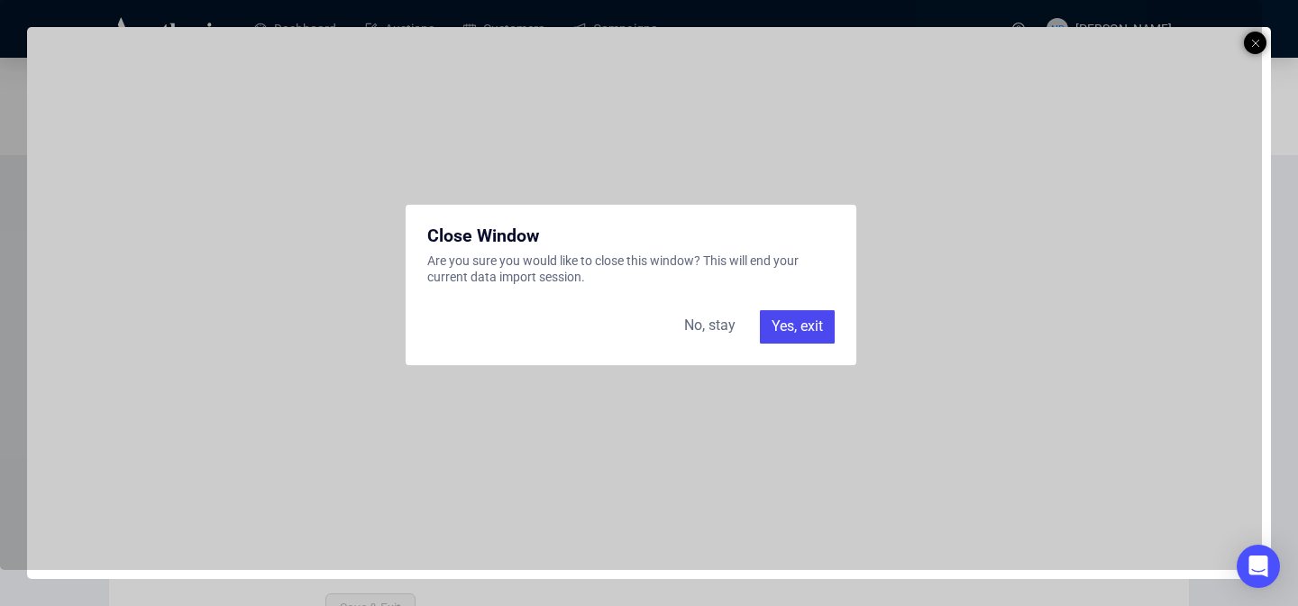
click at [790, 329] on div "Yes, exit" at bounding box center [797, 326] width 75 height 32
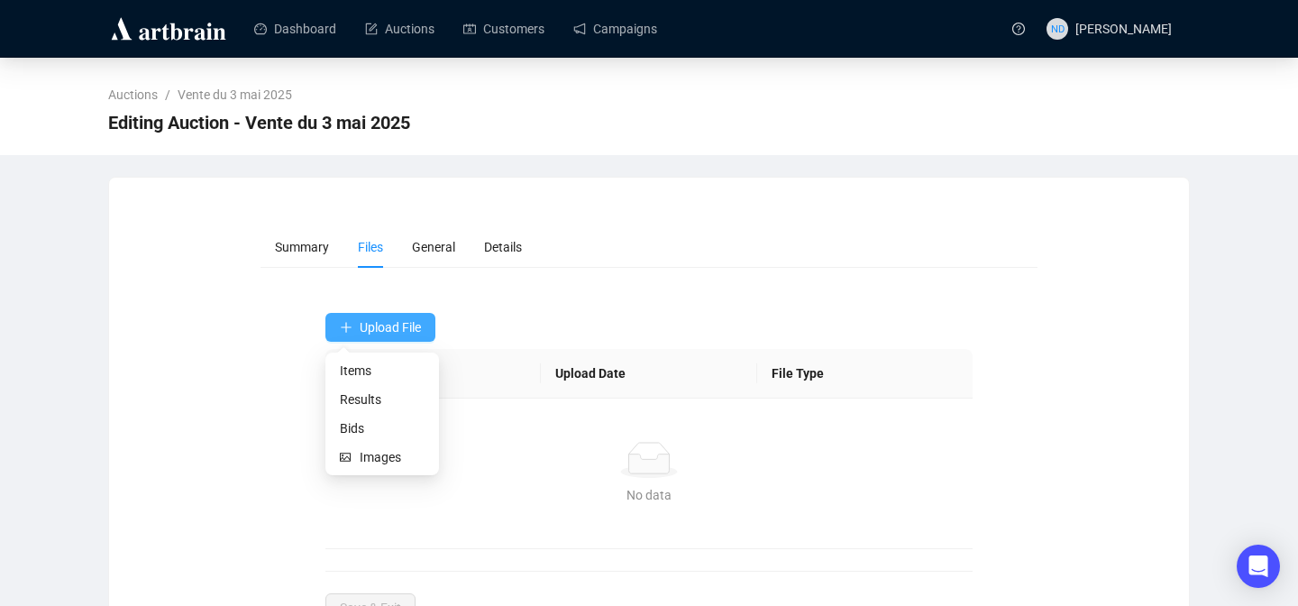
click at [388, 333] on span "Upload File" at bounding box center [390, 327] width 61 height 14
click at [355, 425] on span "Bids" at bounding box center [382, 428] width 85 height 20
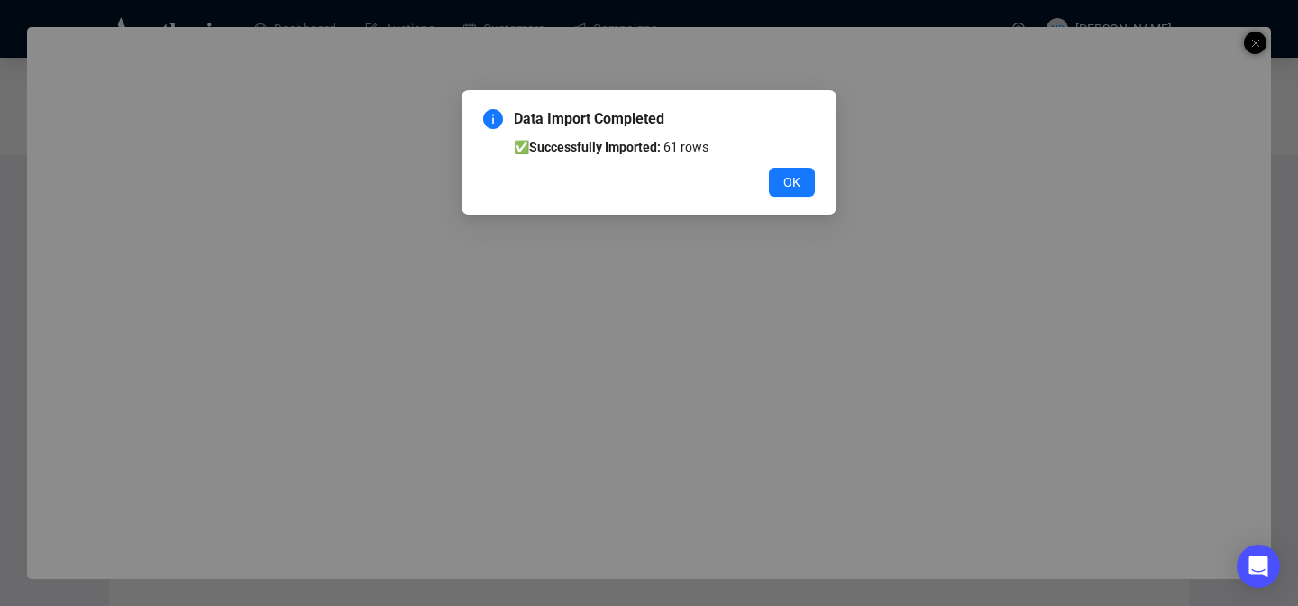
click at [817, 187] on div "Data Import Completed ✅ Successfully Imported: 61 rows OK" at bounding box center [648, 152] width 375 height 124
click at [797, 187] on span "OK" at bounding box center [791, 182] width 17 height 20
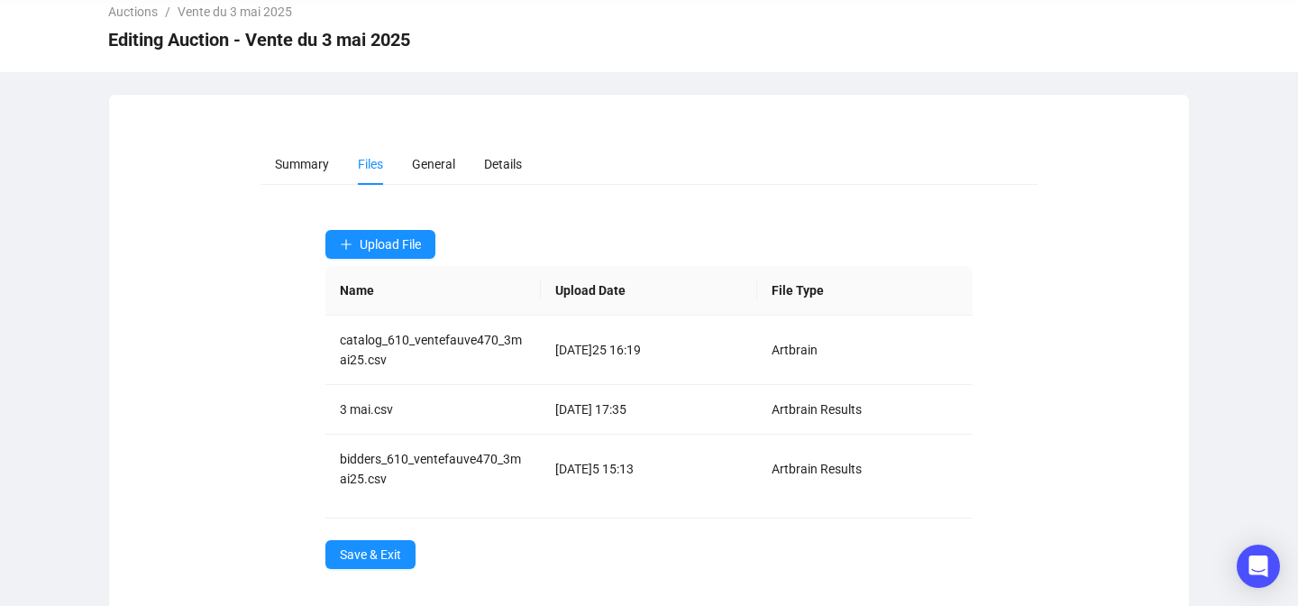
scroll to position [79, 0]
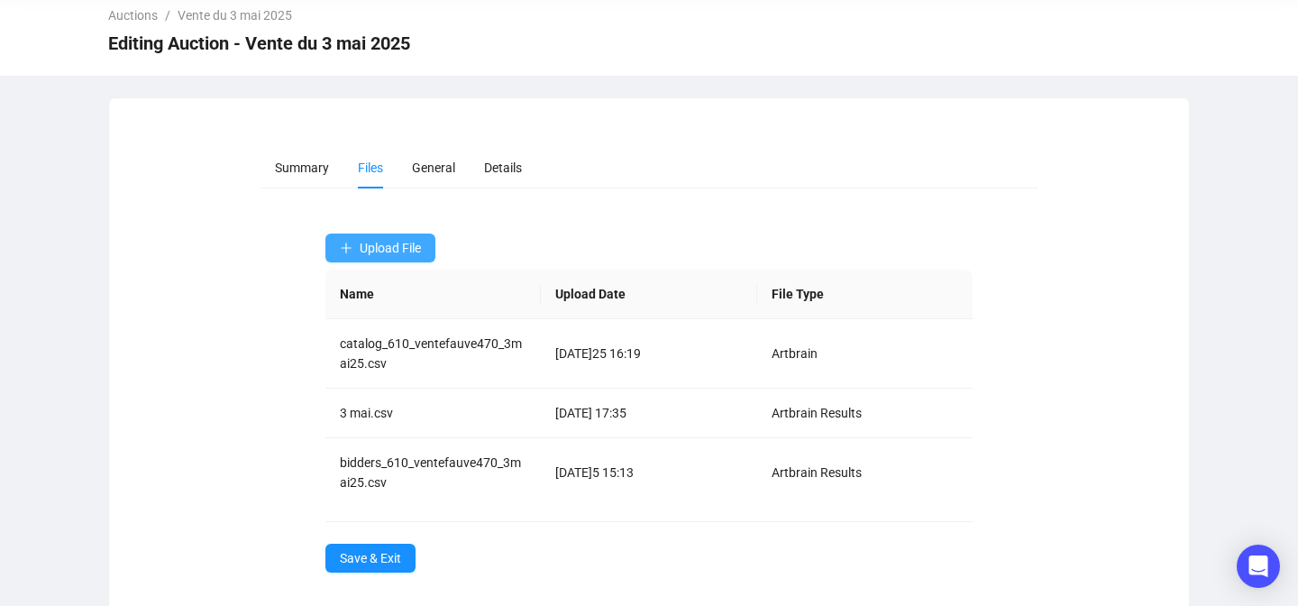
click at [409, 256] on button "Upload File" at bounding box center [380, 247] width 110 height 29
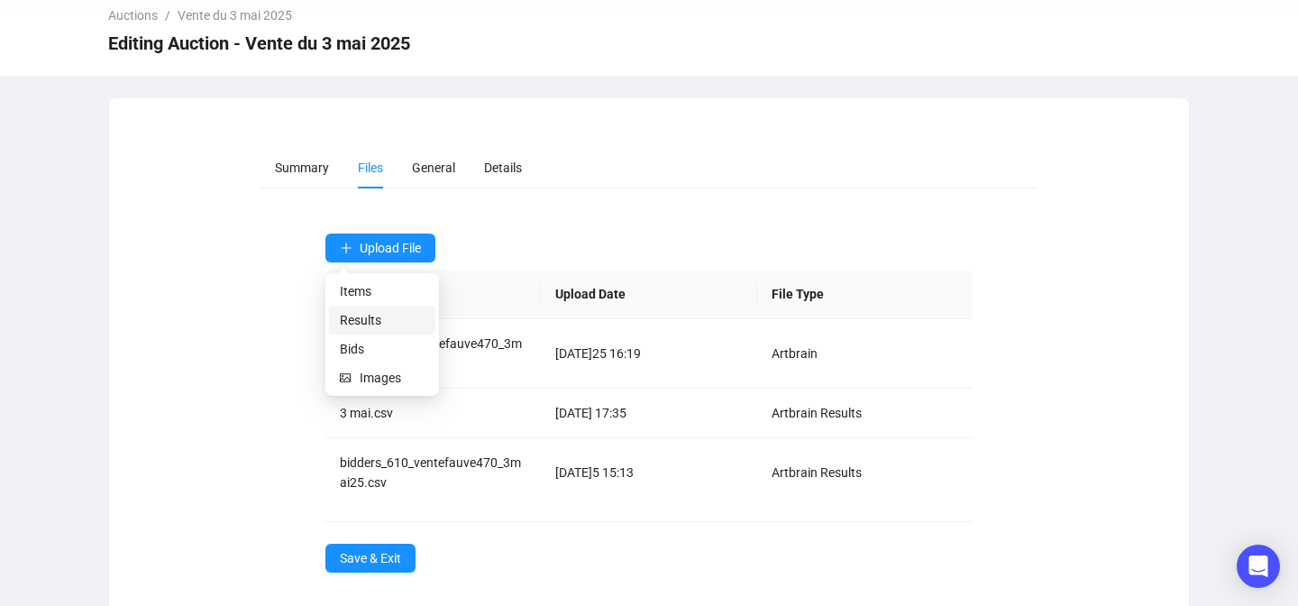
click at [370, 324] on span "Results" at bounding box center [382, 320] width 85 height 20
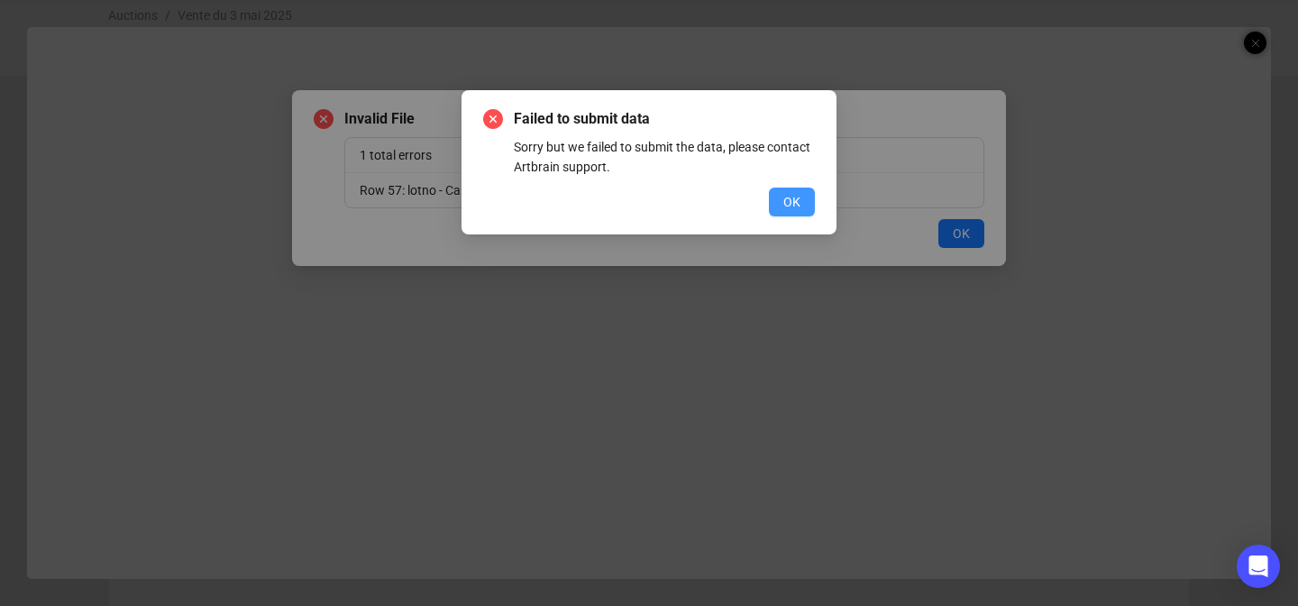
click at [793, 199] on span "OK" at bounding box center [791, 202] width 17 height 20
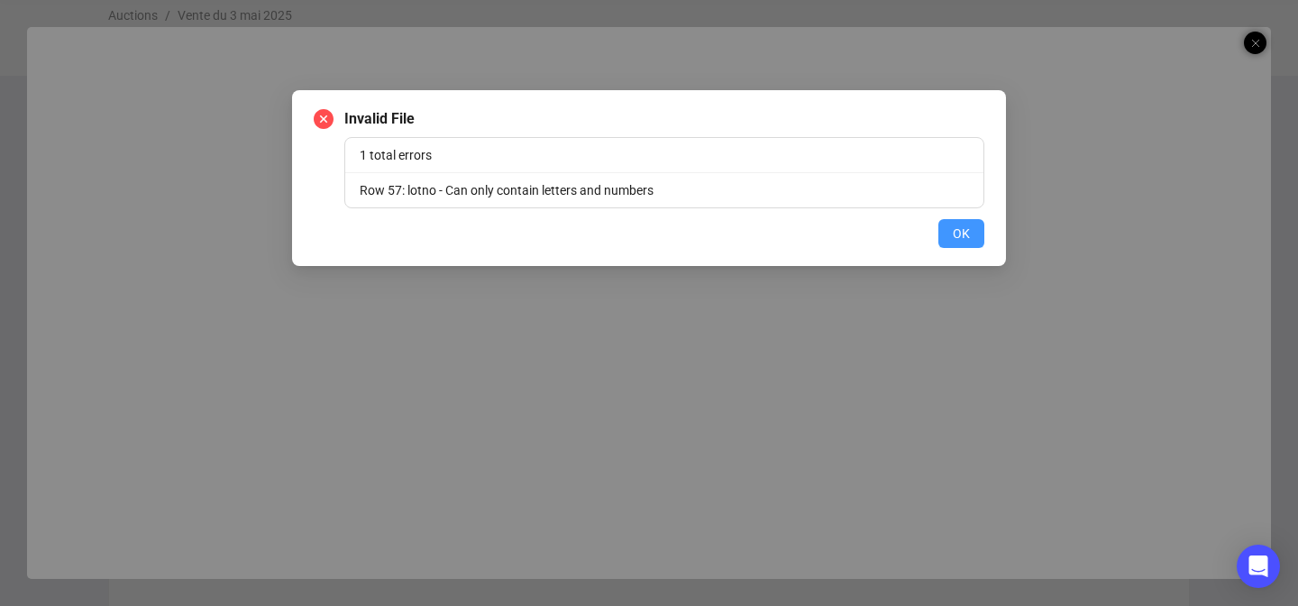
click at [953, 237] on span "OK" at bounding box center [961, 234] width 17 height 20
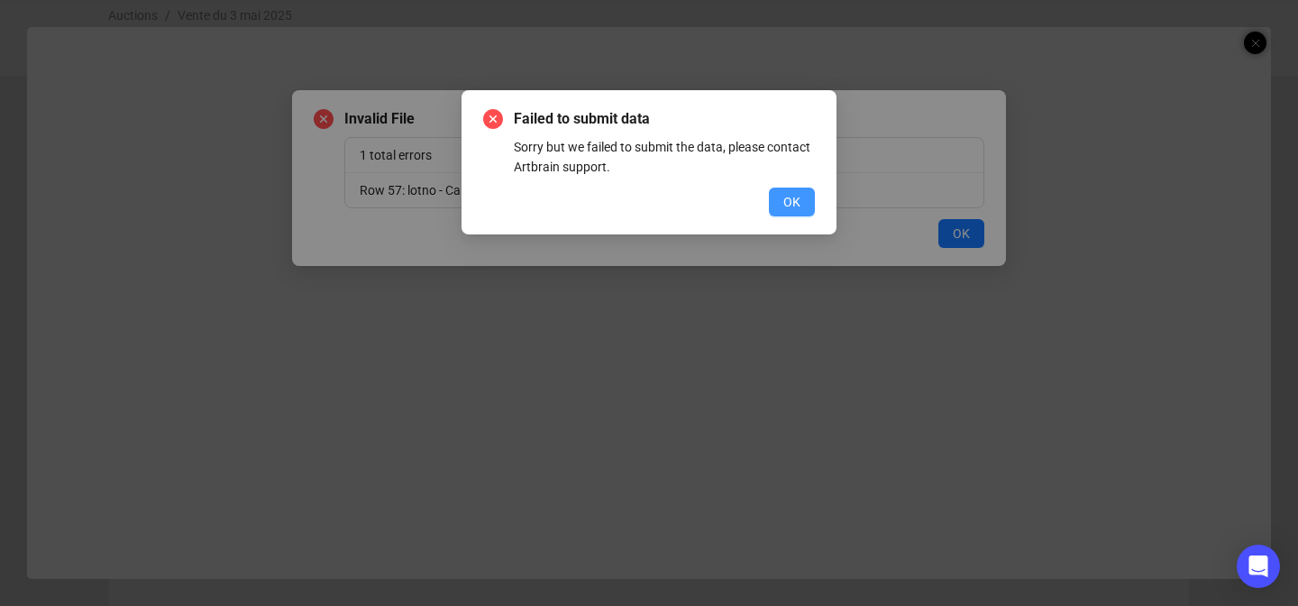
click at [792, 196] on span "OK" at bounding box center [791, 202] width 17 height 20
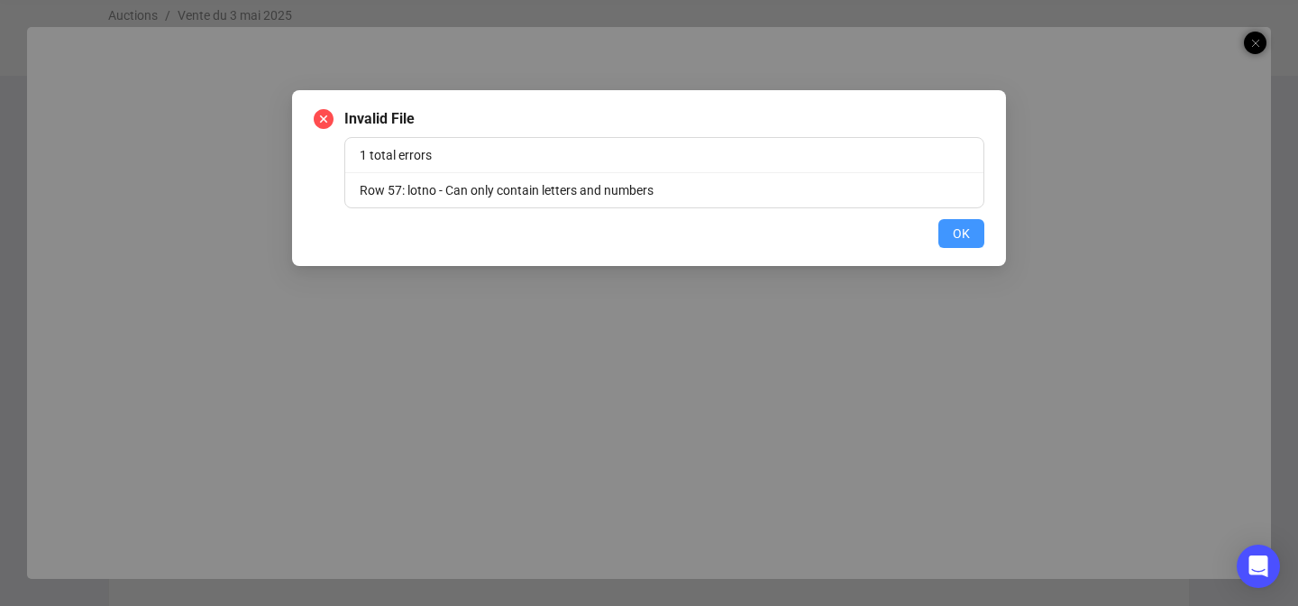
click at [968, 242] on span "OK" at bounding box center [961, 234] width 17 height 20
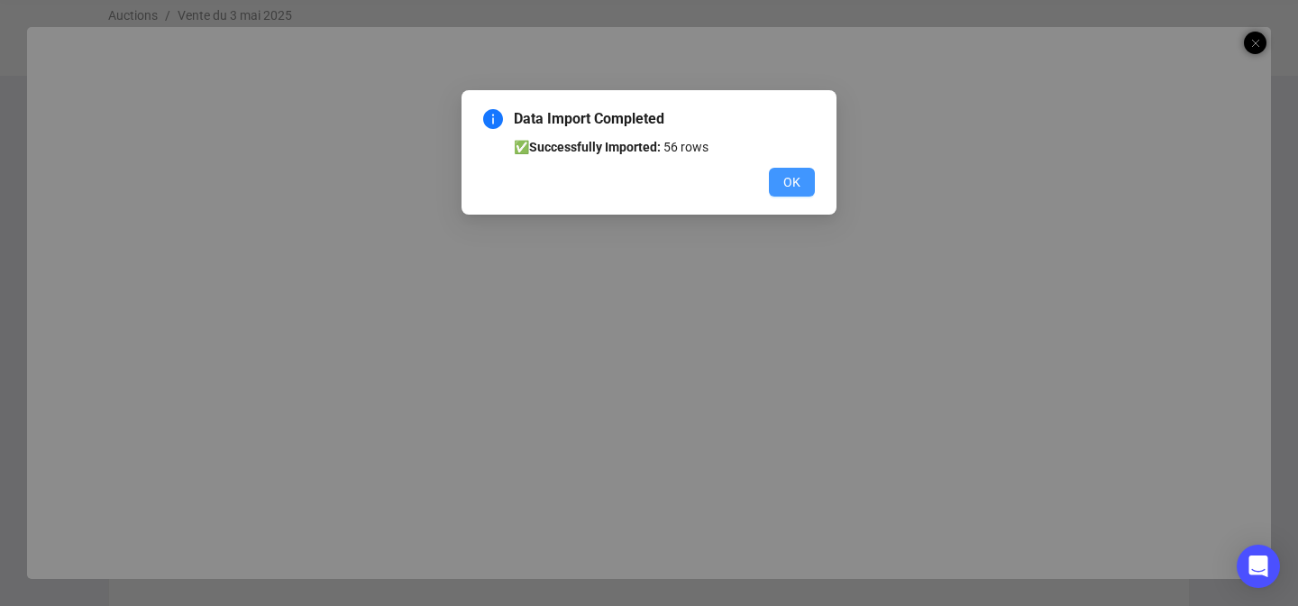
click at [790, 181] on span "OK" at bounding box center [791, 182] width 17 height 20
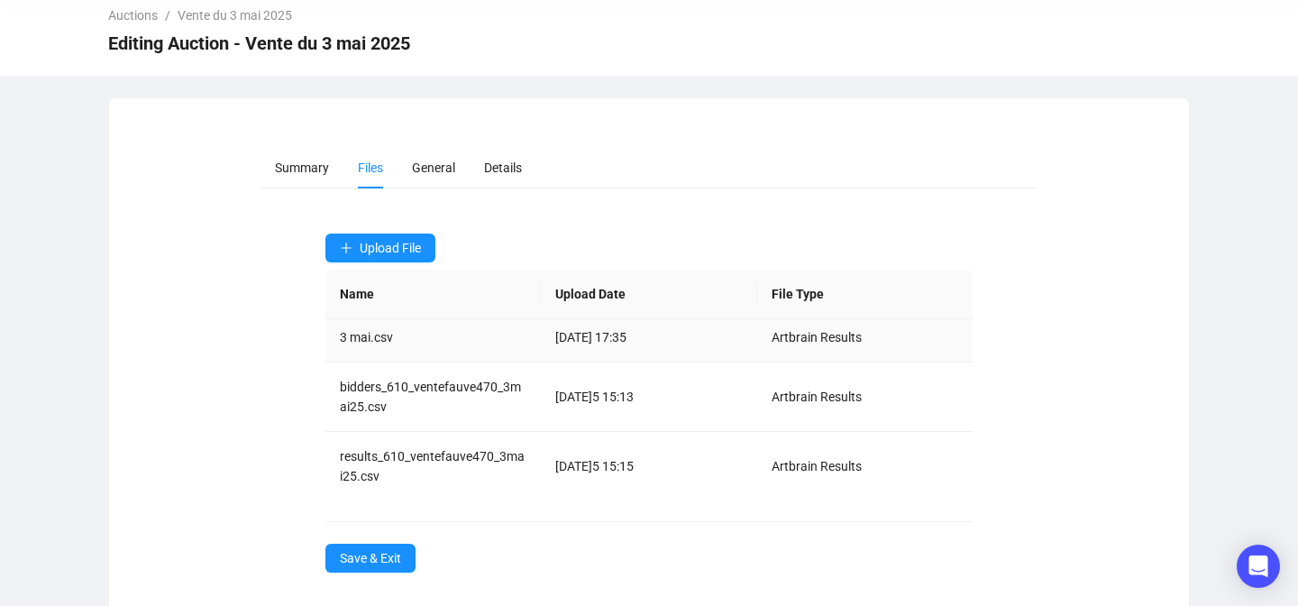
scroll to position [78, 0]
click at [368, 551] on span "Save & Exit" at bounding box center [370, 558] width 61 height 20
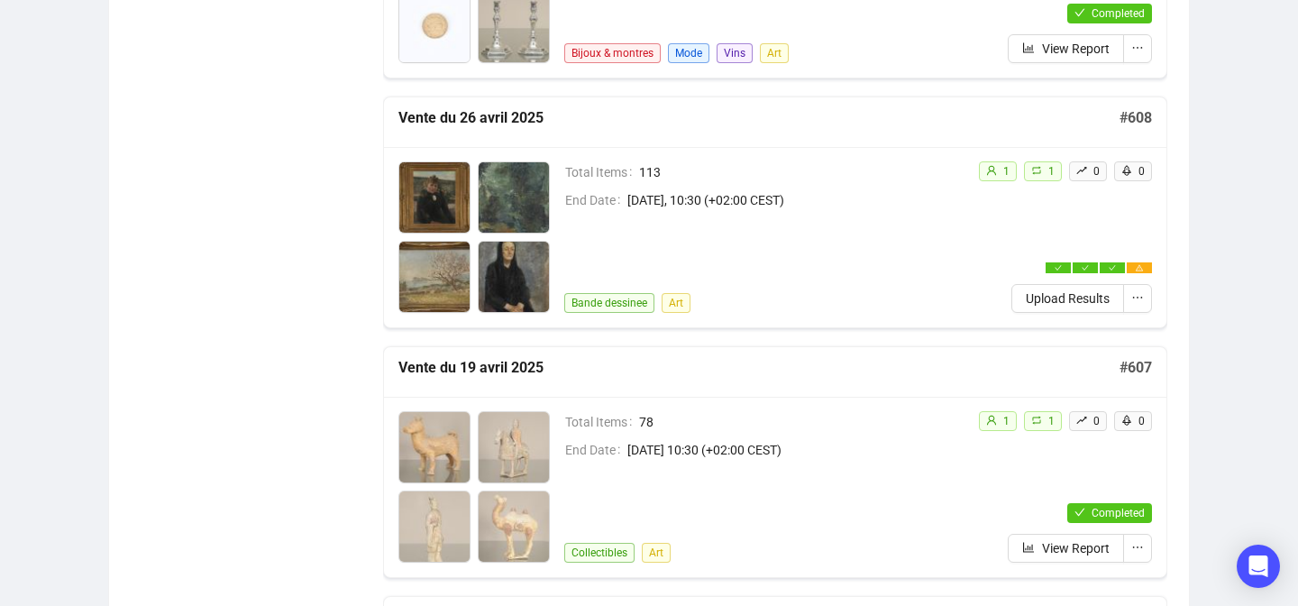
scroll to position [3917, 0]
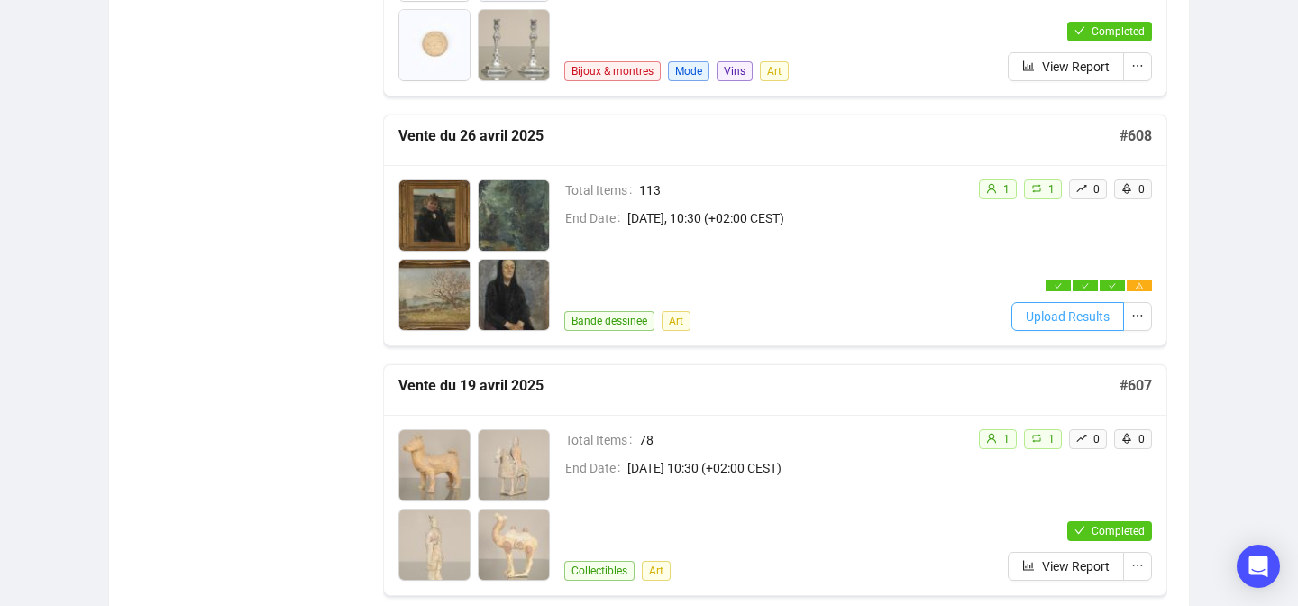
click at [1038, 306] on span "Upload Results" at bounding box center [1068, 316] width 84 height 20
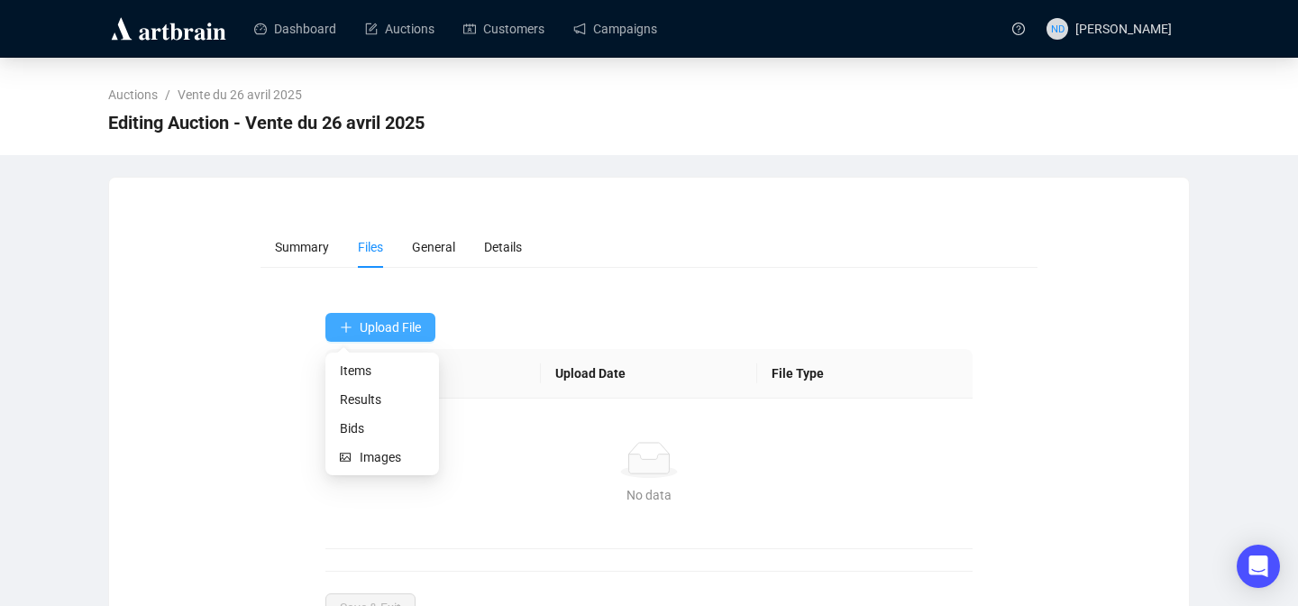
click at [364, 323] on span "Upload File" at bounding box center [390, 327] width 61 height 14
click at [348, 398] on span "Results" at bounding box center [382, 399] width 85 height 20
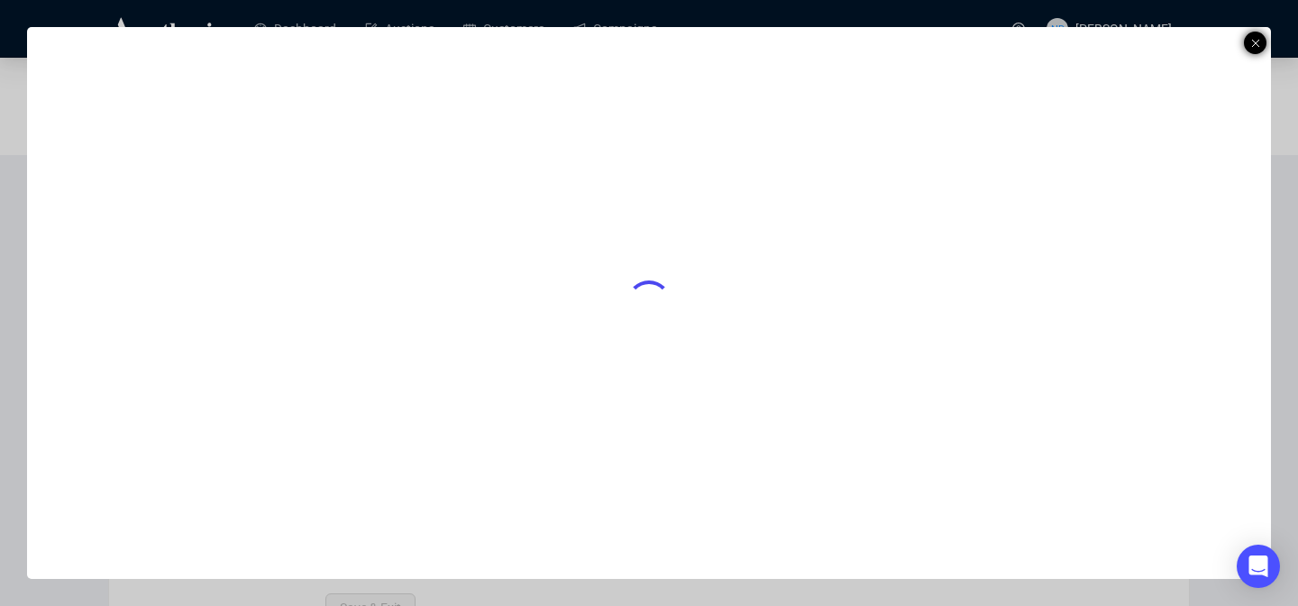
click at [1254, 43] on line at bounding box center [1255, 43] width 7 height 7
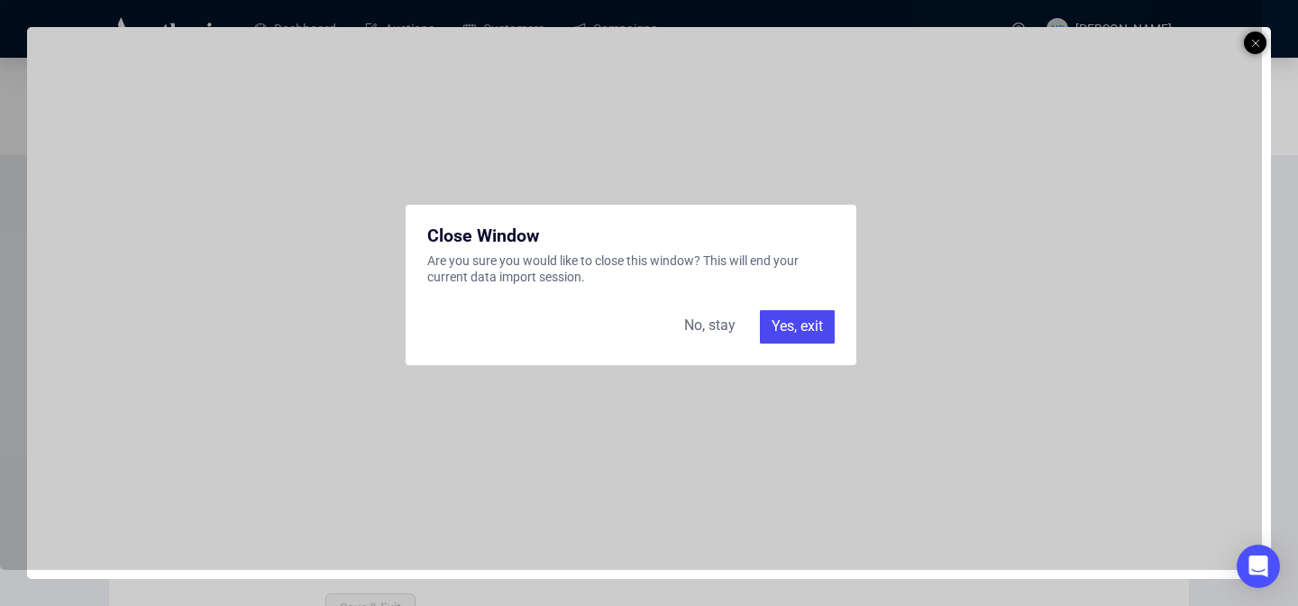
click at [791, 324] on div "Yes, exit" at bounding box center [797, 326] width 75 height 32
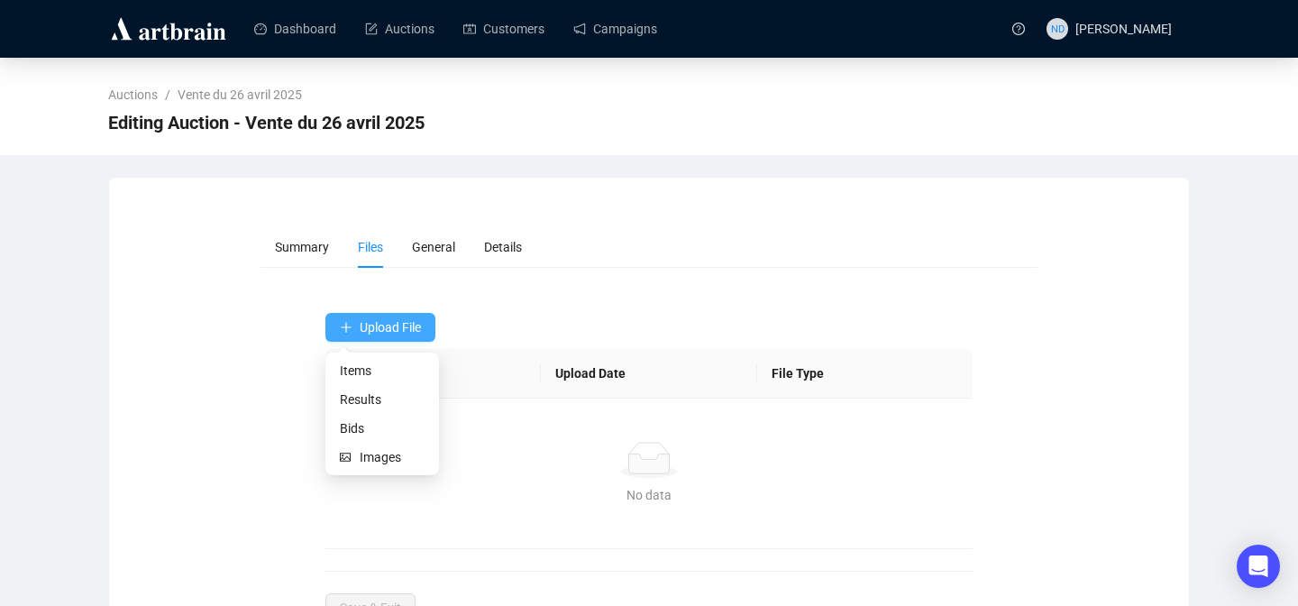
click at [348, 324] on icon "plus" at bounding box center [346, 327] width 13 height 13
click at [346, 405] on span "Results" at bounding box center [382, 399] width 85 height 20
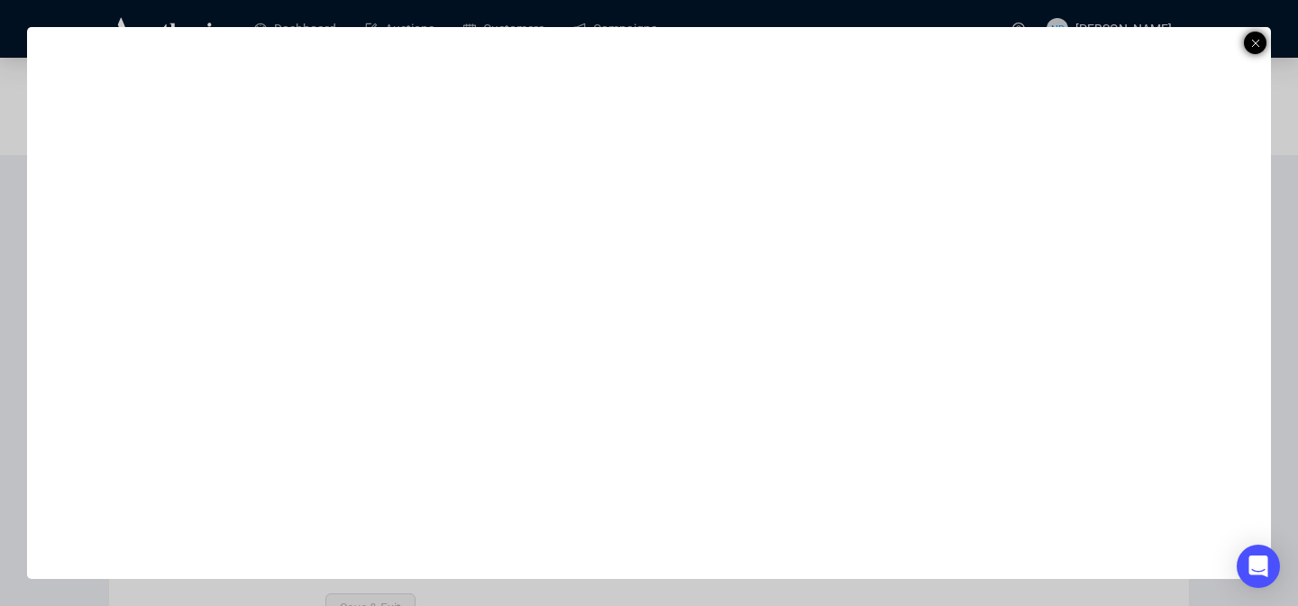
click at [1254, 38] on icon at bounding box center [1255, 43] width 9 height 22
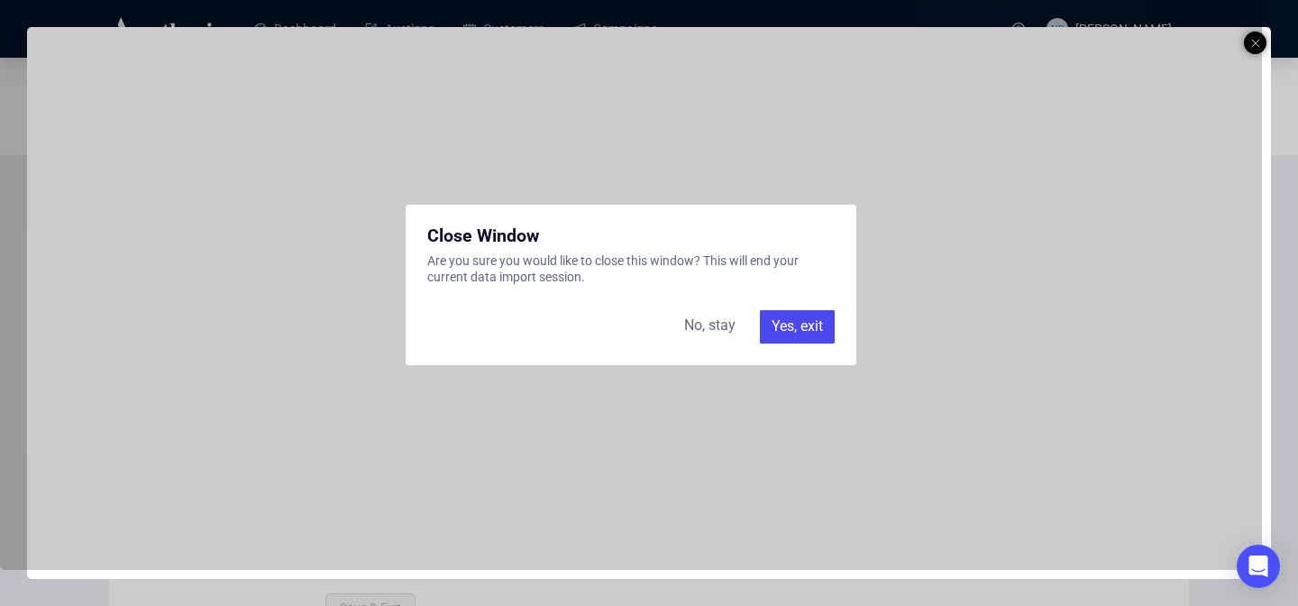
click at [773, 319] on div "Yes, exit" at bounding box center [797, 326] width 75 height 32
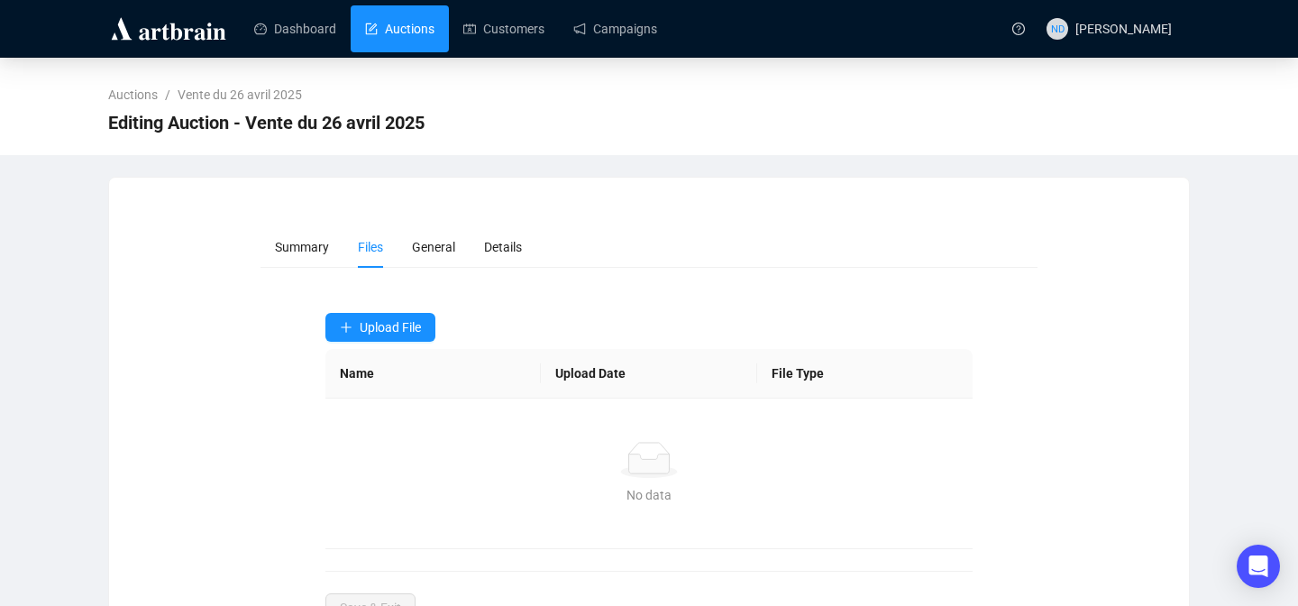
click at [434, 50] on link "Auctions" at bounding box center [399, 28] width 69 height 47
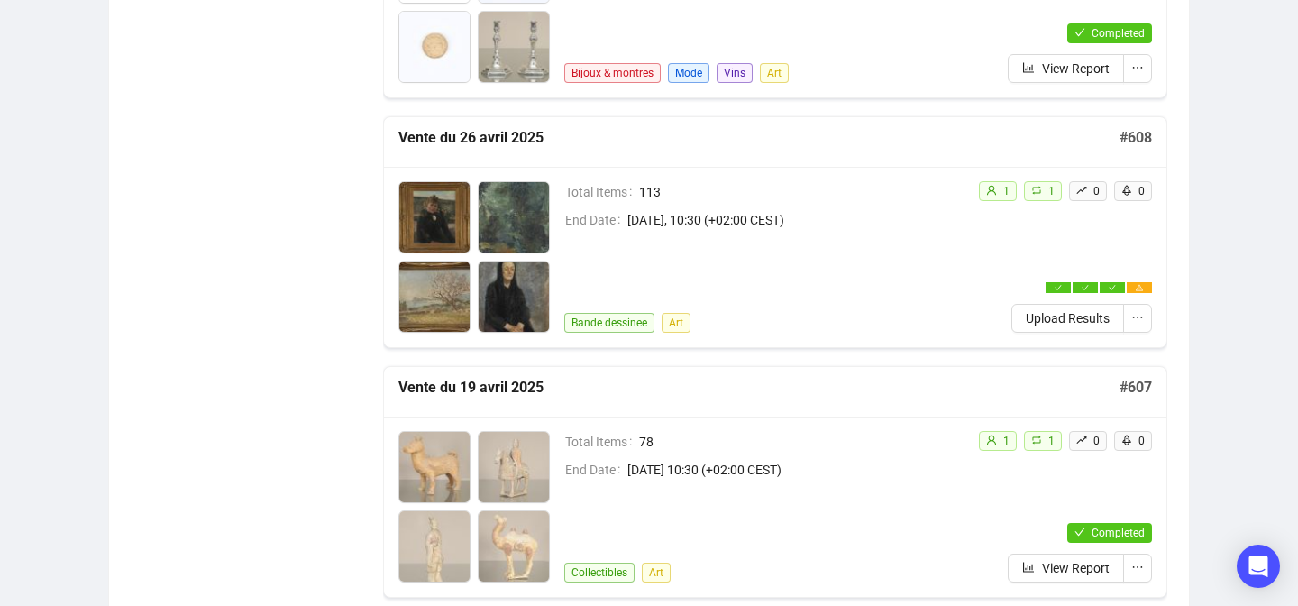
scroll to position [3912, 0]
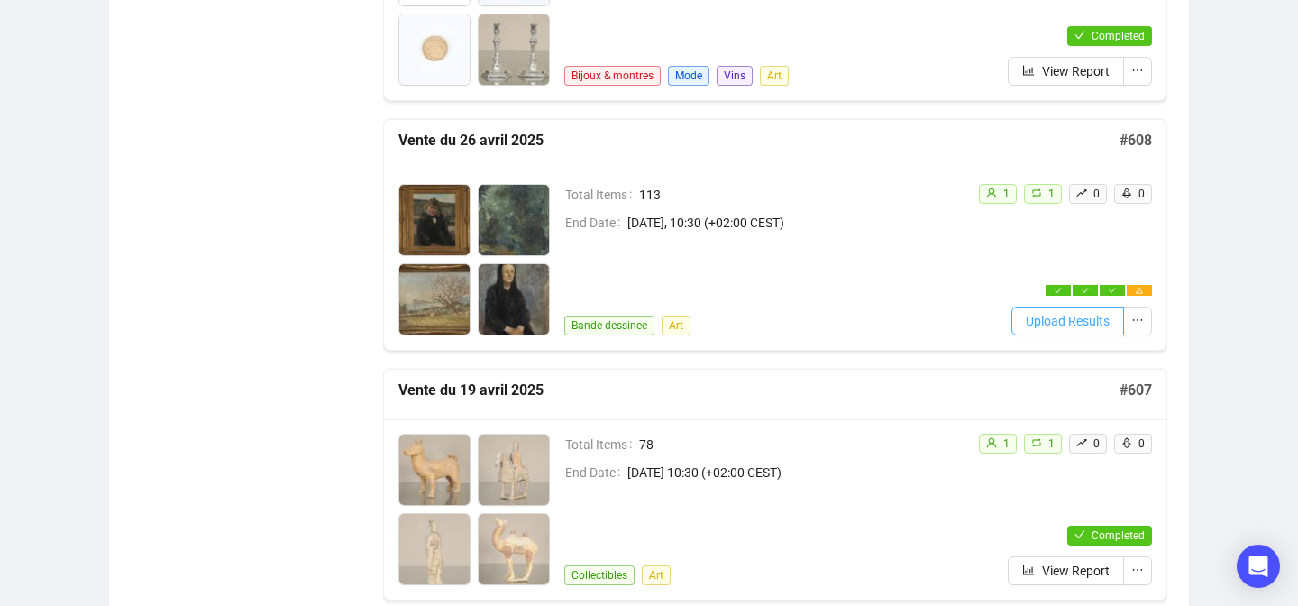
click at [1090, 317] on span "Upload Results" at bounding box center [1068, 321] width 84 height 20
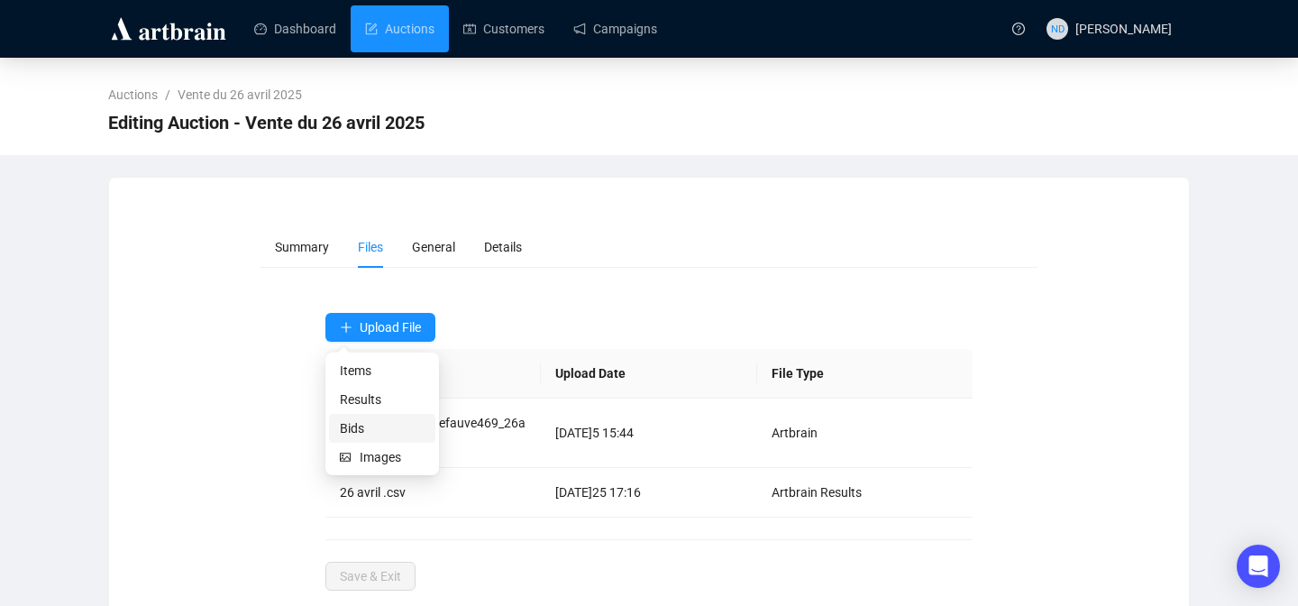
click at [368, 427] on span "Bids" at bounding box center [382, 428] width 85 height 20
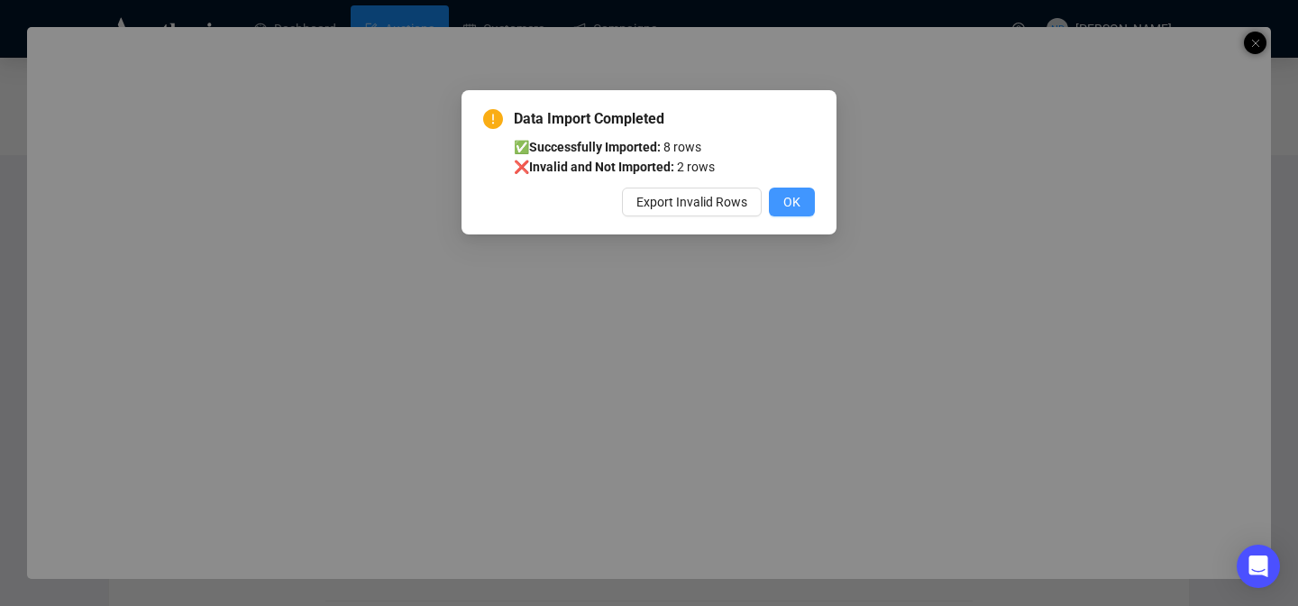
click at [793, 205] on span "OK" at bounding box center [791, 202] width 17 height 20
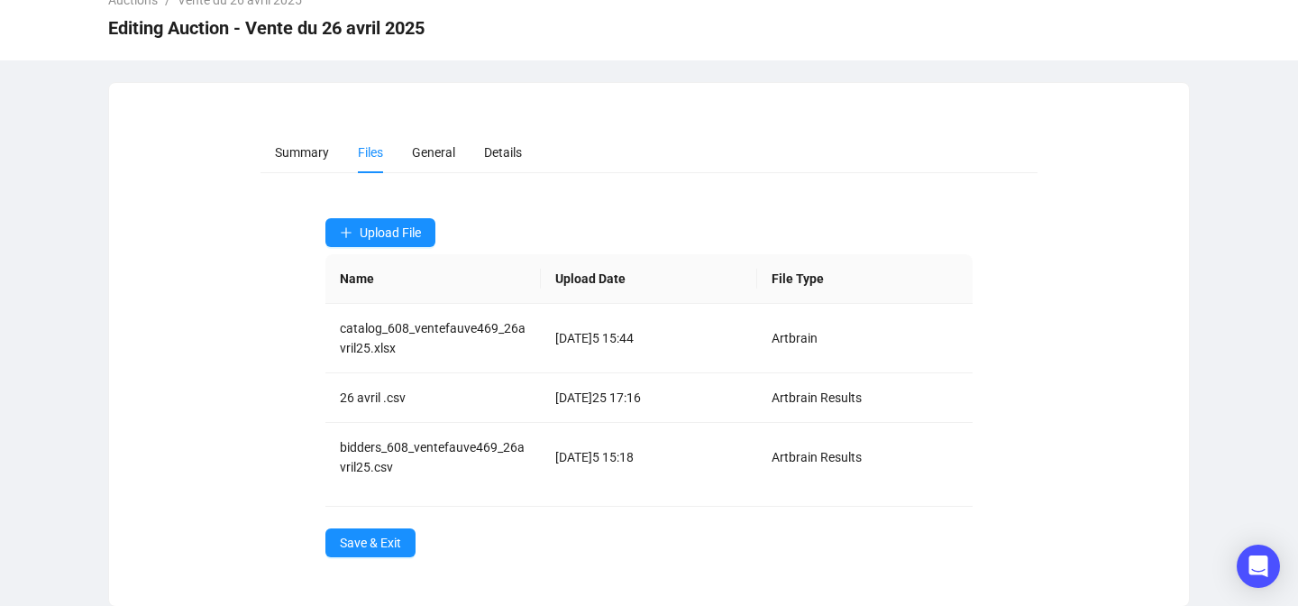
scroll to position [96, 0]
click at [378, 239] on button "Upload File" at bounding box center [380, 231] width 110 height 29
click at [374, 306] on span "Results" at bounding box center [382, 304] width 85 height 20
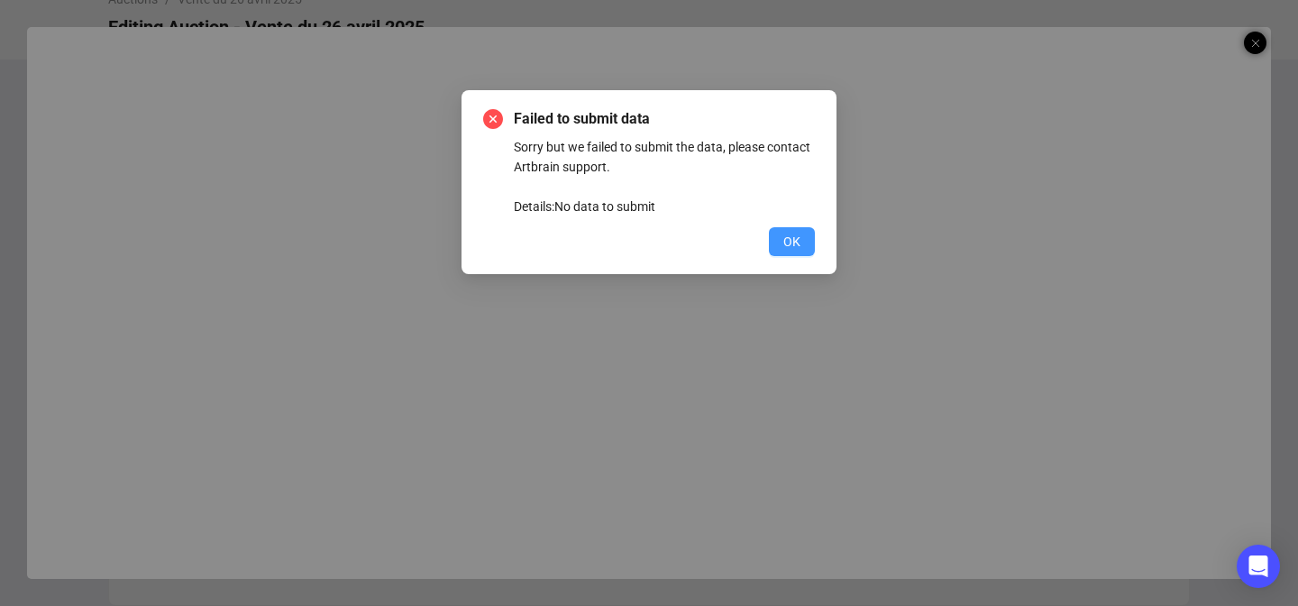
click at [804, 246] on button "OK" at bounding box center [792, 241] width 46 height 29
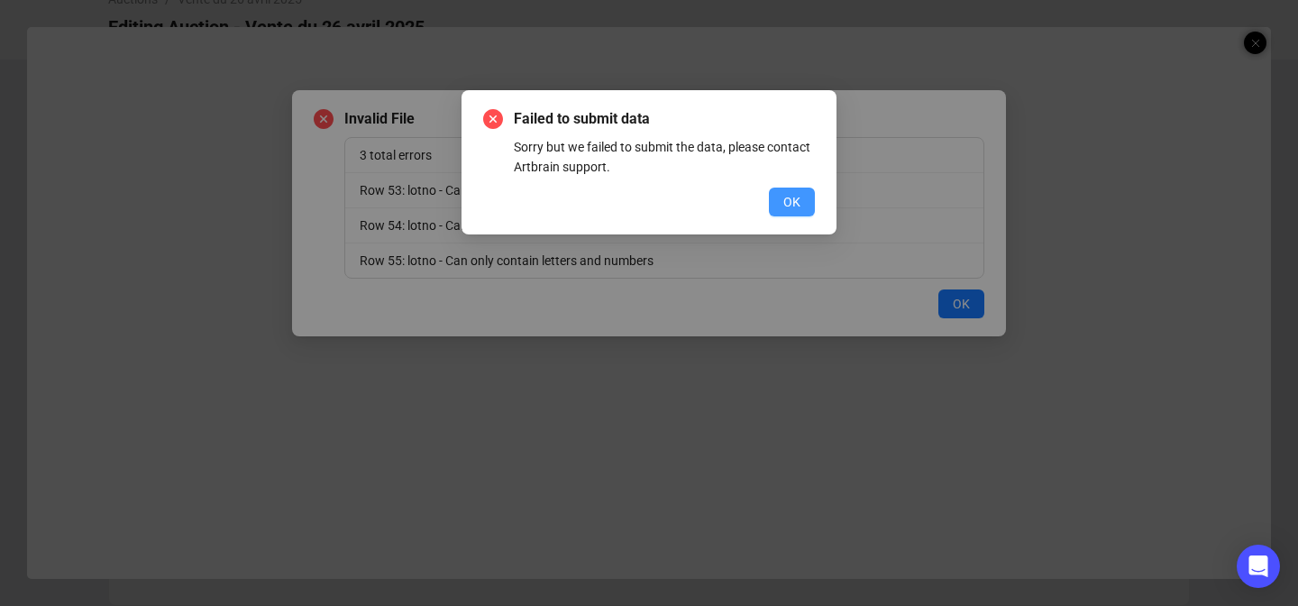
click at [790, 202] on span "OK" at bounding box center [791, 202] width 17 height 20
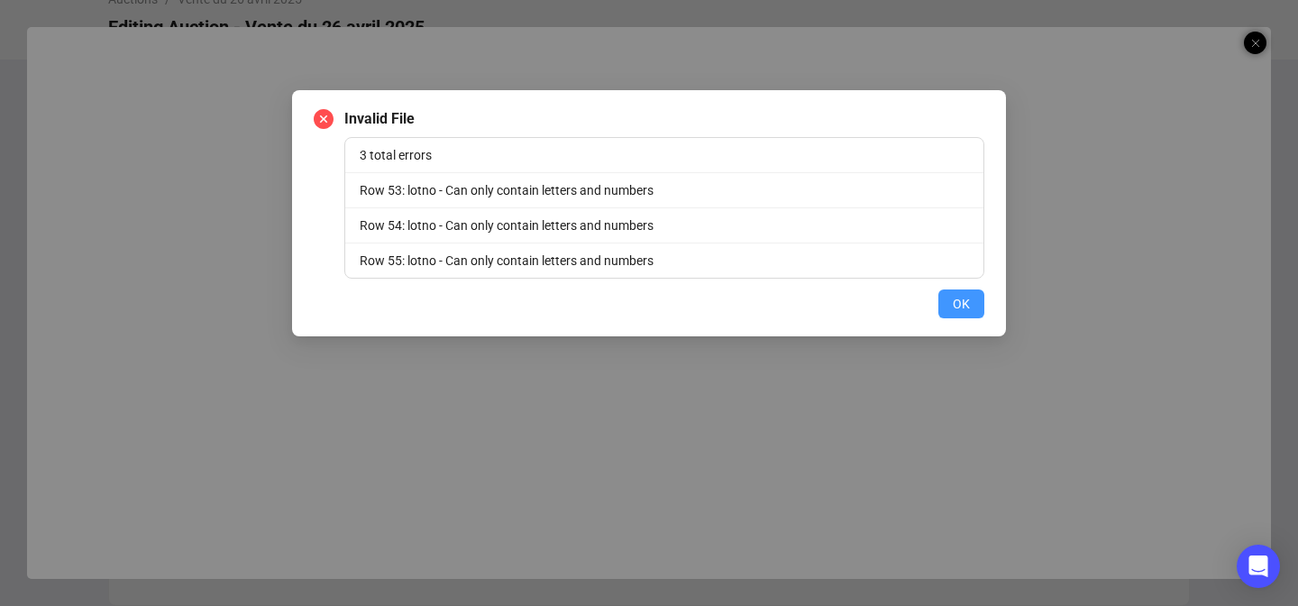
click at [953, 310] on span "OK" at bounding box center [961, 304] width 17 height 20
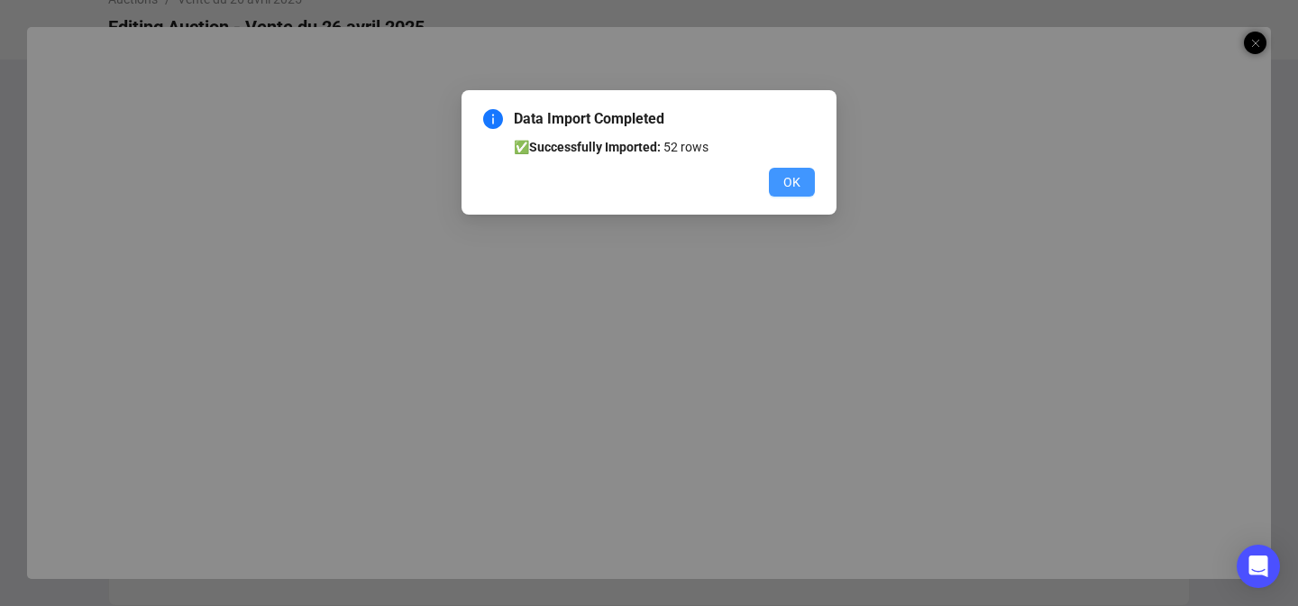
click at [794, 174] on span "OK" at bounding box center [791, 182] width 17 height 20
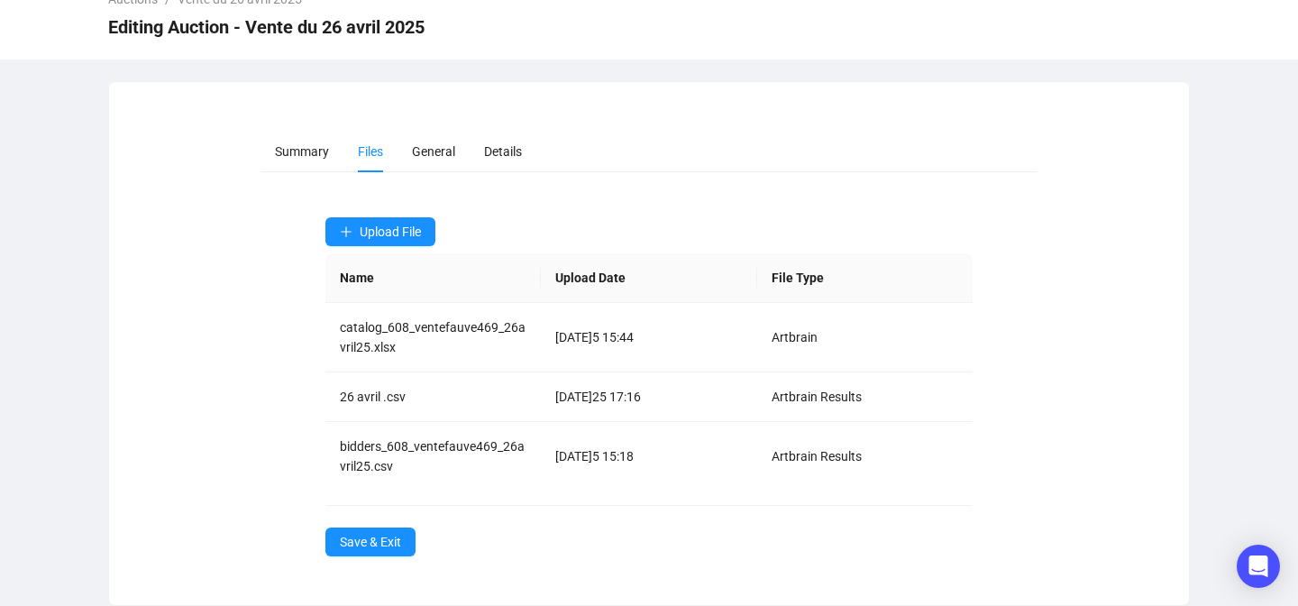
click at [386, 525] on div "Upload File Name Upload Date File Type catalog_608_ventefauve469_26avril25.xlsx…" at bounding box center [649, 386] width 648 height 339
click at [367, 539] on span "Save & Exit" at bounding box center [370, 542] width 61 height 20
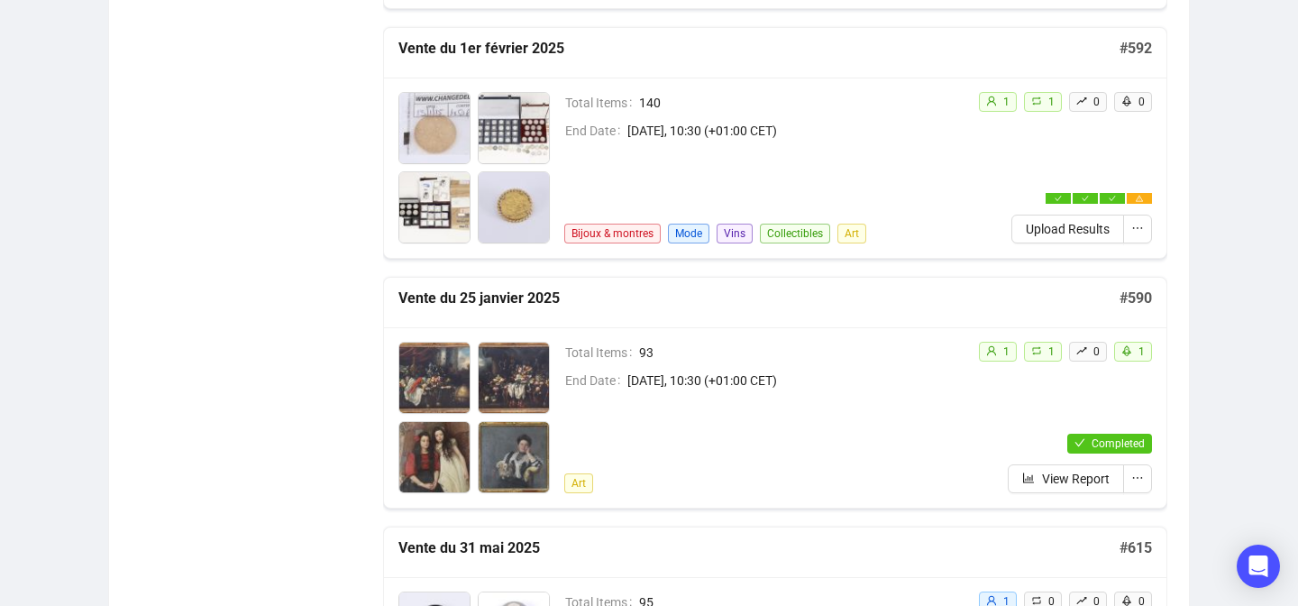
scroll to position [4785, 0]
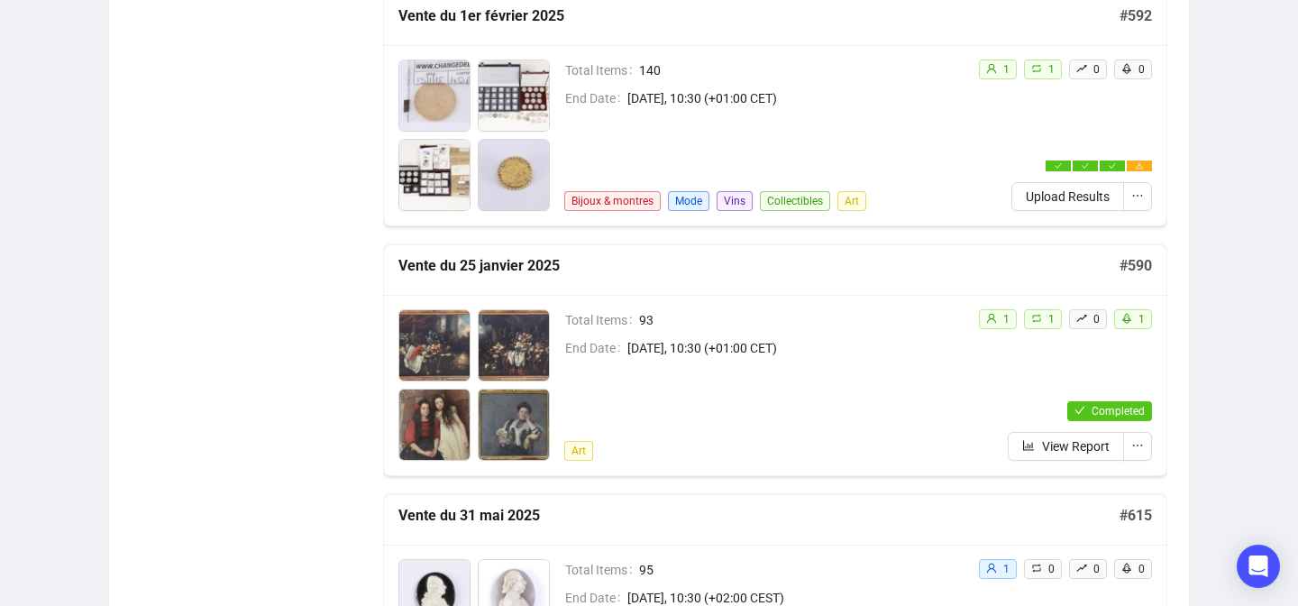
click at [535, 342] on img at bounding box center [514, 345] width 70 height 70
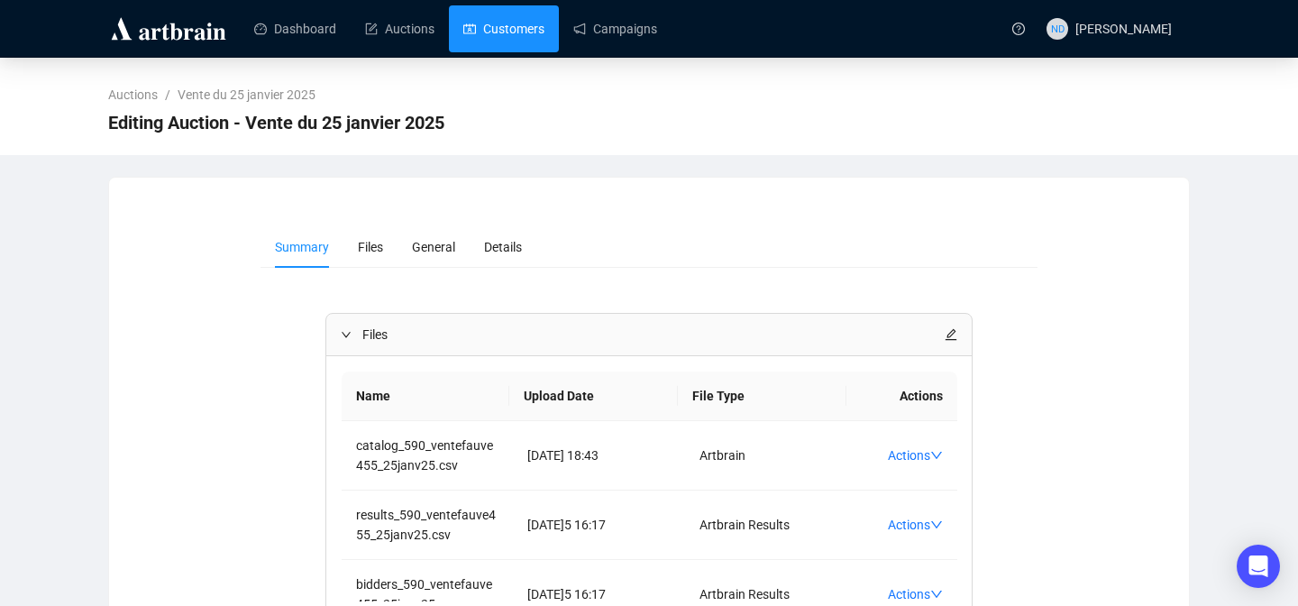
click at [476, 28] on link "Customers" at bounding box center [503, 28] width 81 height 47
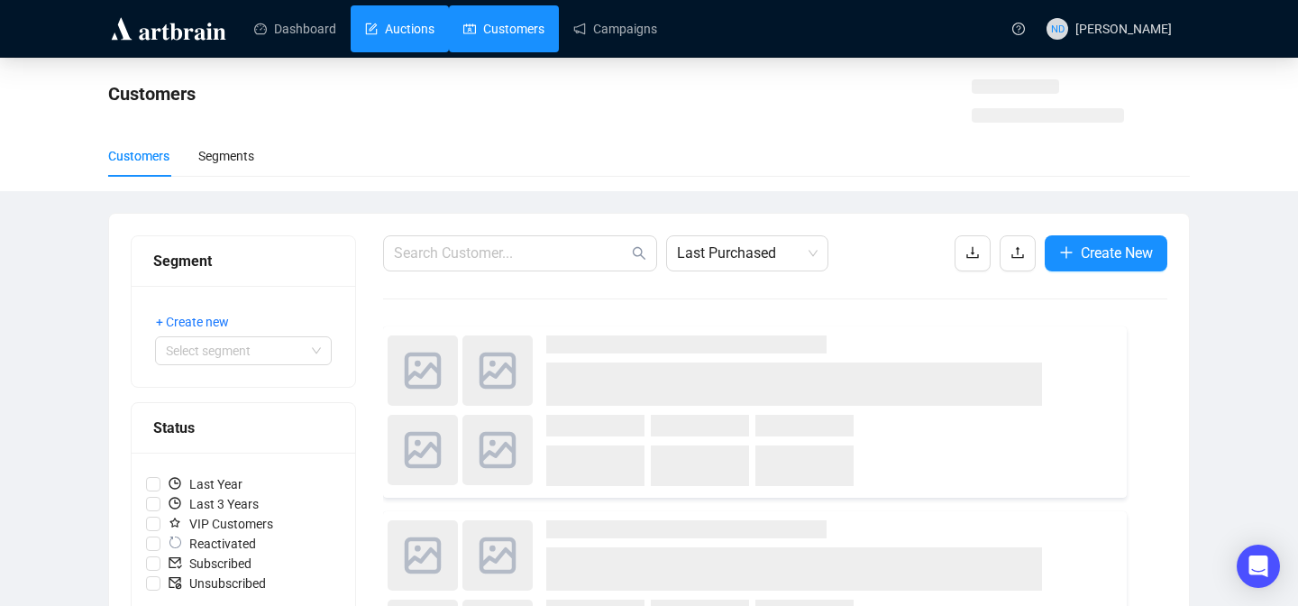
click at [416, 33] on link "Auctions" at bounding box center [399, 28] width 69 height 47
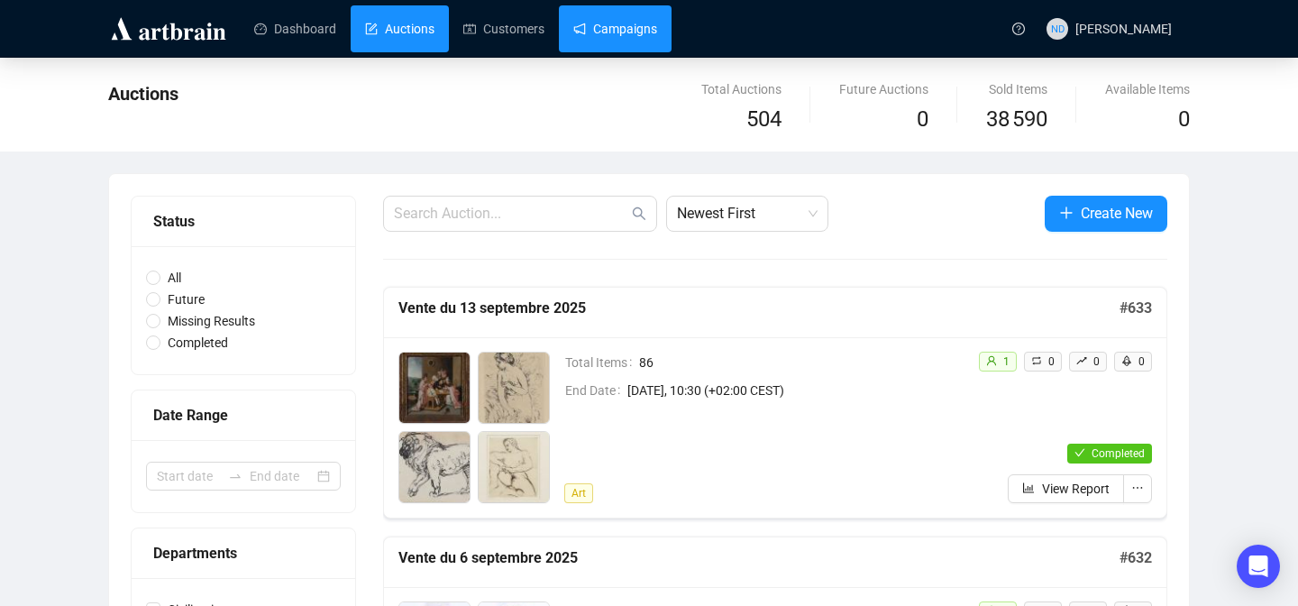
click at [608, 48] on link "Campaigns" at bounding box center [615, 28] width 84 height 47
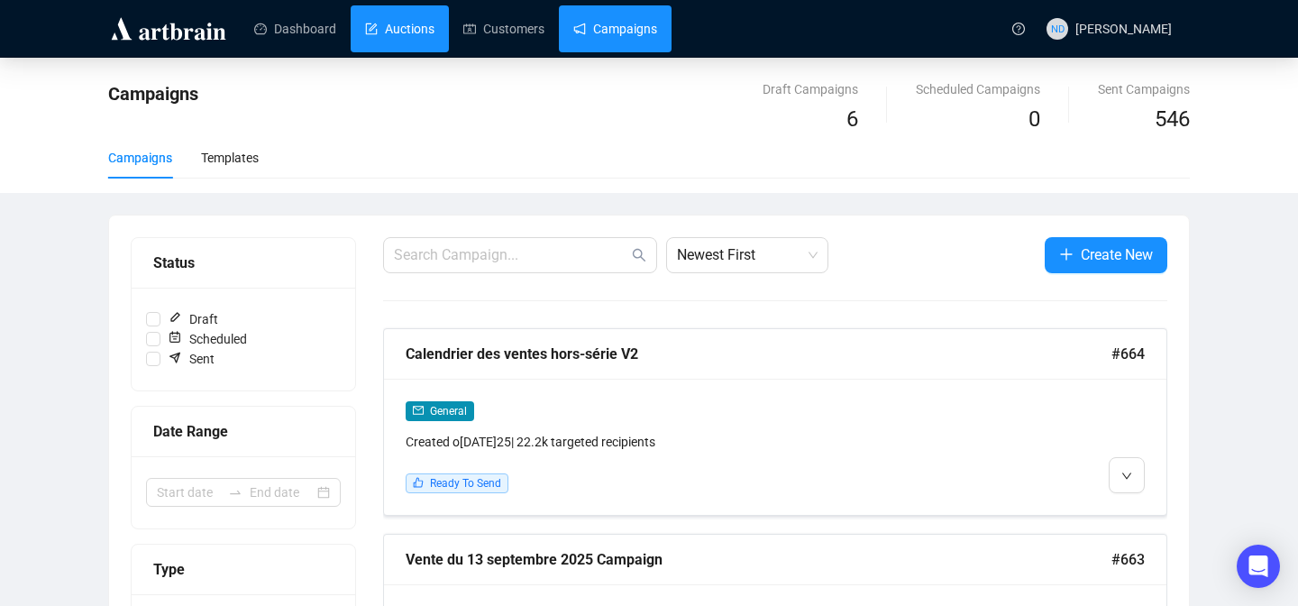
click at [405, 43] on link "Auctions" at bounding box center [399, 28] width 69 height 47
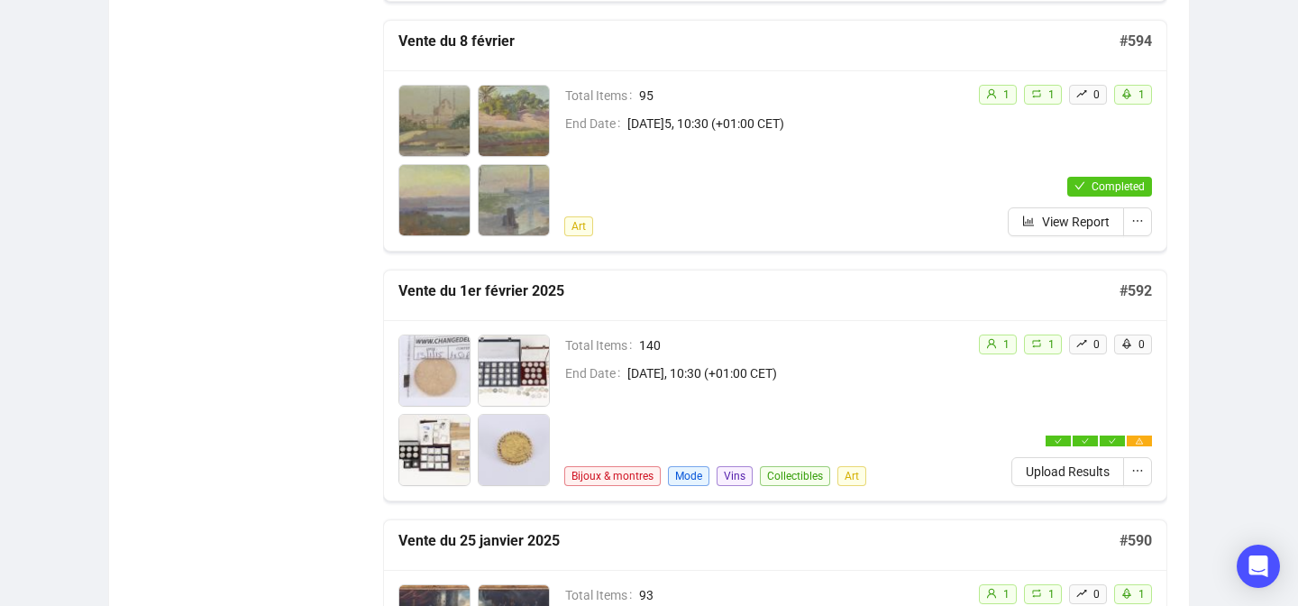
scroll to position [6989, 0]
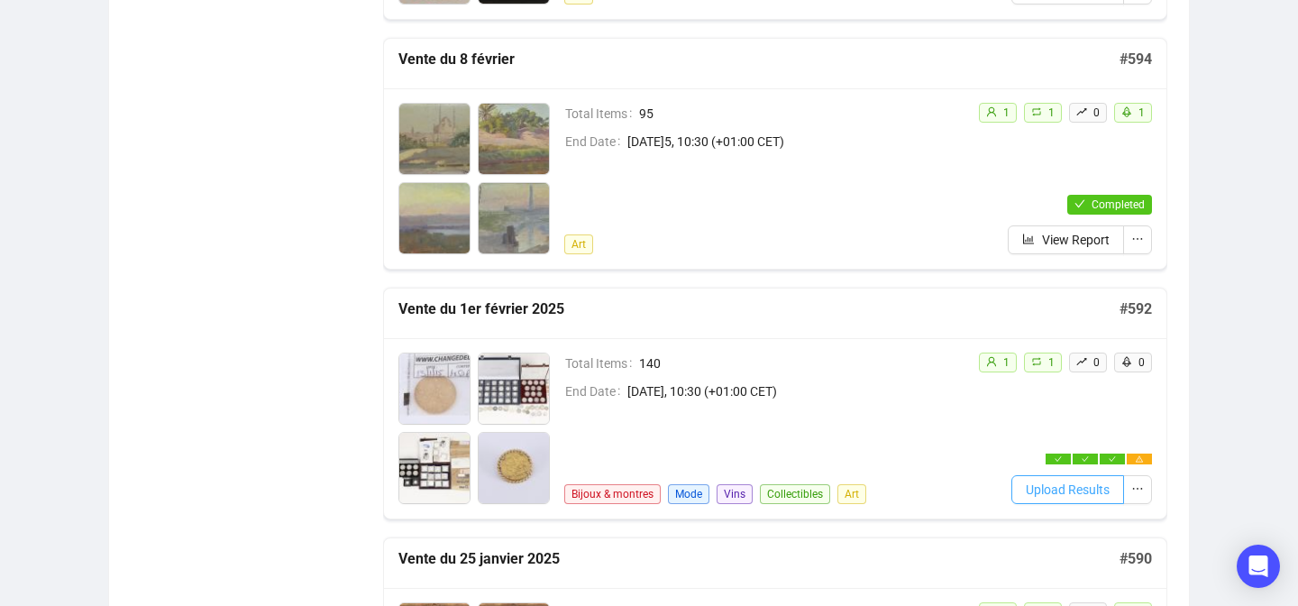
click at [1028, 487] on span "Upload Results" at bounding box center [1068, 489] width 84 height 20
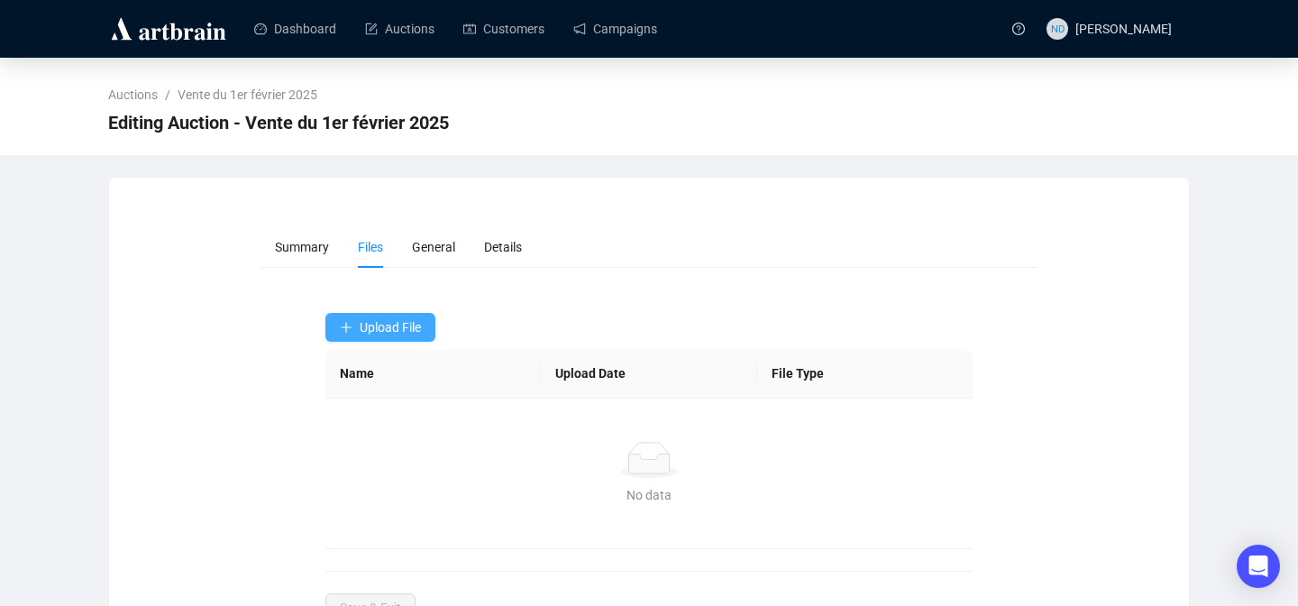
click at [389, 333] on span "Upload File" at bounding box center [390, 327] width 61 height 14
click at [366, 400] on span "Results" at bounding box center [382, 399] width 85 height 20
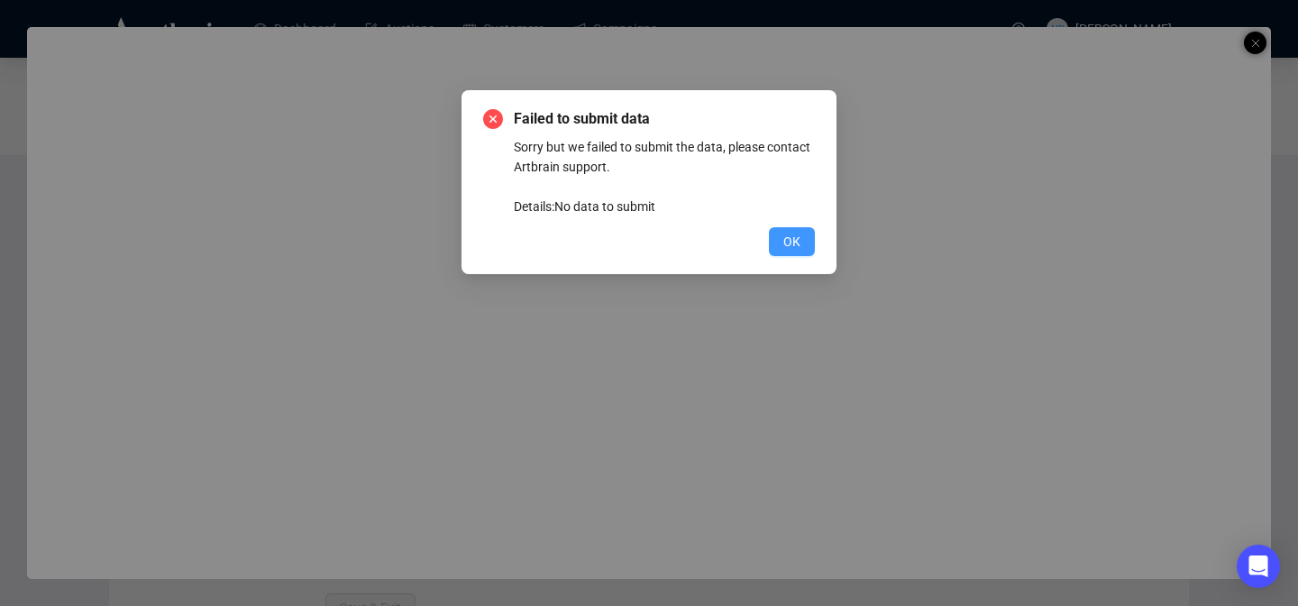
click at [803, 245] on button "OK" at bounding box center [792, 241] width 46 height 29
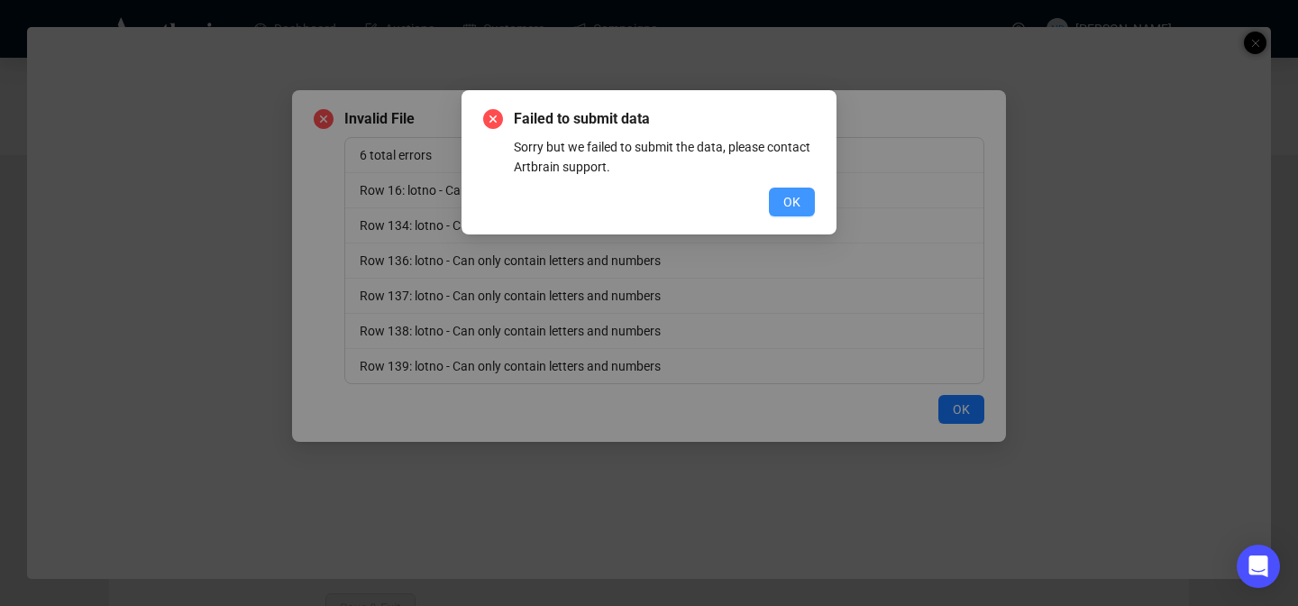
click at [793, 192] on span "OK" at bounding box center [791, 202] width 17 height 20
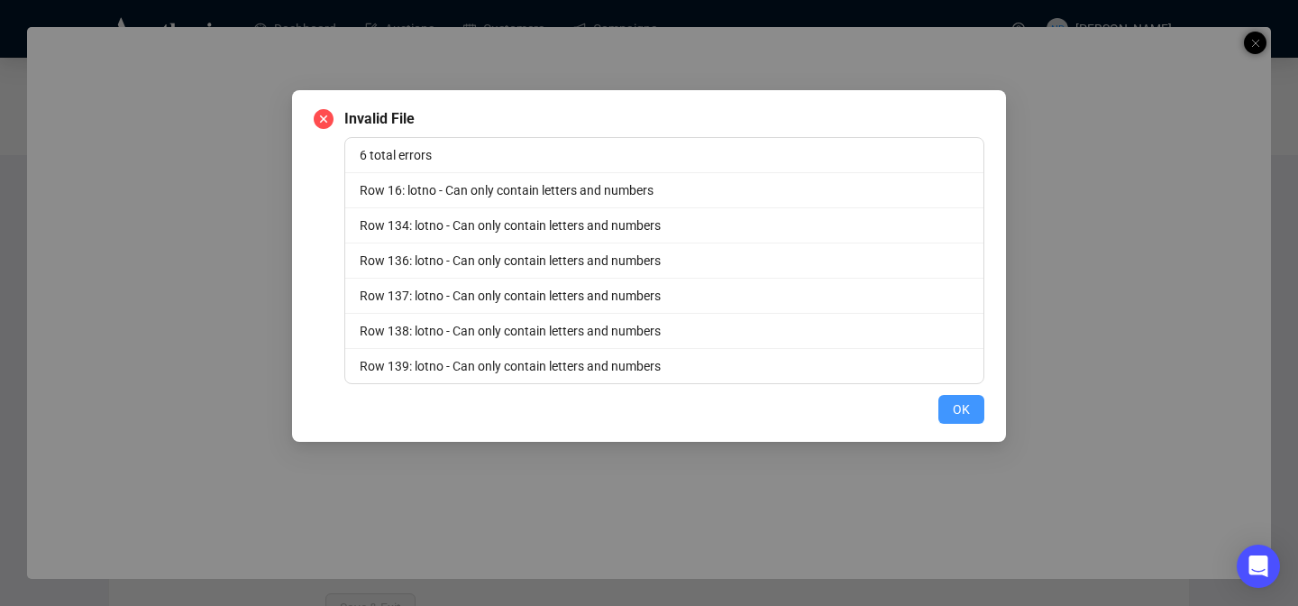
click at [953, 406] on span "OK" at bounding box center [961, 409] width 17 height 20
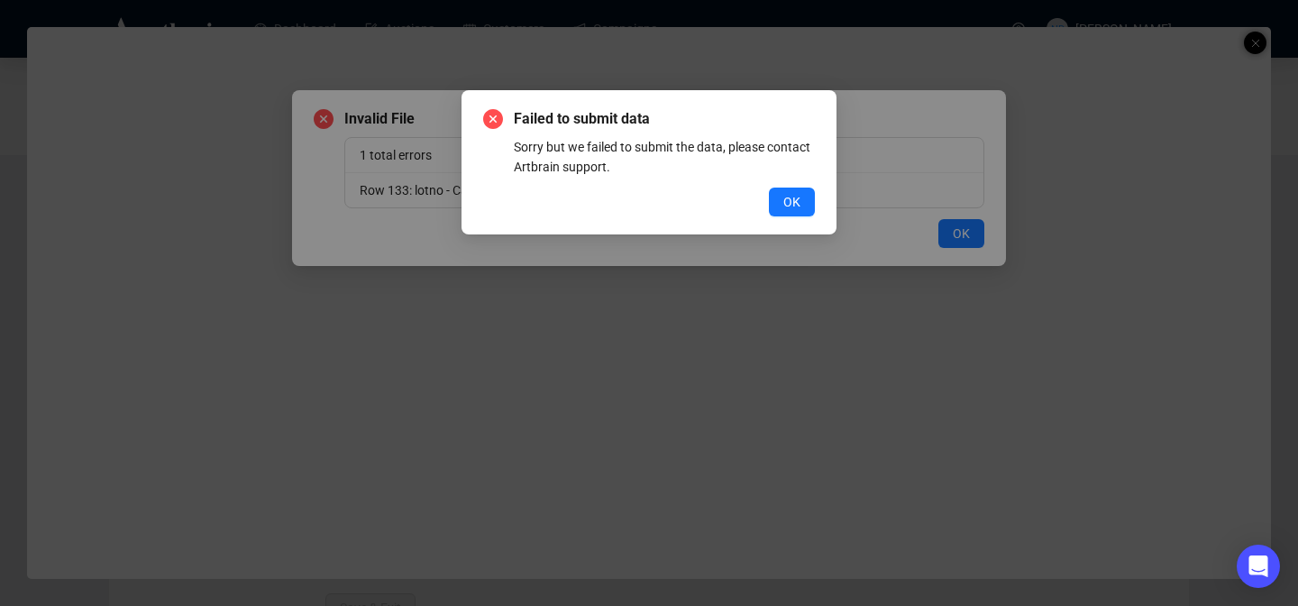
click at [781, 217] on div "Failed to submit data Sorry but we failed to submit the data, please contact Ar…" at bounding box center [648, 162] width 375 height 144
click at [786, 209] on span "OK" at bounding box center [791, 202] width 17 height 20
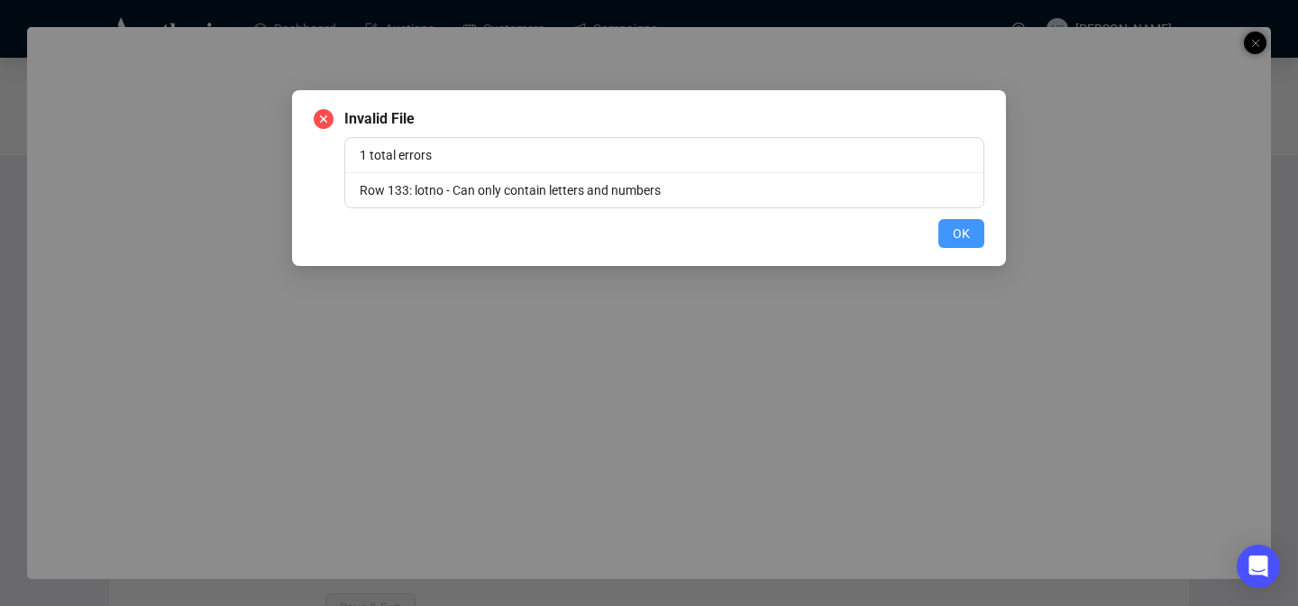
click at [955, 239] on span "OK" at bounding box center [961, 234] width 17 height 20
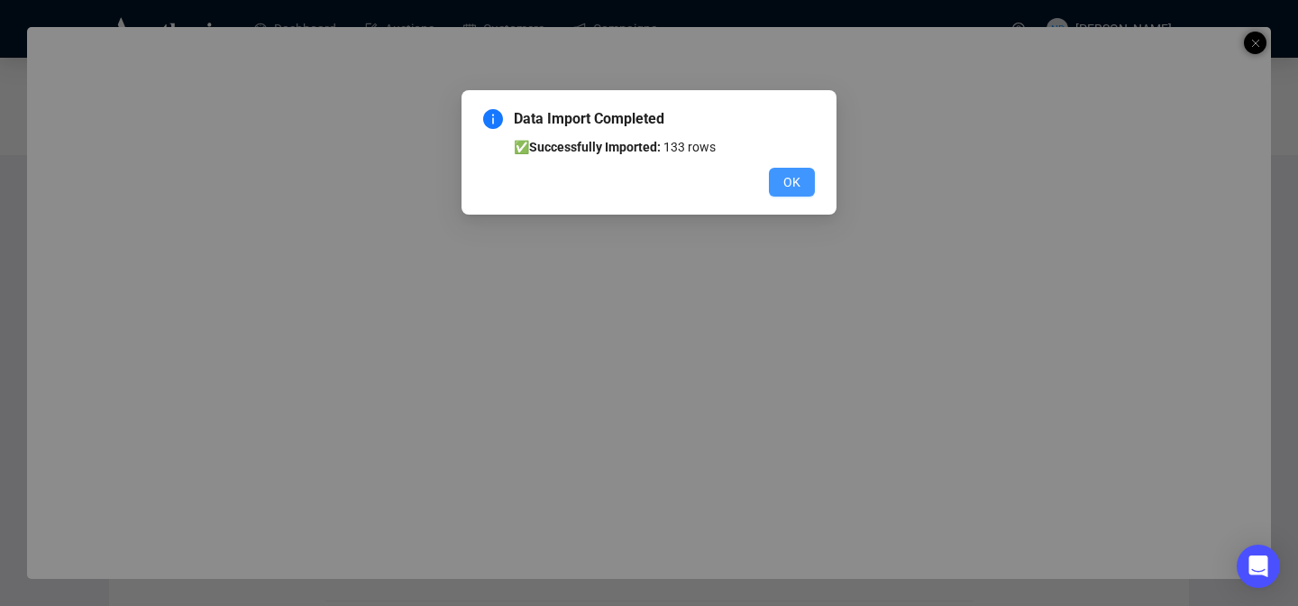
click at [785, 178] on span "OK" at bounding box center [791, 182] width 17 height 20
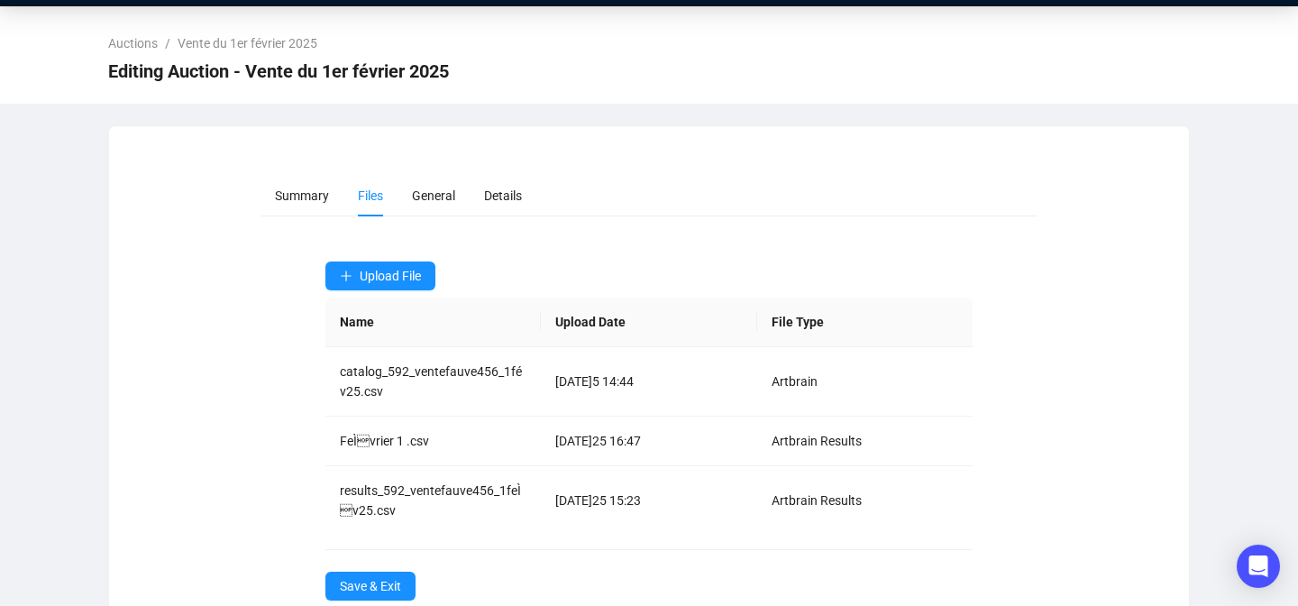
scroll to position [55, 0]
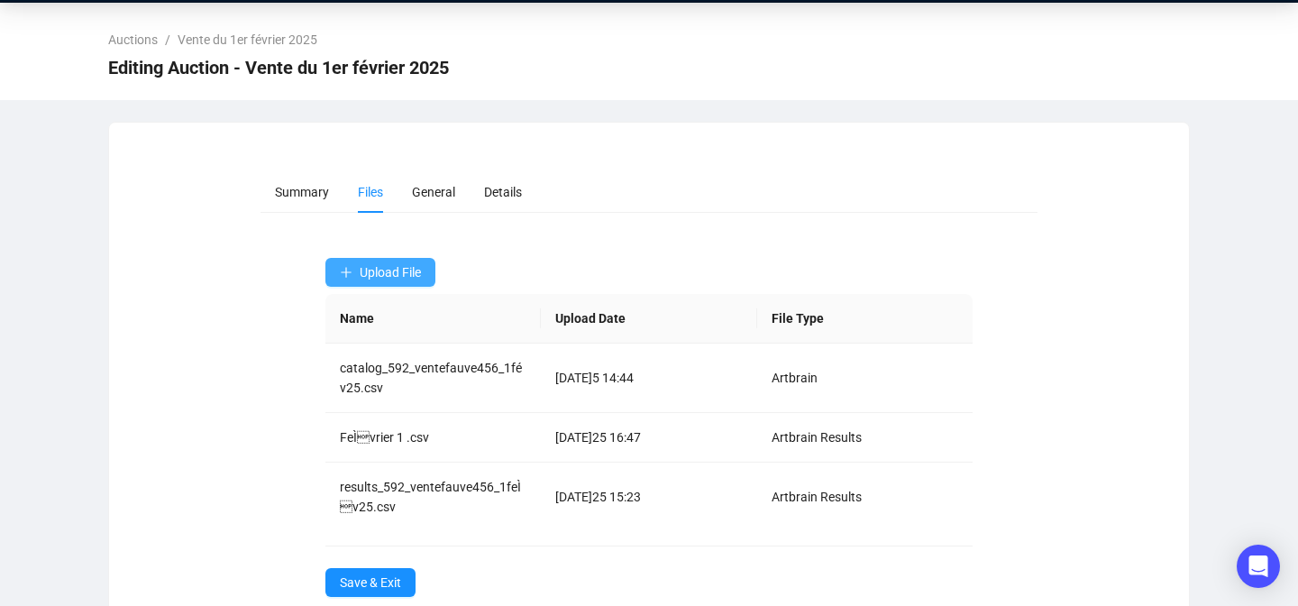
click at [406, 265] on span "Upload File" at bounding box center [390, 272] width 61 height 14
click at [353, 373] on span "Bids" at bounding box center [382, 373] width 85 height 20
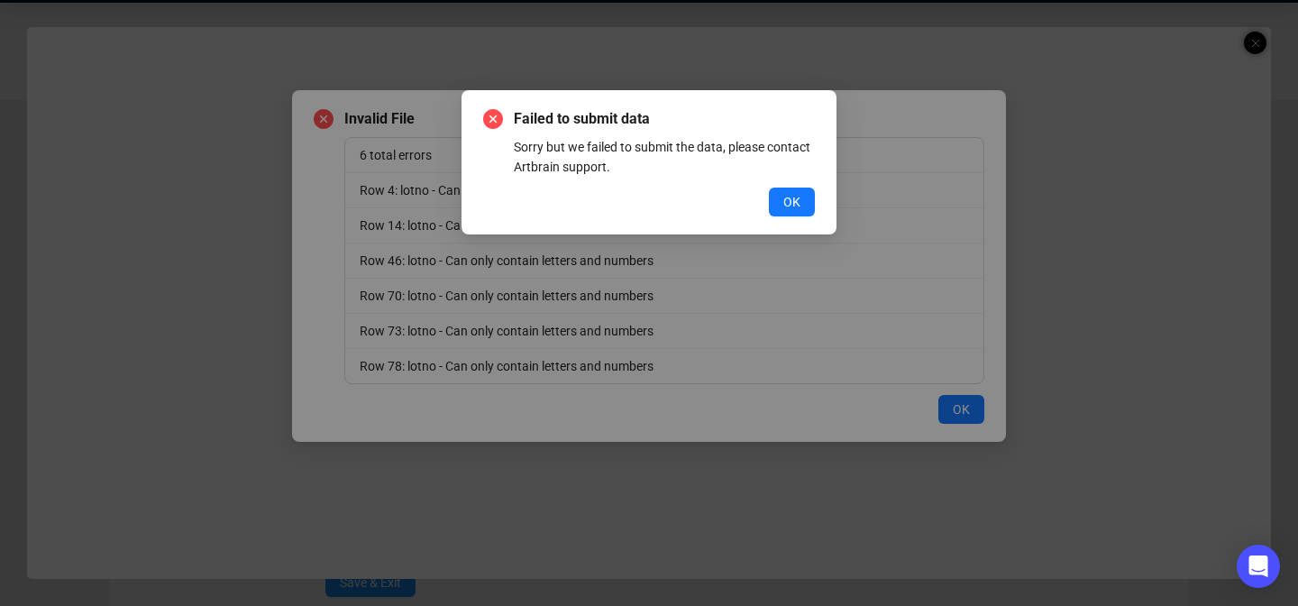
click at [785, 186] on div "Failed to submit data Sorry but we failed to submit the data, please contact Ar…" at bounding box center [649, 162] width 332 height 108
click at [783, 205] on span "OK" at bounding box center [791, 202] width 17 height 20
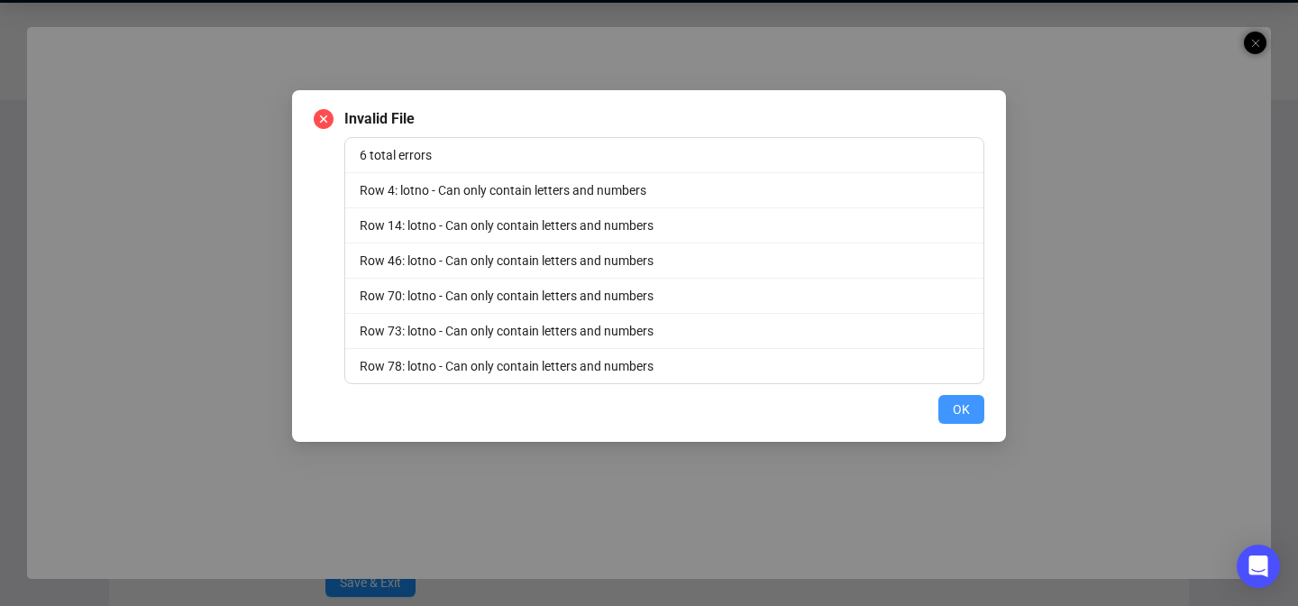
click at [968, 412] on span "OK" at bounding box center [961, 409] width 17 height 20
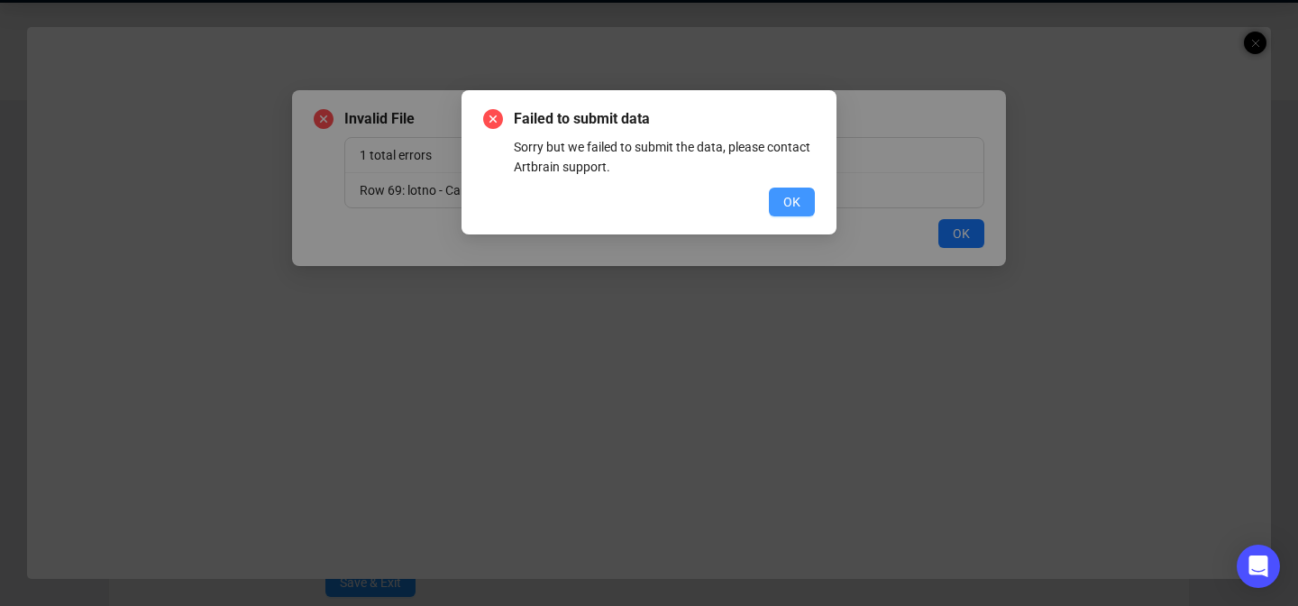
click at [791, 207] on span "OK" at bounding box center [791, 202] width 17 height 20
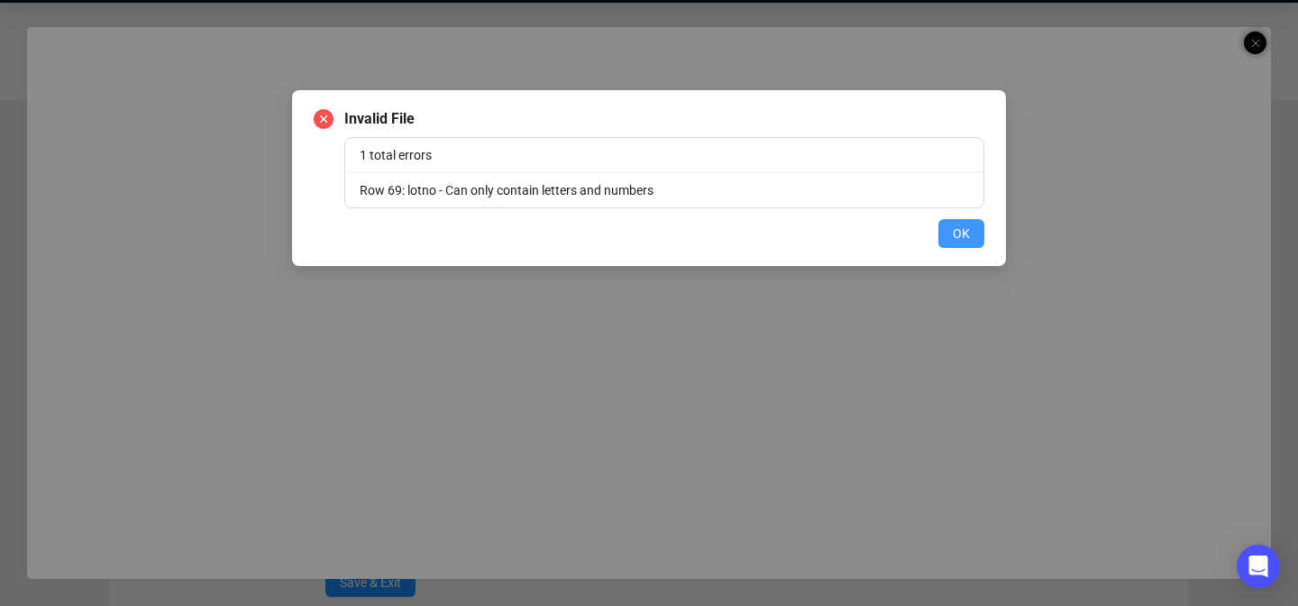
click at [955, 238] on span "OK" at bounding box center [961, 234] width 17 height 20
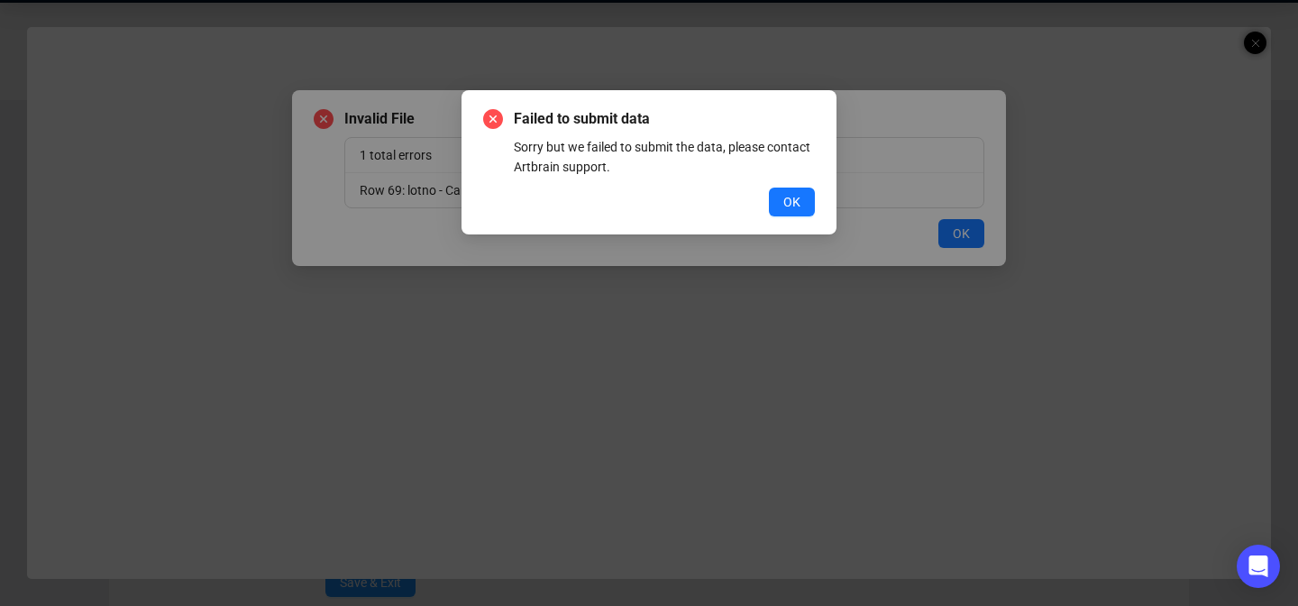
click at [793, 216] on div "Failed to submit data Sorry but we failed to submit the data, please contact Ar…" at bounding box center [648, 162] width 375 height 144
click at [792, 215] on button "OK" at bounding box center [792, 201] width 46 height 29
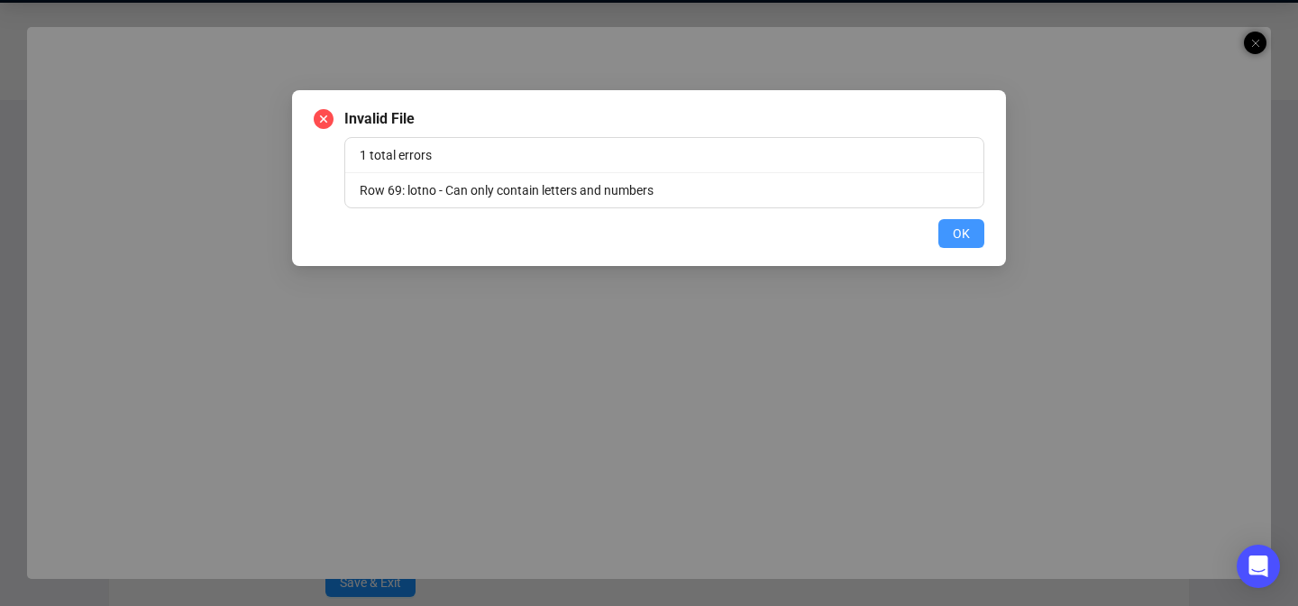
click at [963, 233] on span "OK" at bounding box center [961, 234] width 17 height 20
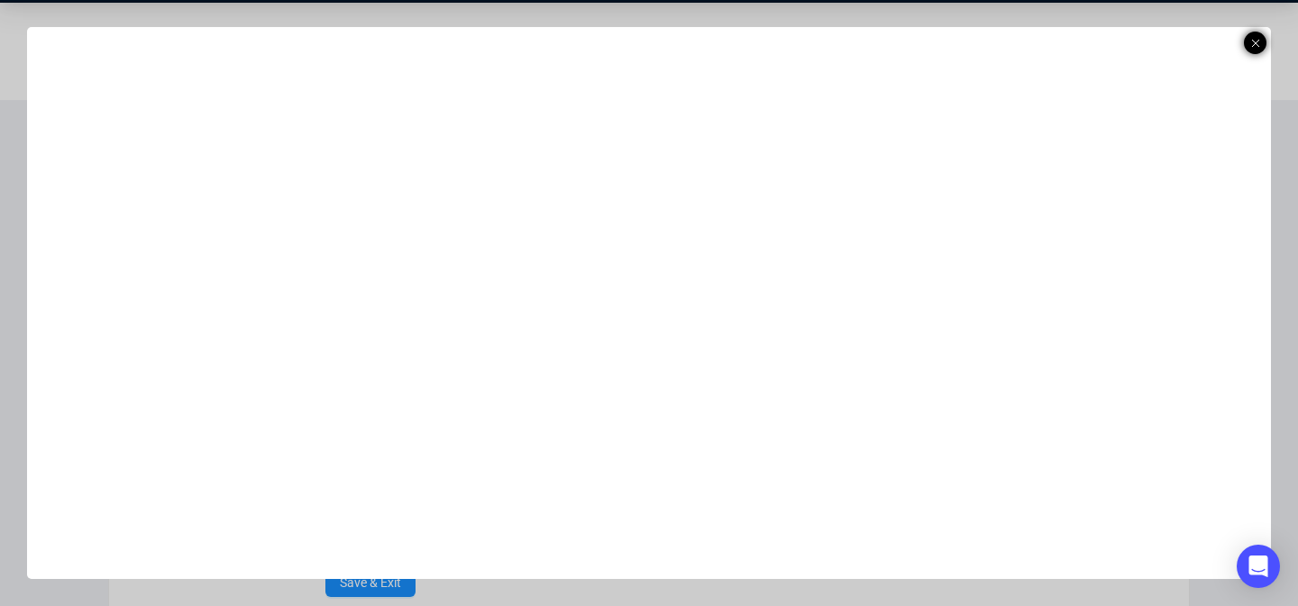
click at [1255, 44] on icon at bounding box center [1255, 43] width 9 height 22
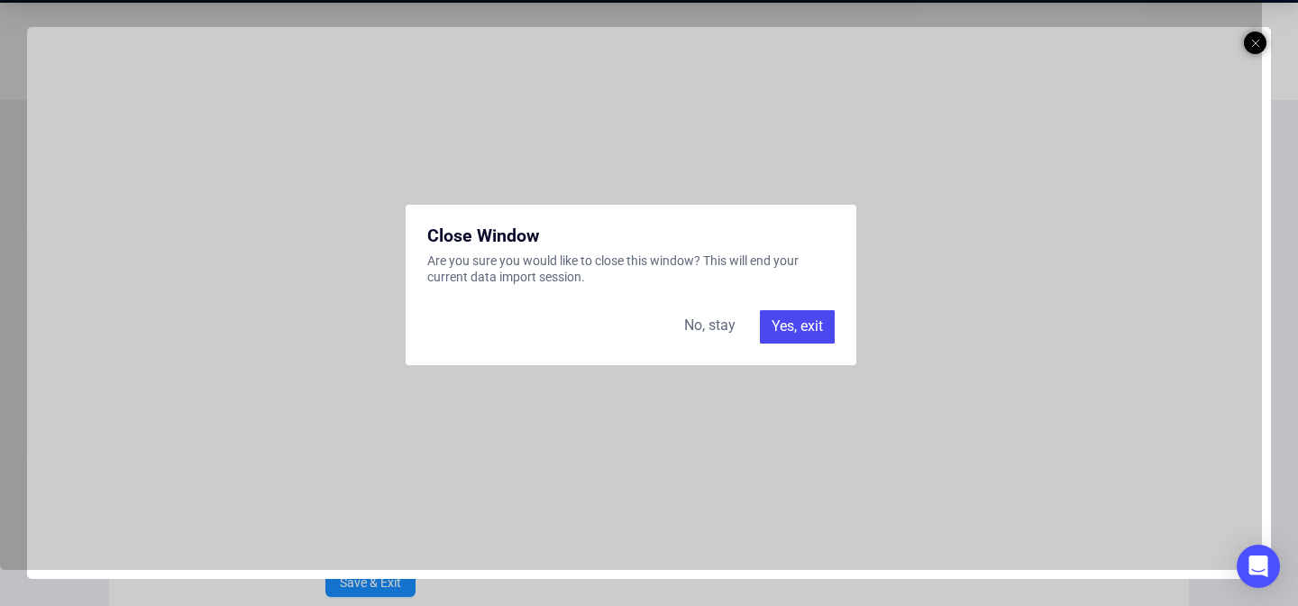
click at [707, 331] on div "No, stay" at bounding box center [709, 326] width 73 height 32
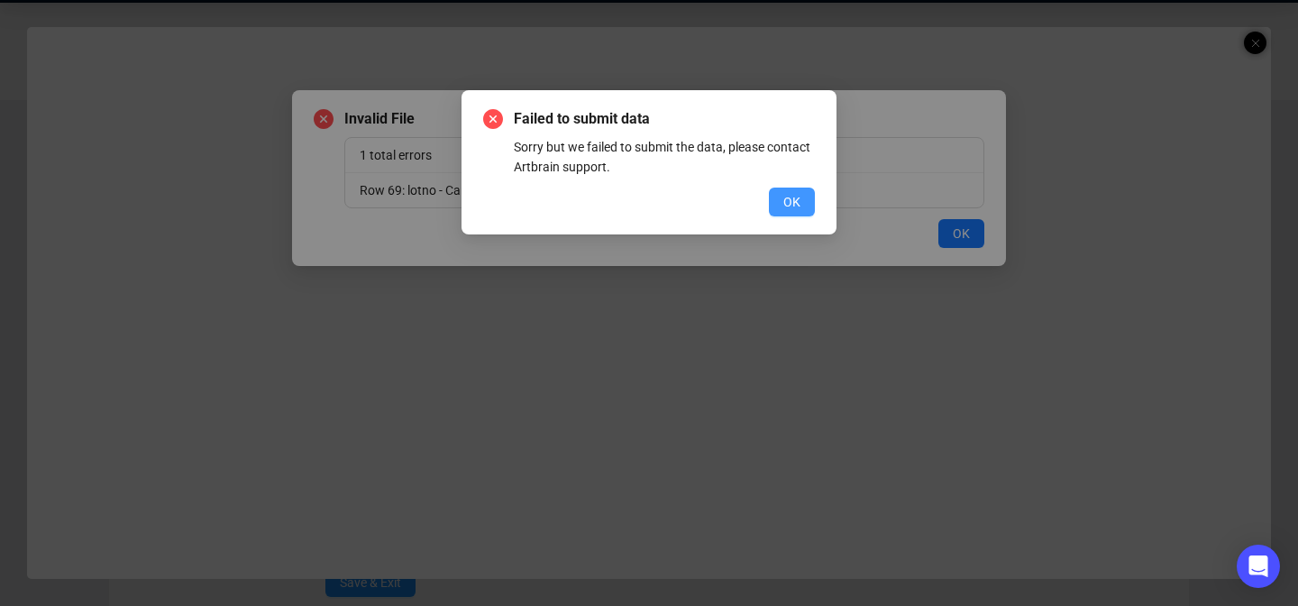
click at [783, 201] on span "OK" at bounding box center [791, 202] width 17 height 20
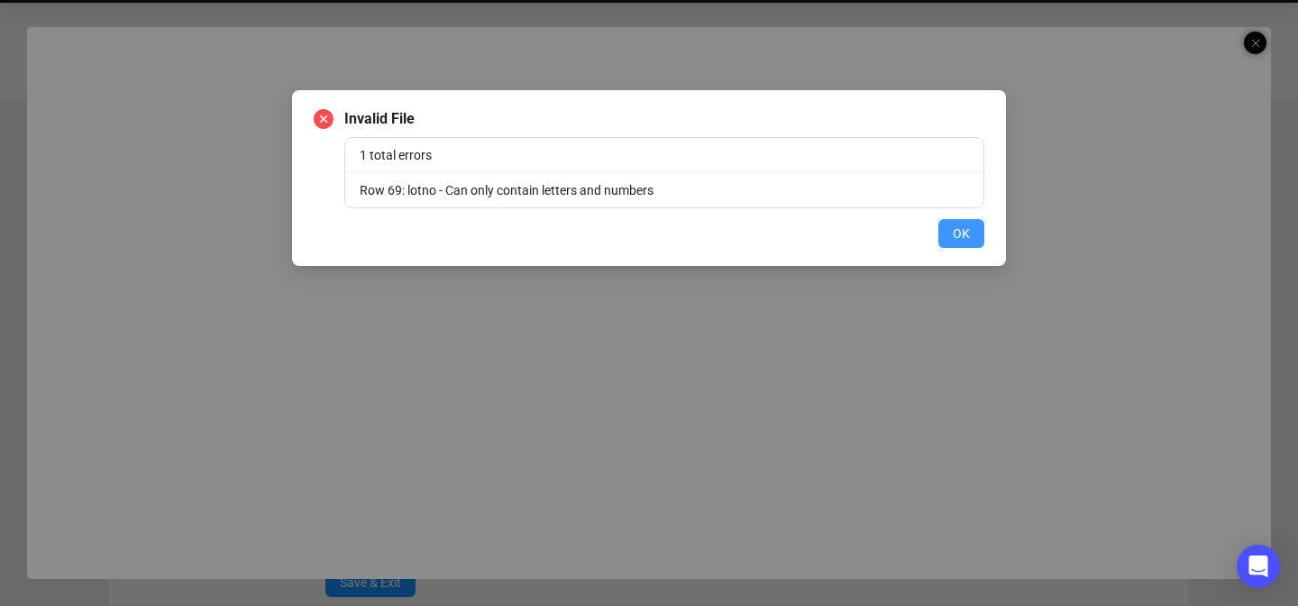
click at [945, 225] on button "OK" at bounding box center [961, 233] width 46 height 29
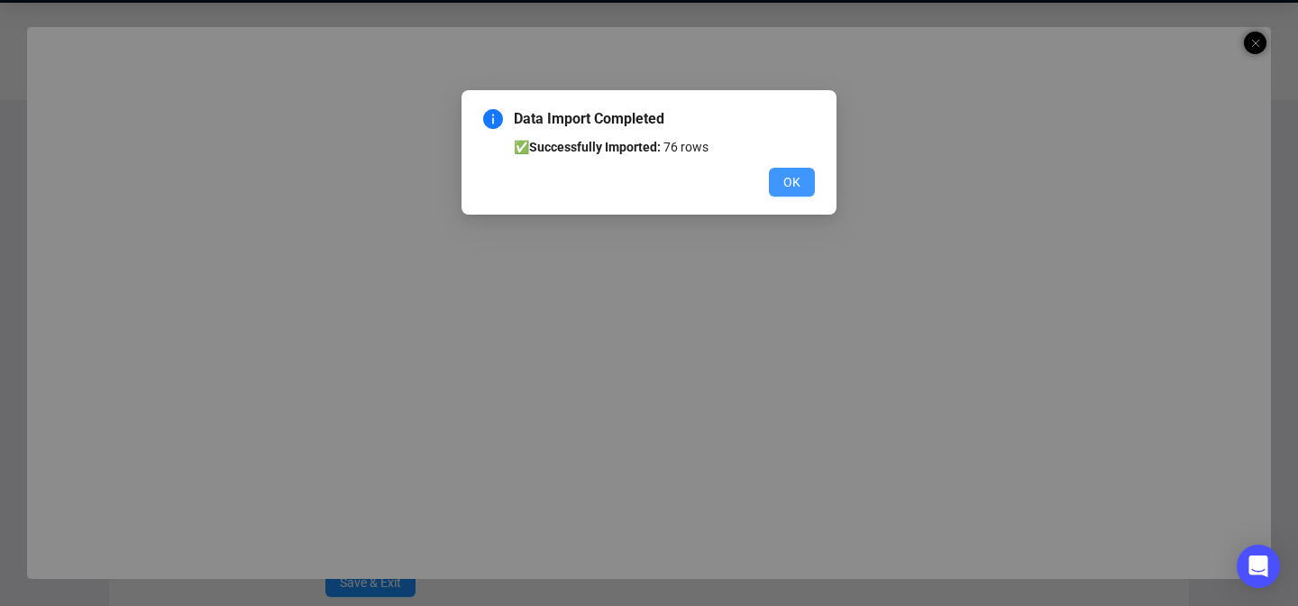
click at [802, 172] on button "OK" at bounding box center [792, 182] width 46 height 29
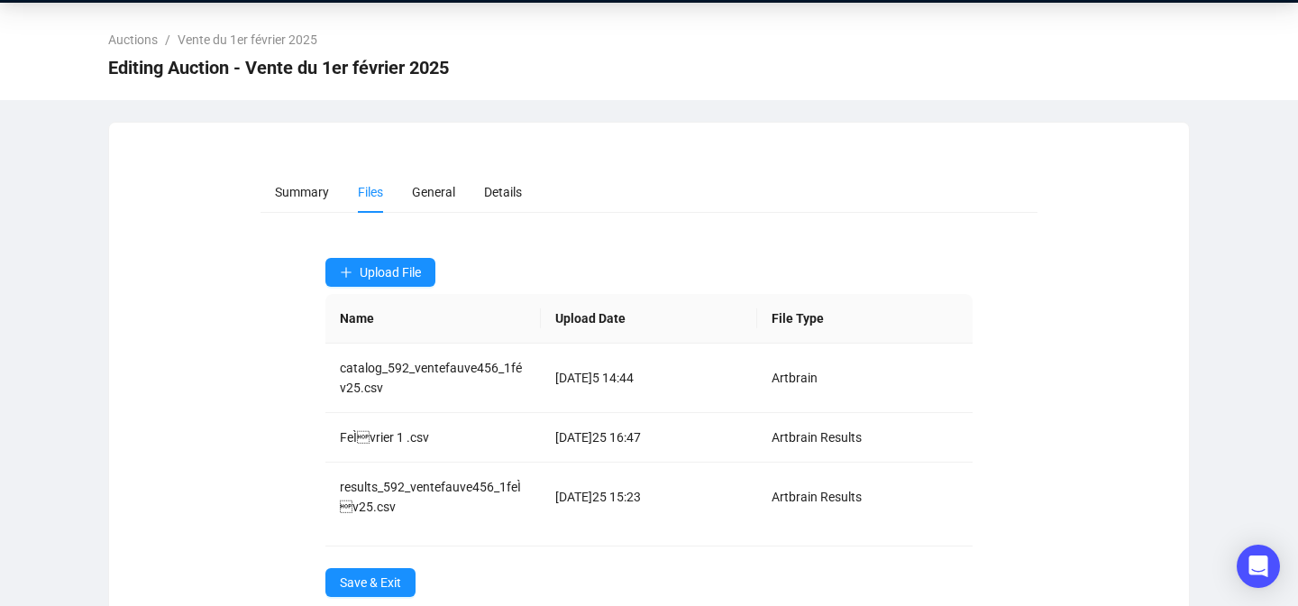
click at [1254, 41] on div "Auctions / Vente du 1er février 2025 Editing Auction - Vente du 1er février 2025" at bounding box center [649, 51] width 1298 height 97
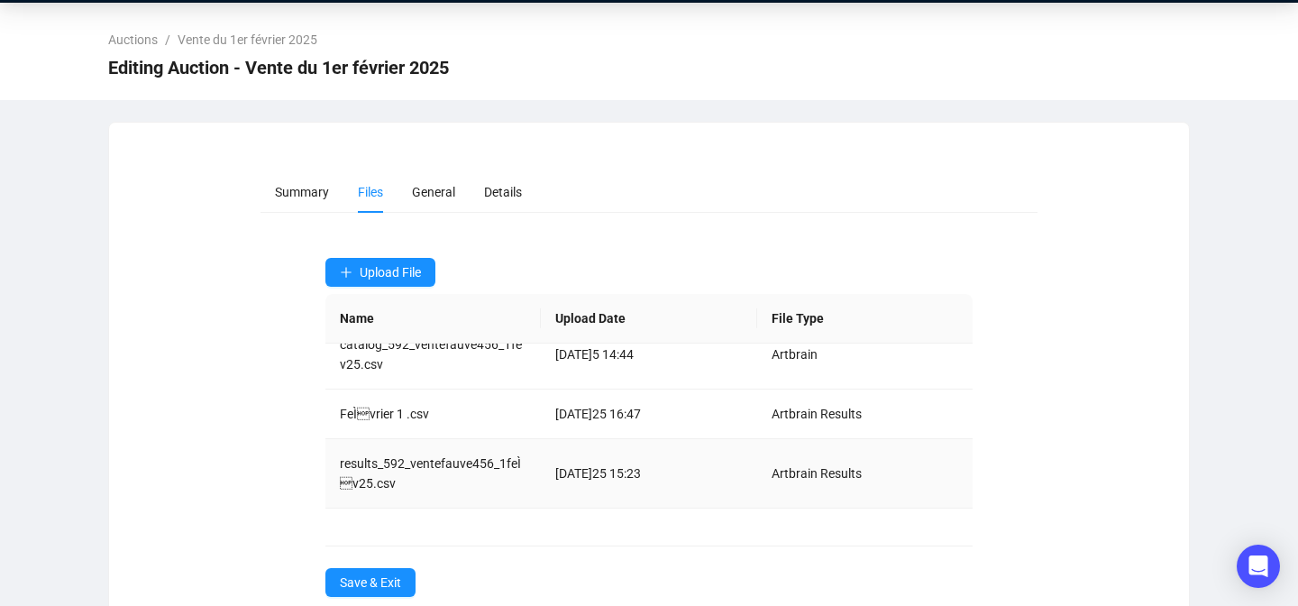
scroll to position [78, 0]
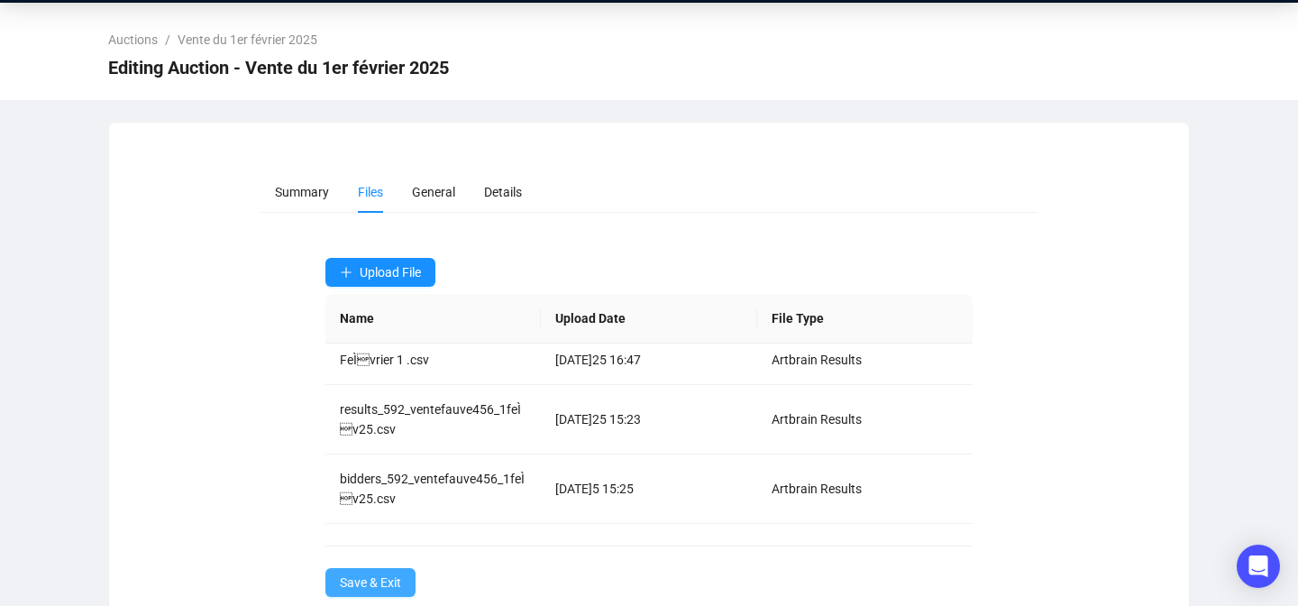
click at [352, 584] on span "Save & Exit" at bounding box center [370, 582] width 61 height 20
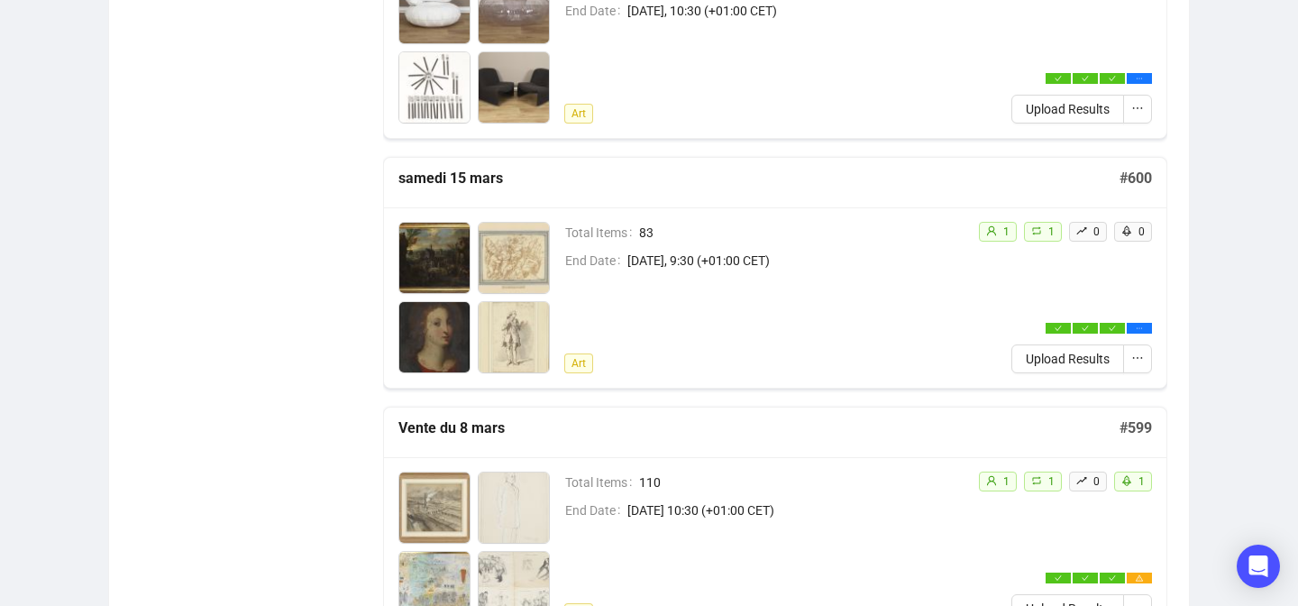
scroll to position [2943, 0]
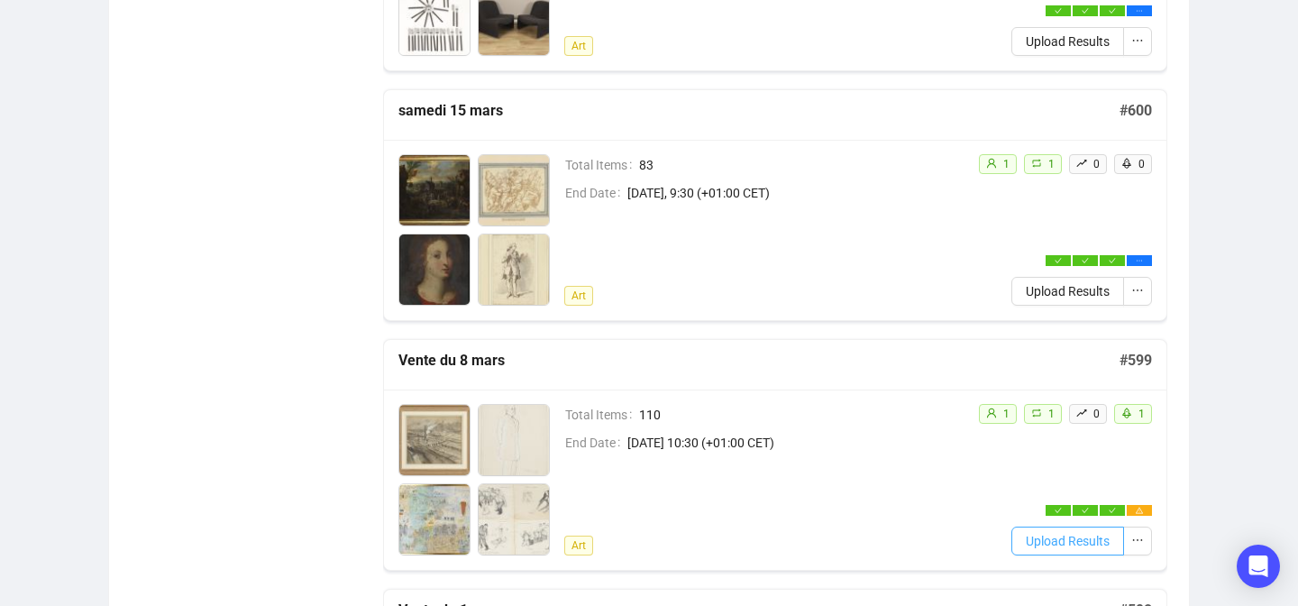
click at [1026, 549] on span "Upload Results" at bounding box center [1068, 541] width 84 height 20
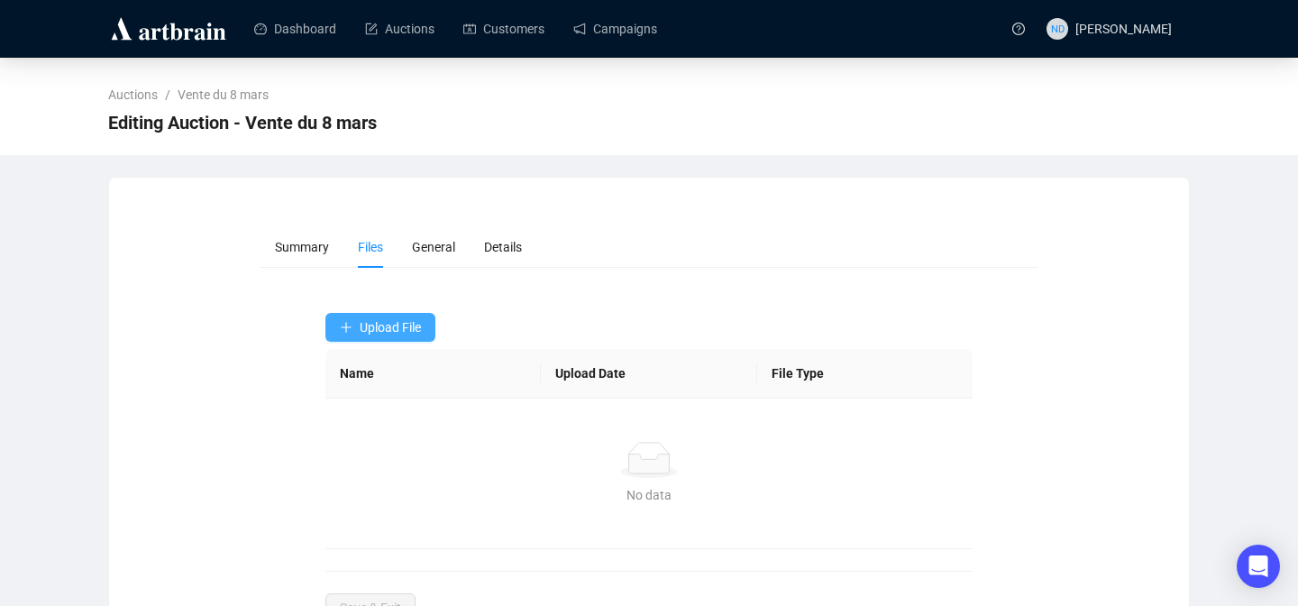
click at [333, 338] on button "Upload File" at bounding box center [380, 327] width 110 height 29
click at [350, 401] on span "Results" at bounding box center [382, 399] width 85 height 20
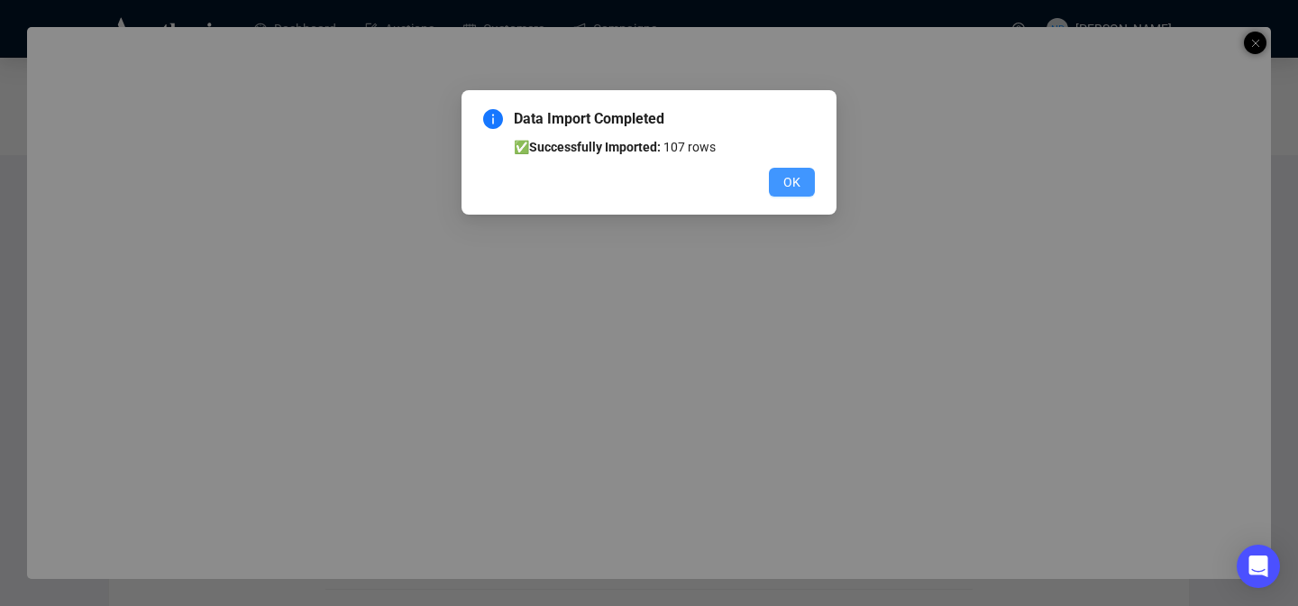
click at [803, 177] on button "OK" at bounding box center [792, 182] width 46 height 29
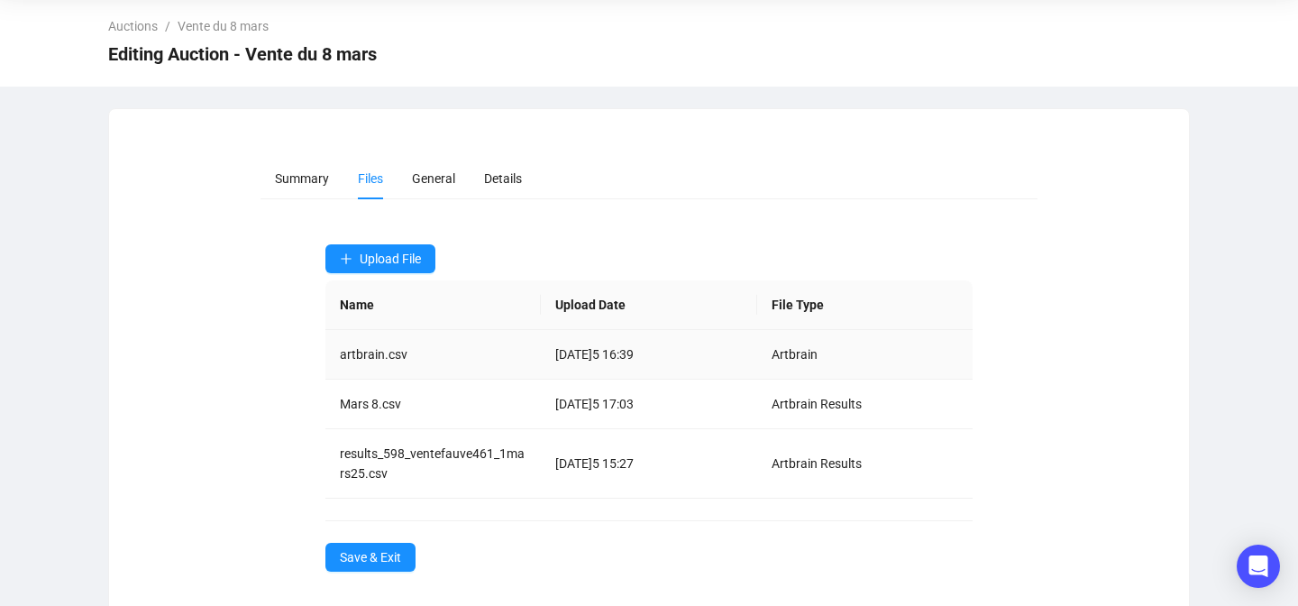
scroll to position [78, 0]
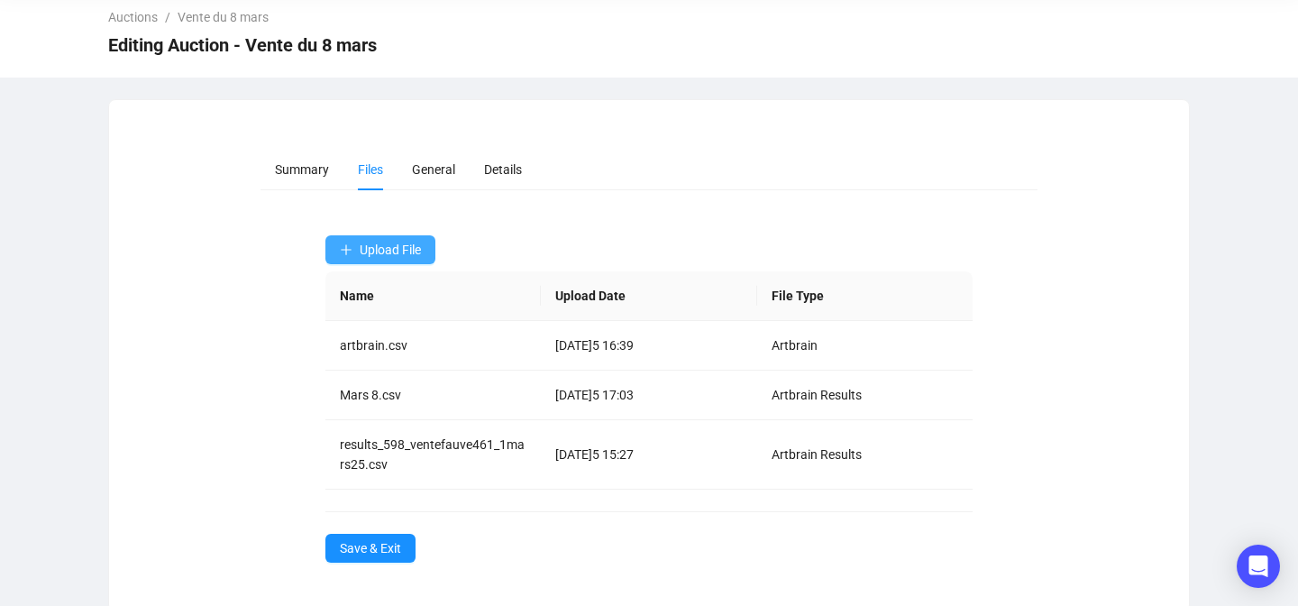
click at [385, 260] on button "Upload File" at bounding box center [380, 249] width 110 height 29
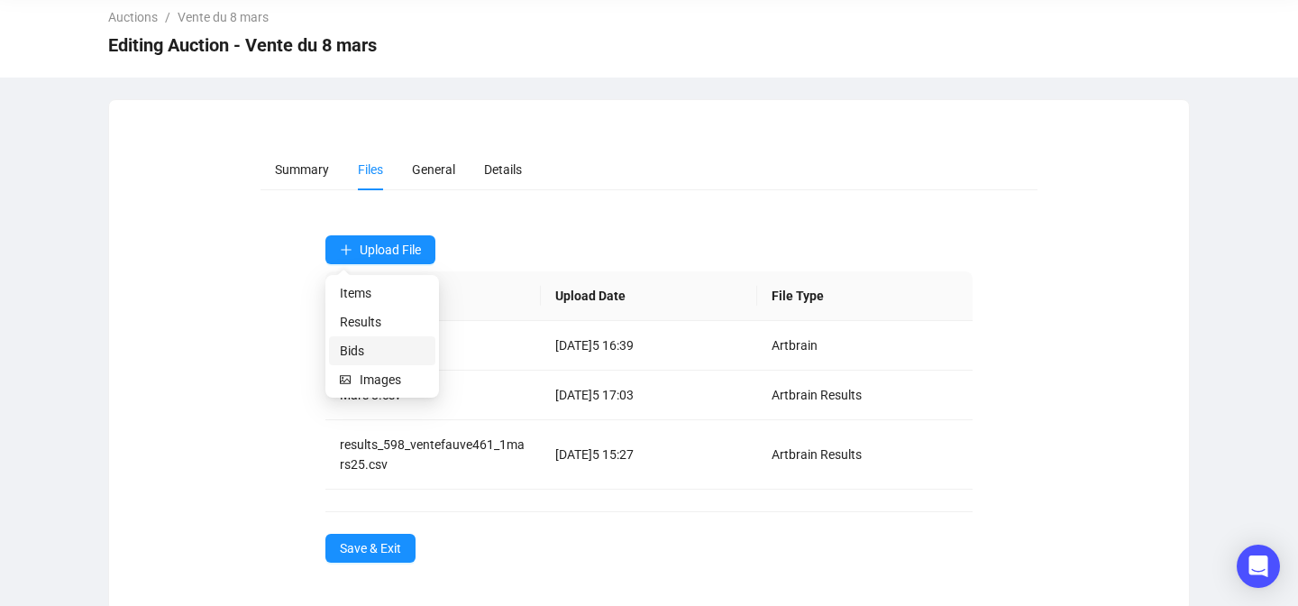
click at [357, 351] on span "Bids" at bounding box center [382, 351] width 85 height 20
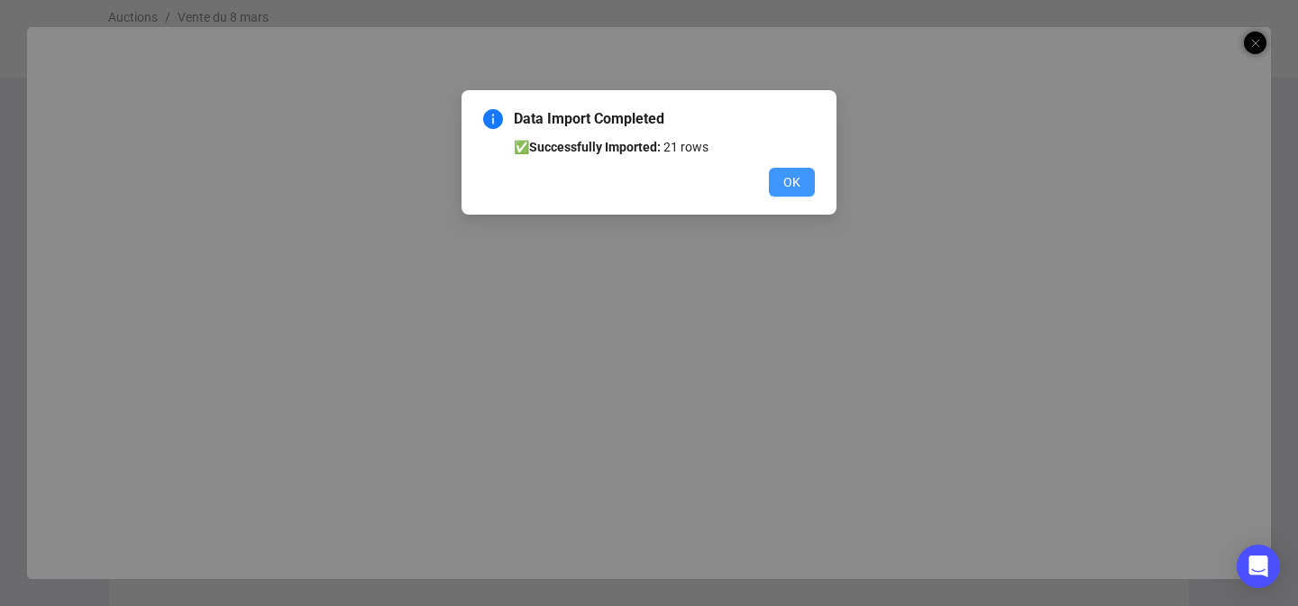
click at [794, 173] on span "OK" at bounding box center [791, 182] width 17 height 20
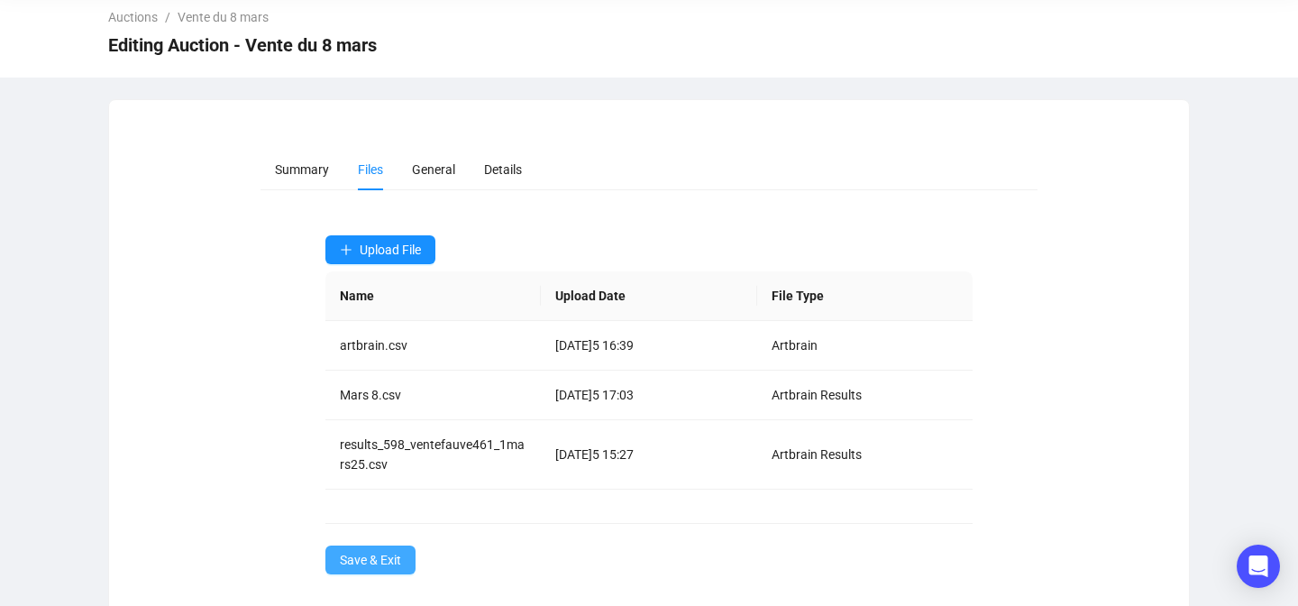
click at [354, 556] on span "Save & Exit" at bounding box center [370, 560] width 61 height 20
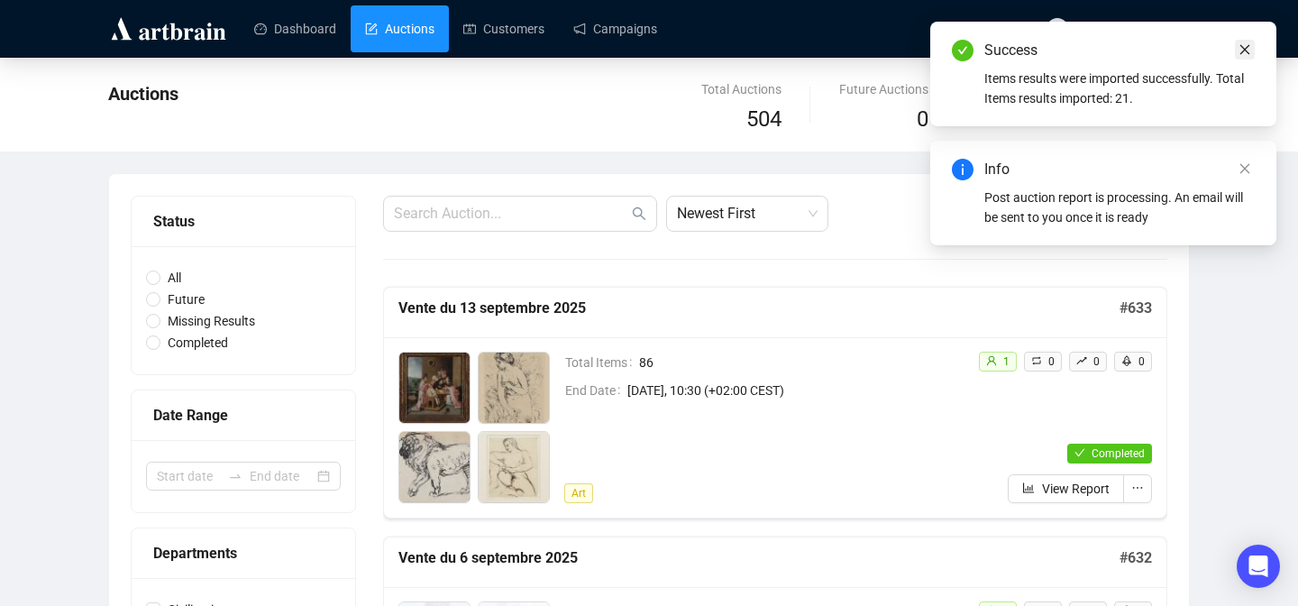
click at [1247, 50] on icon "close" at bounding box center [1244, 49] width 13 height 13
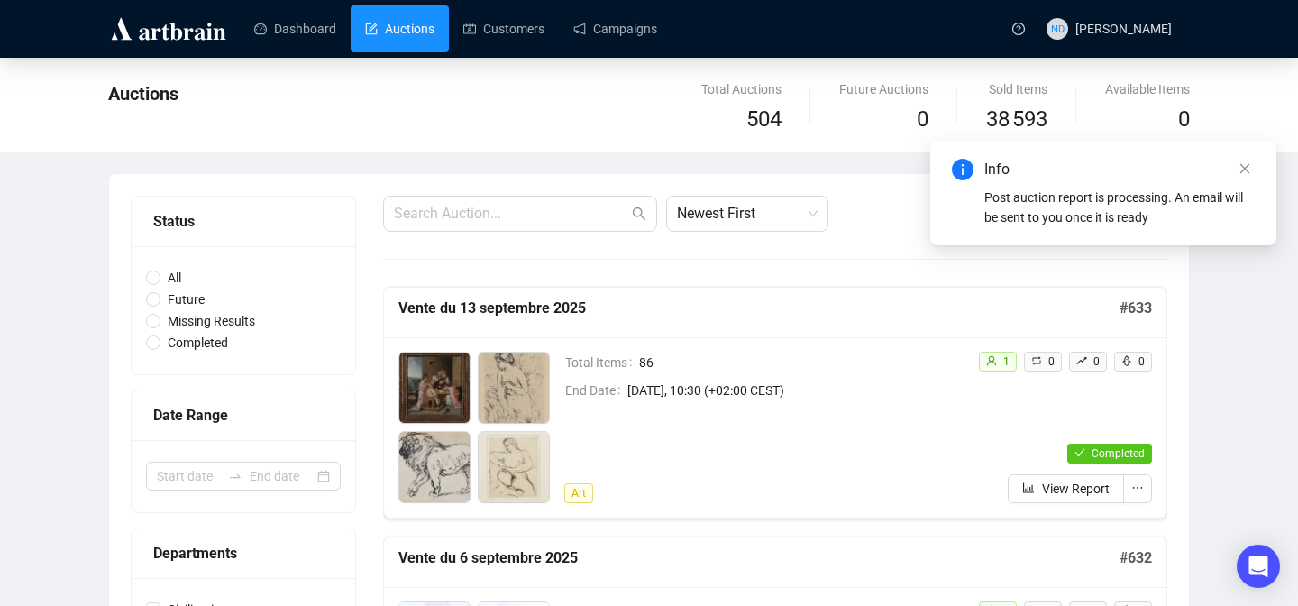
click at [1247, 50] on div "Info Post auction report is processing. An email will be sent to you once it is…" at bounding box center [1103, 74] width 303 height 68
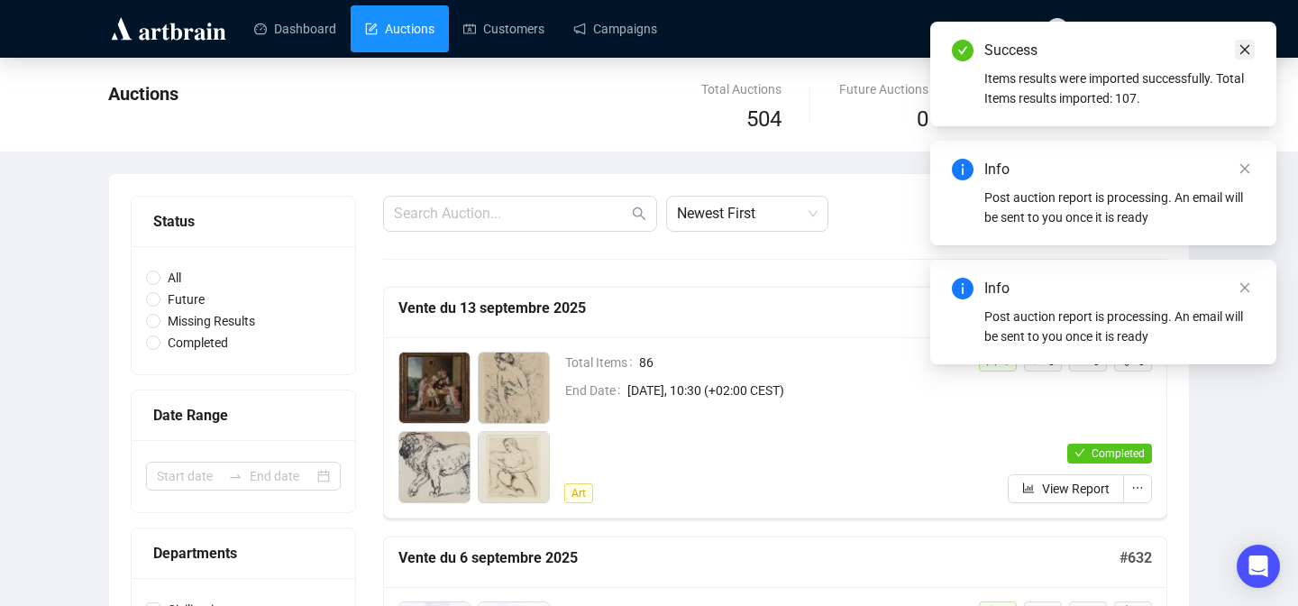
click at [1239, 51] on icon "close" at bounding box center [1244, 49] width 13 height 13
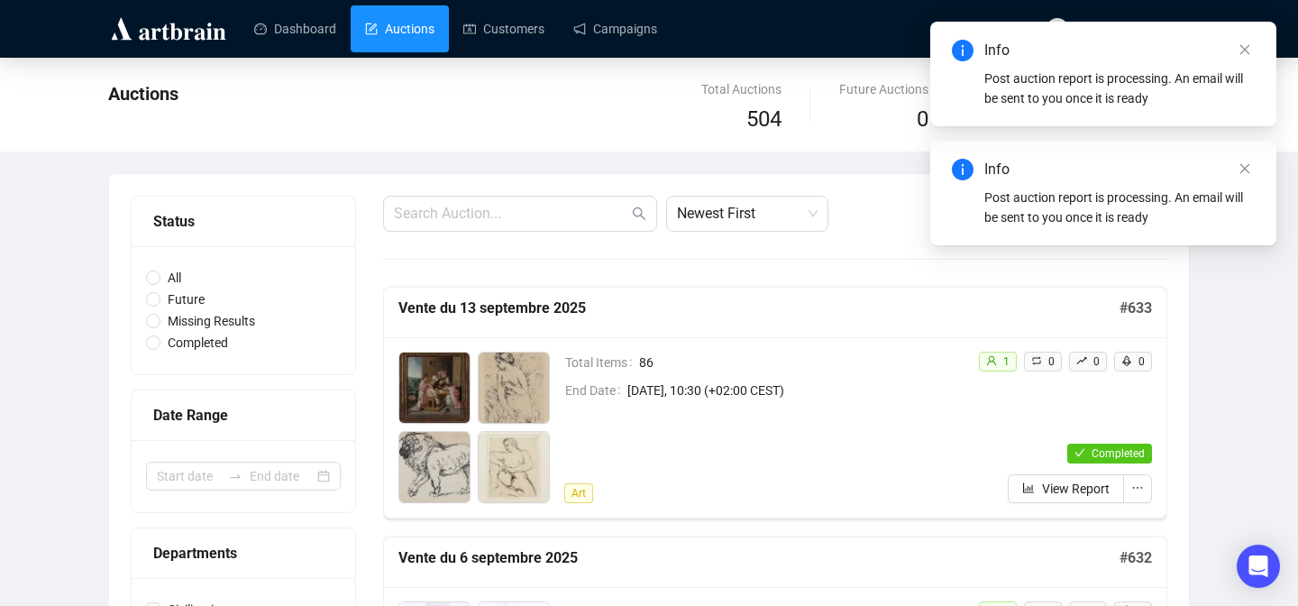
click at [1239, 51] on icon "close" at bounding box center [1244, 49] width 13 height 13
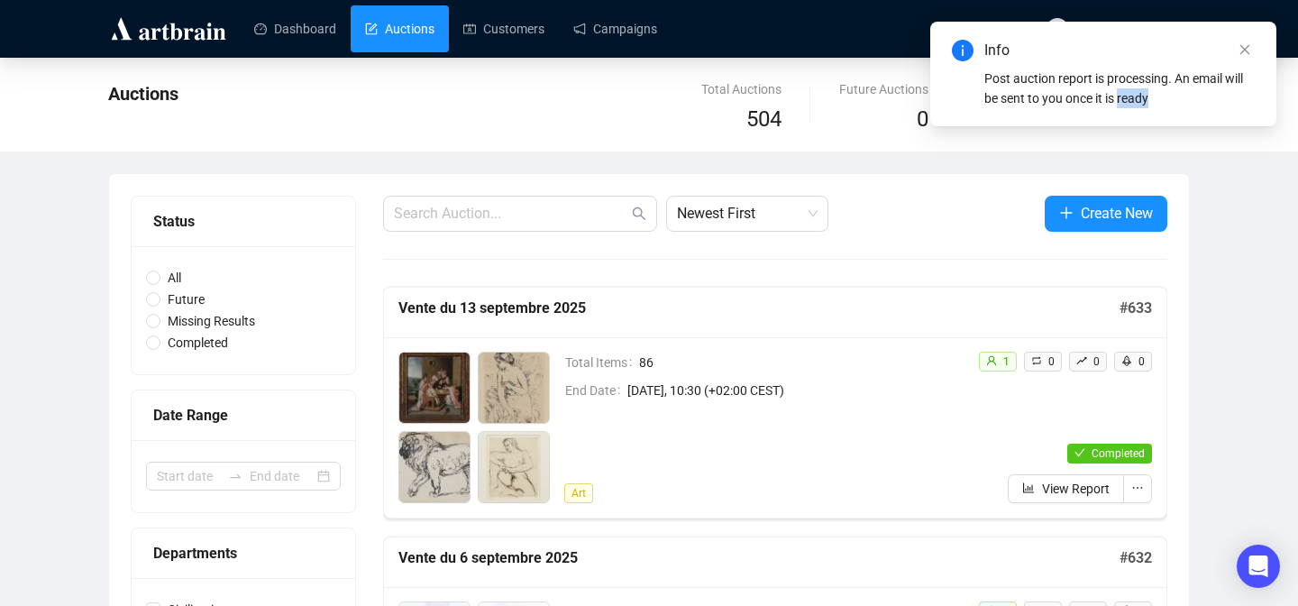
click at [1239, 51] on icon "close" at bounding box center [1244, 49] width 13 height 13
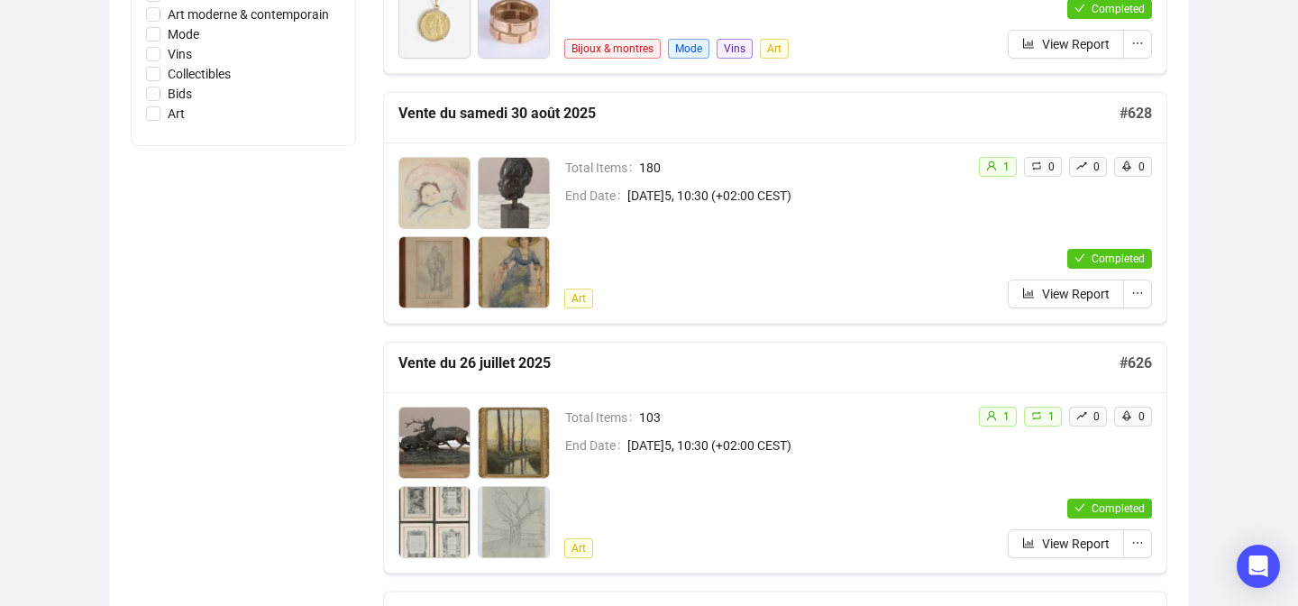
scroll to position [1007, 0]
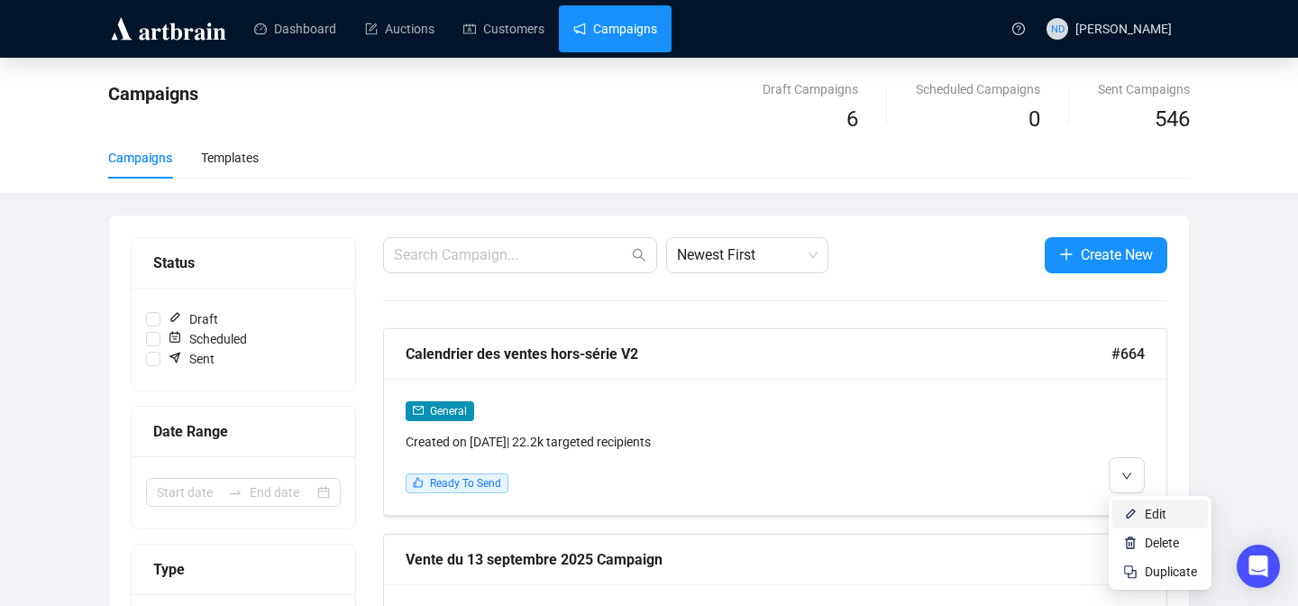
click at [1118, 513] on li "Edit" at bounding box center [1160, 513] width 96 height 29
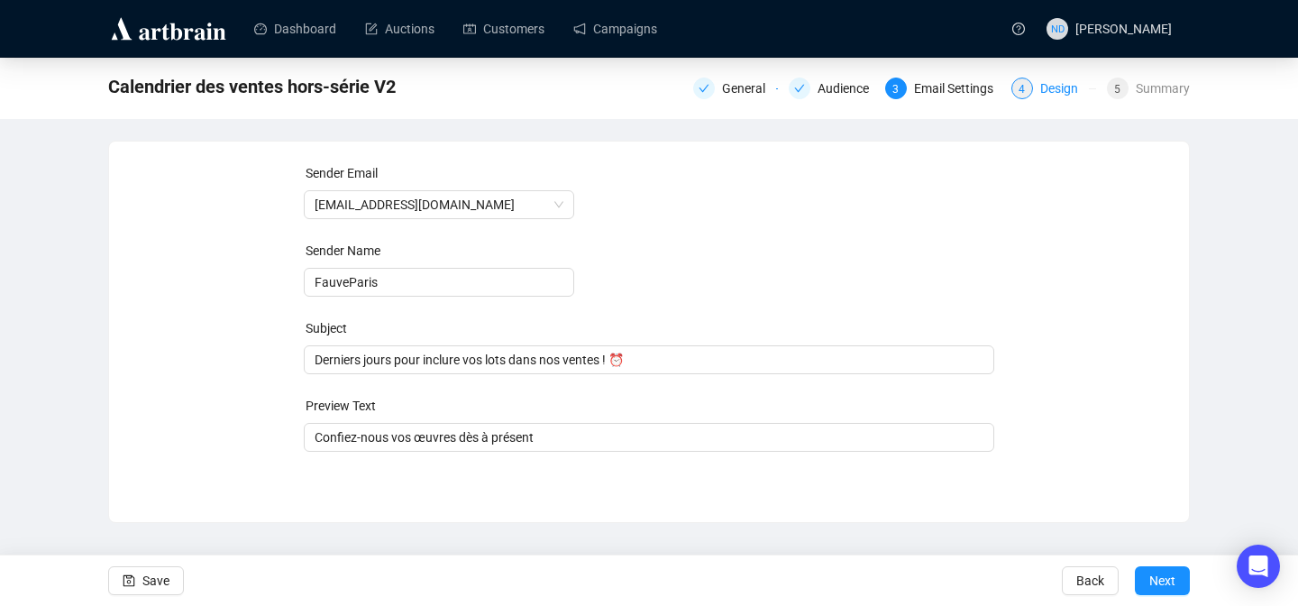
click at [1049, 88] on div "Design" at bounding box center [1064, 89] width 49 height 22
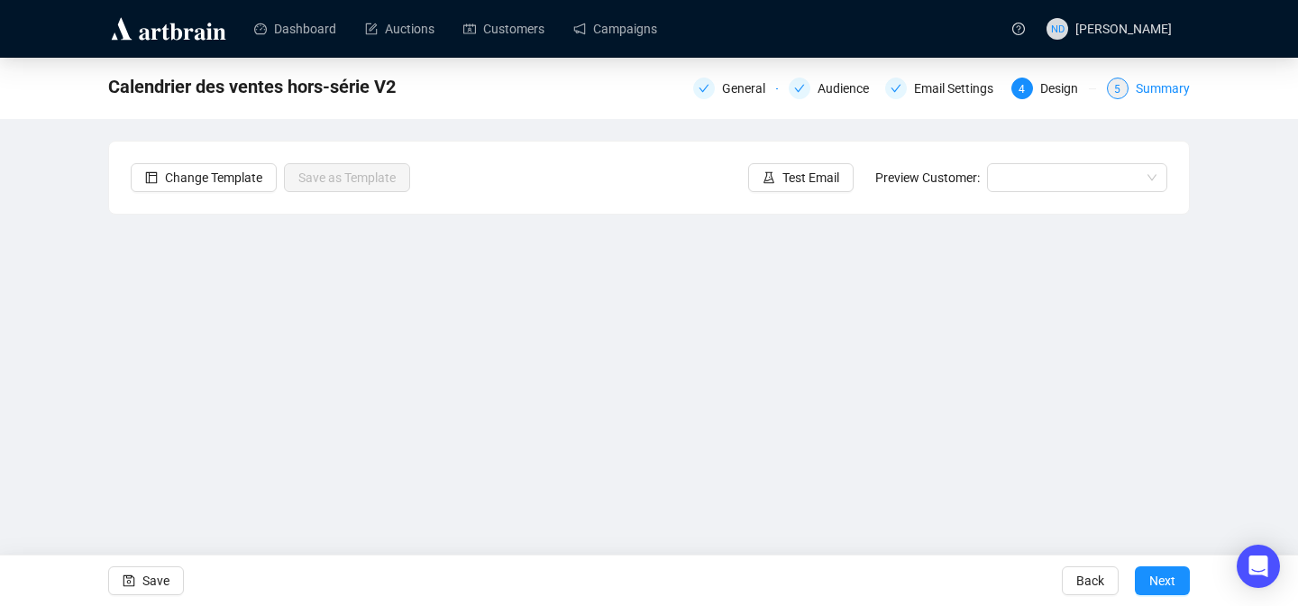
click at [1165, 85] on div "Summary" at bounding box center [1163, 89] width 54 height 22
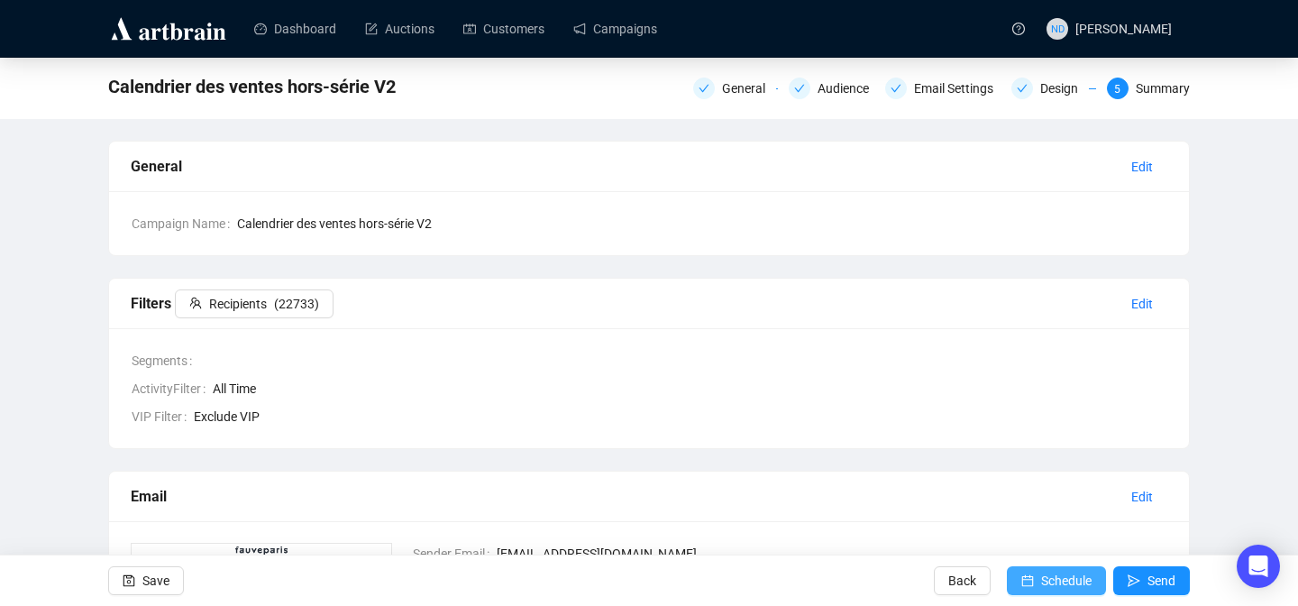
click at [1023, 582] on icon "calendar" at bounding box center [1027, 580] width 13 height 13
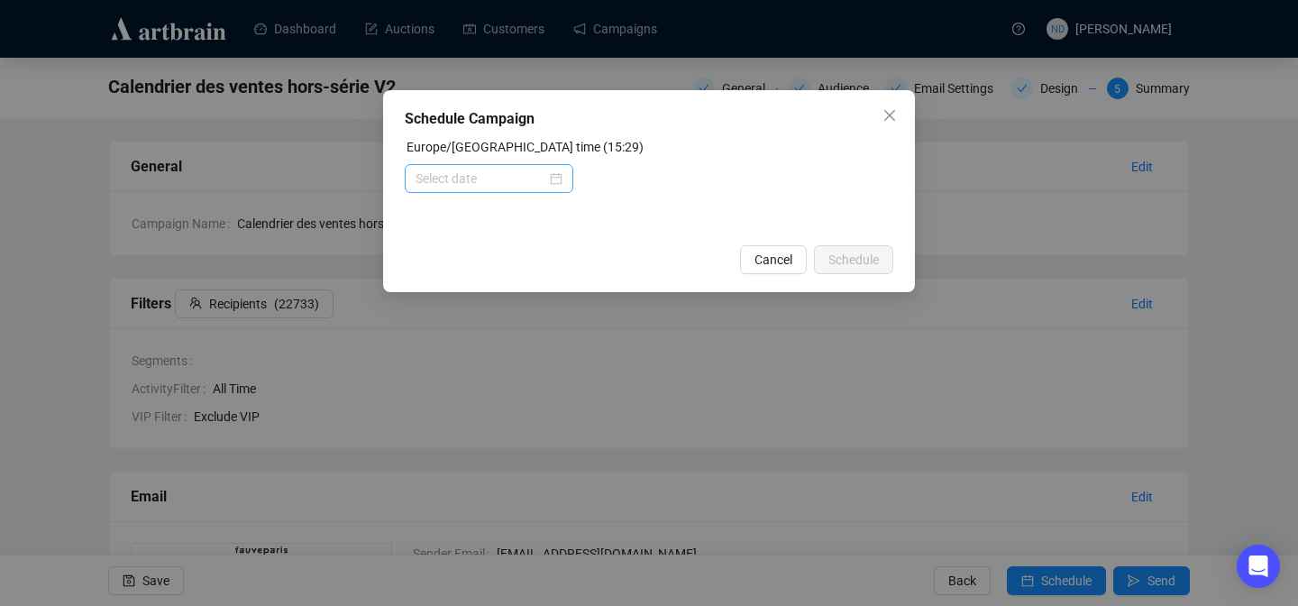
click at [548, 178] on div at bounding box center [488, 179] width 147 height 20
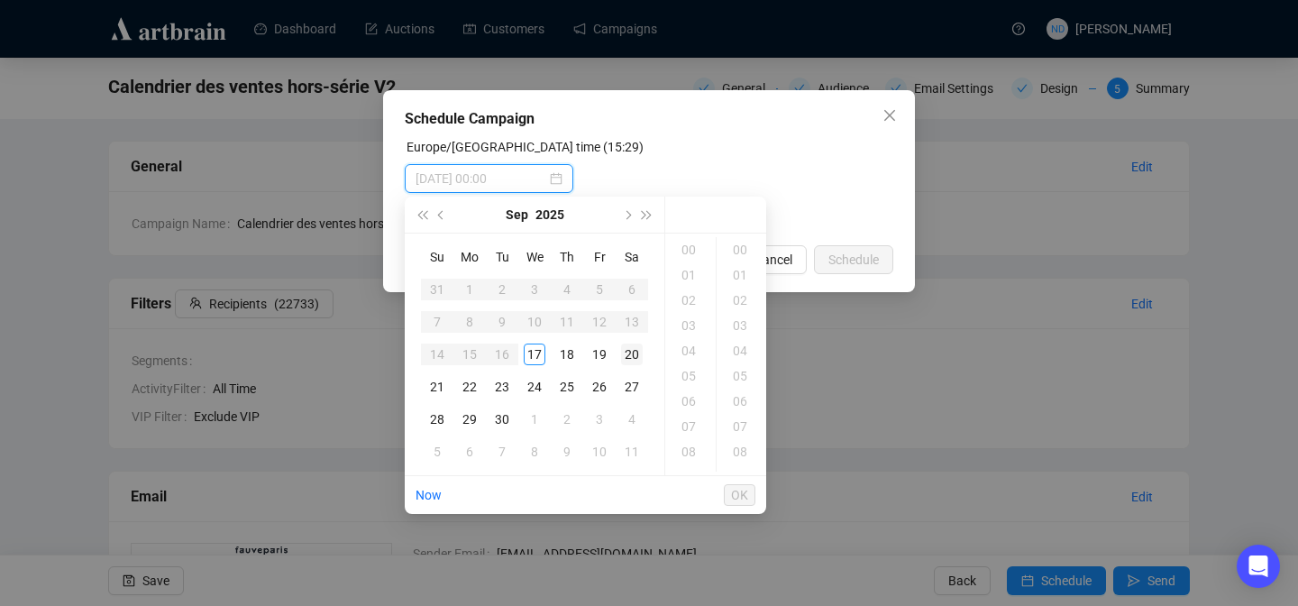
type input "[DATE] 00:00"
click at [690, 362] on div "16" at bounding box center [690, 363] width 43 height 25
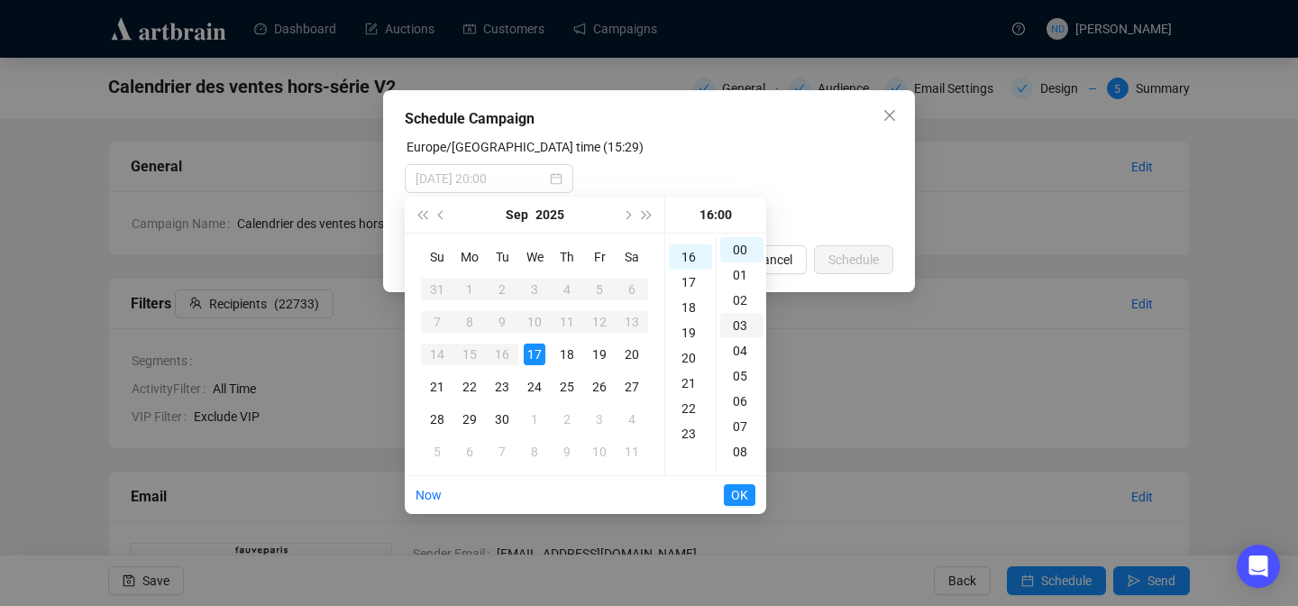
scroll to position [404, 0]
type input "[DATE] 16:00"
click at [733, 497] on span "OK" at bounding box center [739, 495] width 17 height 34
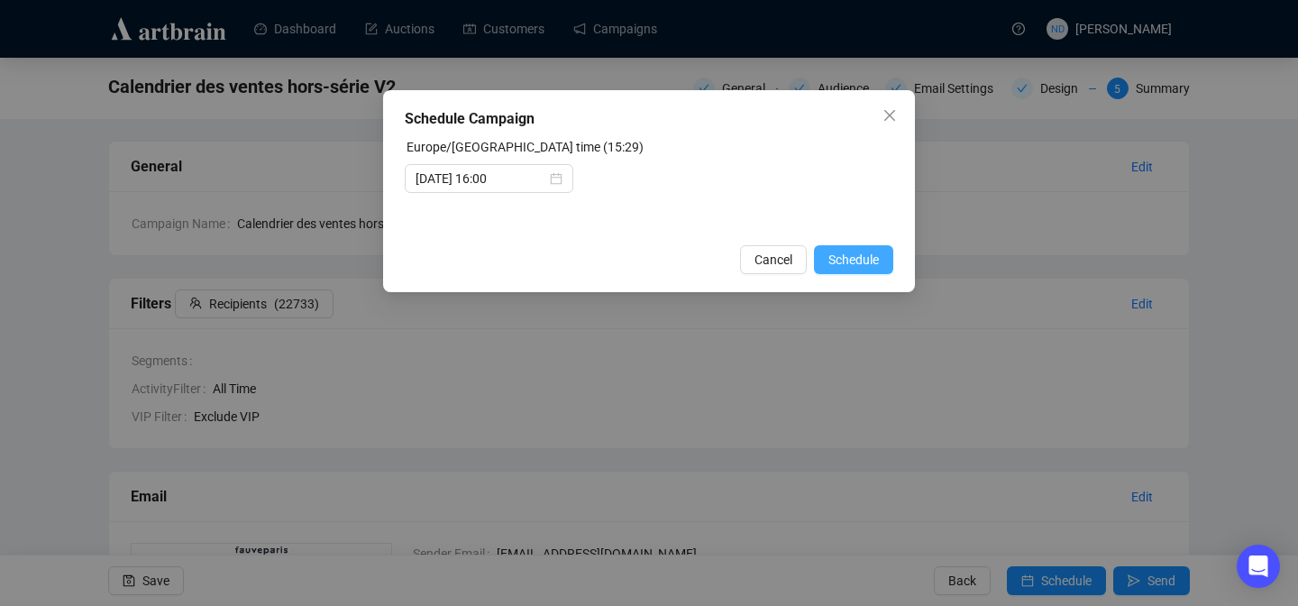
click at [865, 259] on span "Schedule" at bounding box center [853, 260] width 50 height 20
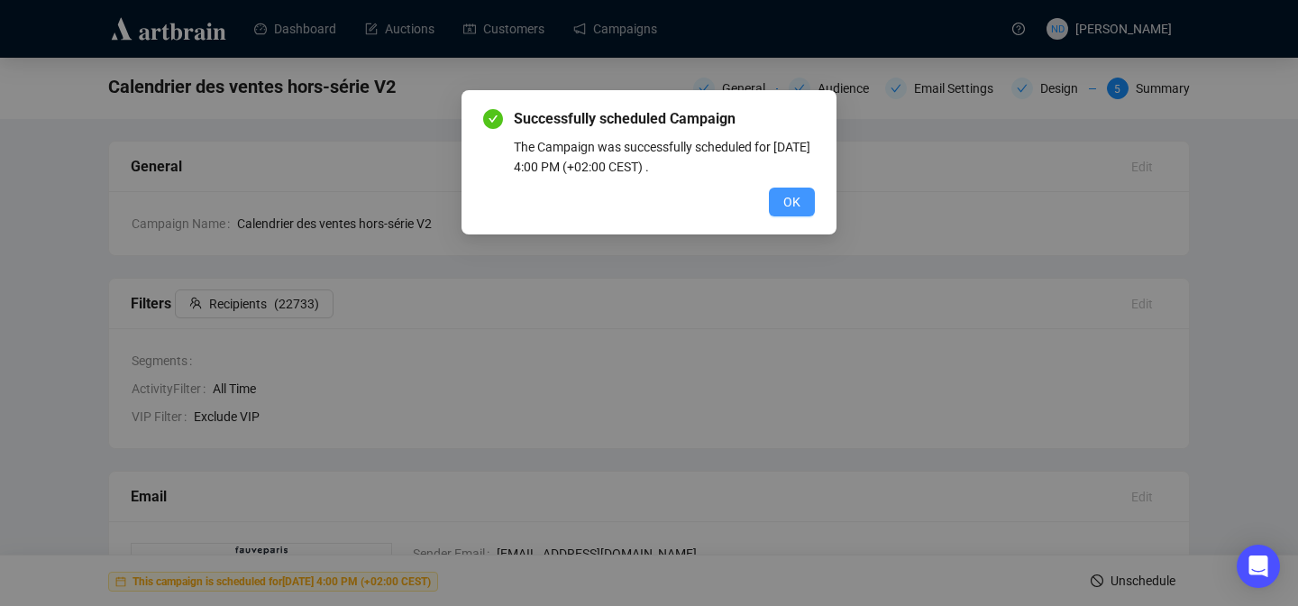
click at [791, 207] on span "OK" at bounding box center [791, 202] width 17 height 20
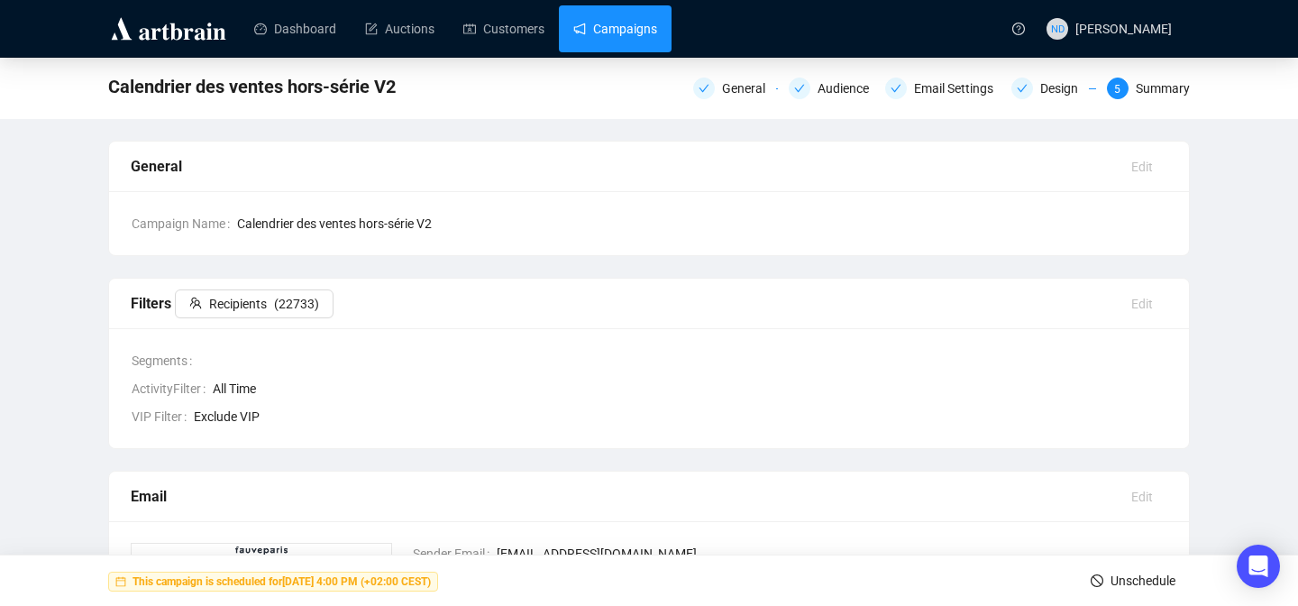
click at [657, 45] on link "Campaigns" at bounding box center [615, 28] width 84 height 47
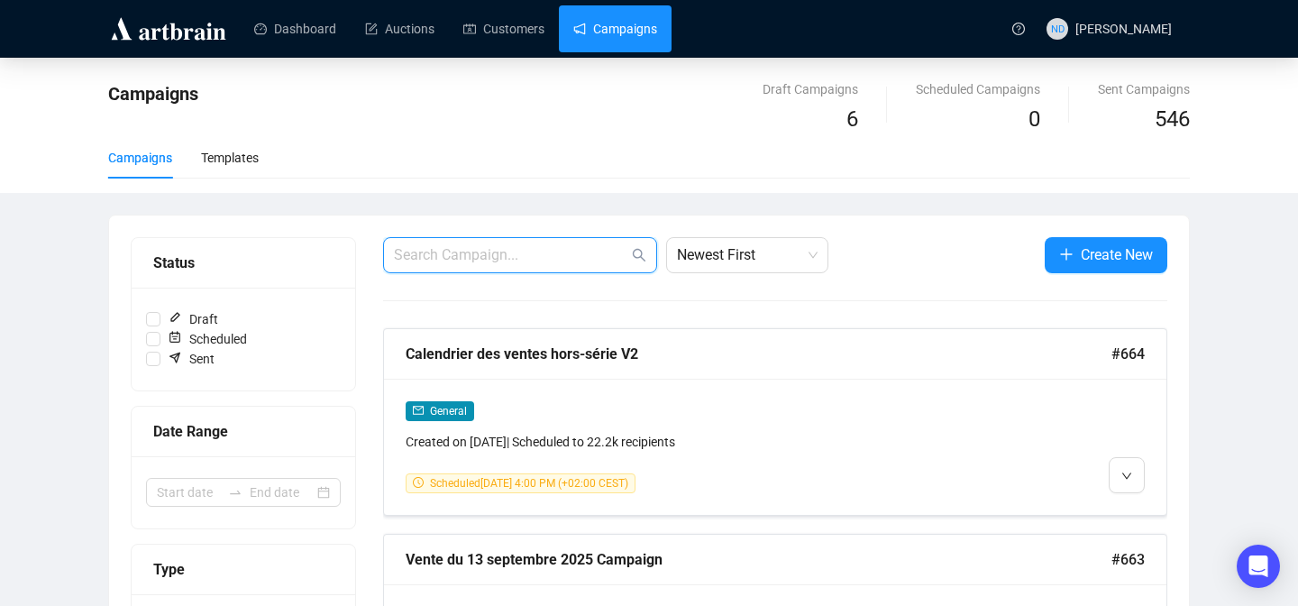
click at [510, 256] on input "text" at bounding box center [511, 255] width 234 height 22
type input "bienvenue"
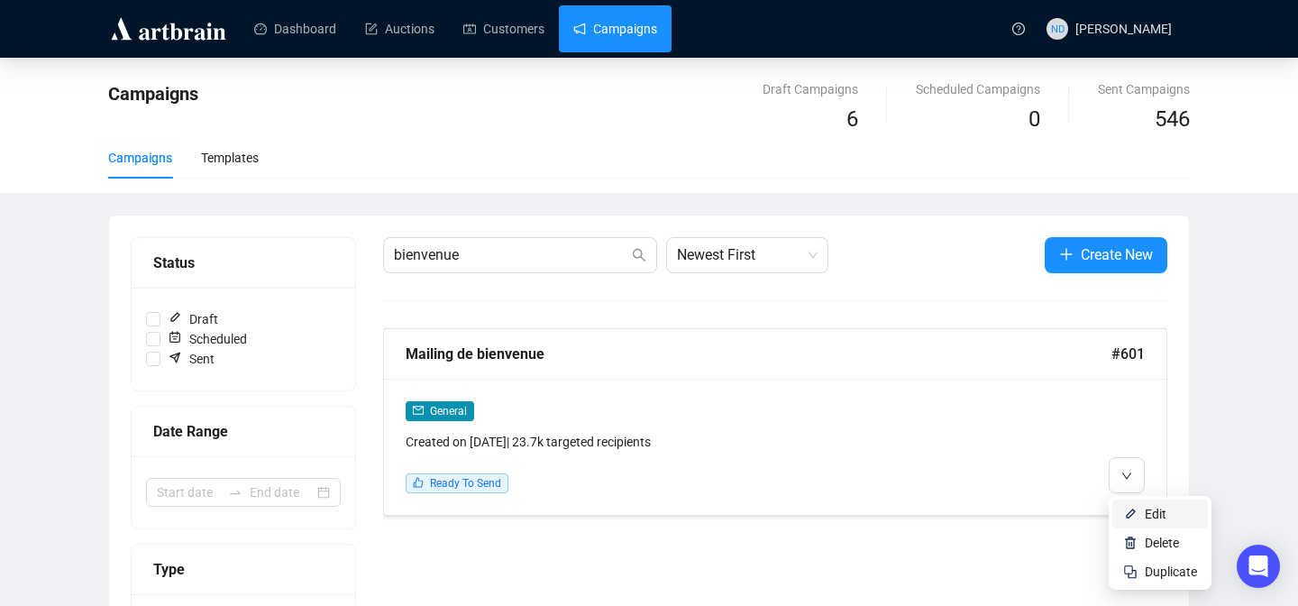
click at [1123, 508] on img at bounding box center [1130, 513] width 14 height 14
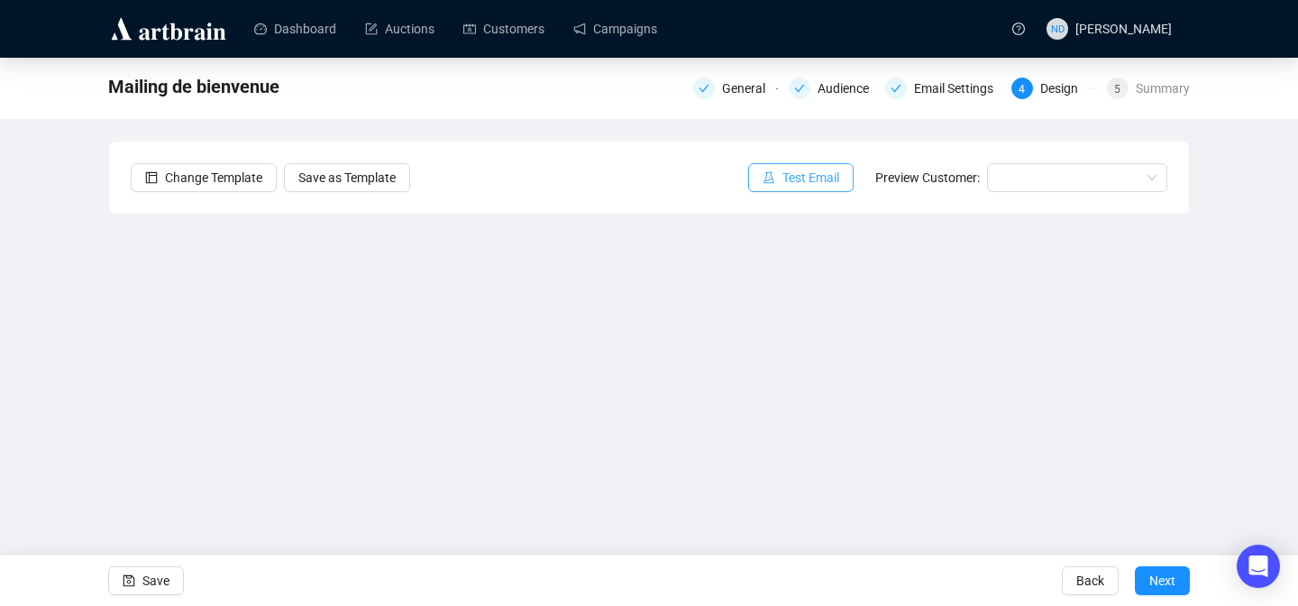
click at [796, 169] on span "Test Email" at bounding box center [810, 178] width 57 height 20
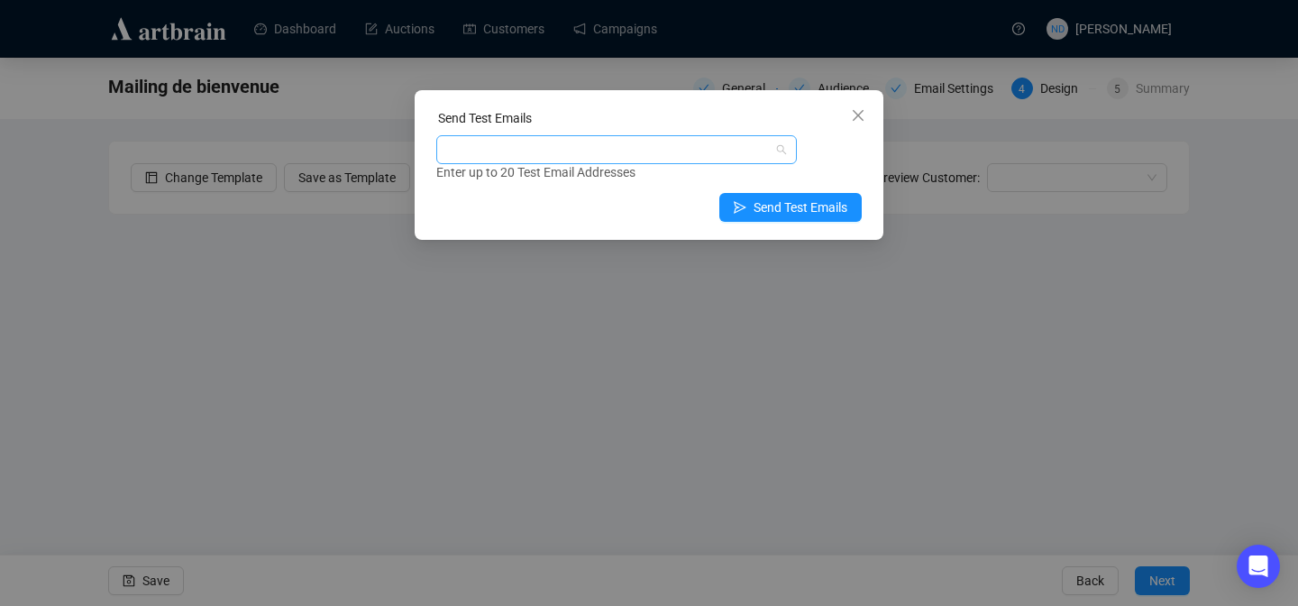
click at [652, 146] on div at bounding box center [607, 149] width 334 height 25
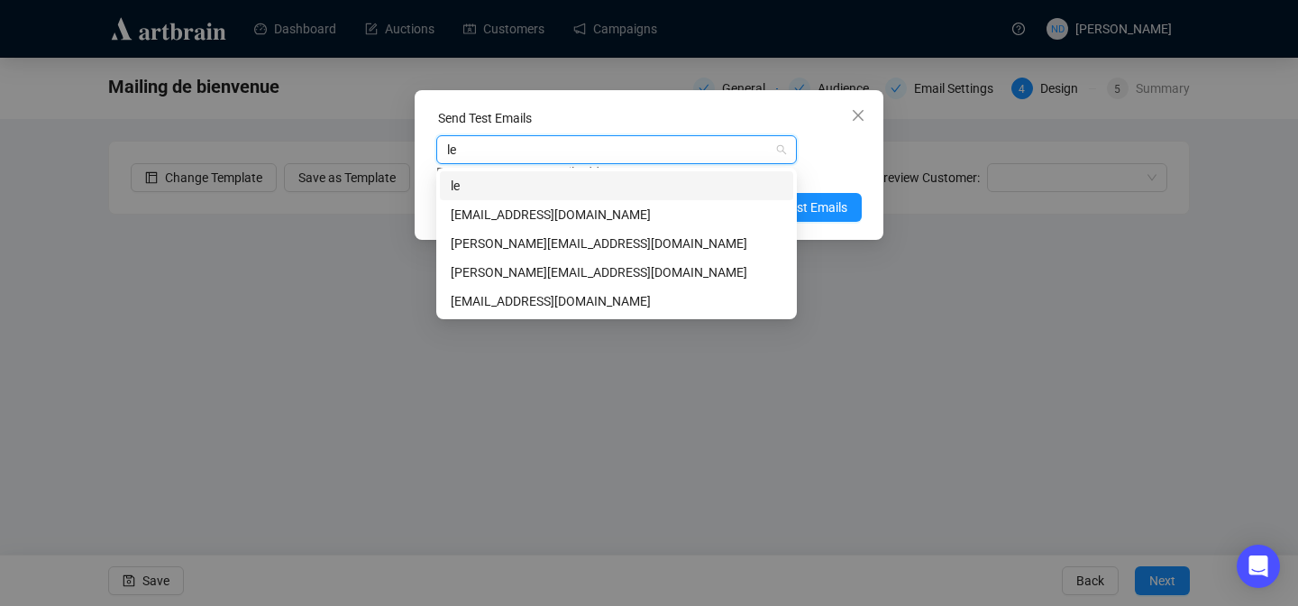
type input "ler"
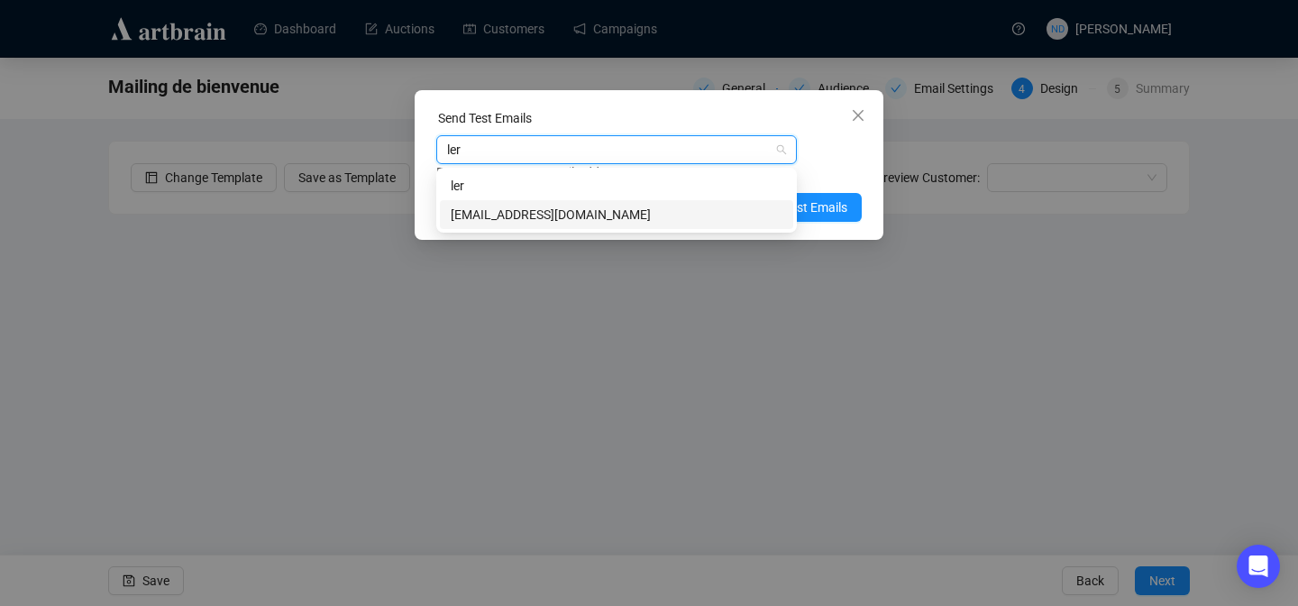
click at [569, 205] on div "[EMAIL_ADDRESS][DOMAIN_NAME]" at bounding box center [617, 215] width 332 height 20
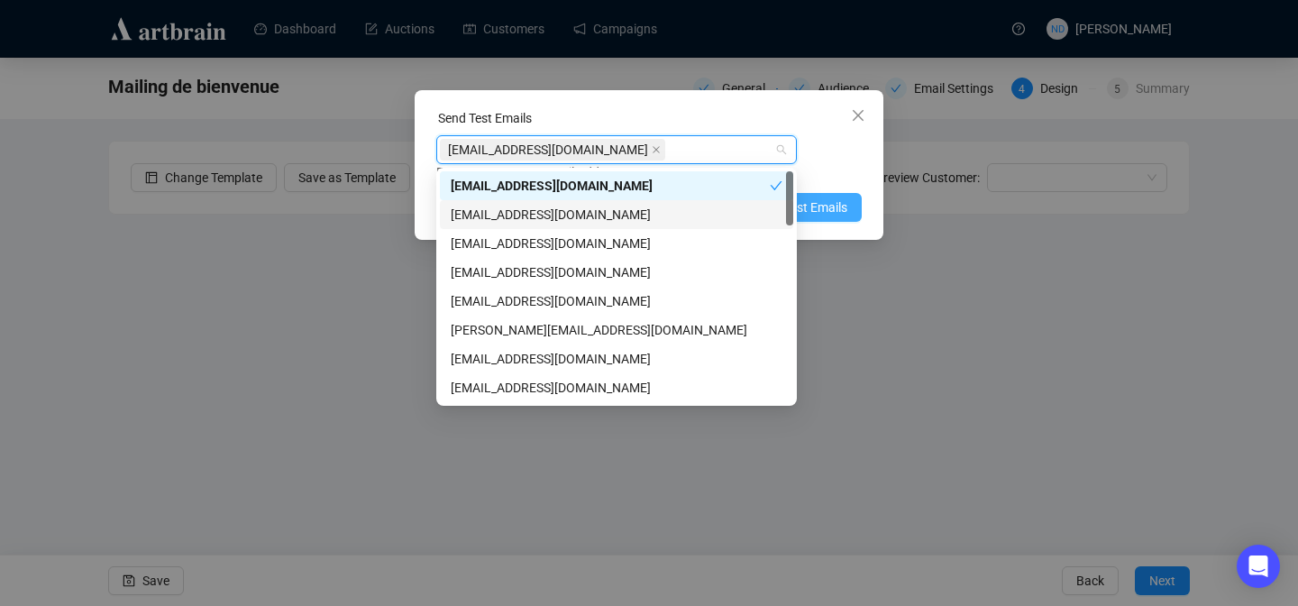
click at [839, 211] on span "Send Test Emails" at bounding box center [800, 207] width 94 height 20
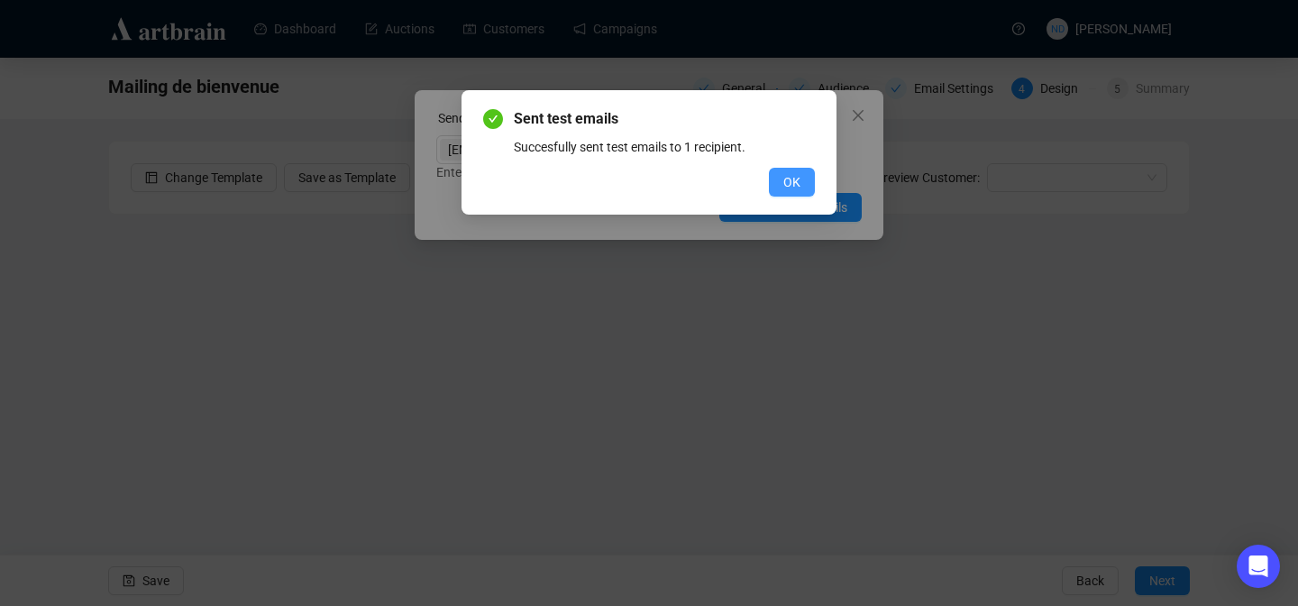
click at [798, 187] on span "OK" at bounding box center [791, 182] width 17 height 20
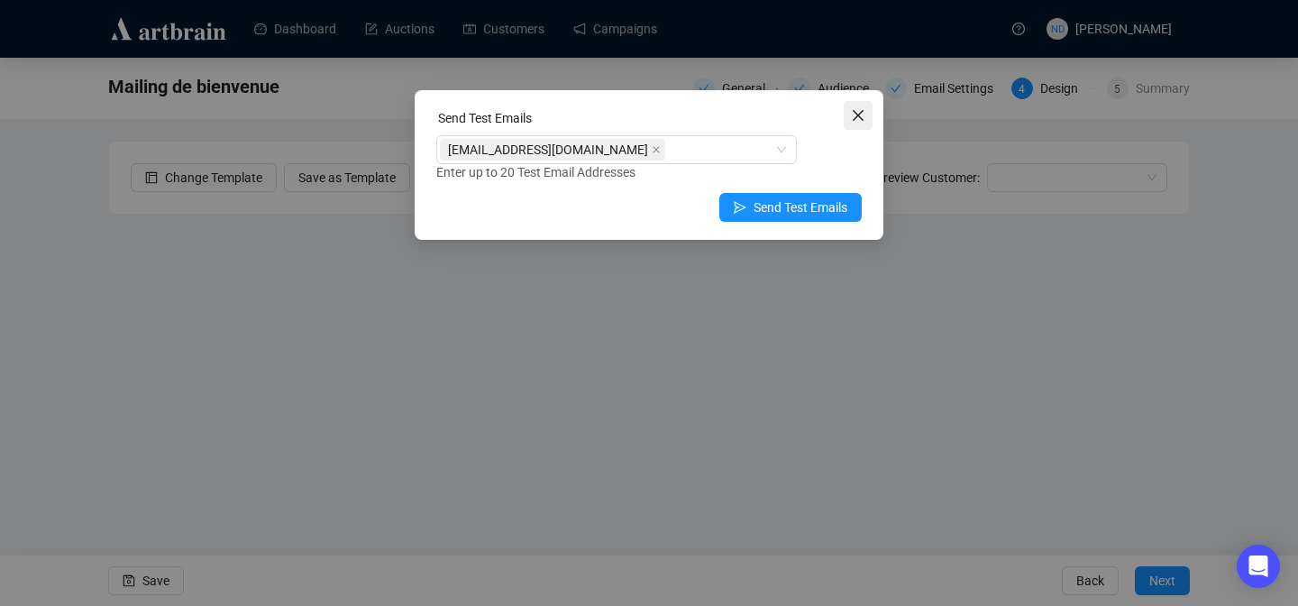
click at [859, 115] on icon "close" at bounding box center [858, 115] width 11 height 11
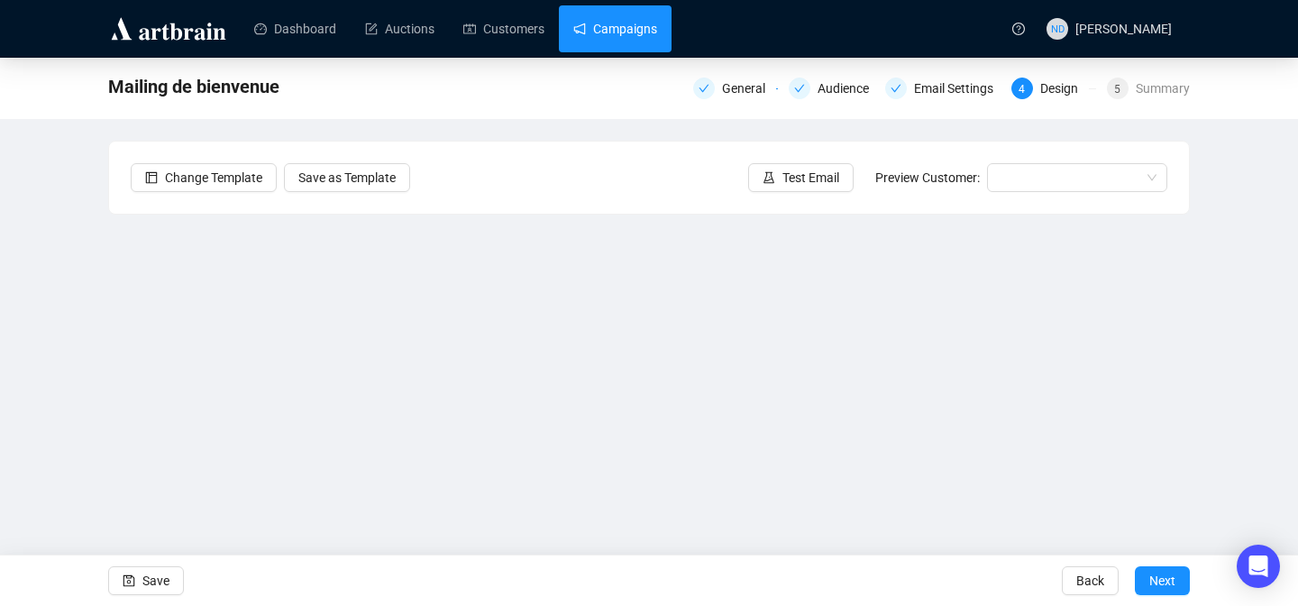
click at [624, 32] on link "Campaigns" at bounding box center [615, 28] width 84 height 47
